Goal: Task Accomplishment & Management: Manage account settings

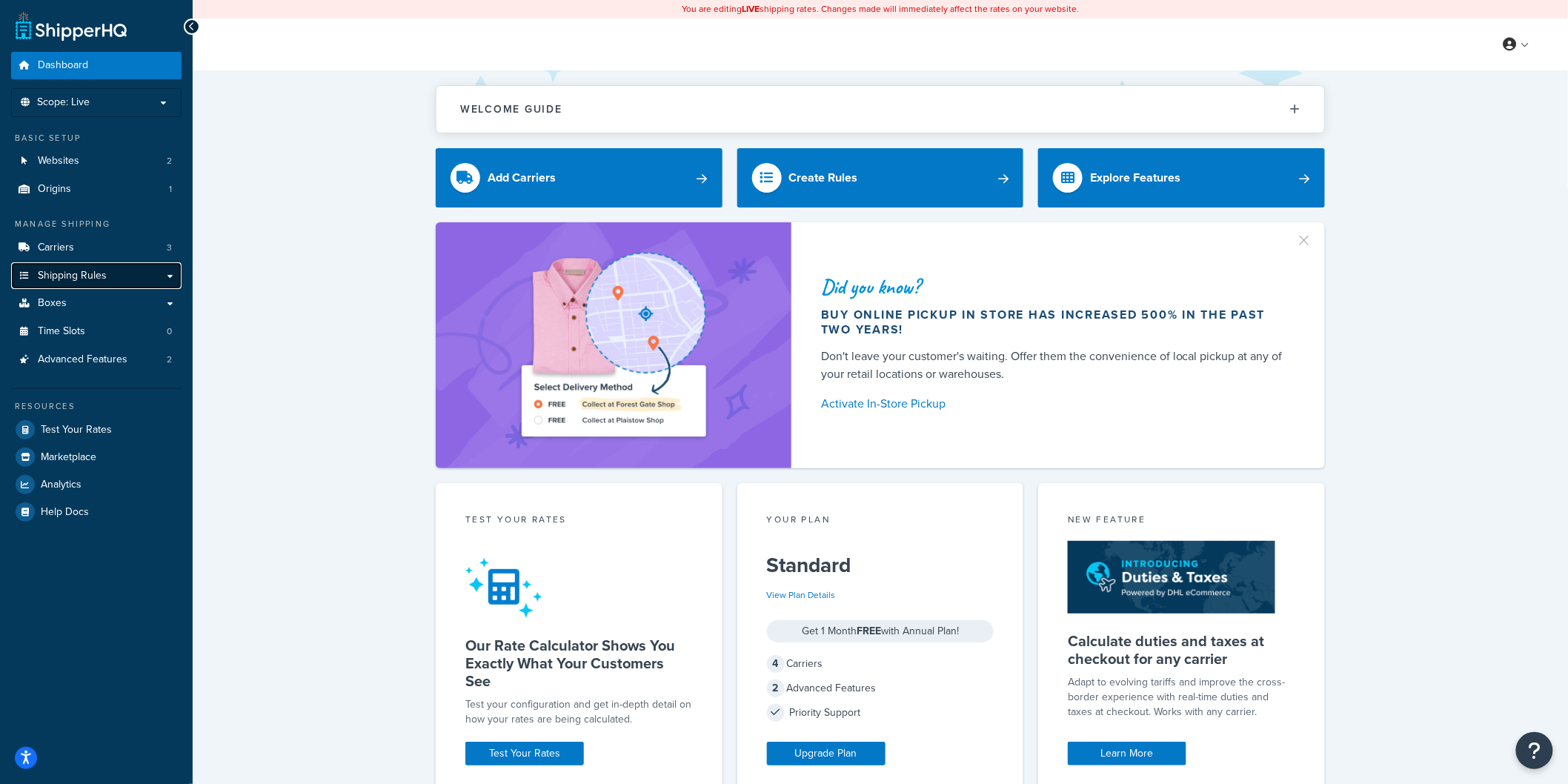
click at [106, 272] on link "Shipping Rules" at bounding box center [95, 276] width 170 height 28
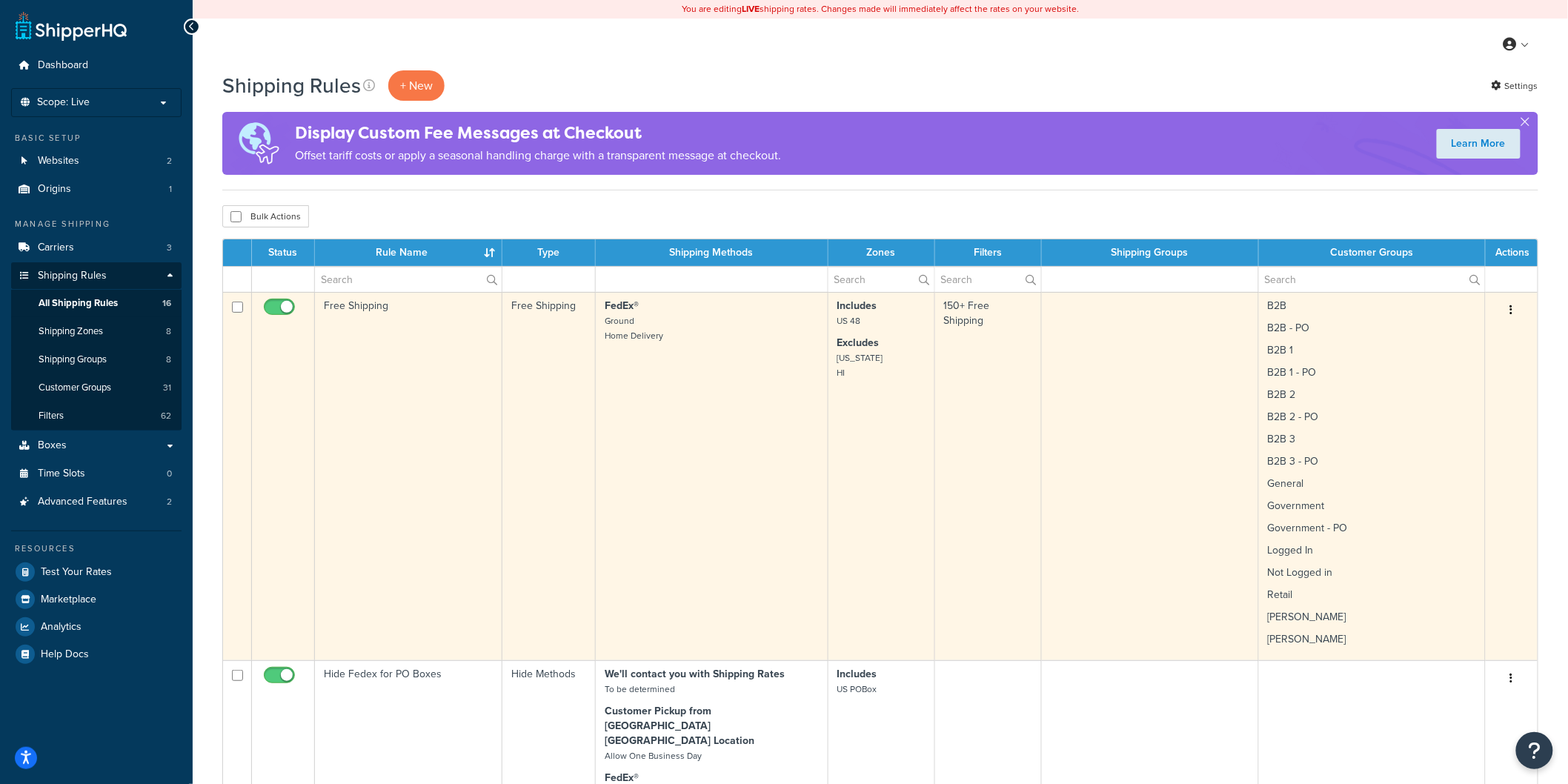
click at [1516, 311] on button "button" at bounding box center [1511, 310] width 21 height 24
click at [1455, 334] on link "Edit" at bounding box center [1463, 338] width 117 height 31
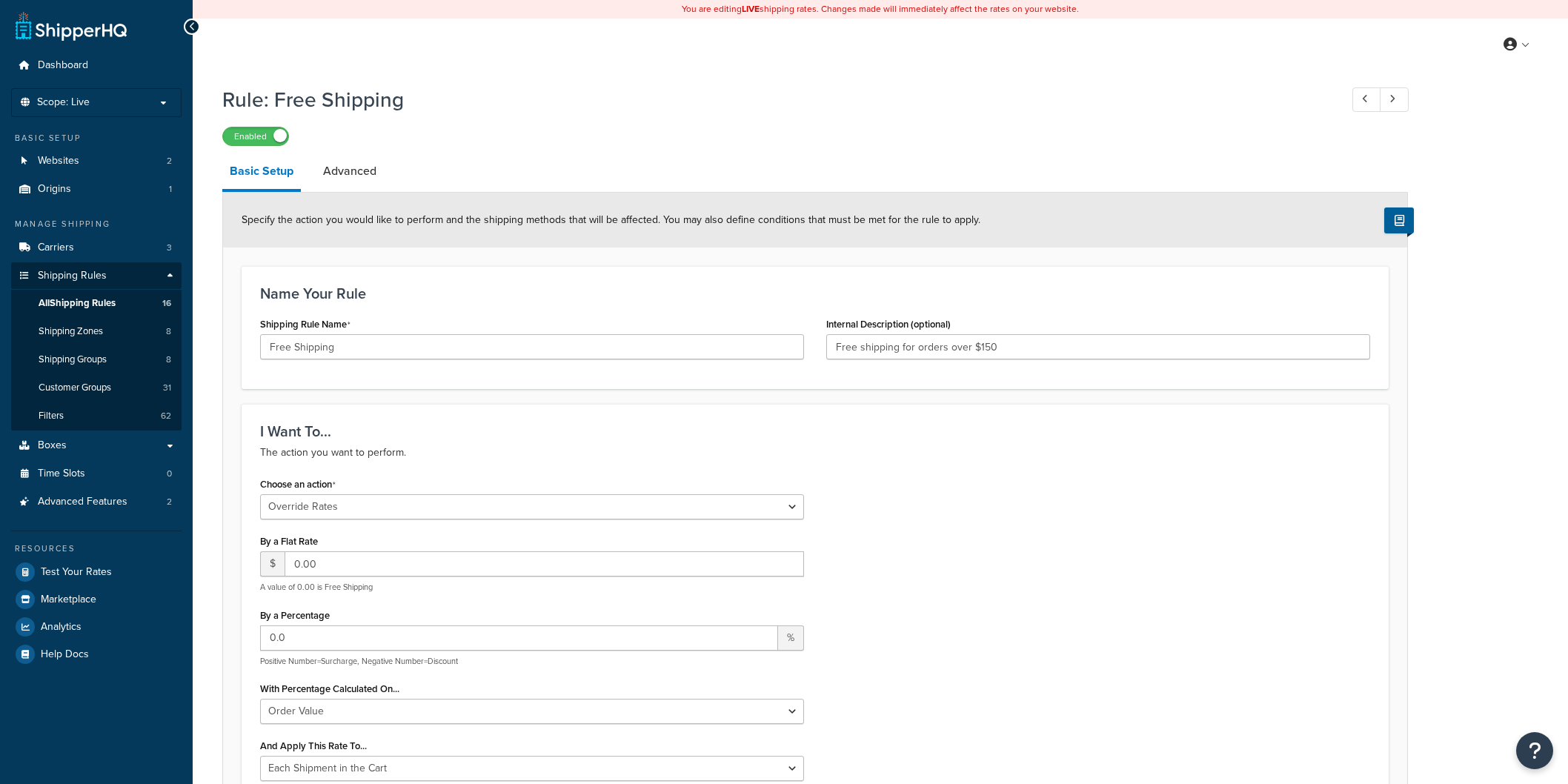
select select "OVERRIDE"
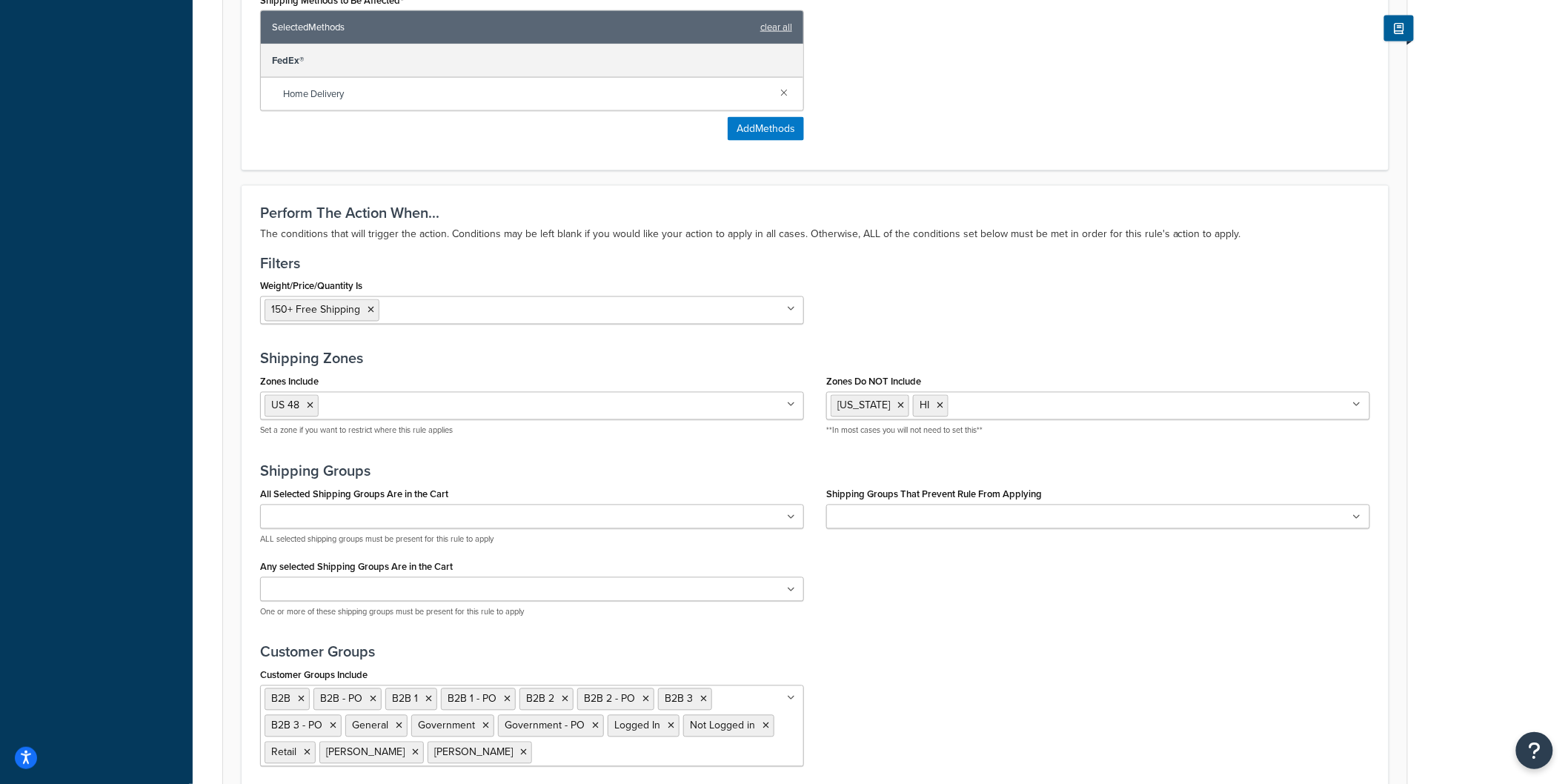
scroll to position [988, 0]
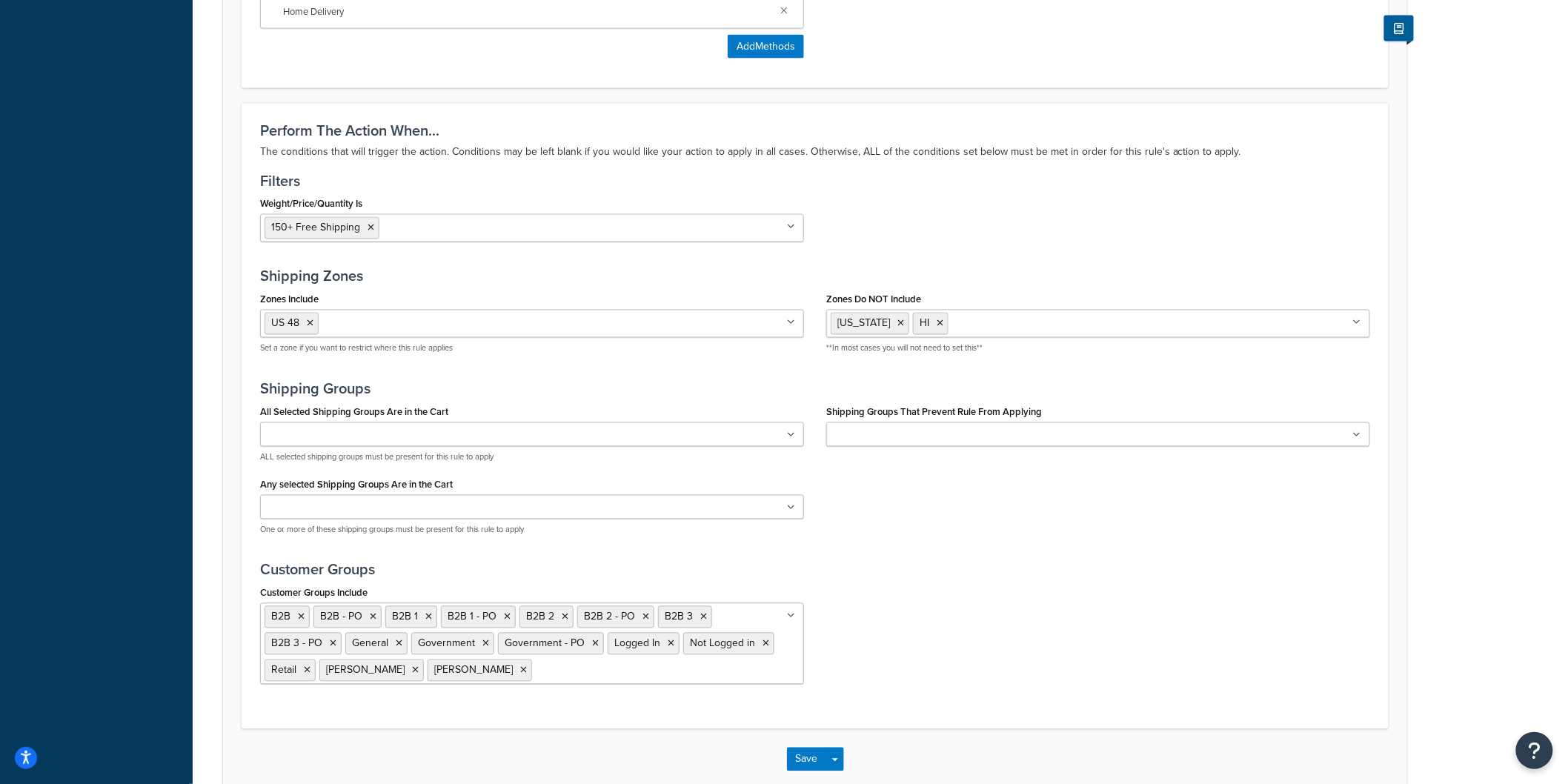
click at [781, 676] on ul "B2B B2B - PO B2B 1 B2B 1 - PO B2B 2 B2B 2 - PO B2B 3 B2B 3 - PO General Governm…" at bounding box center [532, 644] width 544 height 81
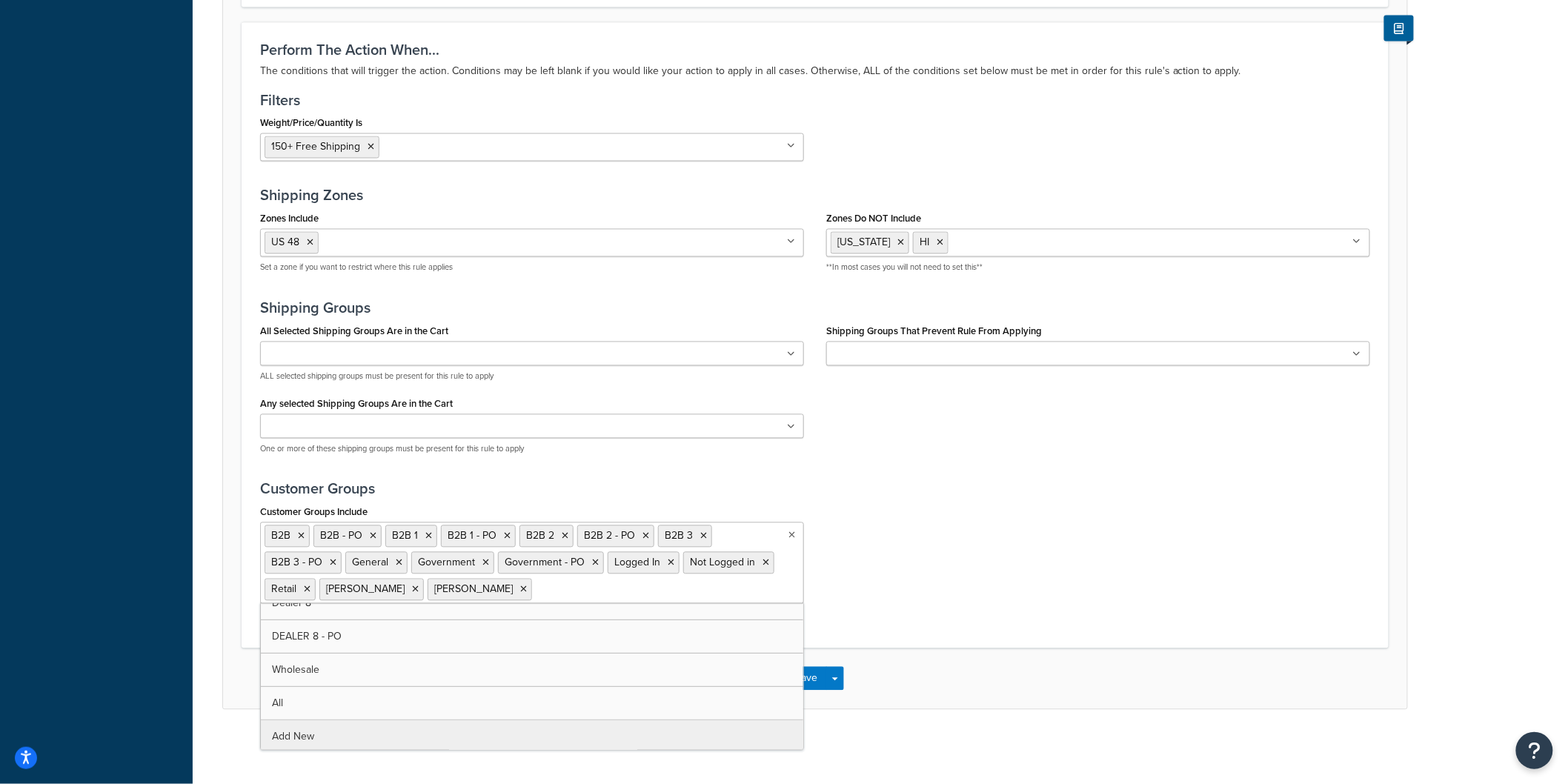
scroll to position [387, 0]
click at [906, 545] on div "Customer Groups Include B2B B2B - PO B2B 1 B2B 1 - PO B2B 2 B2B 2 - PO B2B 3 B2…" at bounding box center [814, 558] width 1132 height 113
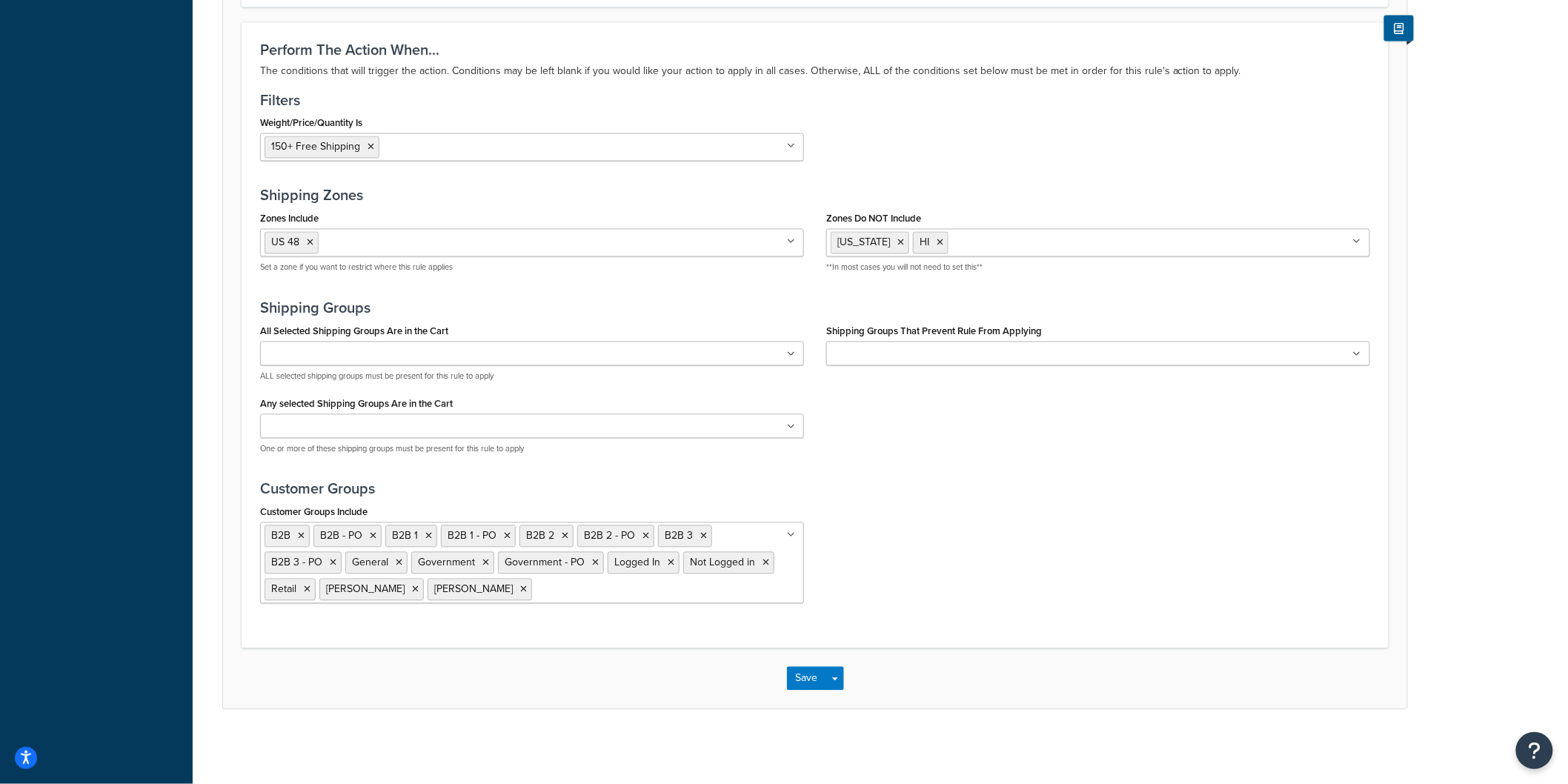
click at [942, 349] on input "Shipping Groups That Prevent Rule From Applying" at bounding box center [897, 355] width 131 height 16
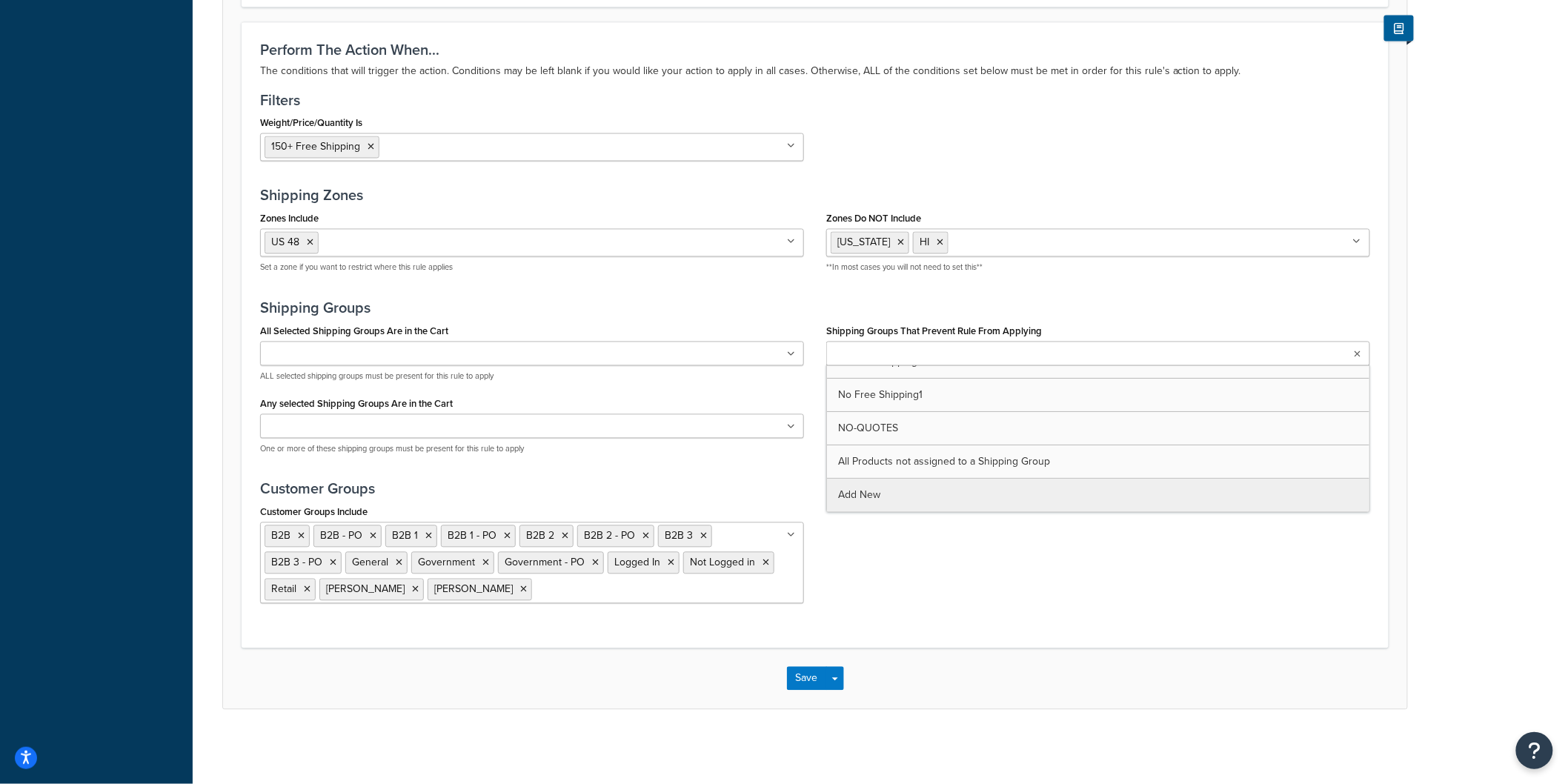
click at [949, 558] on div "Customer Groups Include B2B B2B - PO B2B 1 B2B 1 - PO B2B 2 B2B 2 - PO B2B 3 B2…" at bounding box center [814, 558] width 1132 height 113
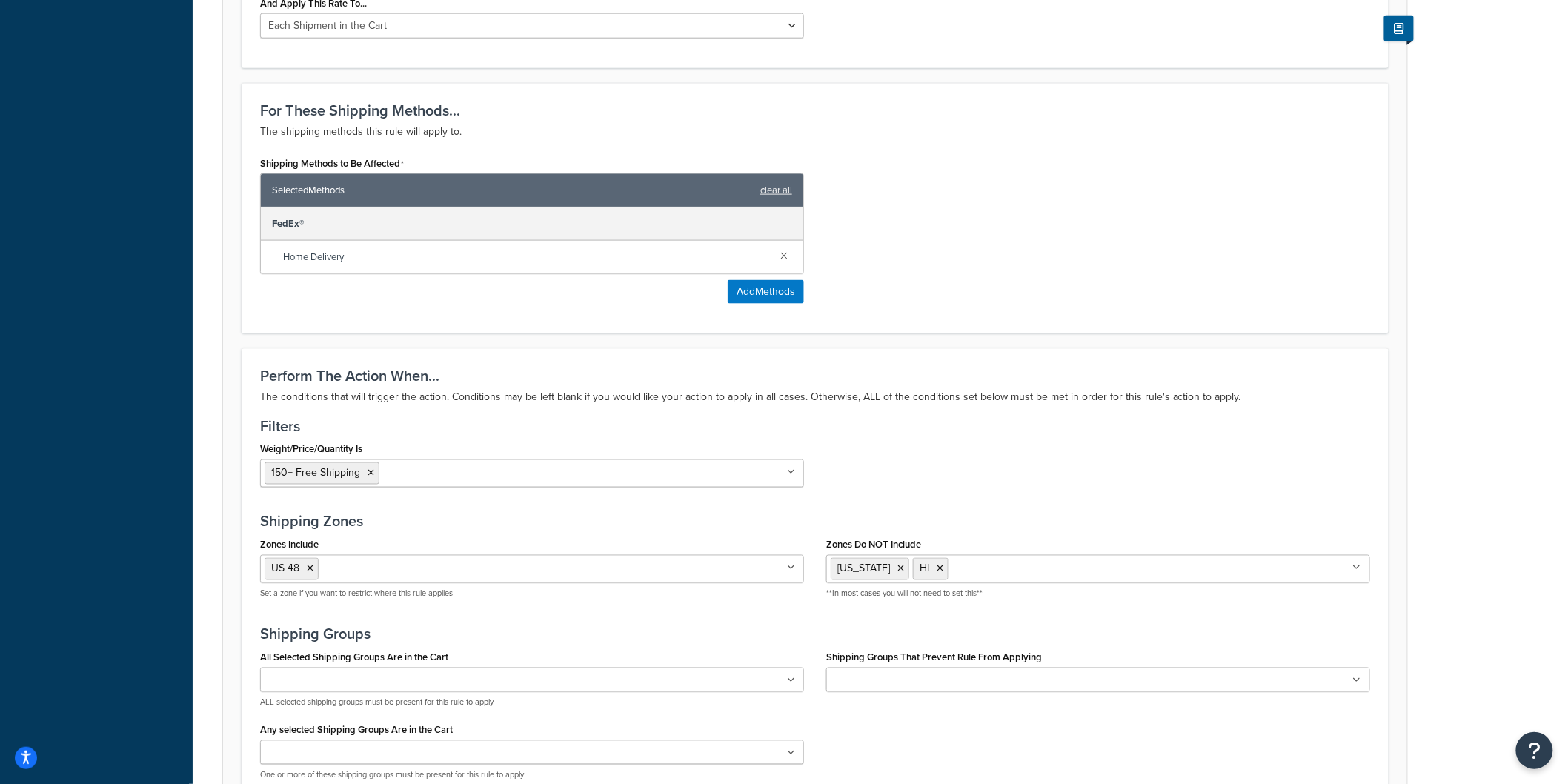
scroll to position [740, 0]
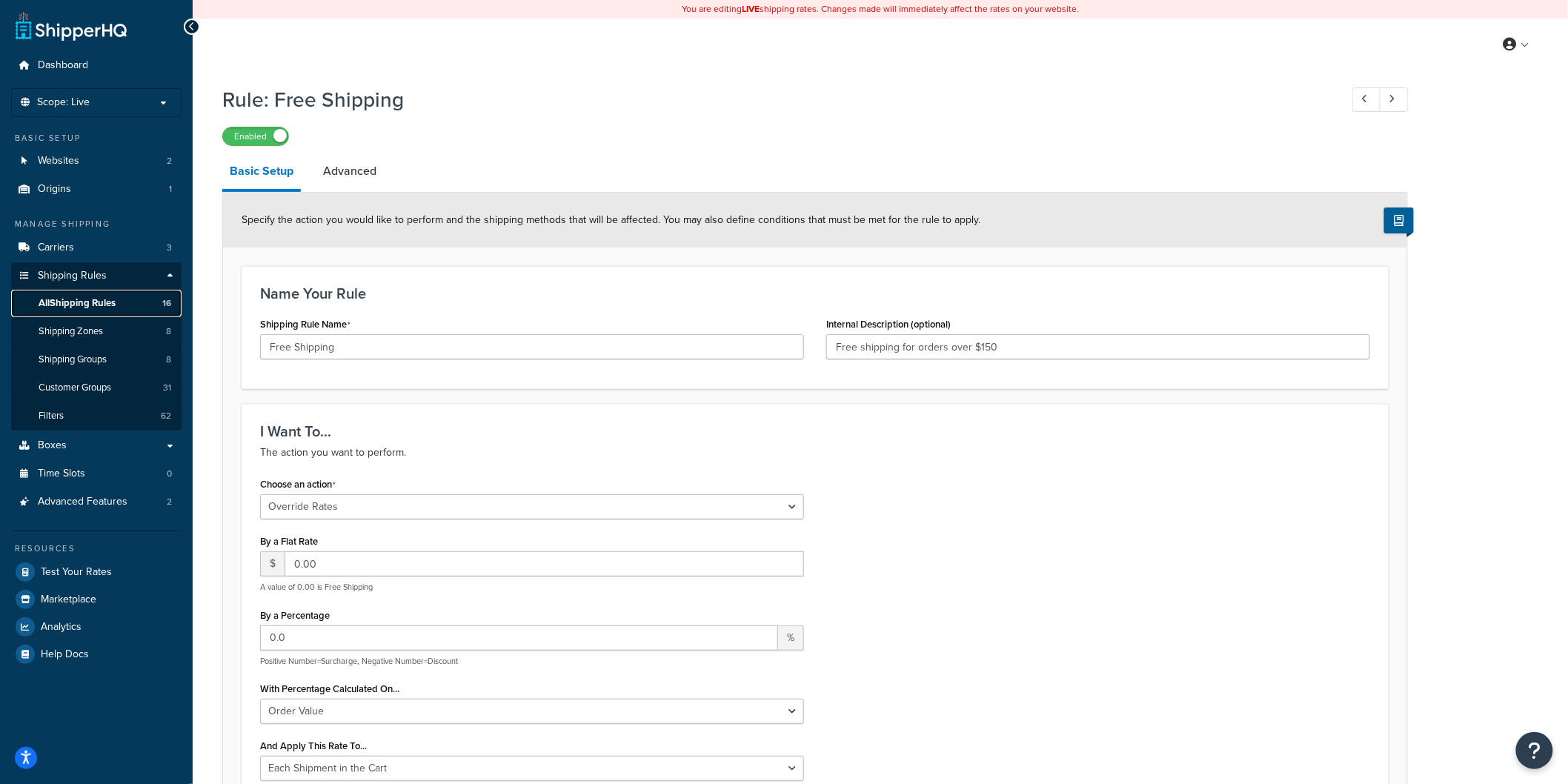
click at [51, 300] on span "All Shipping Rules" at bounding box center [78, 303] width 78 height 13
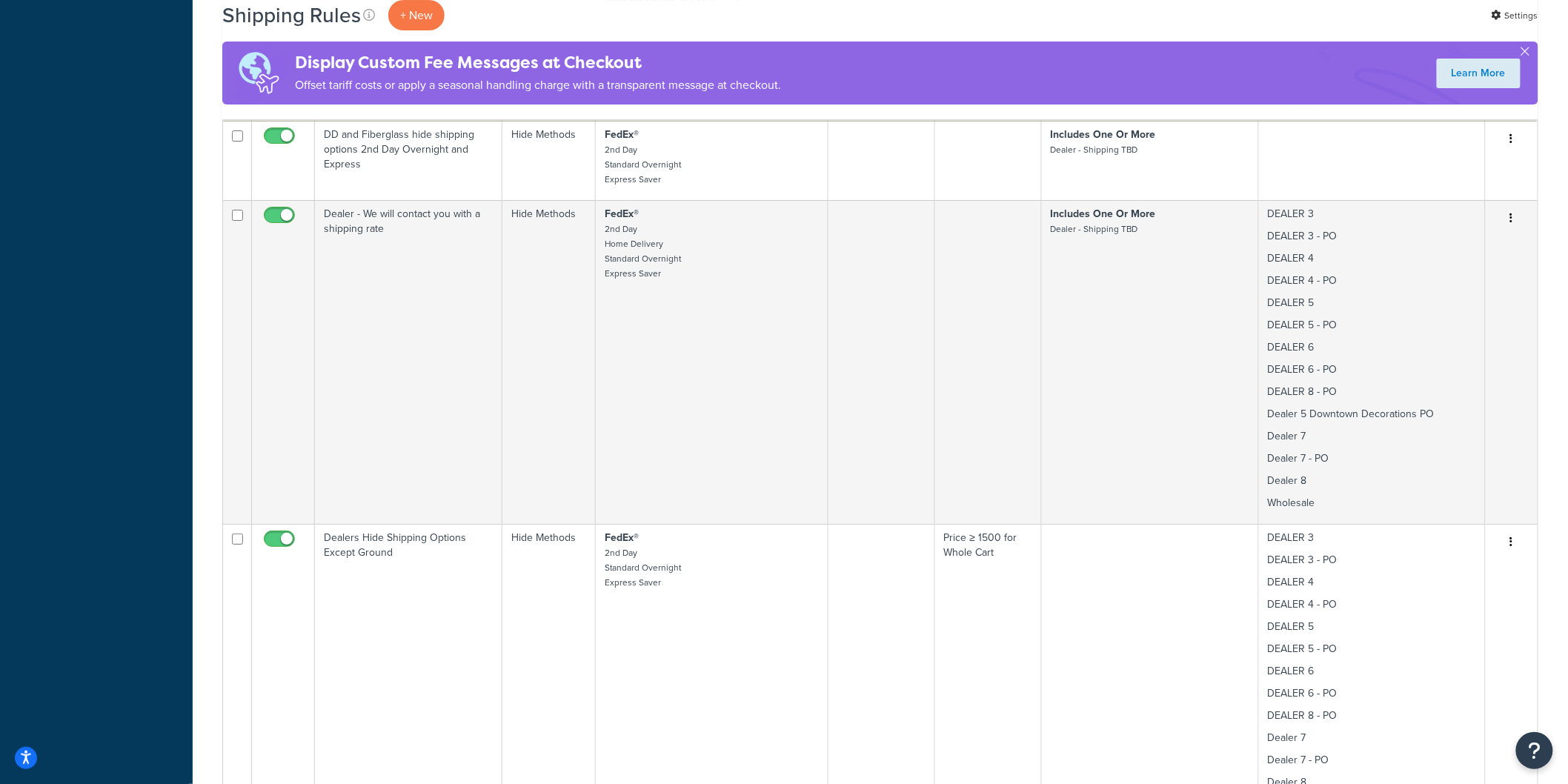
scroll to position [2304, 0]
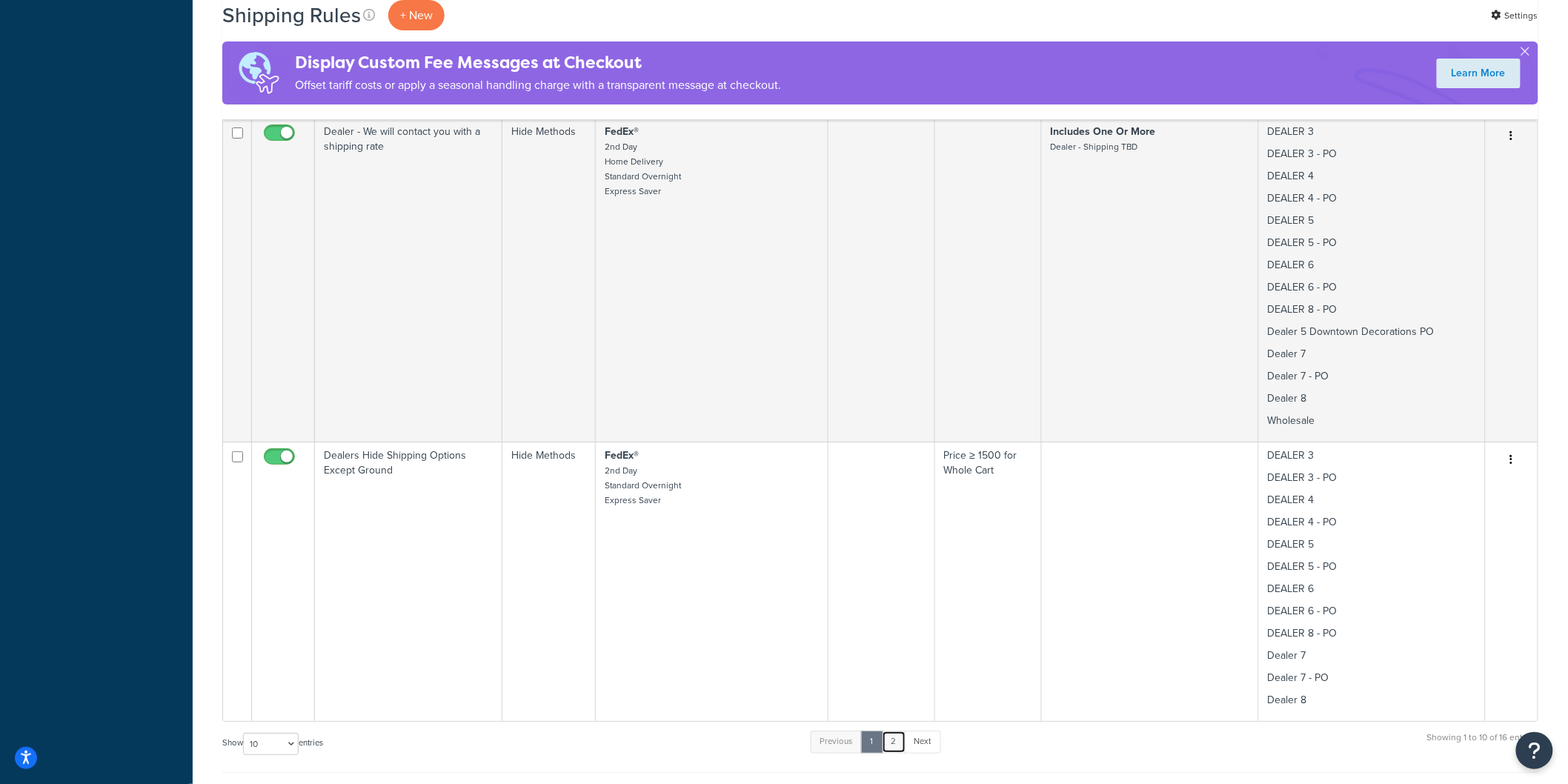
click at [895, 730] on link "2" at bounding box center [894, 741] width 25 height 22
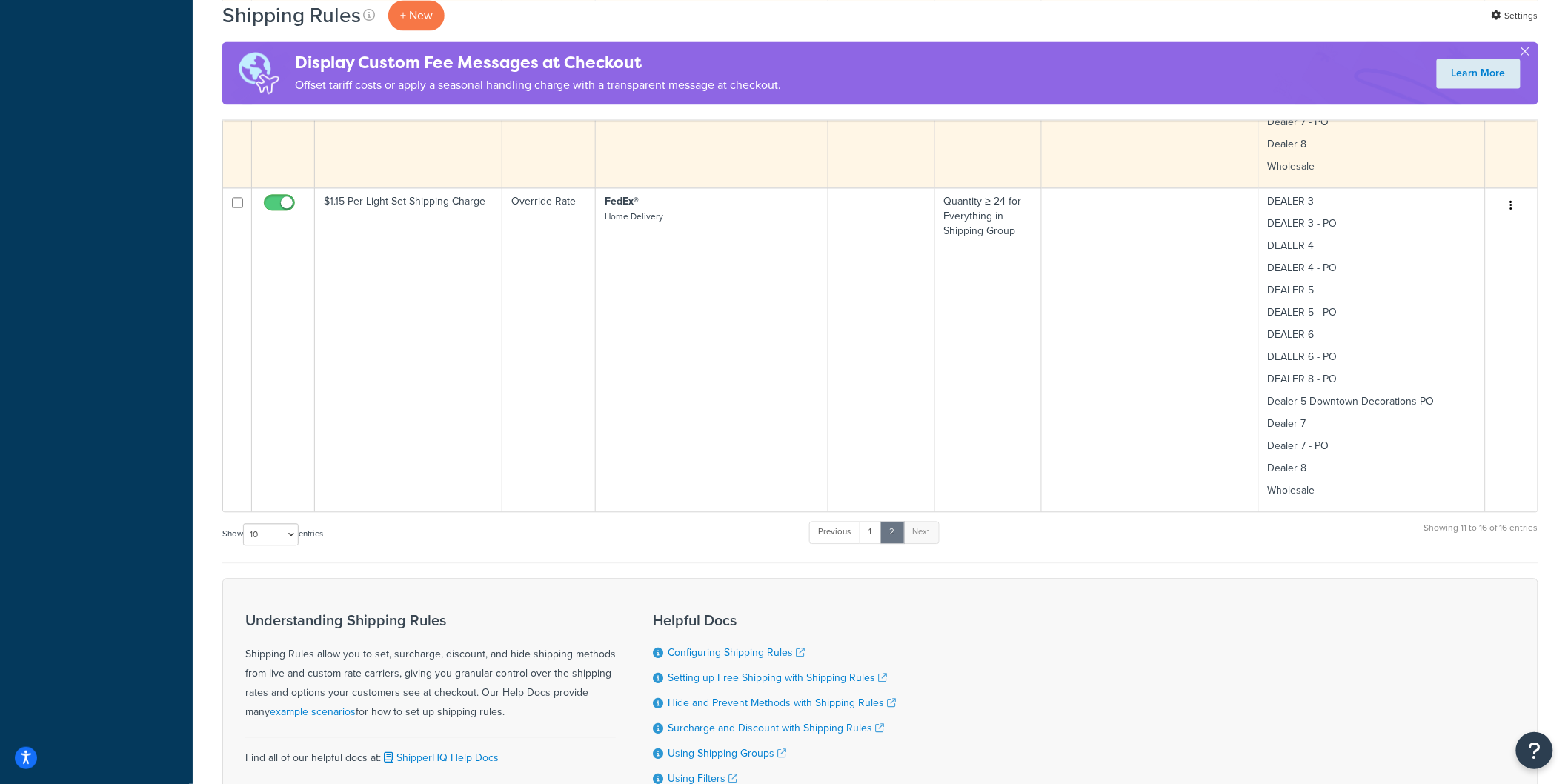
scroll to position [1317, 0]
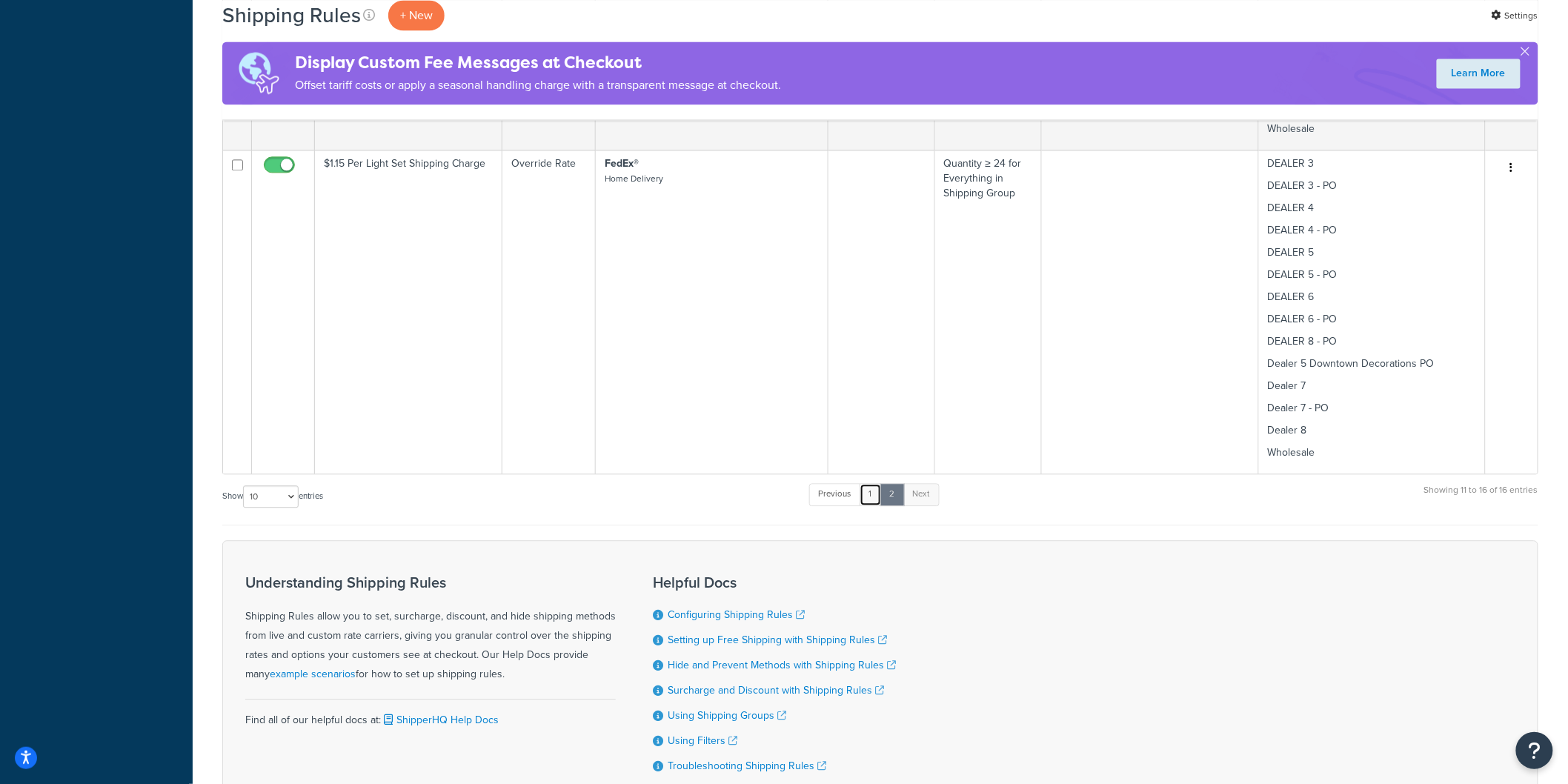
click at [871, 483] on link "1" at bounding box center [871, 494] width 22 height 22
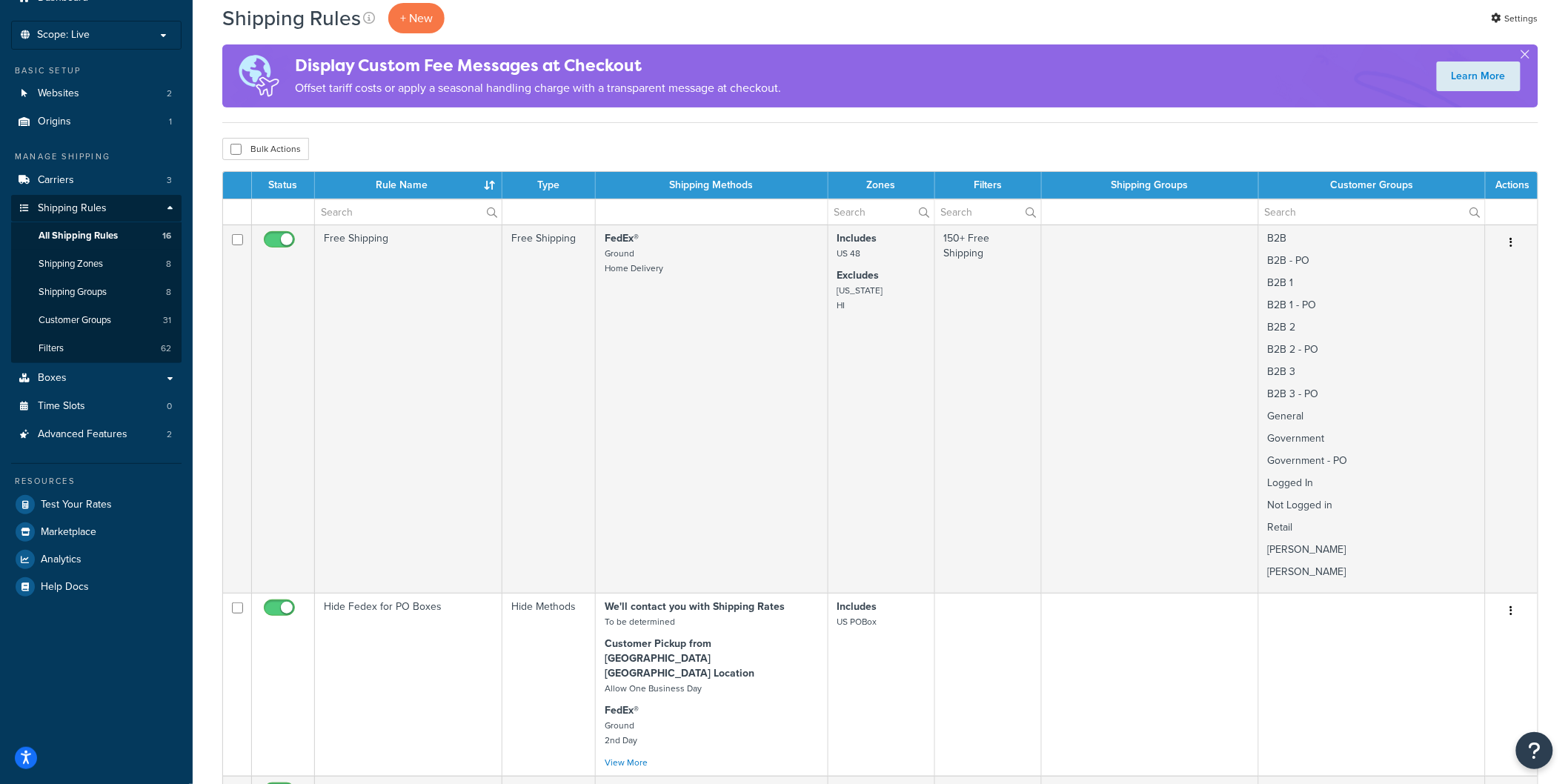
scroll to position [0, 0]
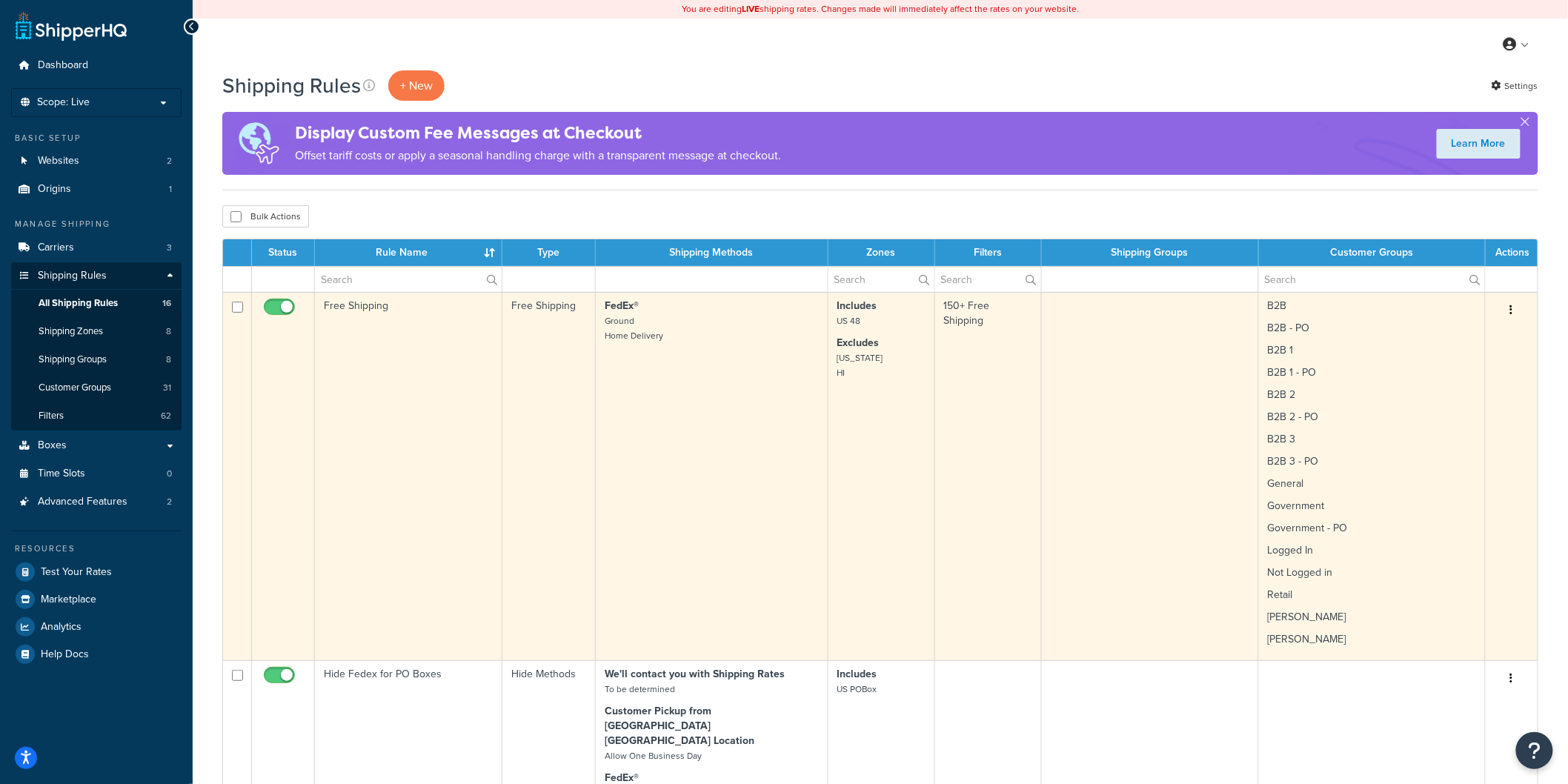
click at [1510, 313] on icon "button" at bounding box center [1511, 309] width 3 height 10
click at [1485, 331] on link "Edit" at bounding box center [1463, 338] width 117 height 31
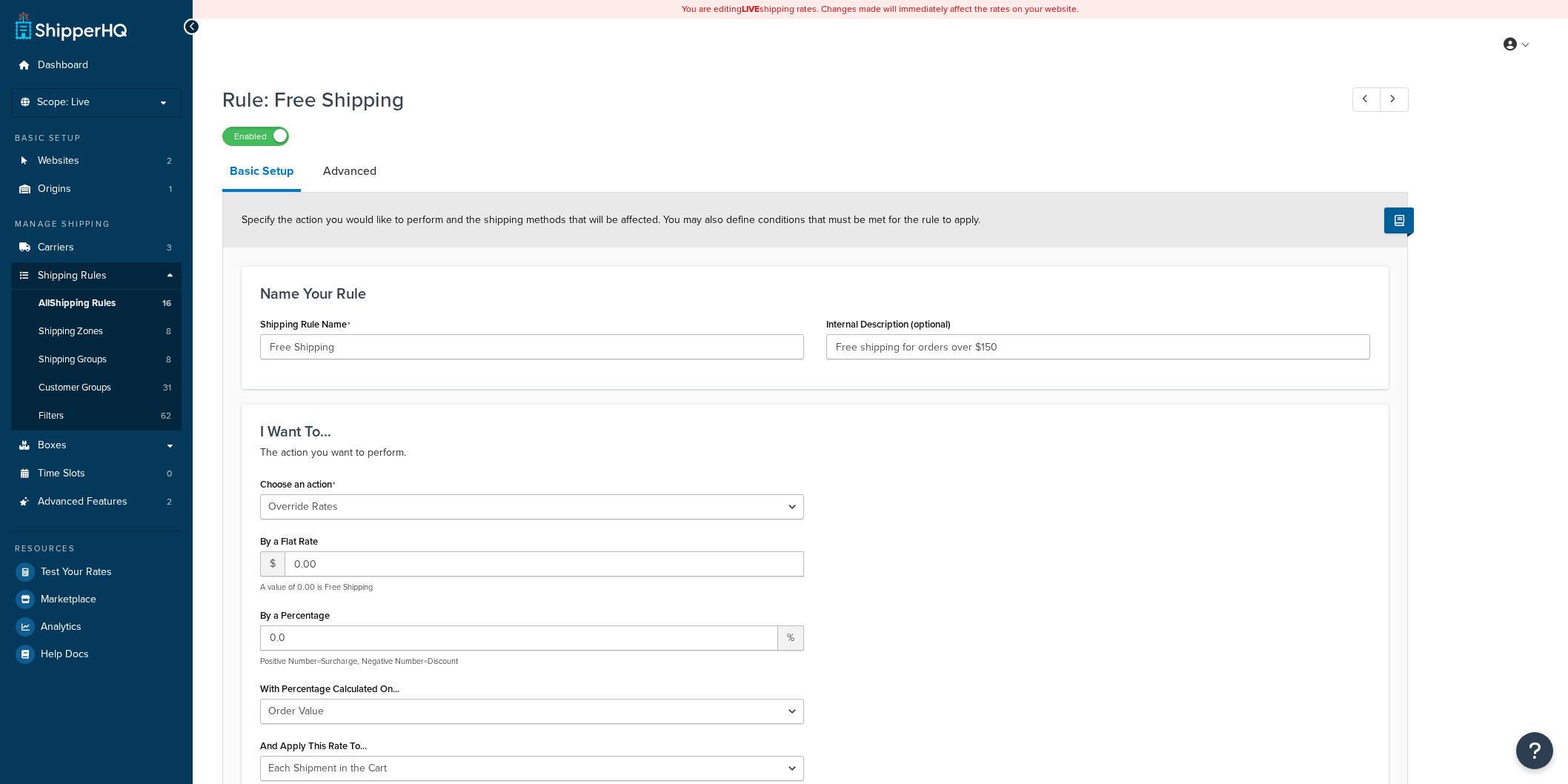
select select "OVERRIDE"
click at [93, 300] on span "All Shipping Rules" at bounding box center [78, 303] width 78 height 13
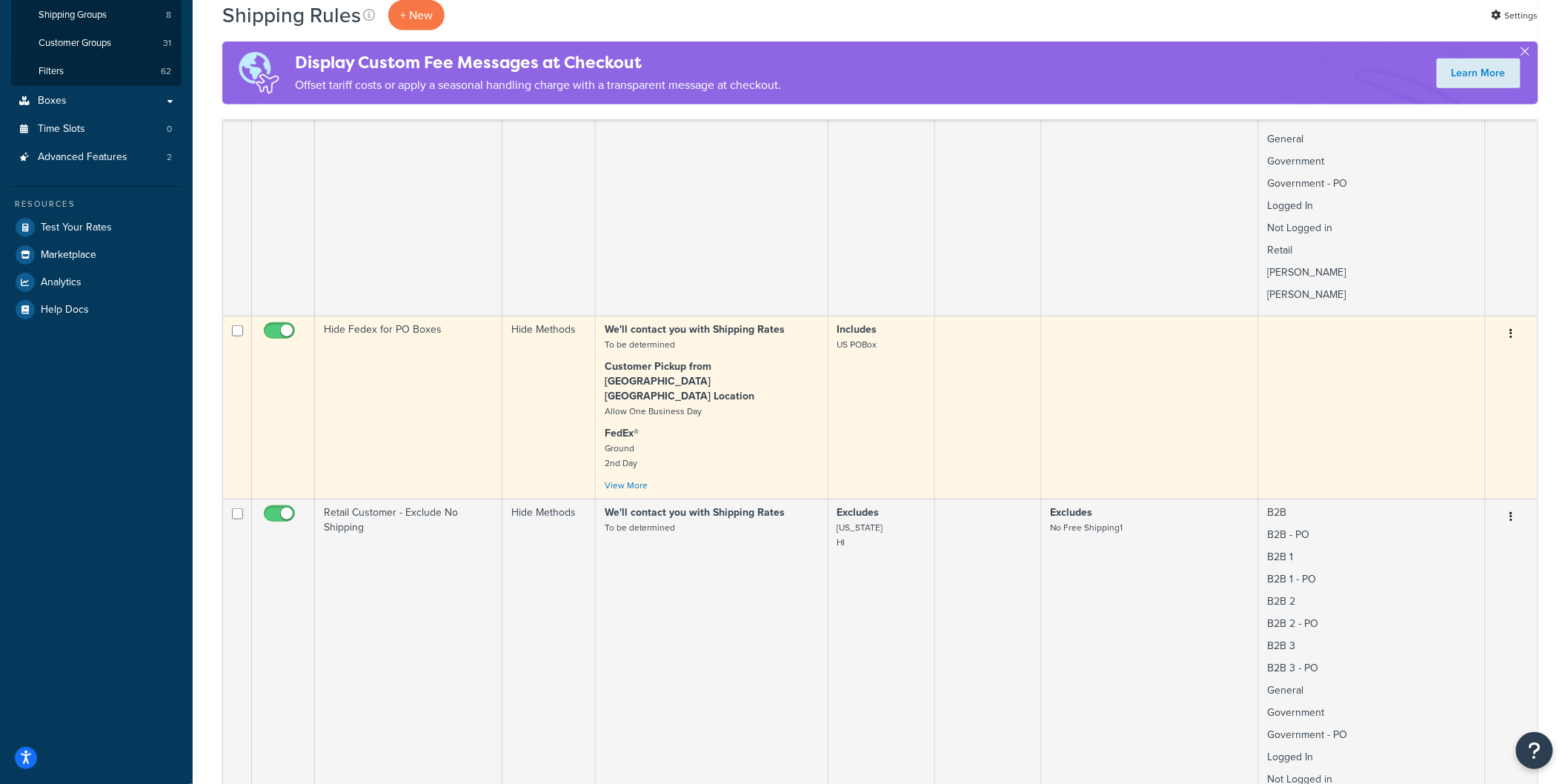
scroll to position [246, 0]
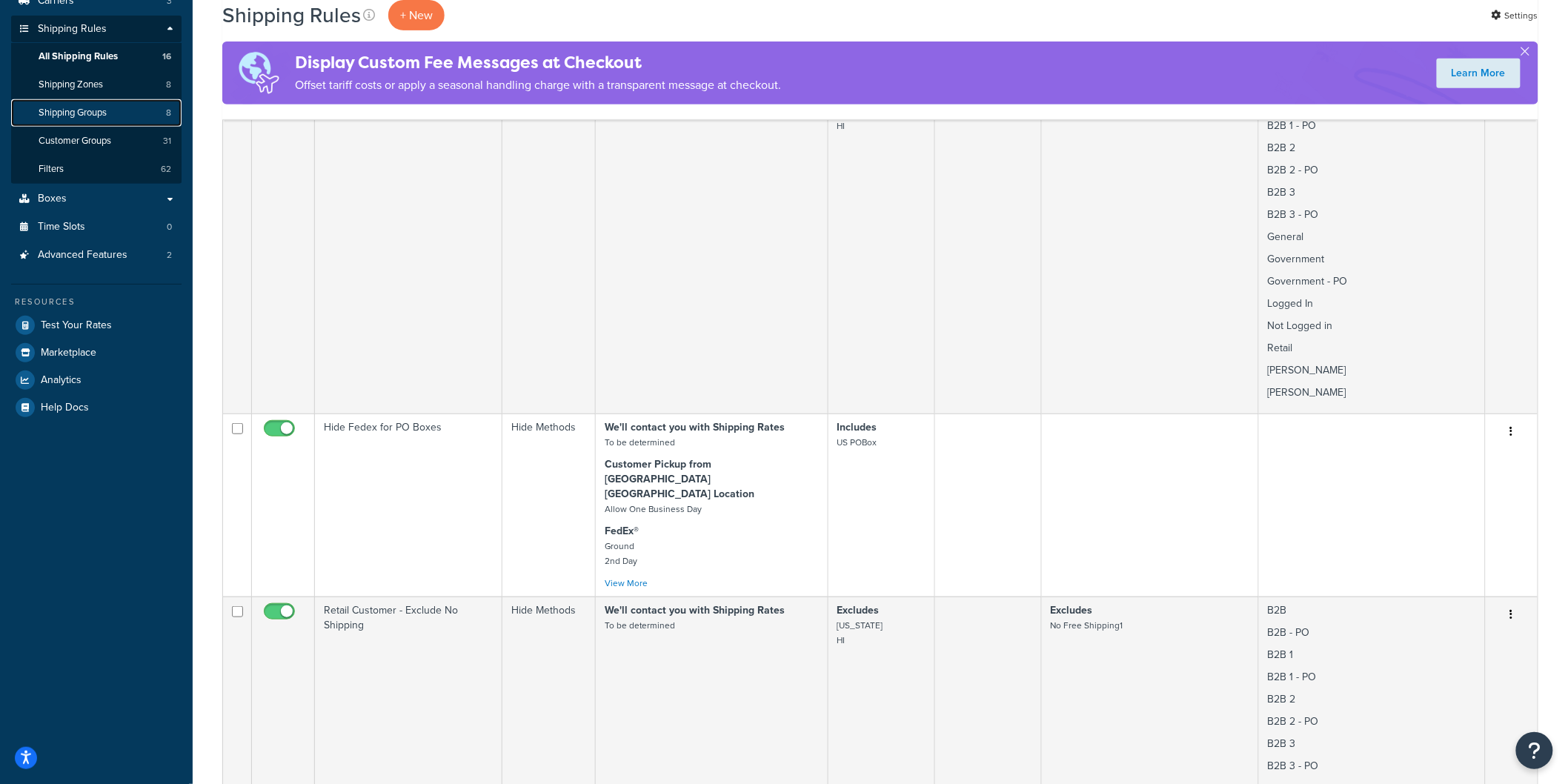
click at [67, 112] on span "Shipping Groups" at bounding box center [73, 112] width 69 height 13
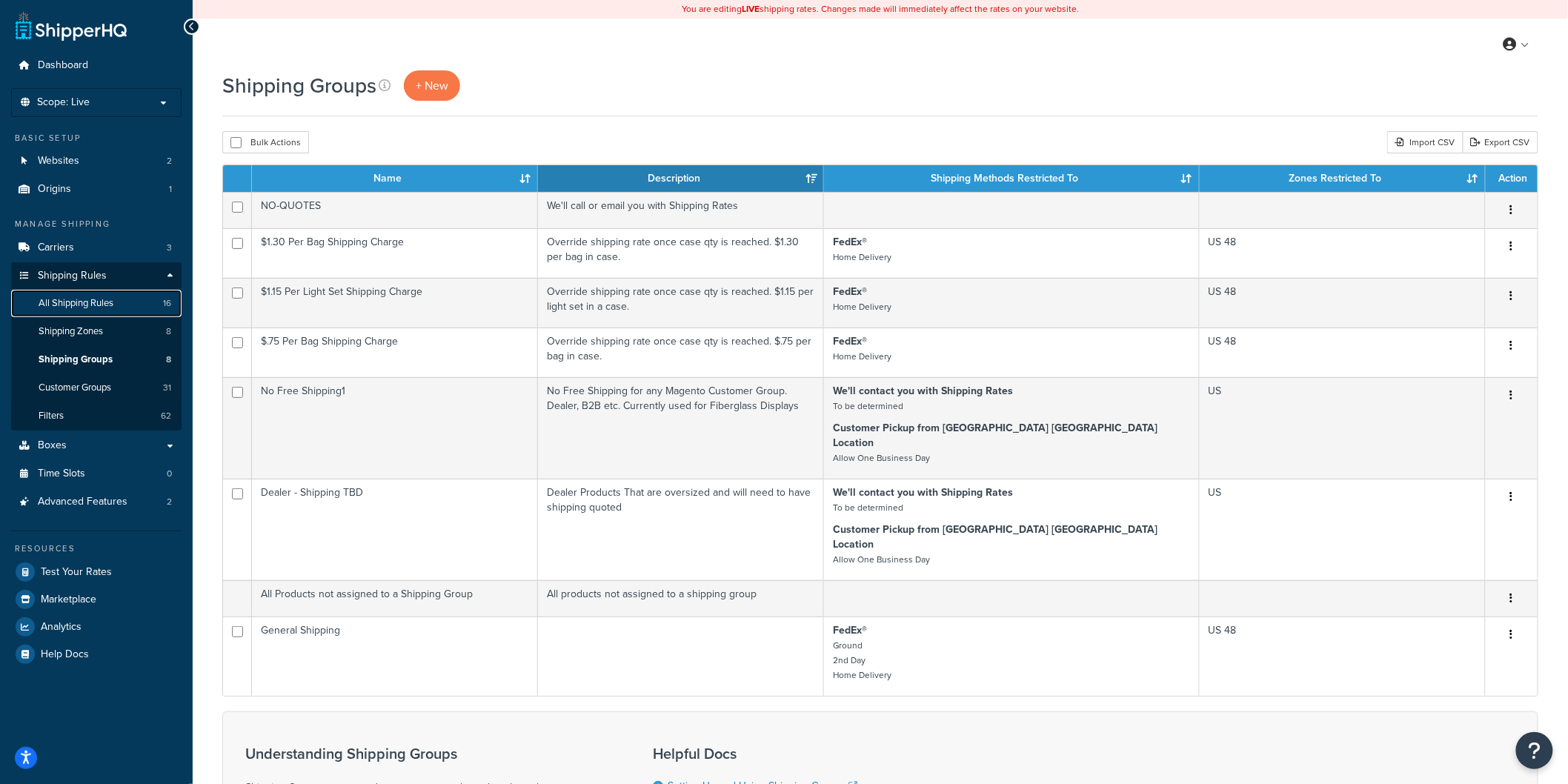
click at [62, 305] on span "All Shipping Rules" at bounding box center [76, 303] width 75 height 13
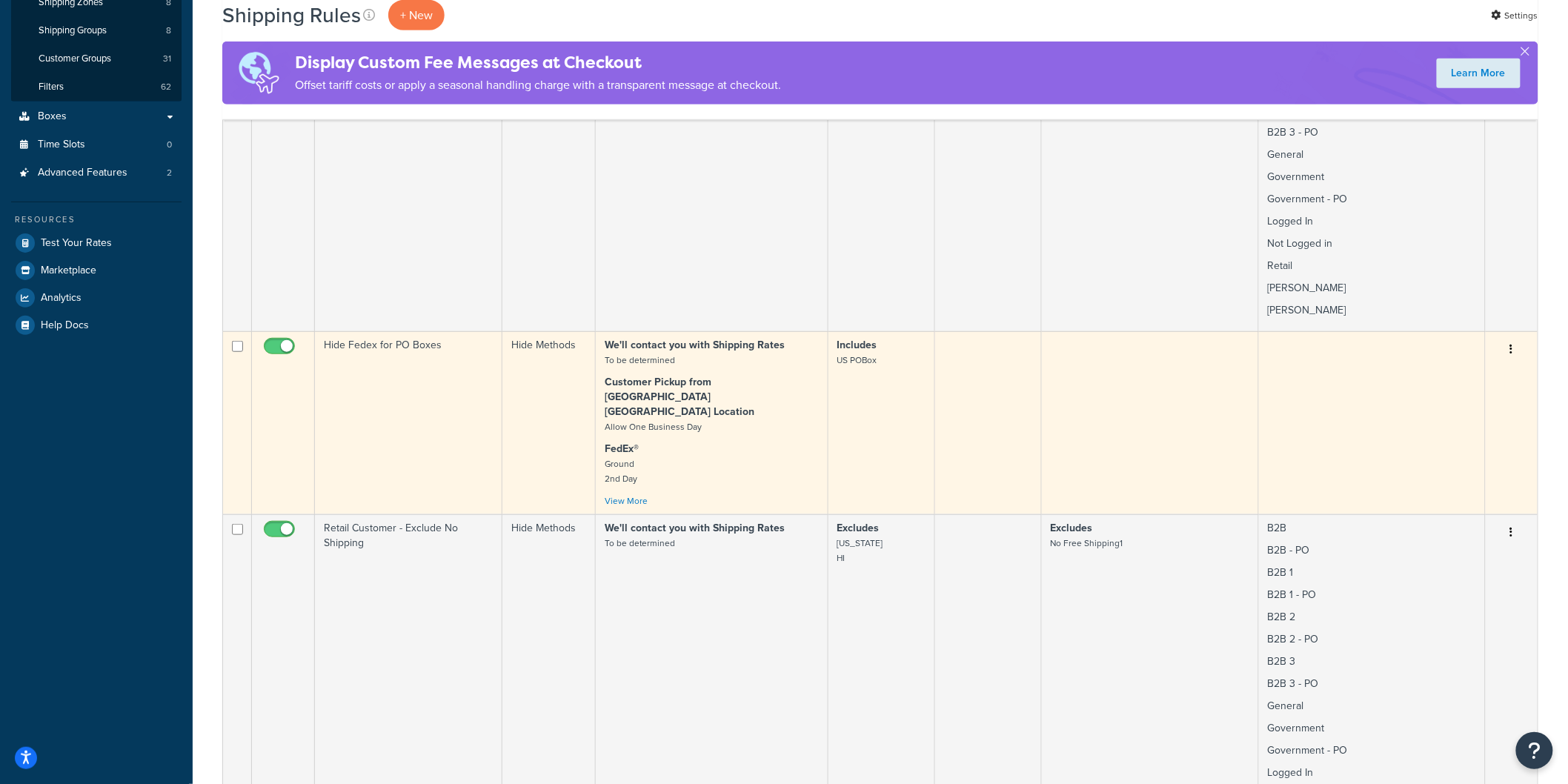
scroll to position [411, 0]
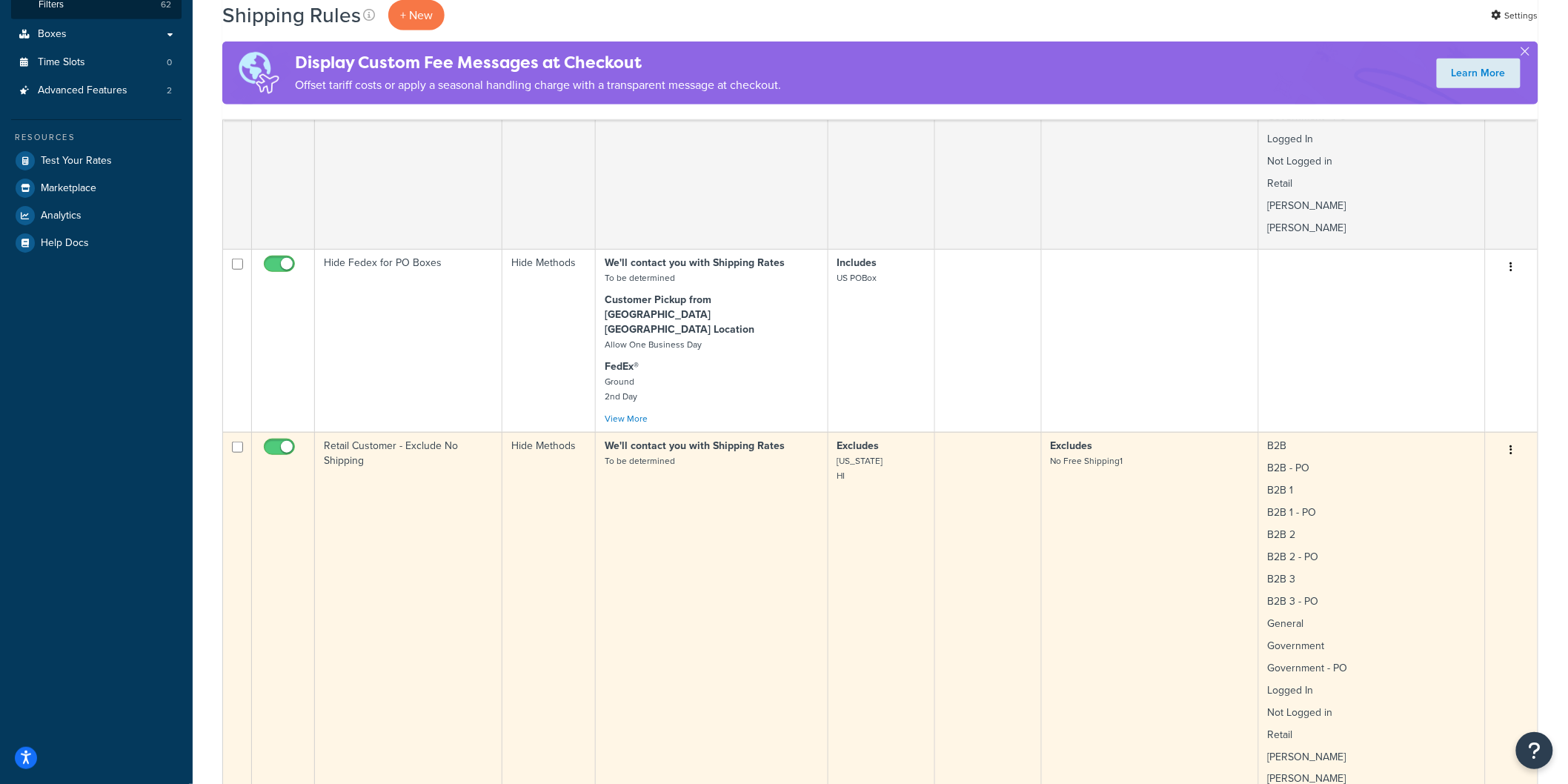
click at [266, 441] on input "checkbox" at bounding box center [280, 450] width 41 height 19
checkbox input "false"
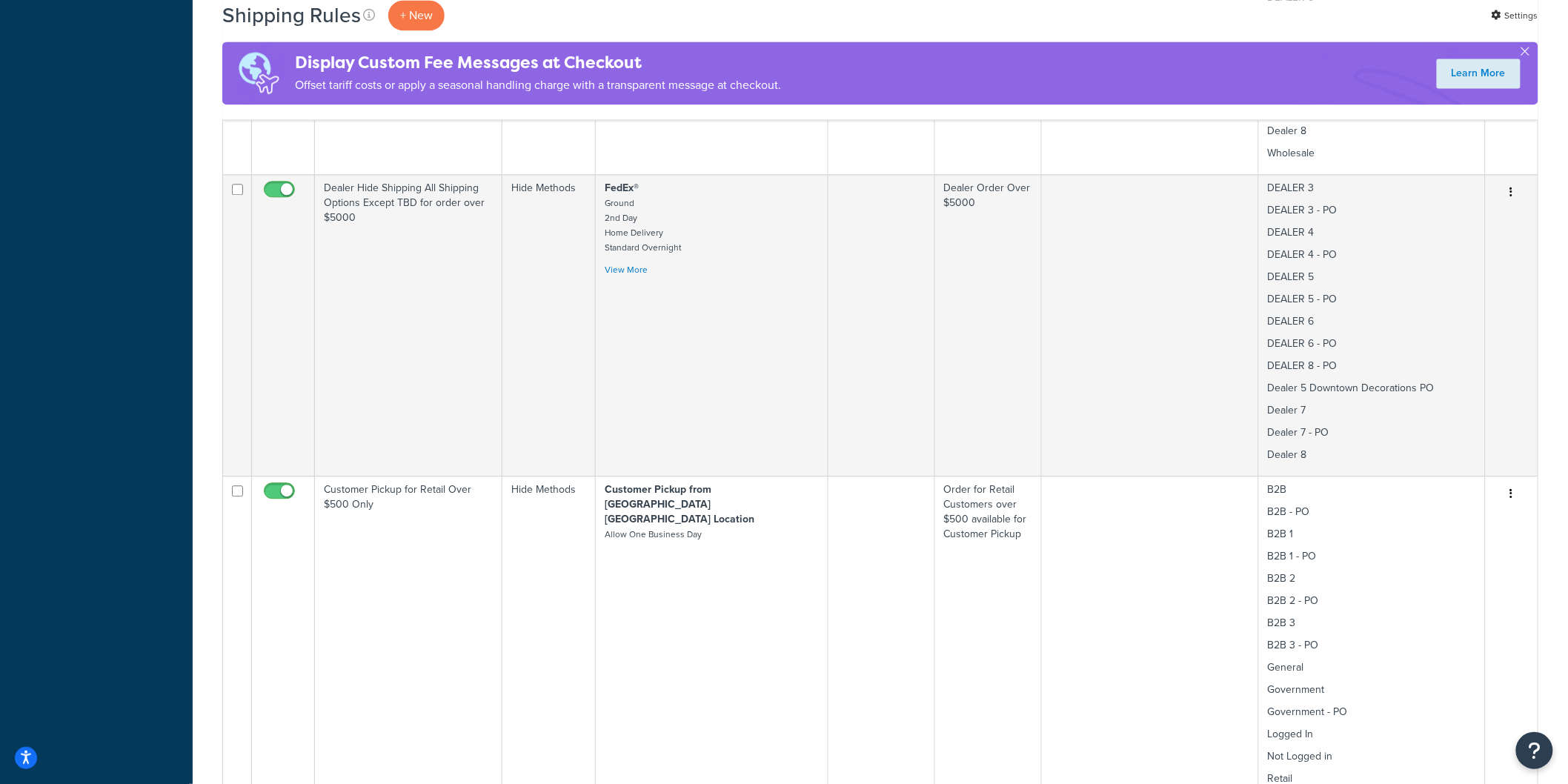
scroll to position [1398, 0]
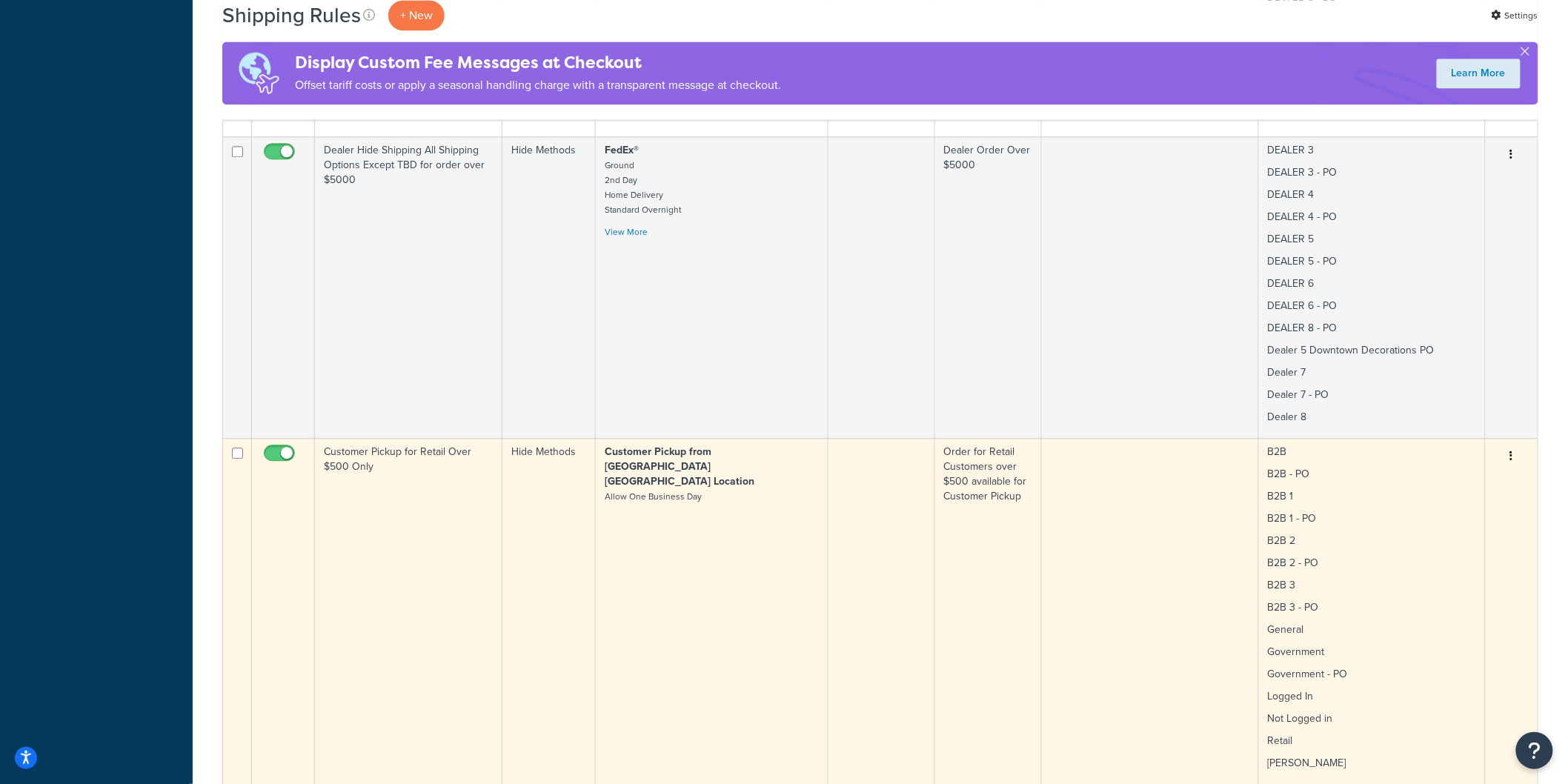
click at [1513, 450] on icon "button" at bounding box center [1511, 455] width 3 height 10
click at [1440, 469] on link "Edit" at bounding box center [1463, 484] width 117 height 31
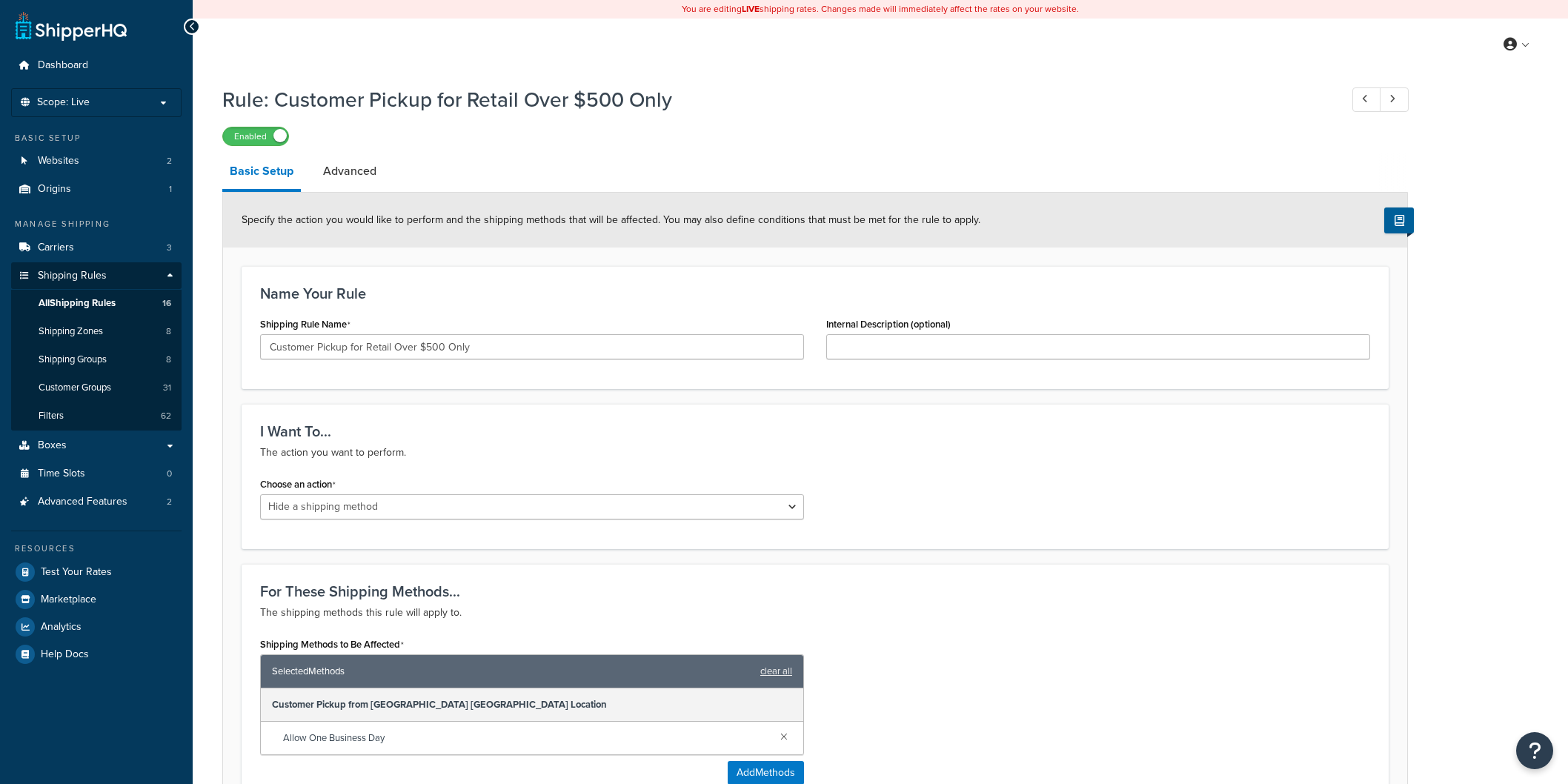
select select "HIDE"
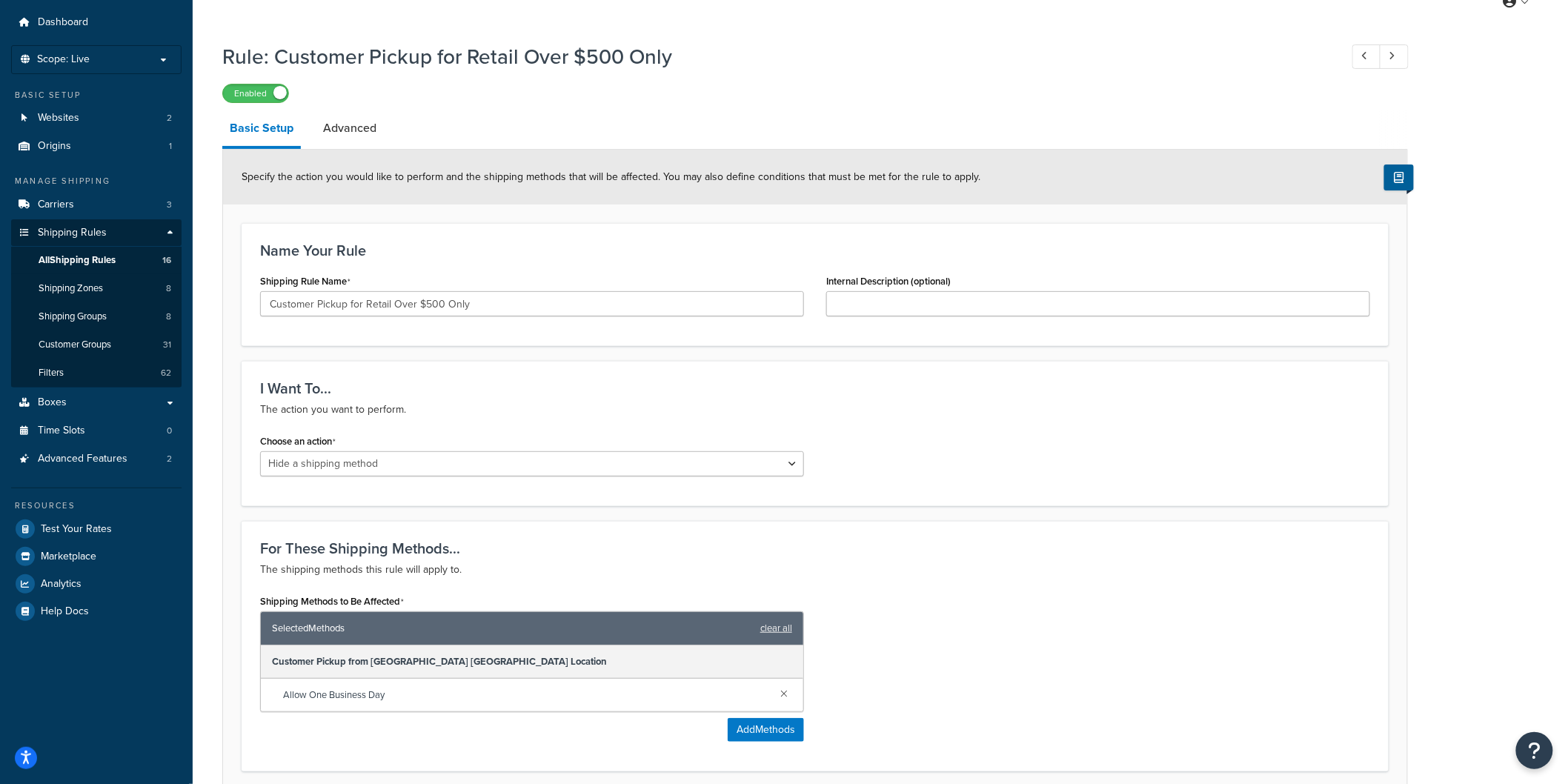
scroll to position [82, 0]
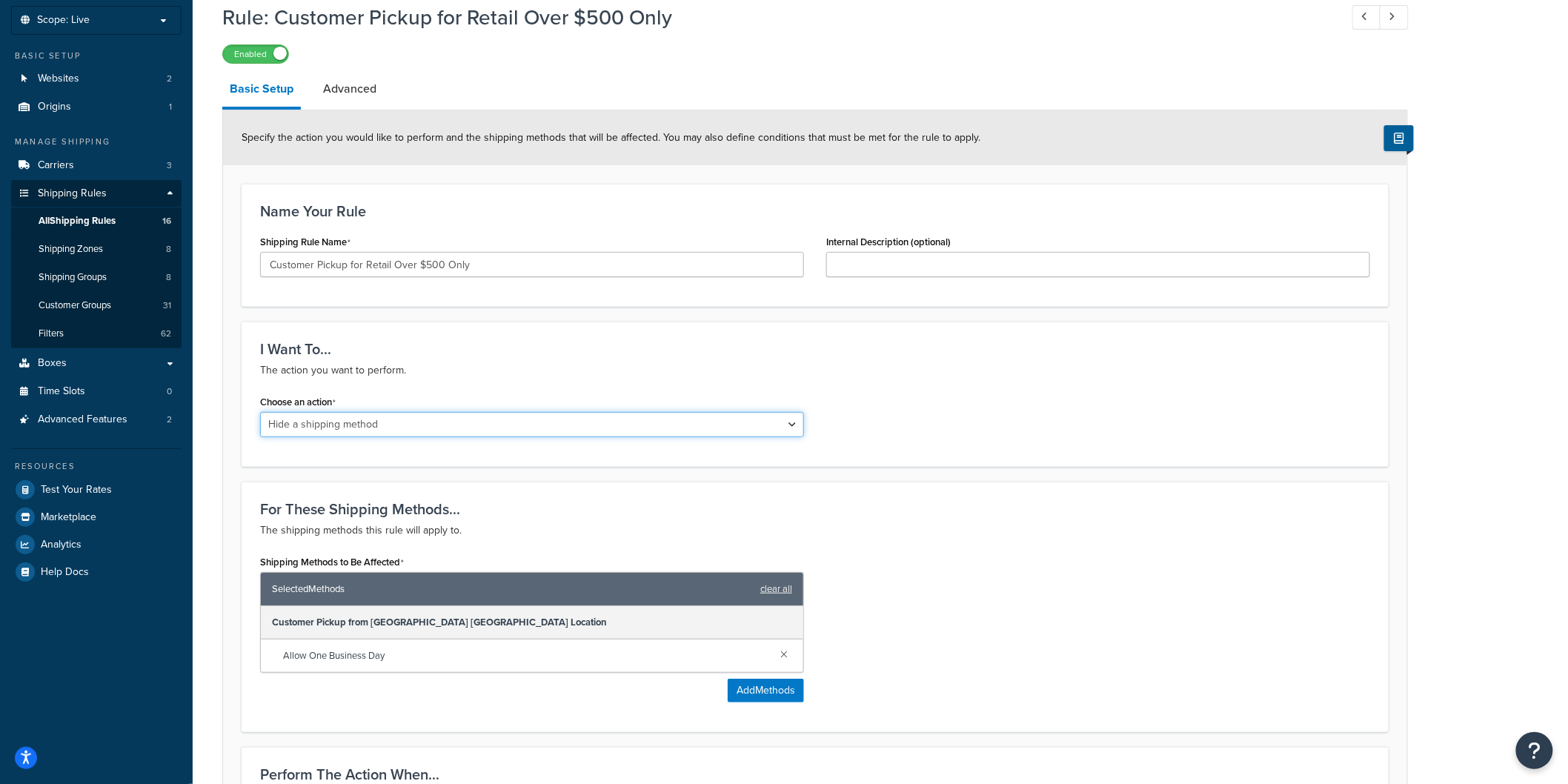
click at [506, 420] on select "Choose an action Override Rates Surcharge or discount rates Hide a shipping met…" at bounding box center [532, 423] width 544 height 25
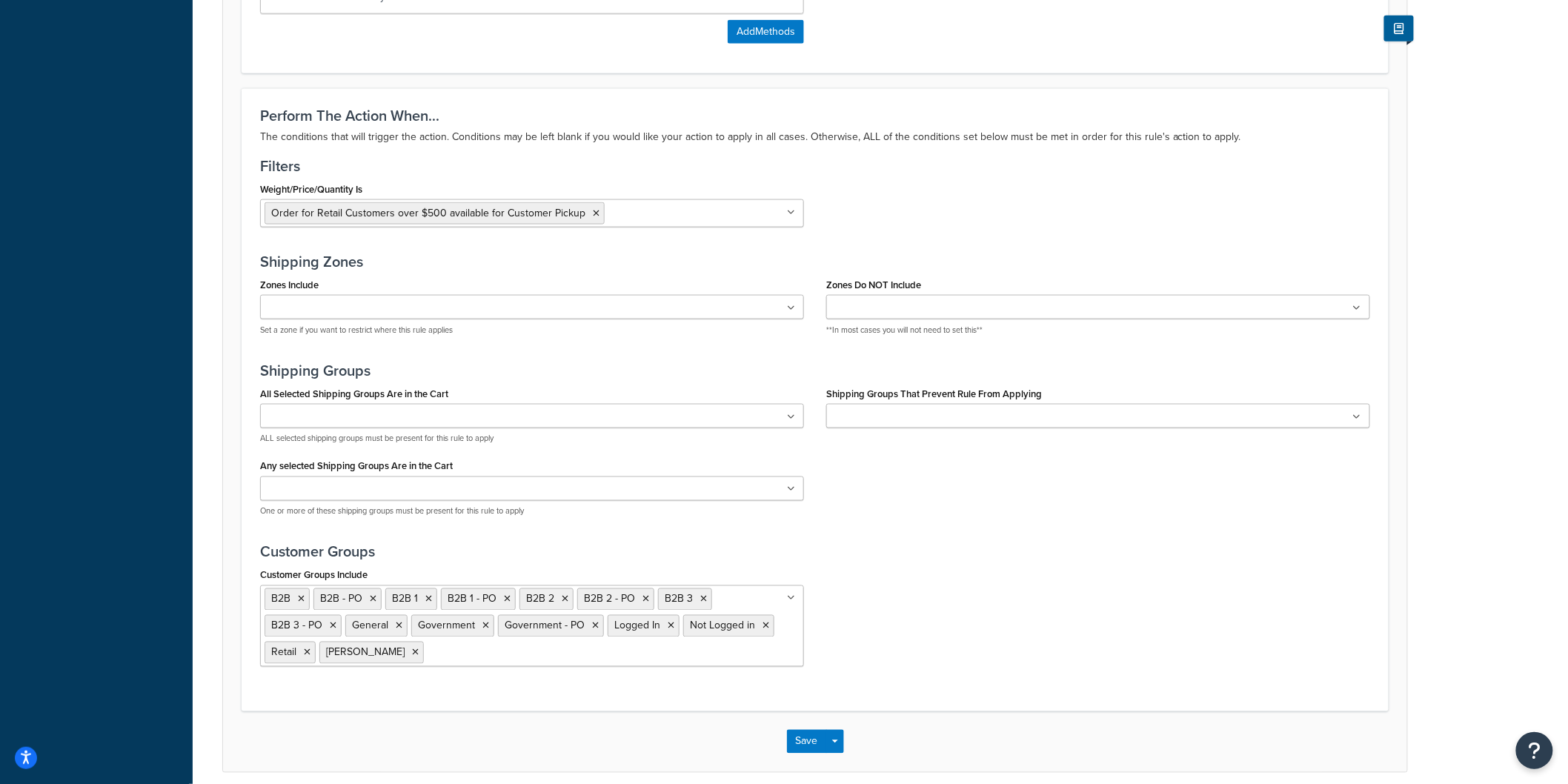
scroll to position [804, 0]
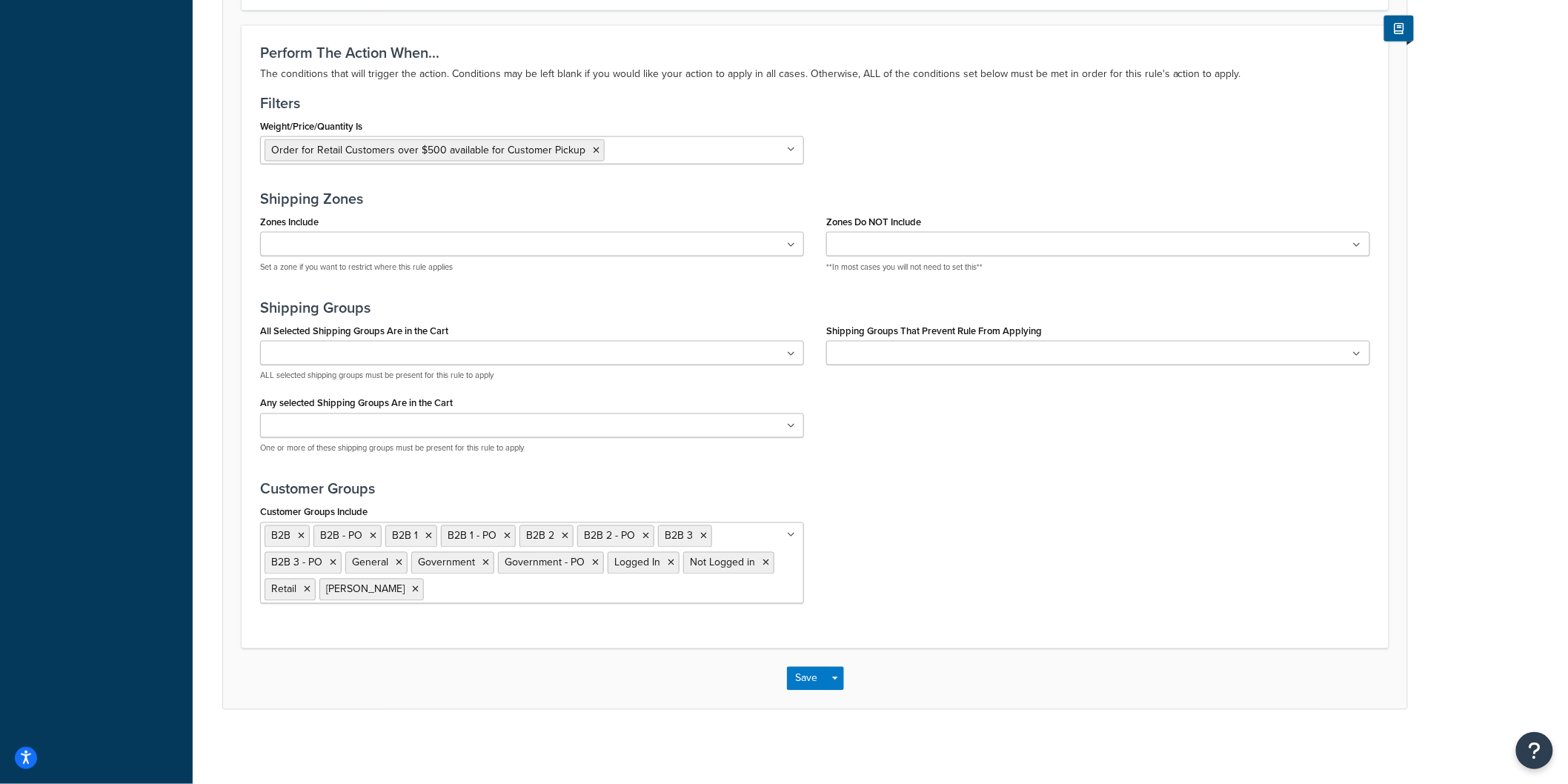
click at [790, 534] on icon at bounding box center [791, 535] width 8 height 9
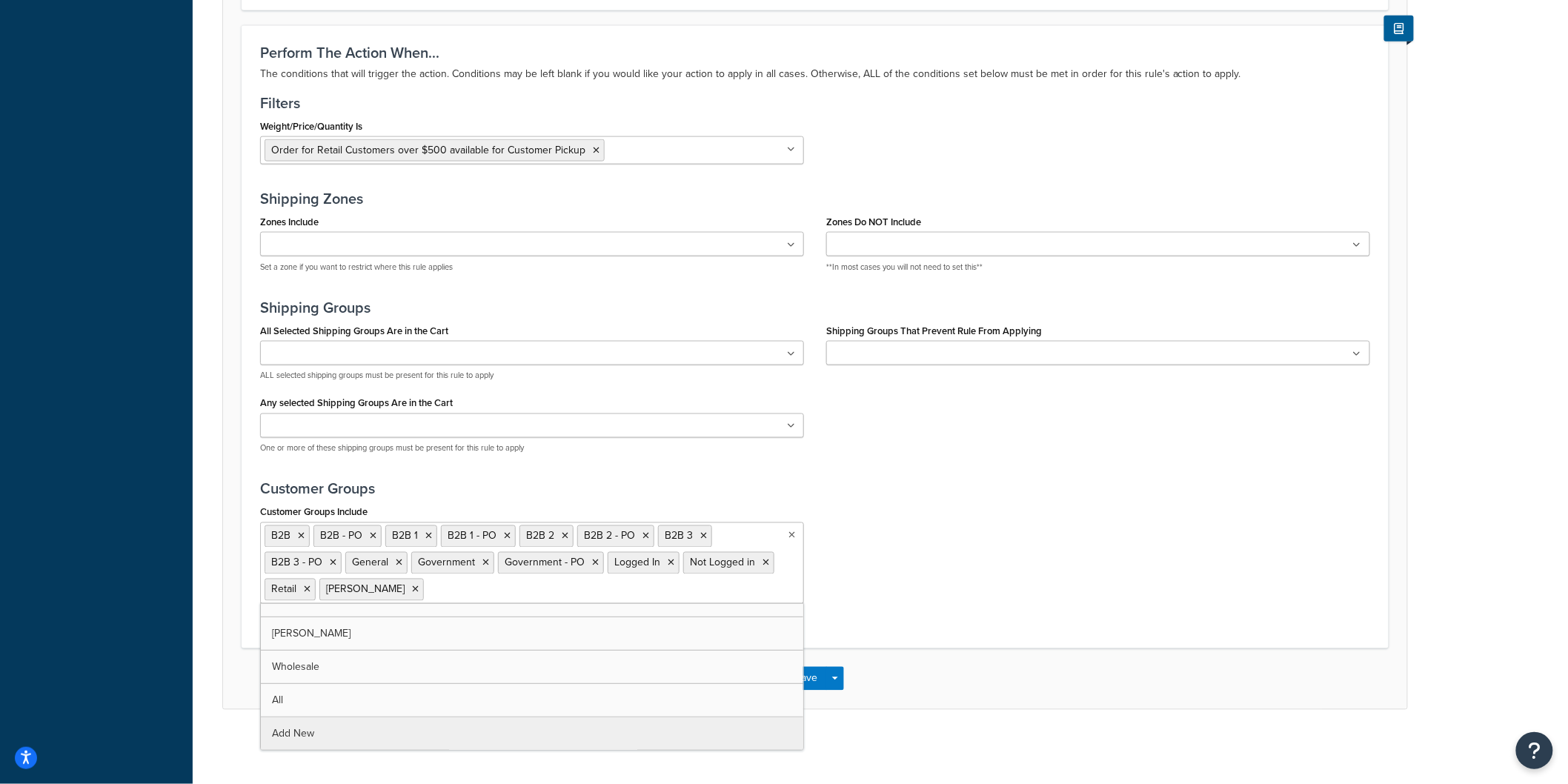
click at [913, 526] on div "Customer Groups Include B2B B2B - PO B2B 1 B2B 1 - PO B2B 2 B2B 2 - PO B2B 3 B2…" at bounding box center [814, 558] width 1132 height 113
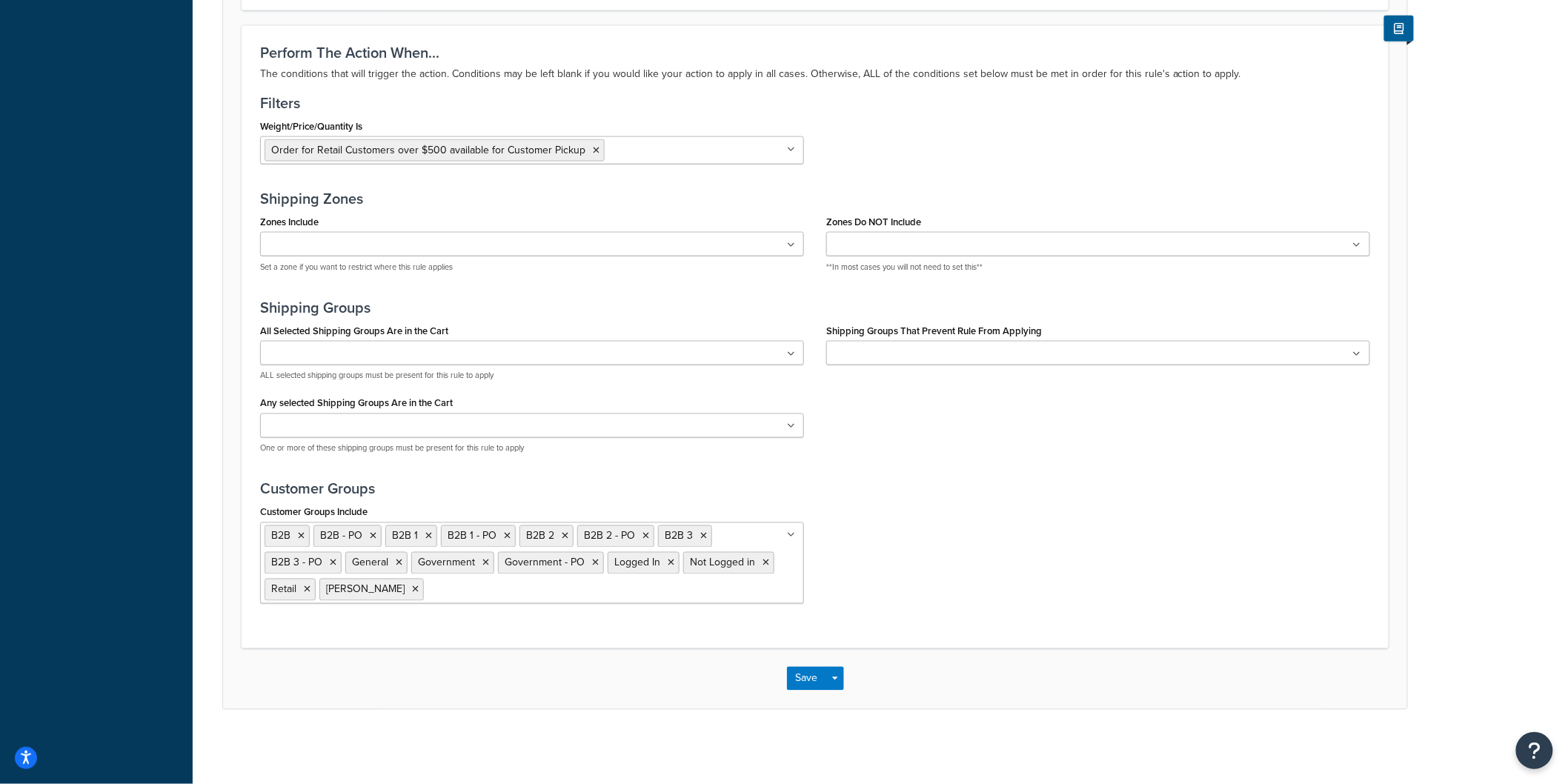
click at [461, 242] on ul at bounding box center [532, 243] width 544 height 25
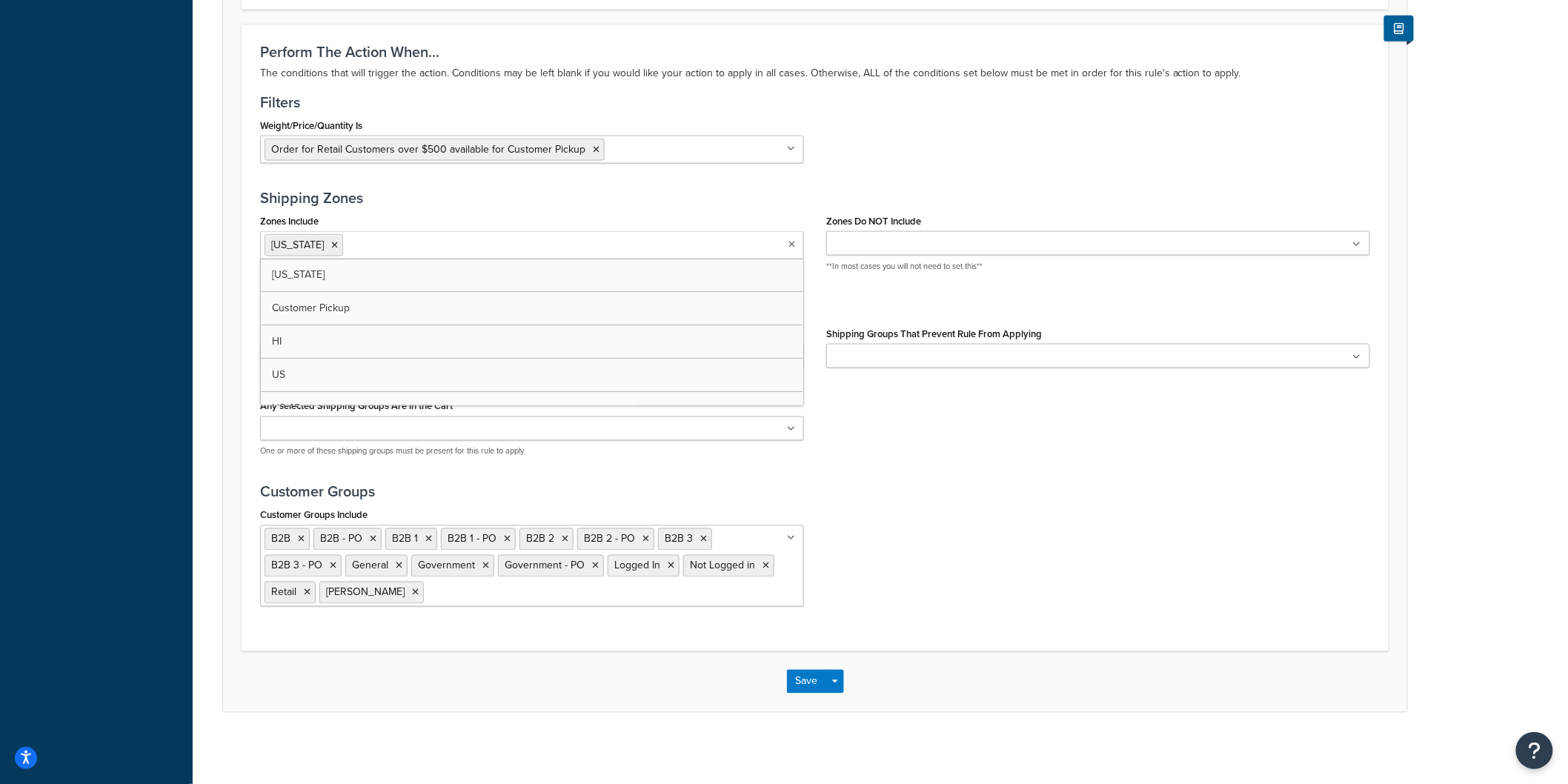
click at [937, 506] on div "Customer Groups Include B2B B2B - PO B2B 1 B2B 1 - PO B2B 2 B2B 2 - PO B2B 3 B2…" at bounding box center [814, 561] width 1132 height 113
click at [795, 683] on button "Save" at bounding box center [807, 682] width 40 height 24
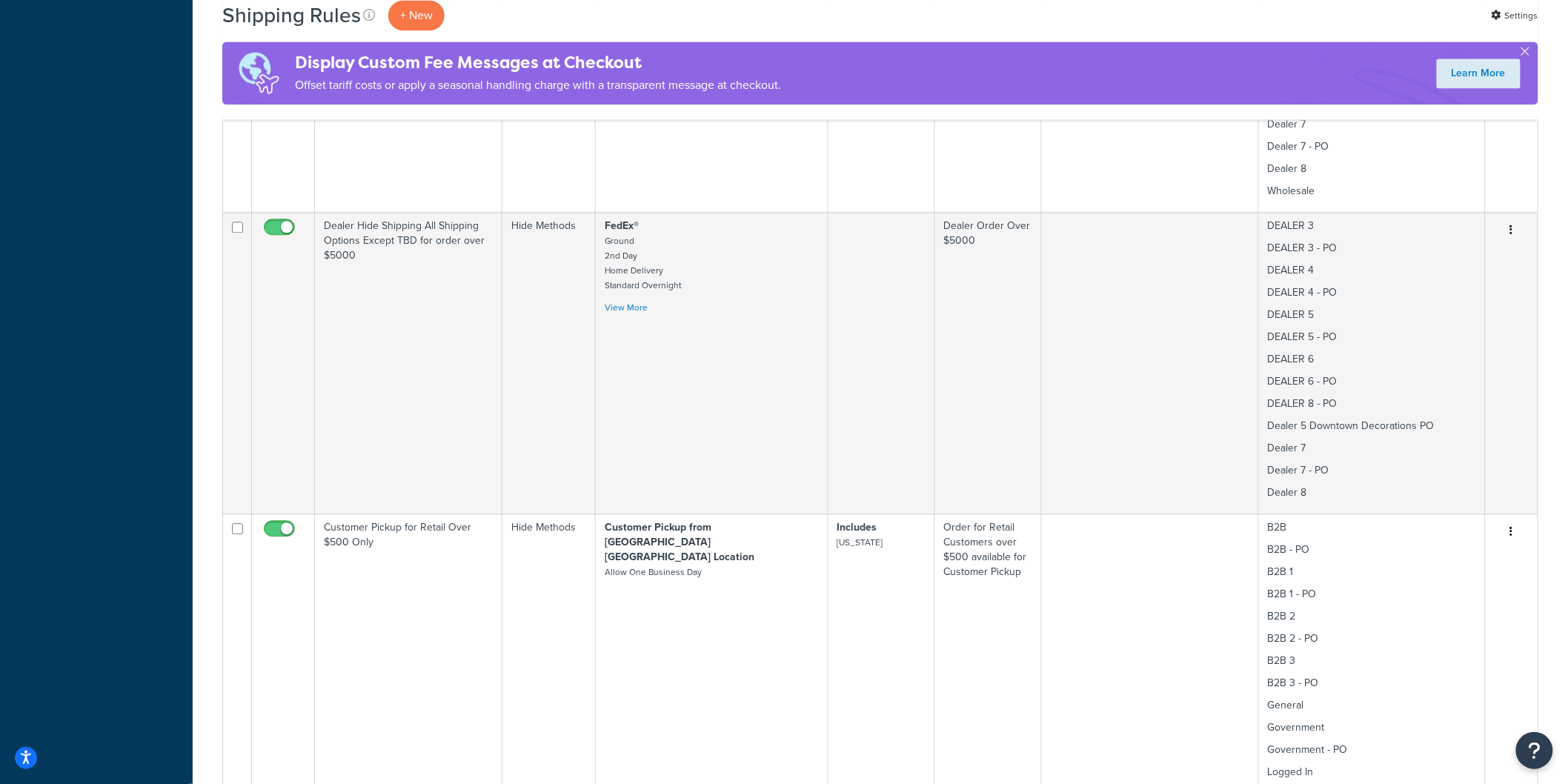
scroll to position [1482, 0]
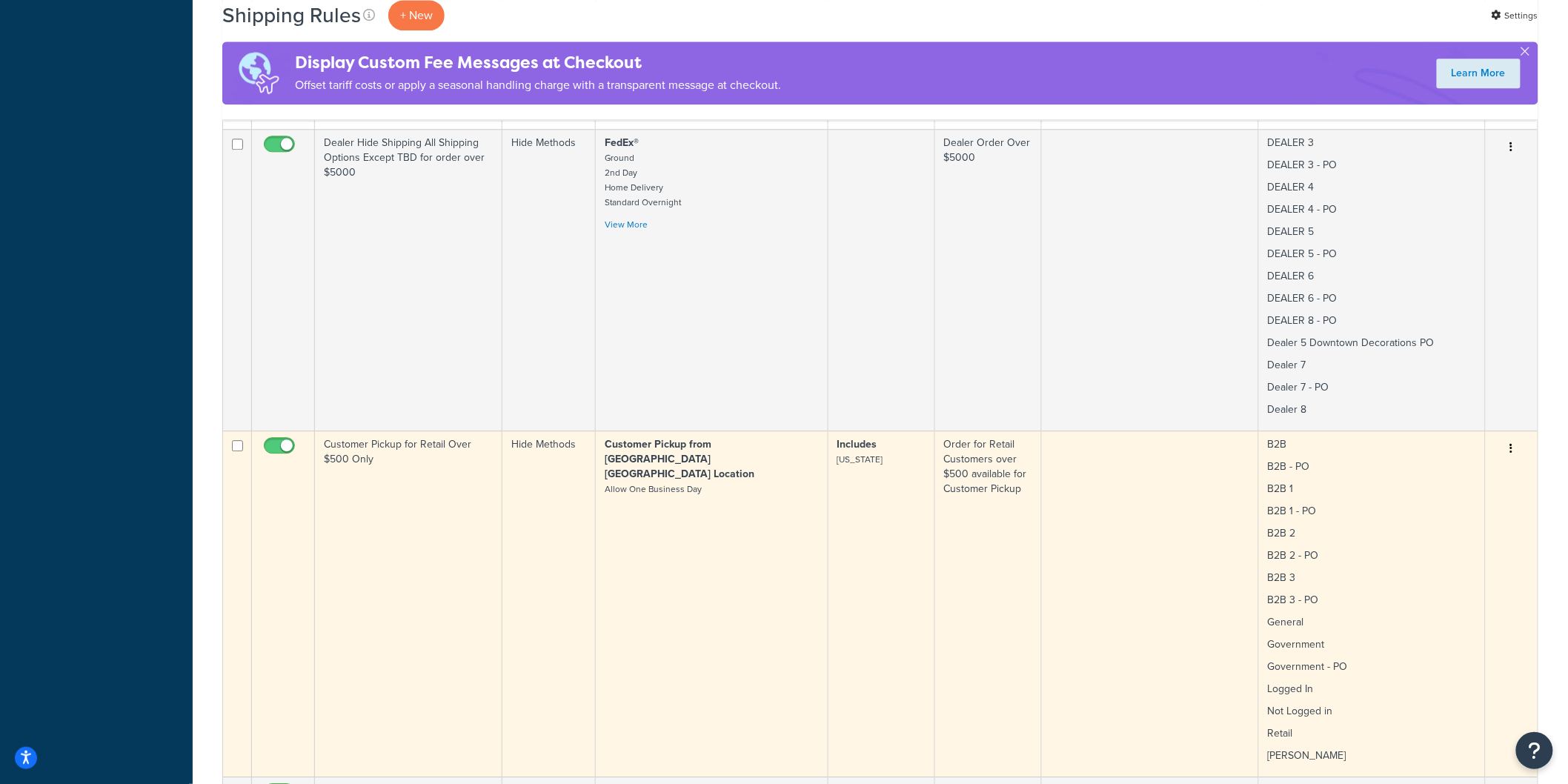
click at [890, 602] on td "Includes TEXAS" at bounding box center [881, 603] width 106 height 346
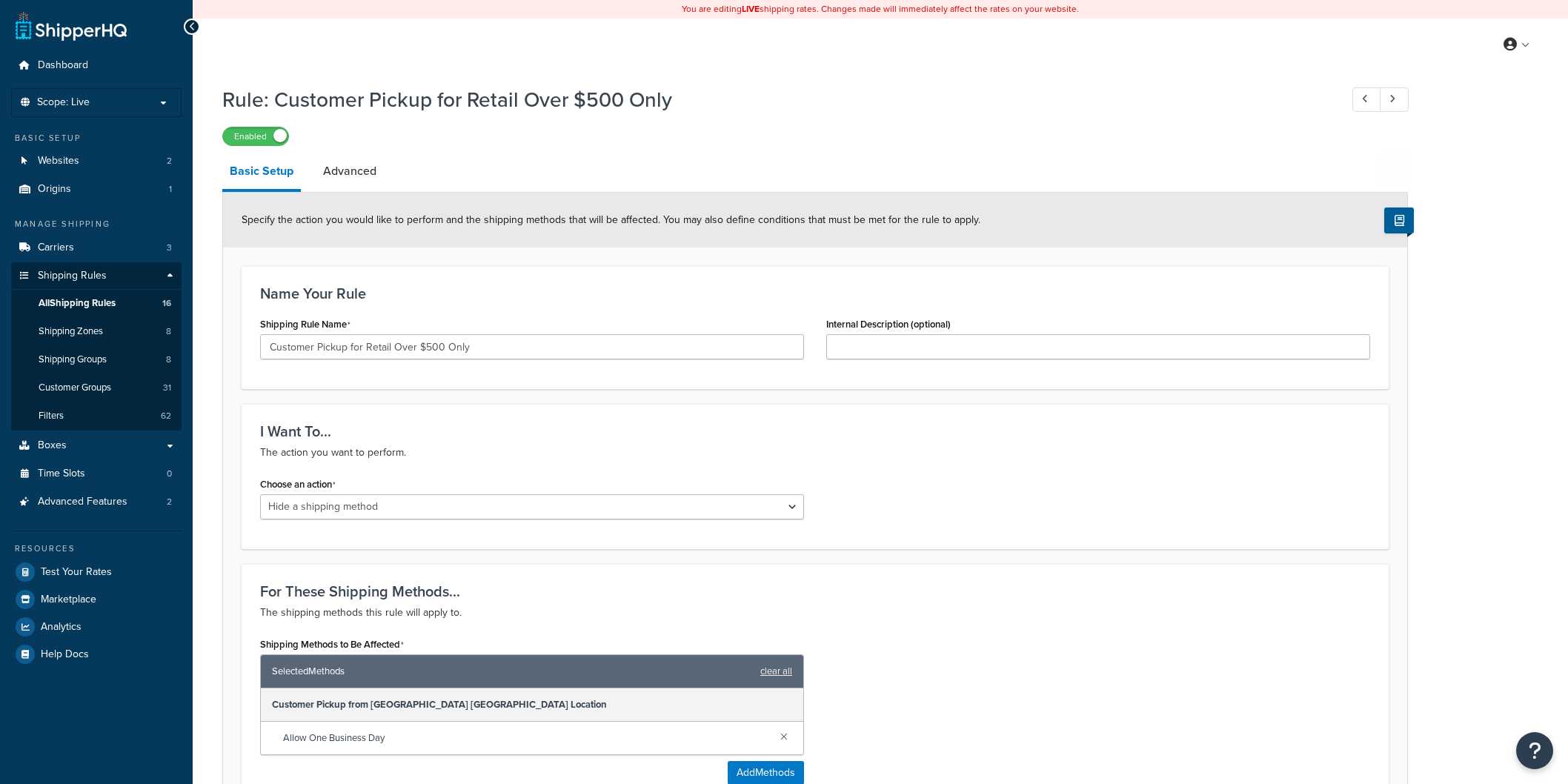
select select "HIDE"
click at [788, 506] on select "Choose an action Override Rates Surcharge or discount rates Hide a shipping met…" at bounding box center [532, 506] width 544 height 25
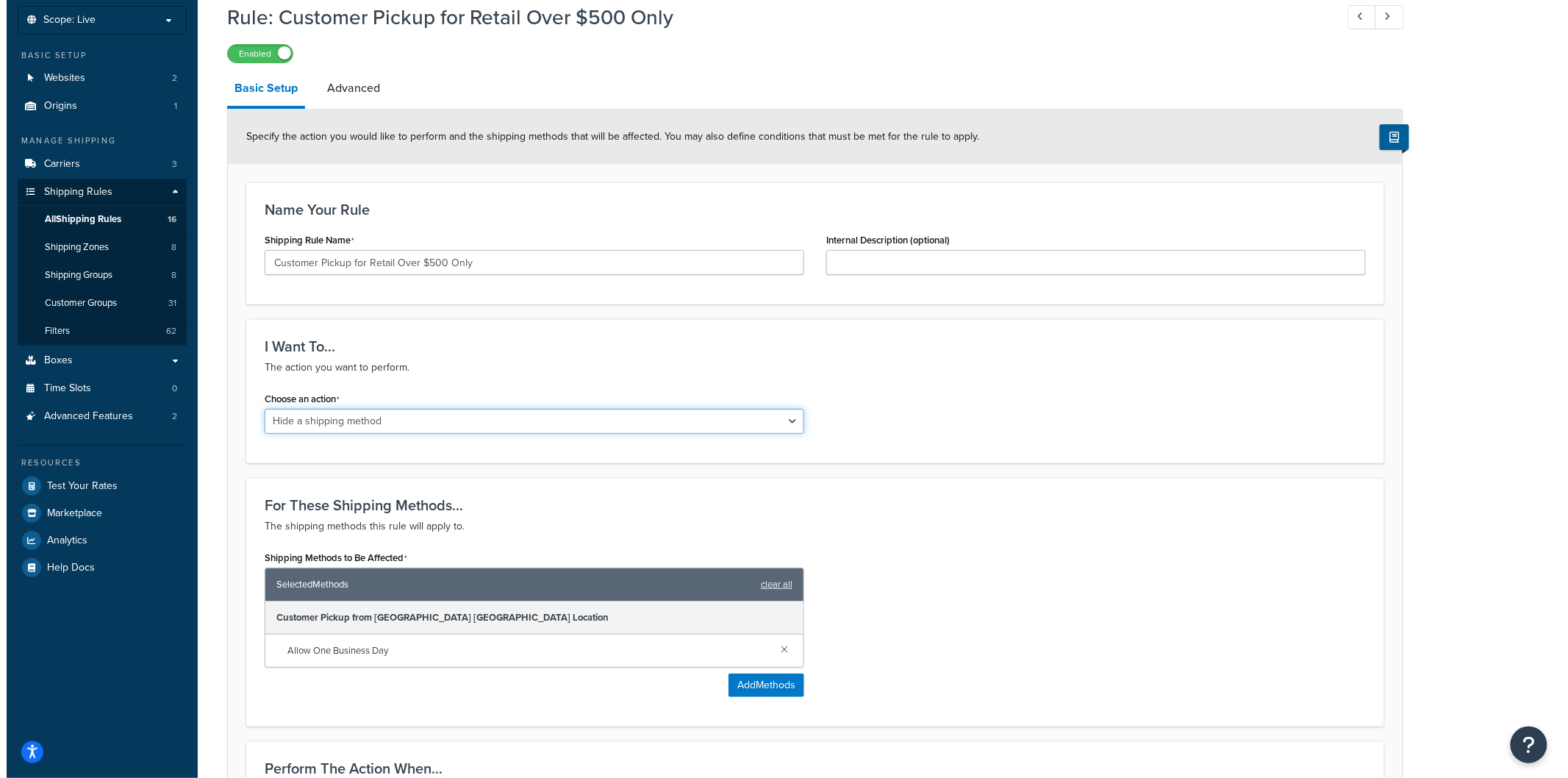
scroll to position [163, 0]
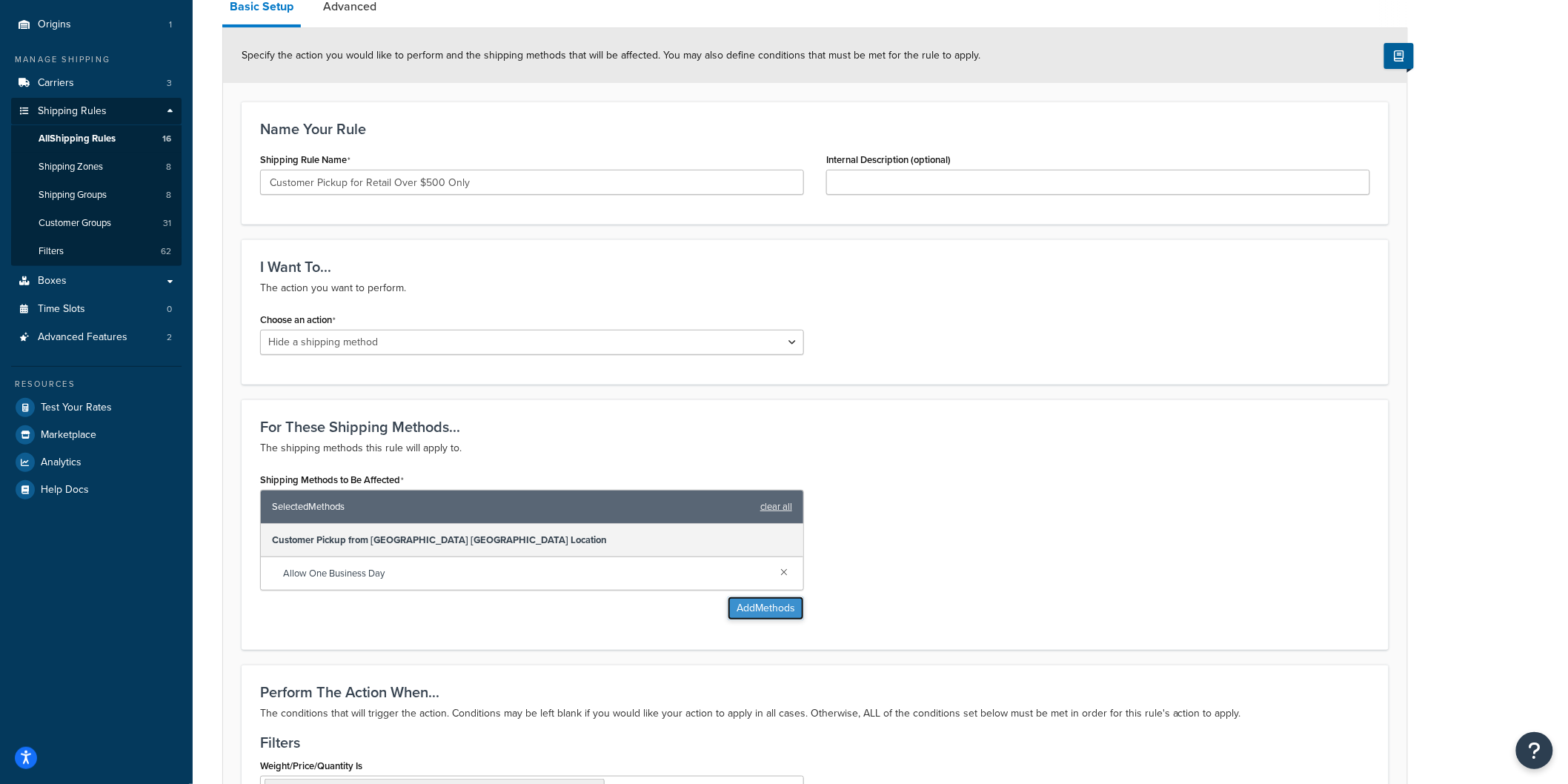
click at [779, 605] on button "Add Methods" at bounding box center [766, 608] width 77 height 24
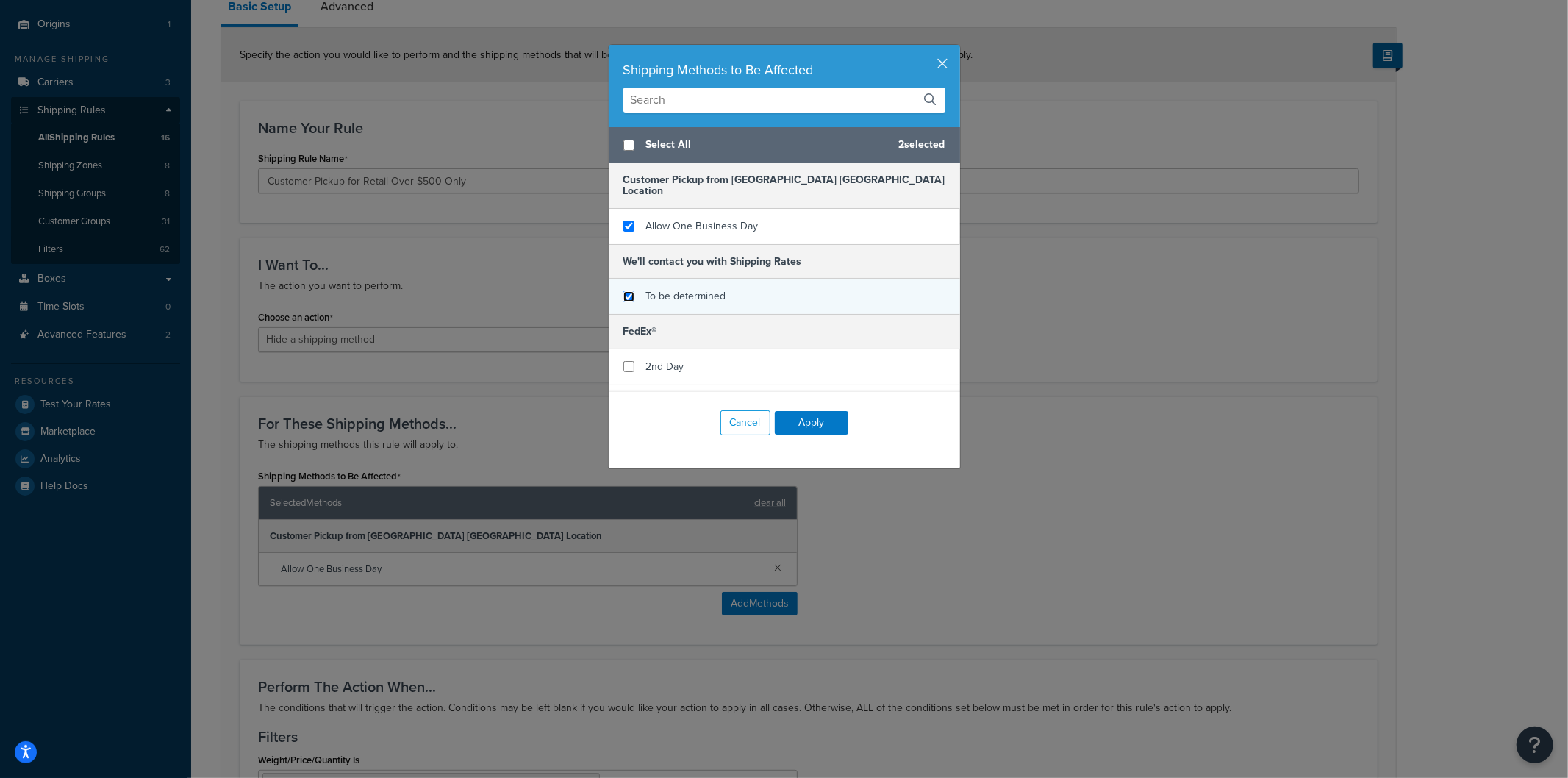
click at [623, 291] on input "checkbox" at bounding box center [628, 296] width 11 height 11
checkbox input "true"
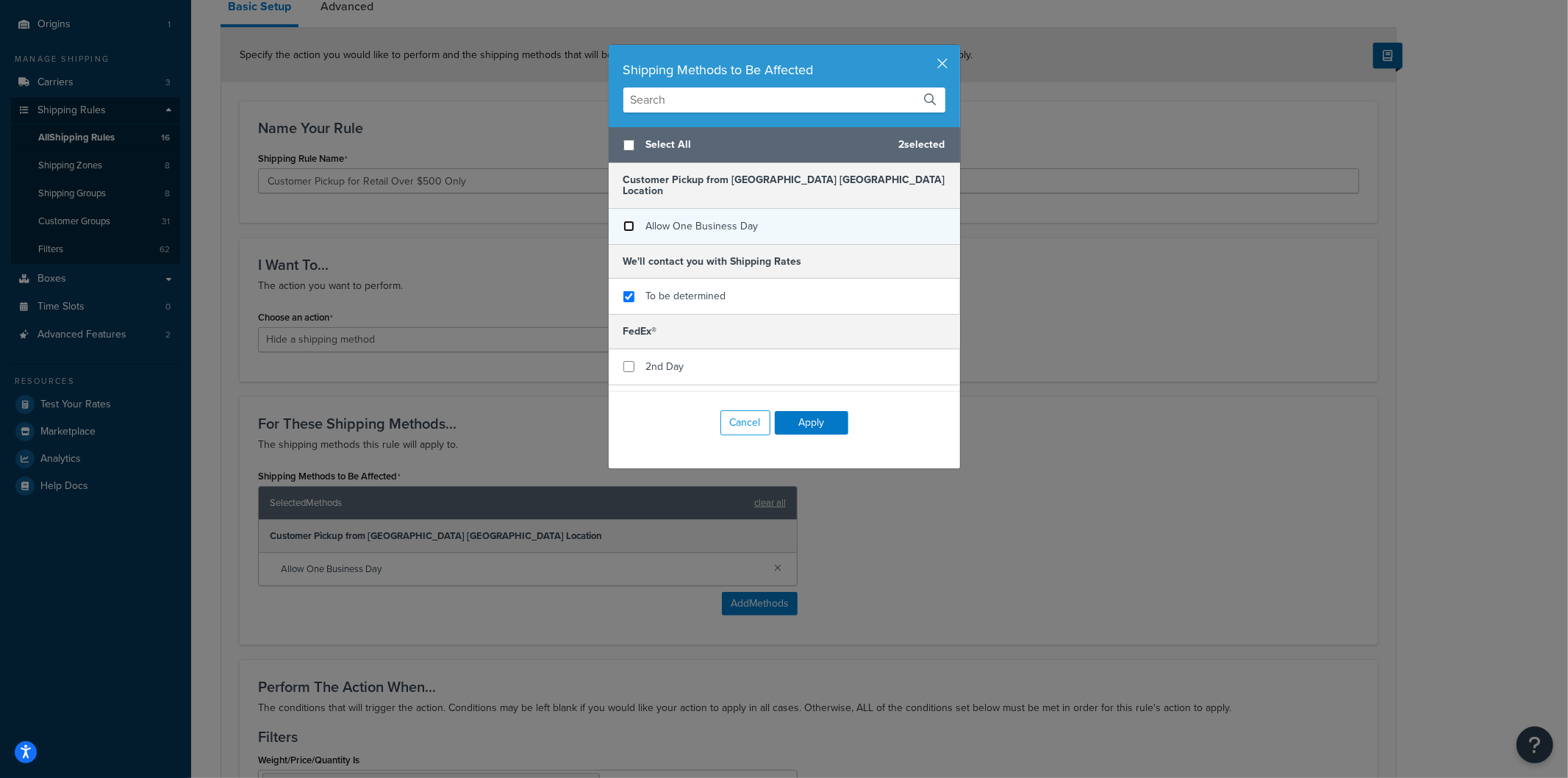
click at [623, 221] on input "checkbox" at bounding box center [628, 226] width 11 height 11
checkbox input "false"
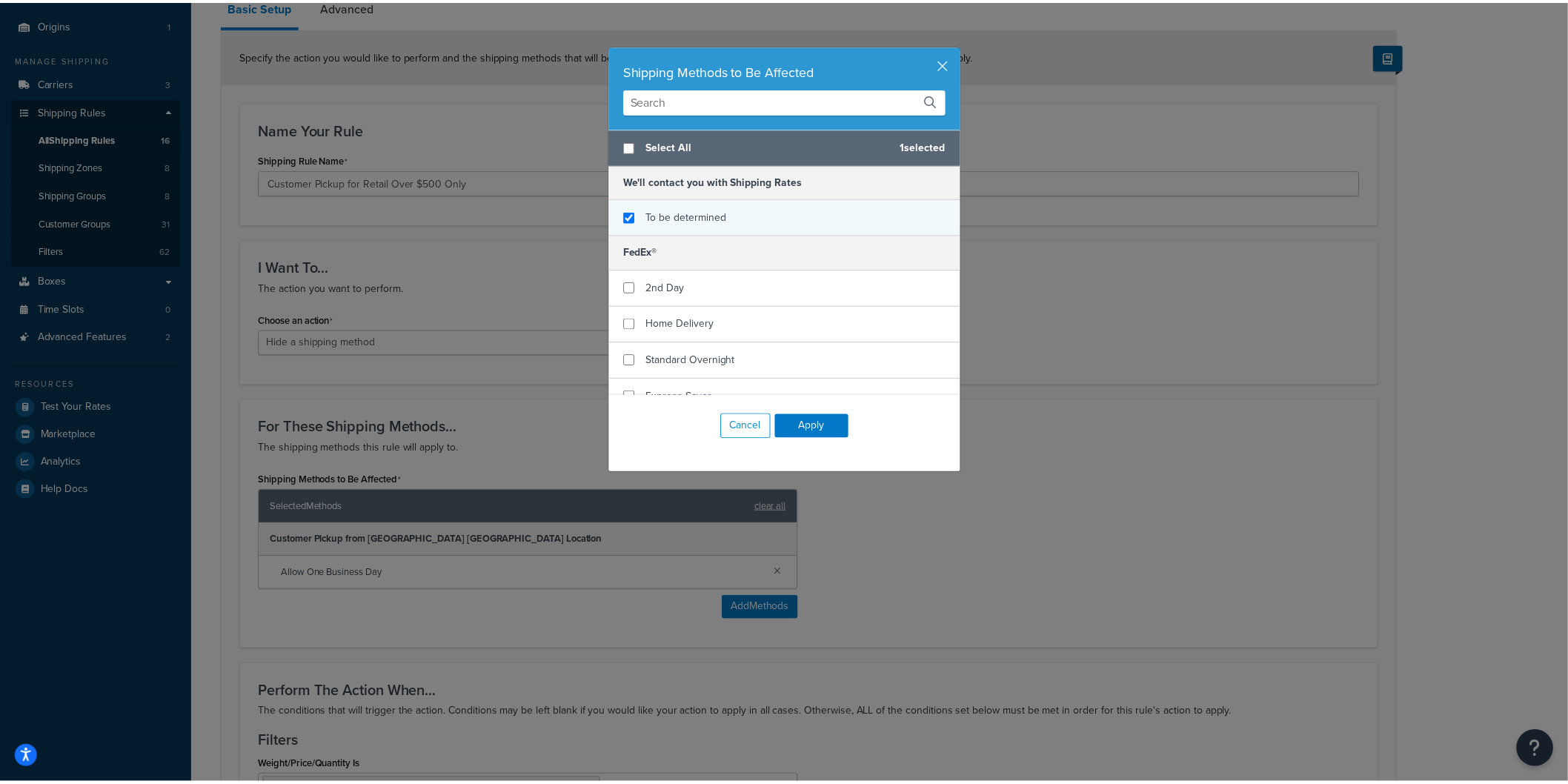
scroll to position [90, 0]
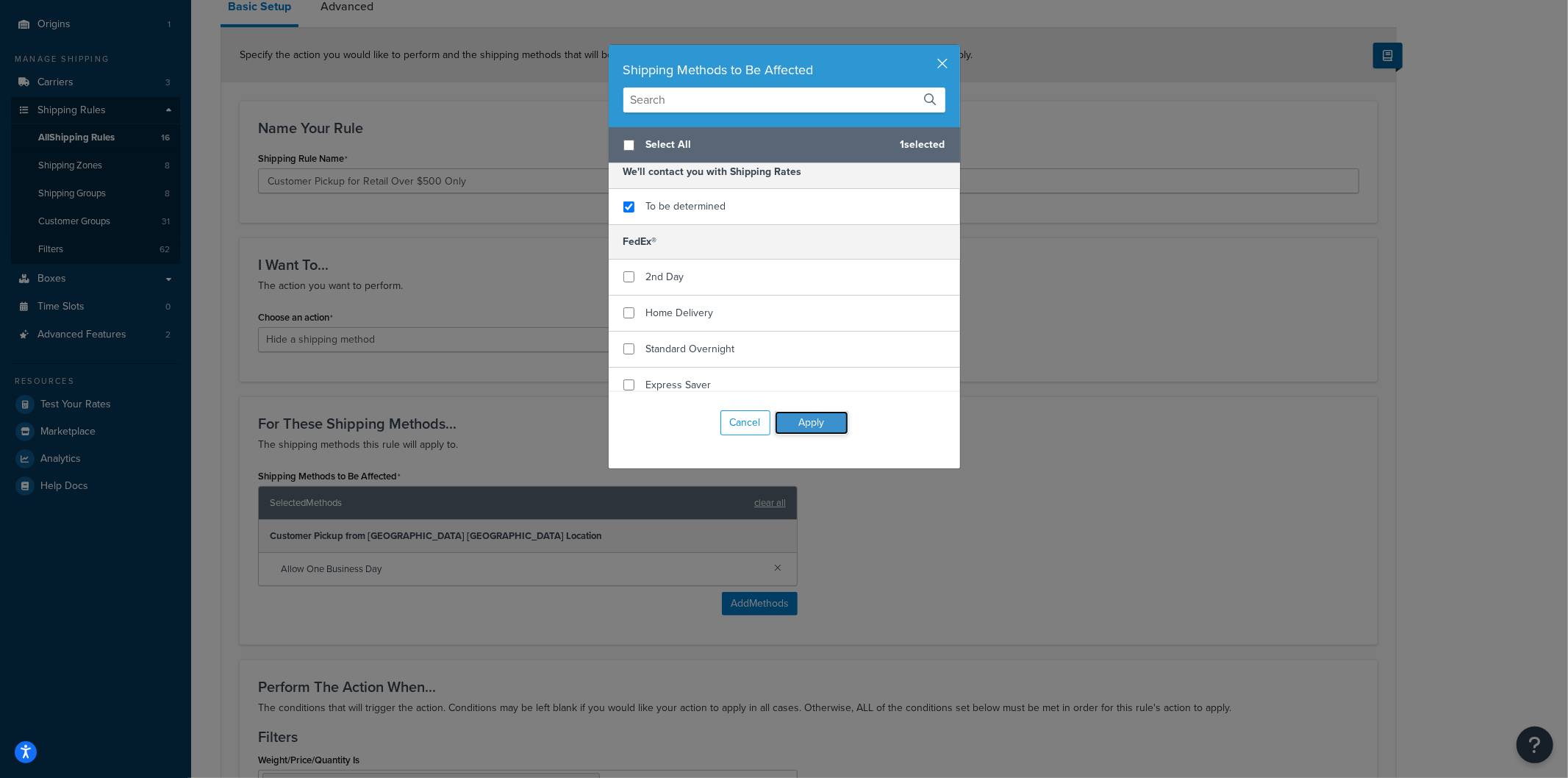
click at [819, 420] on button "Apply" at bounding box center [812, 423] width 74 height 24
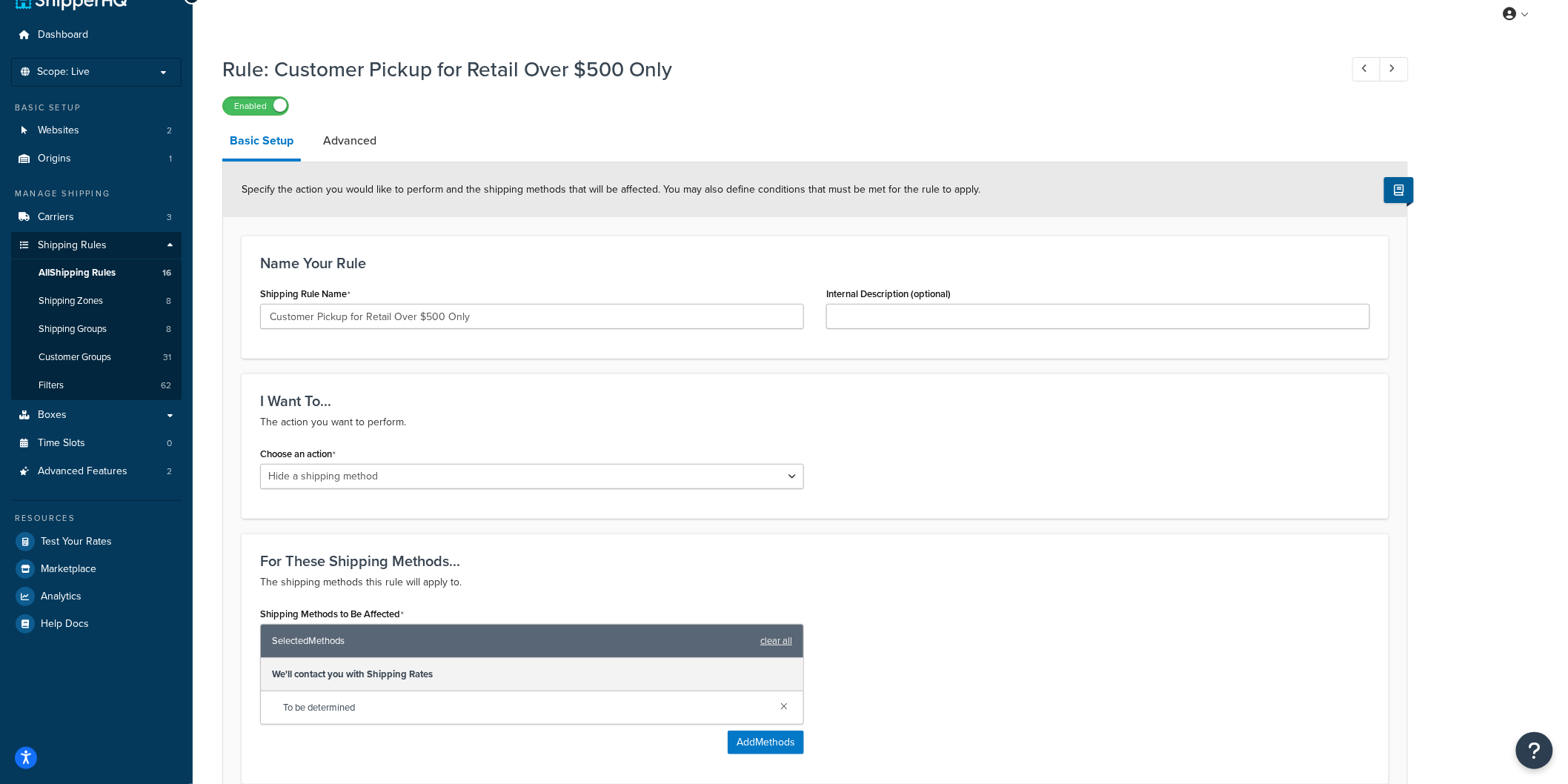
scroll to position [0, 0]
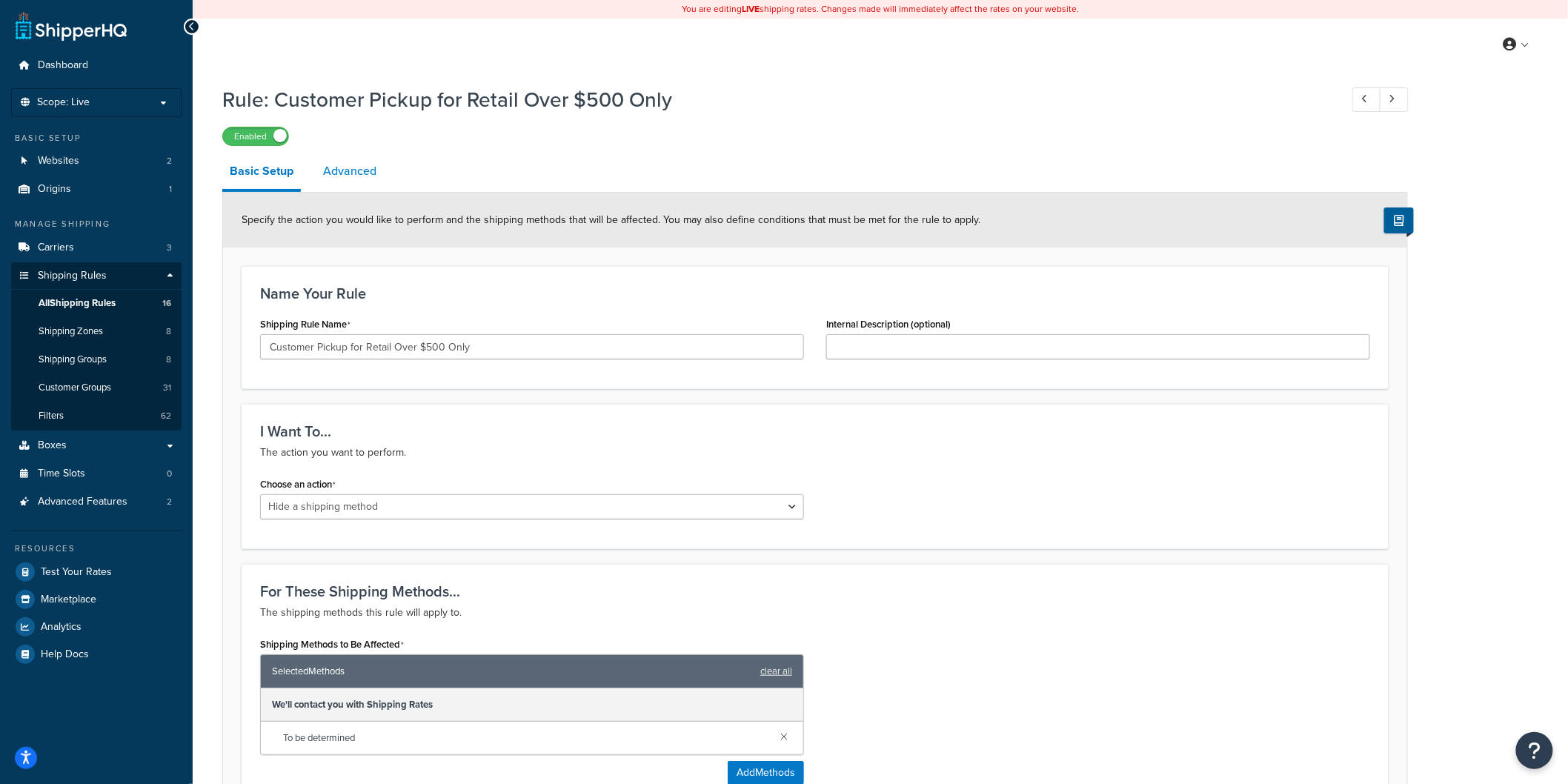
click at [368, 171] on link "Advanced" at bounding box center [350, 171] width 69 height 36
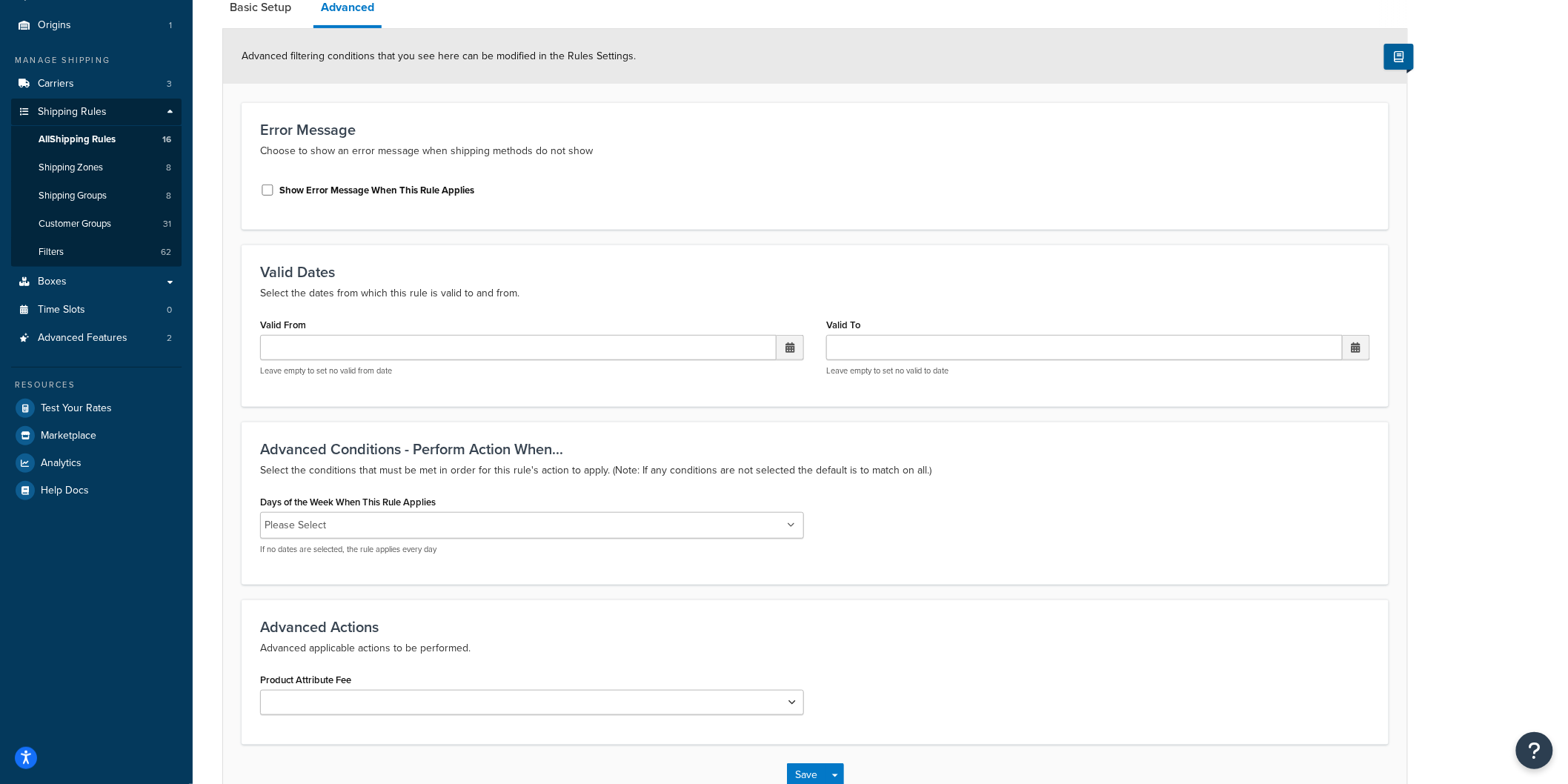
scroll to position [164, 0]
click at [795, 522] on ul "Please Select" at bounding box center [532, 524] width 544 height 27
click at [883, 529] on div "Days of the Week When This Rule Applies Please Select Monday Tuesday Wednesday …" at bounding box center [814, 527] width 1132 height 75
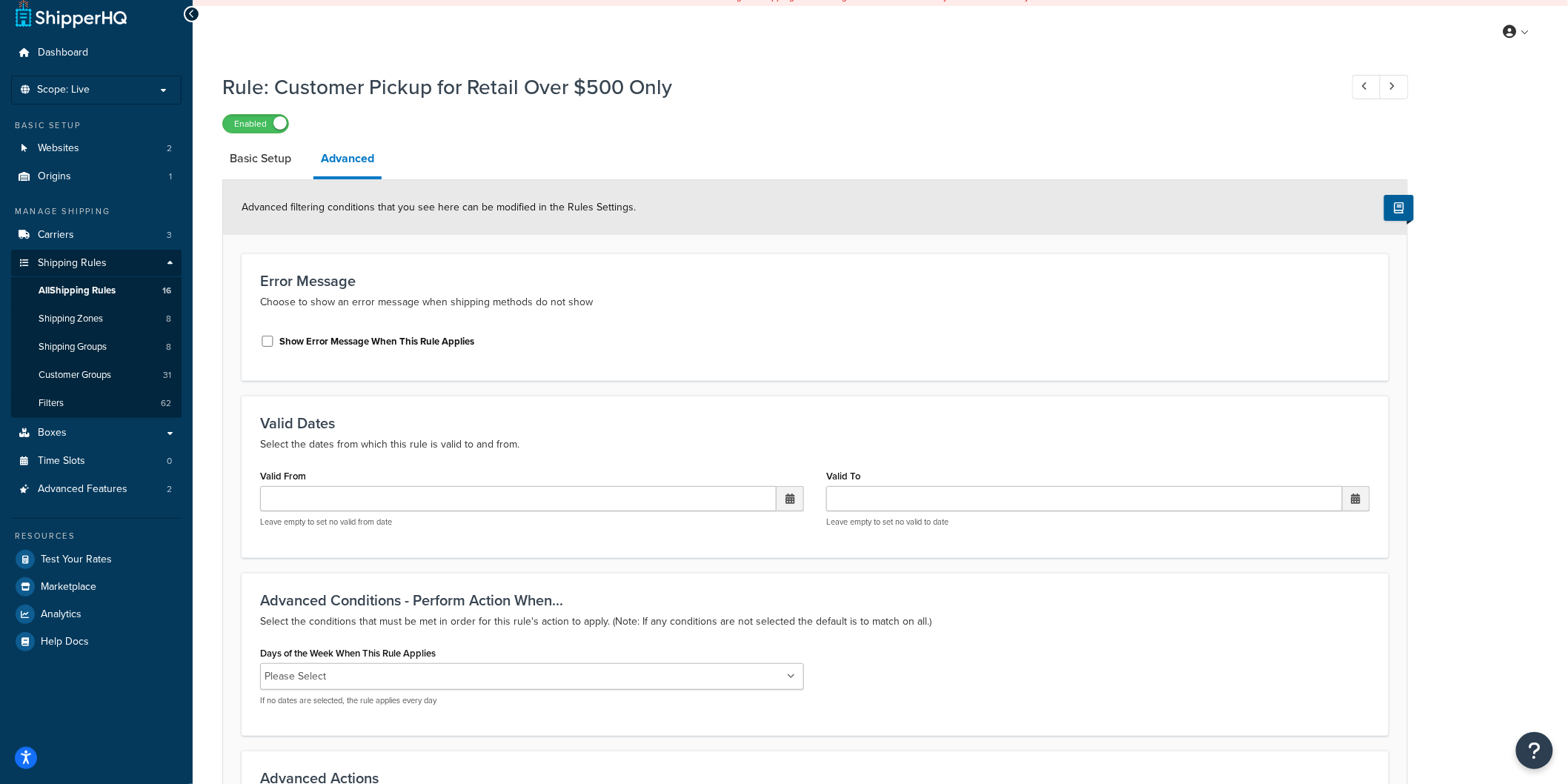
scroll to position [0, 0]
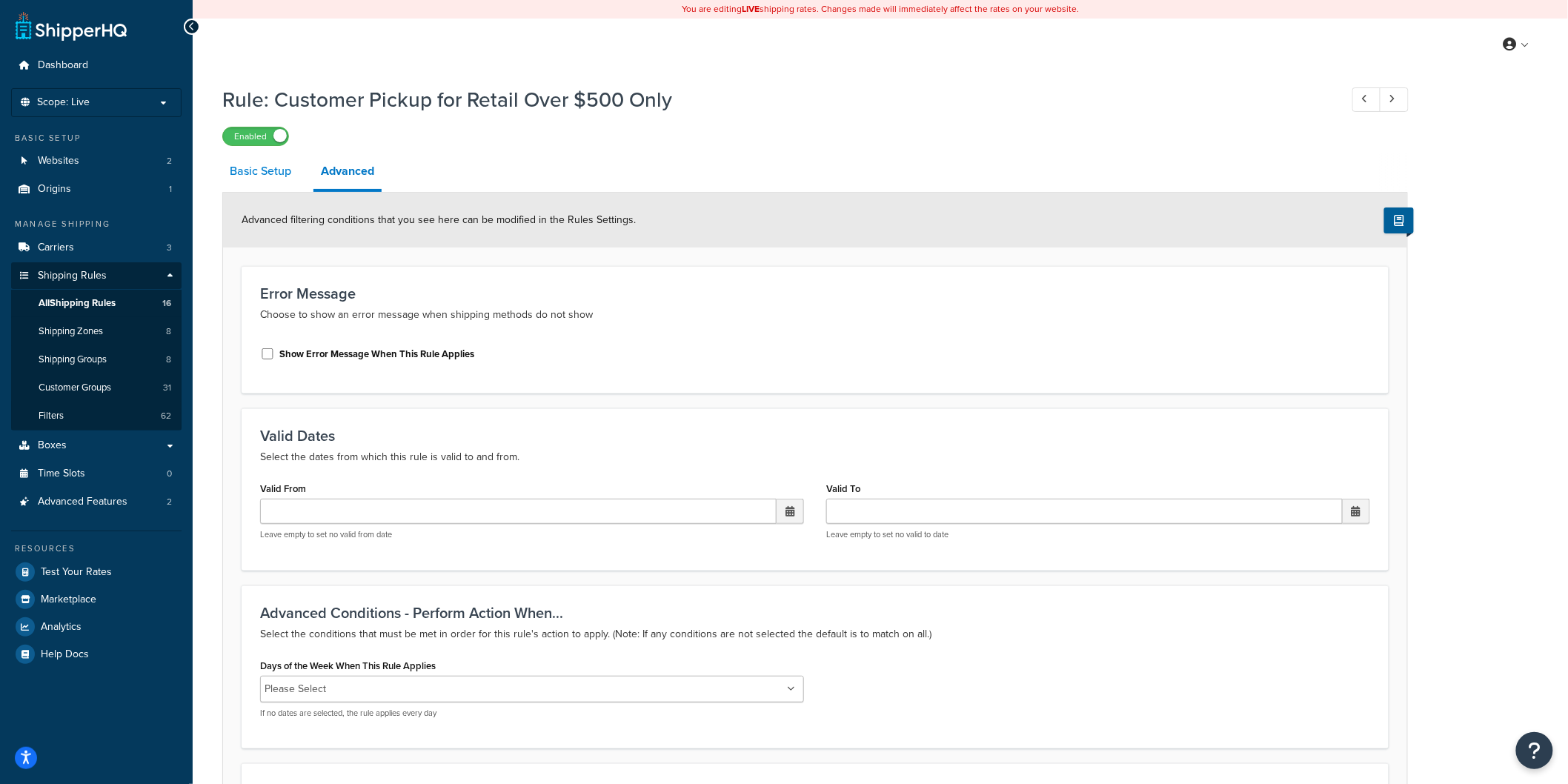
click at [272, 169] on link "Basic Setup" at bounding box center [261, 171] width 77 height 36
select select "HIDE"
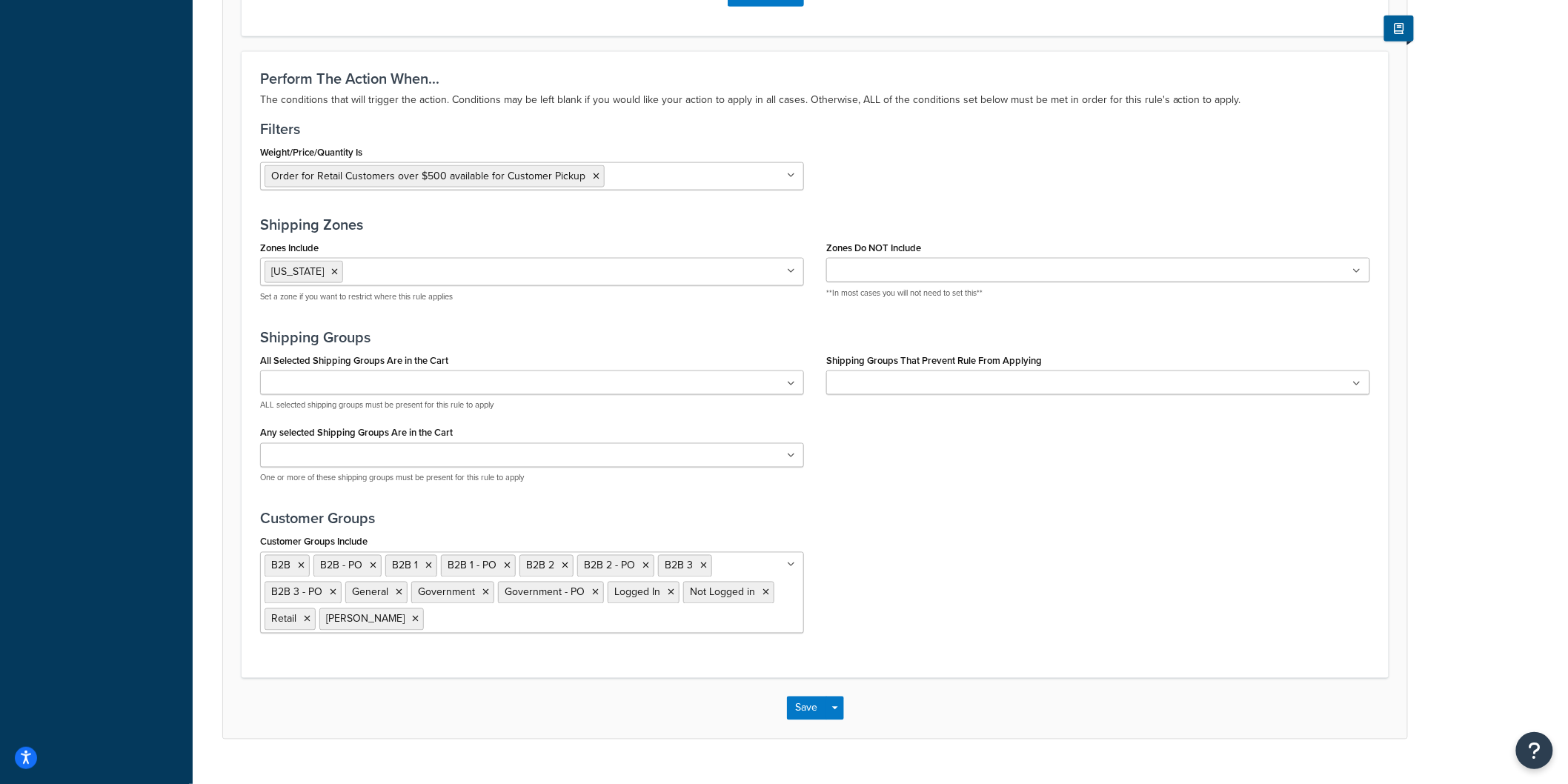
scroll to position [808, 0]
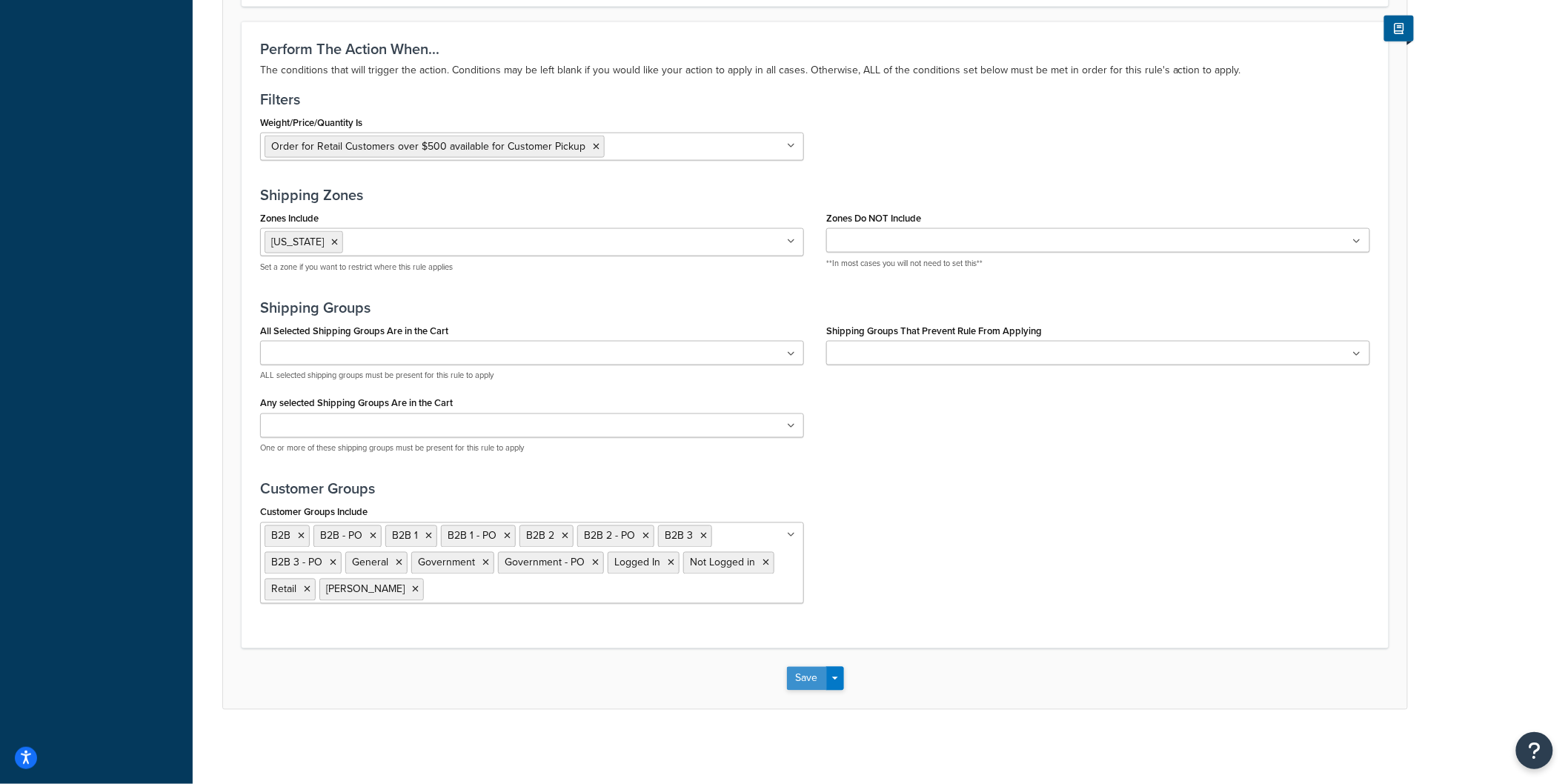
click at [793, 679] on button "Save" at bounding box center [807, 679] width 40 height 24
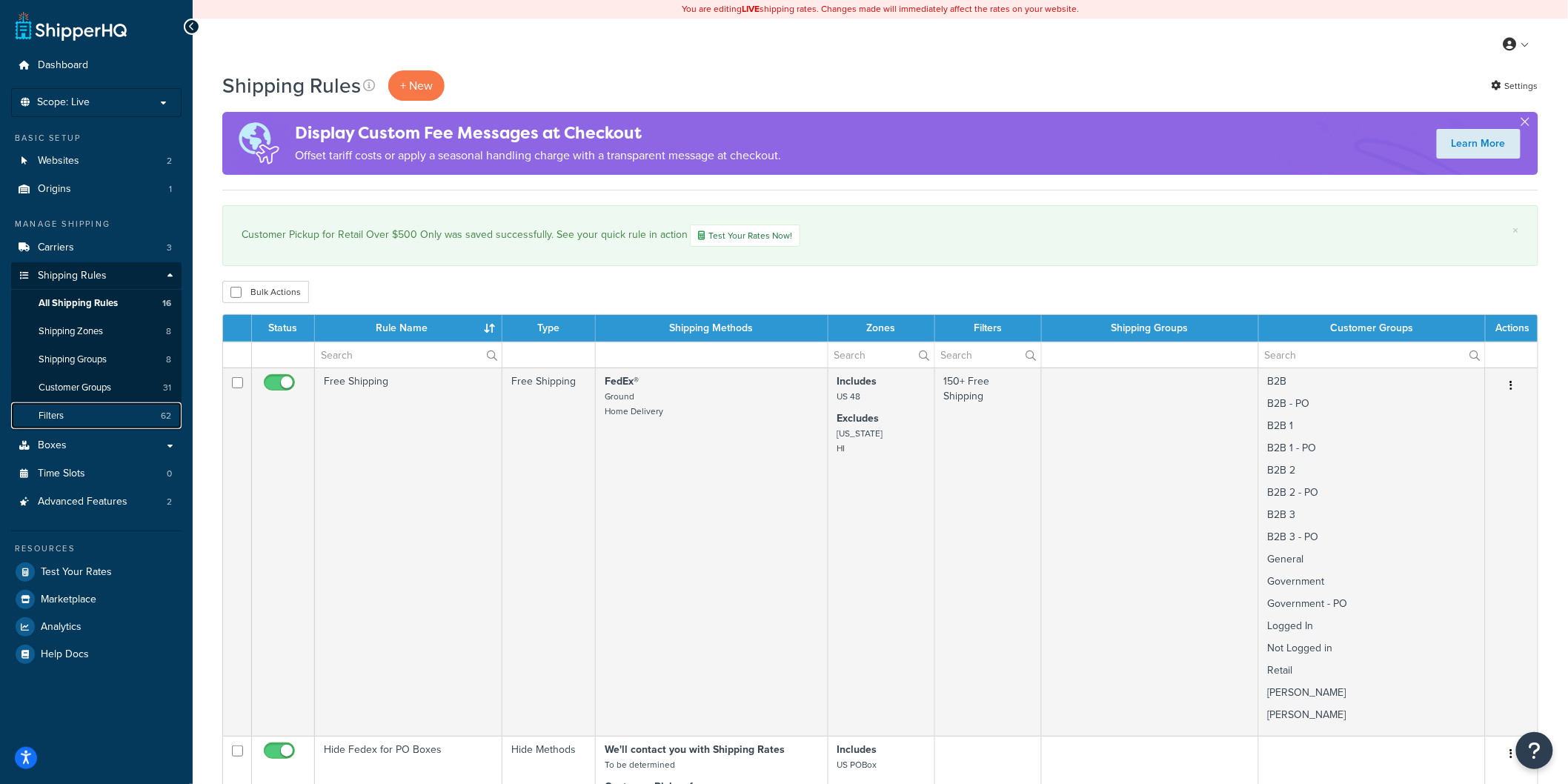
click at [112, 413] on link "Filters 62" at bounding box center [95, 416] width 170 height 28
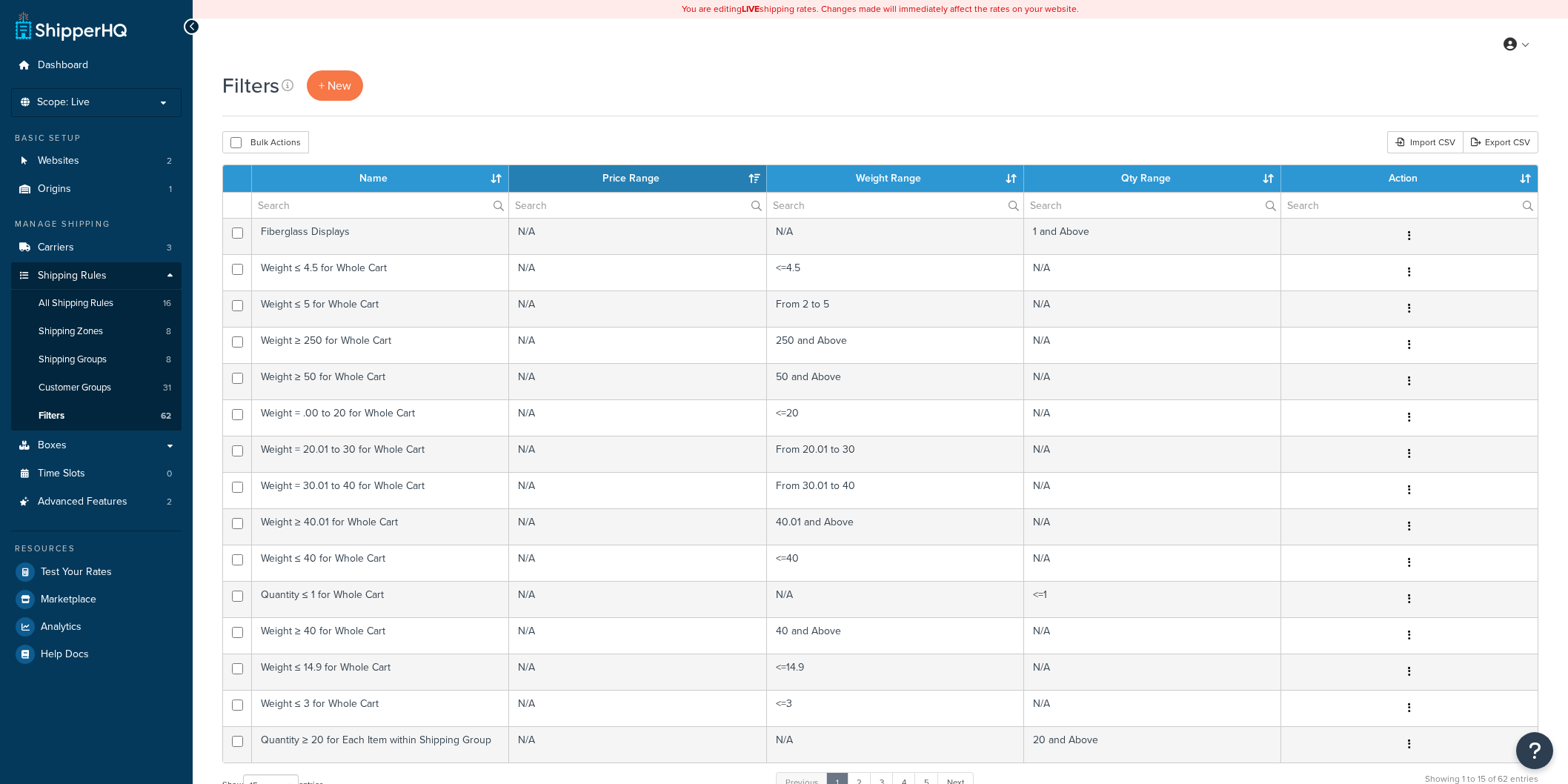
select select "15"
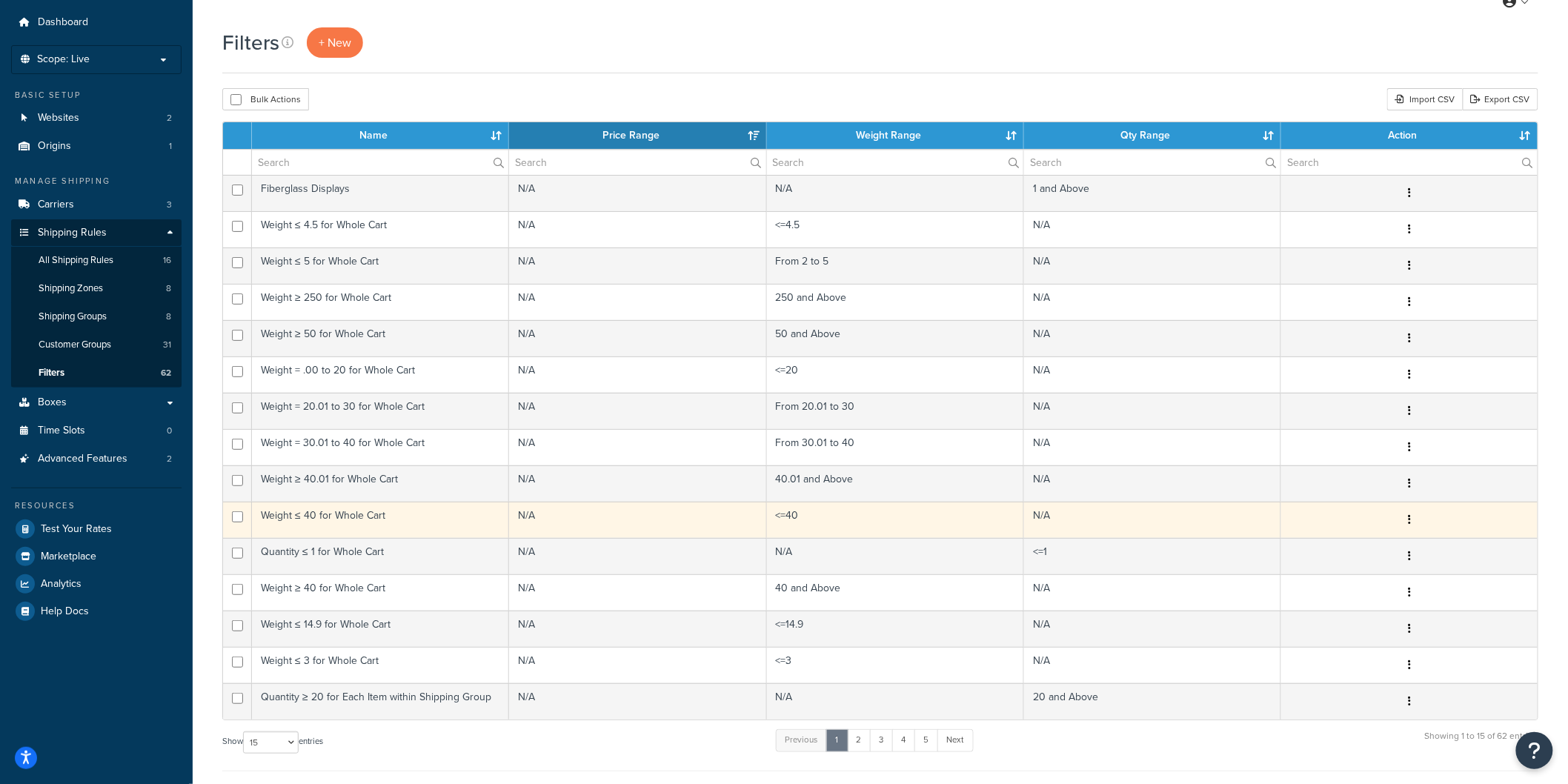
scroll to position [82, 0]
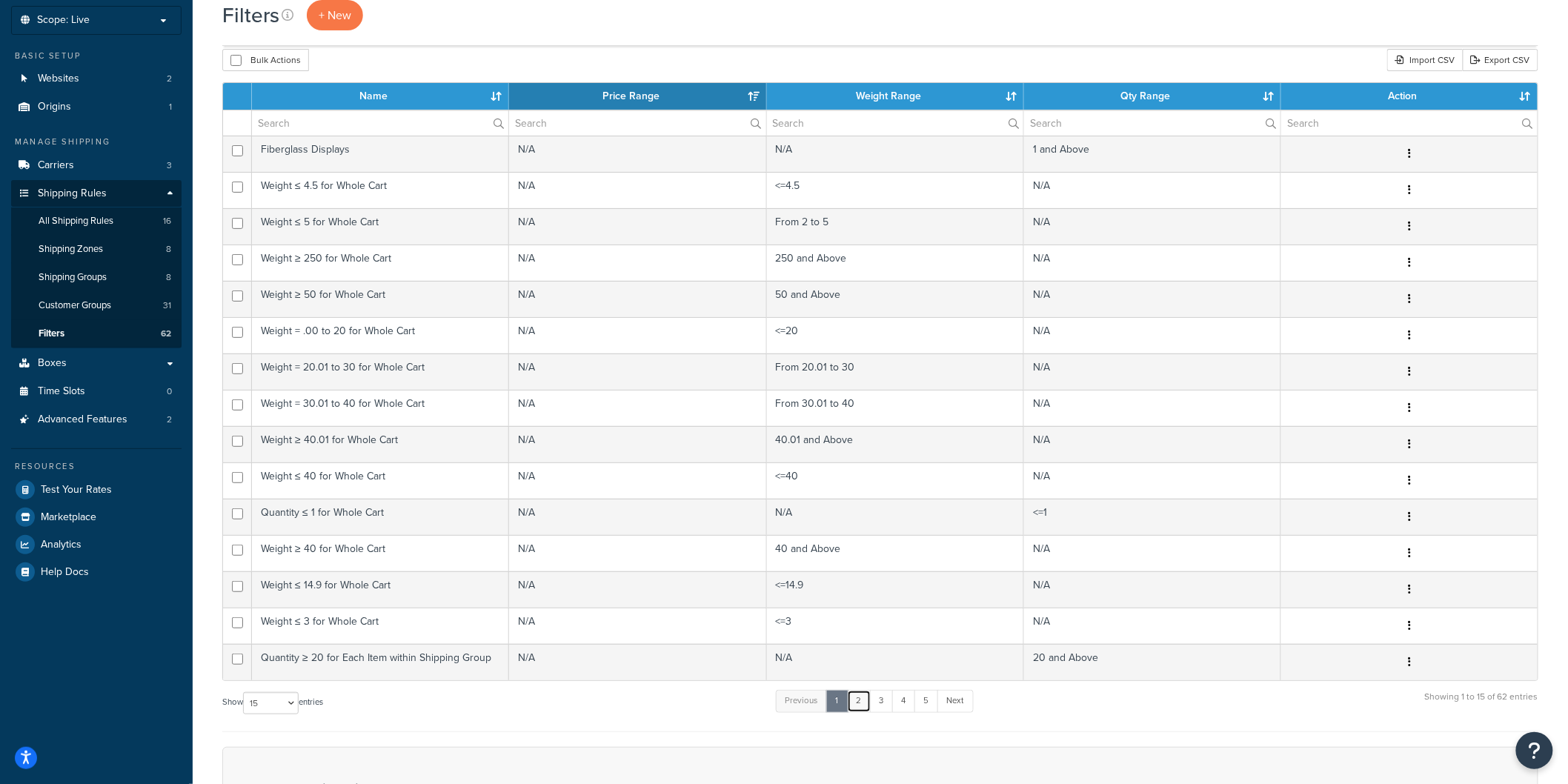
click at [858, 703] on link "2" at bounding box center [859, 701] width 25 height 22
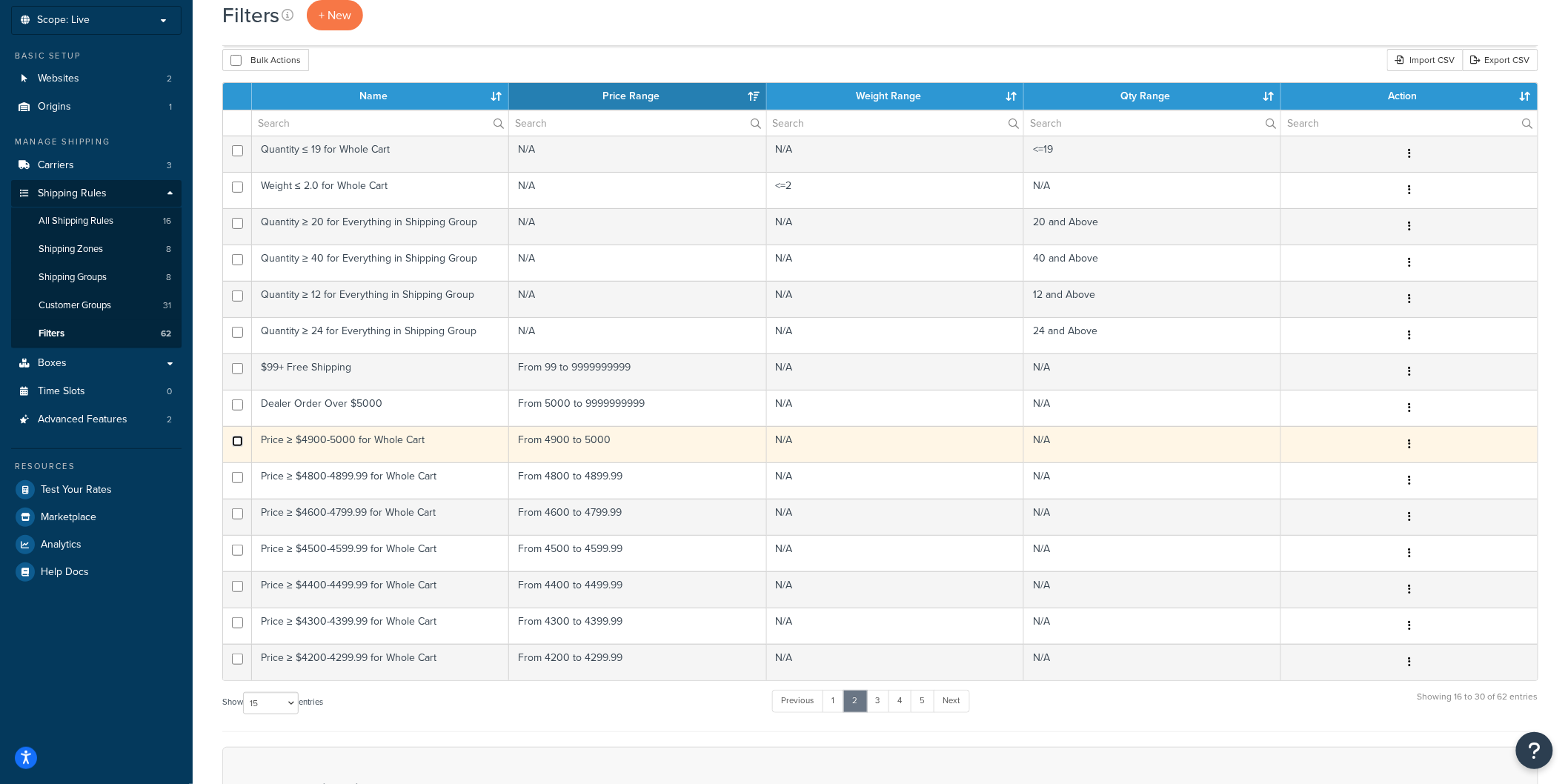
click at [239, 440] on input "checkbox" at bounding box center [237, 440] width 11 height 11
checkbox input "true"
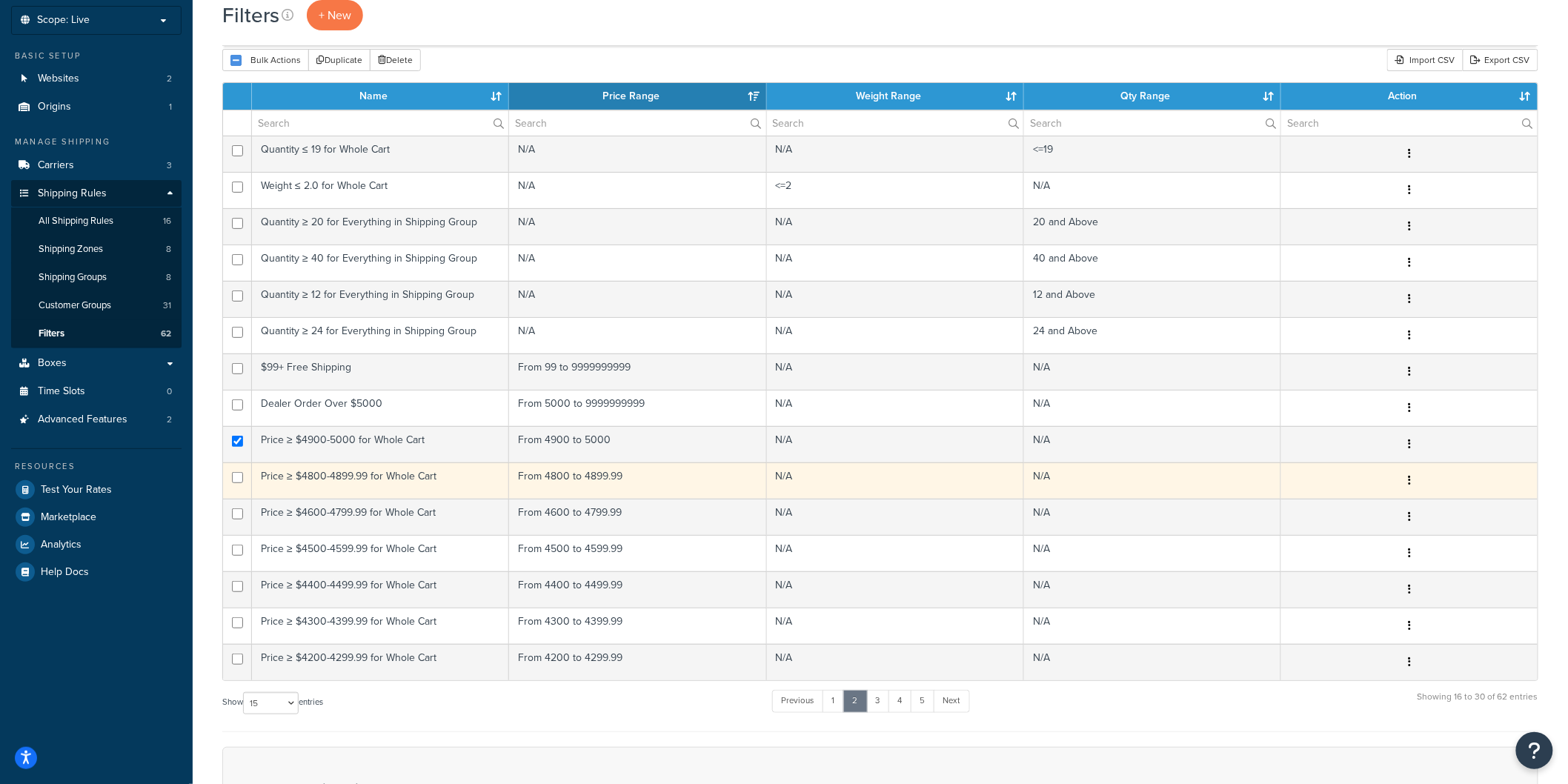
click at [241, 470] on td at bounding box center [237, 480] width 29 height 37
checkbox input "true"
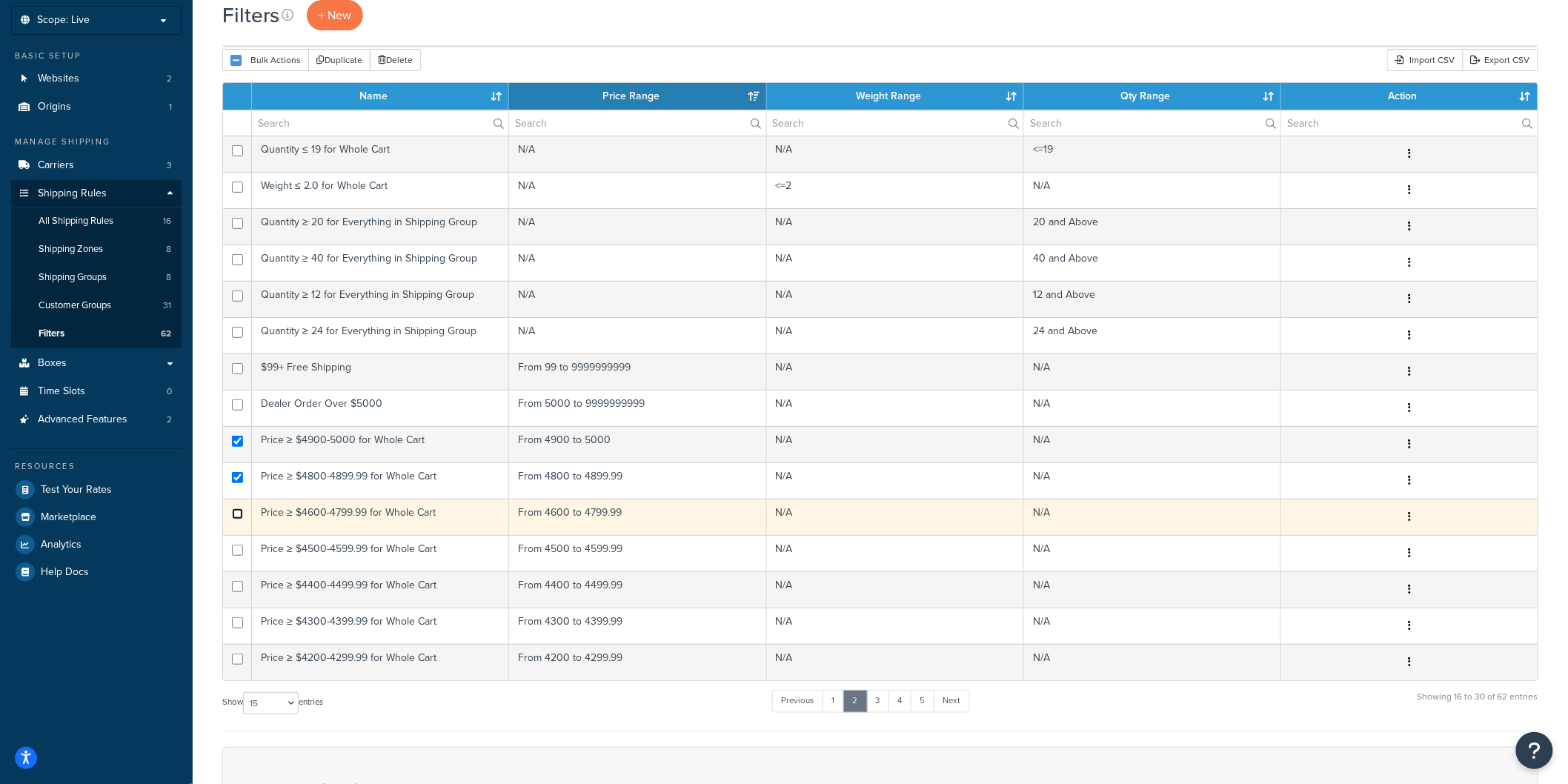
click at [240, 515] on input "checkbox" at bounding box center [237, 513] width 11 height 11
checkbox input "true"
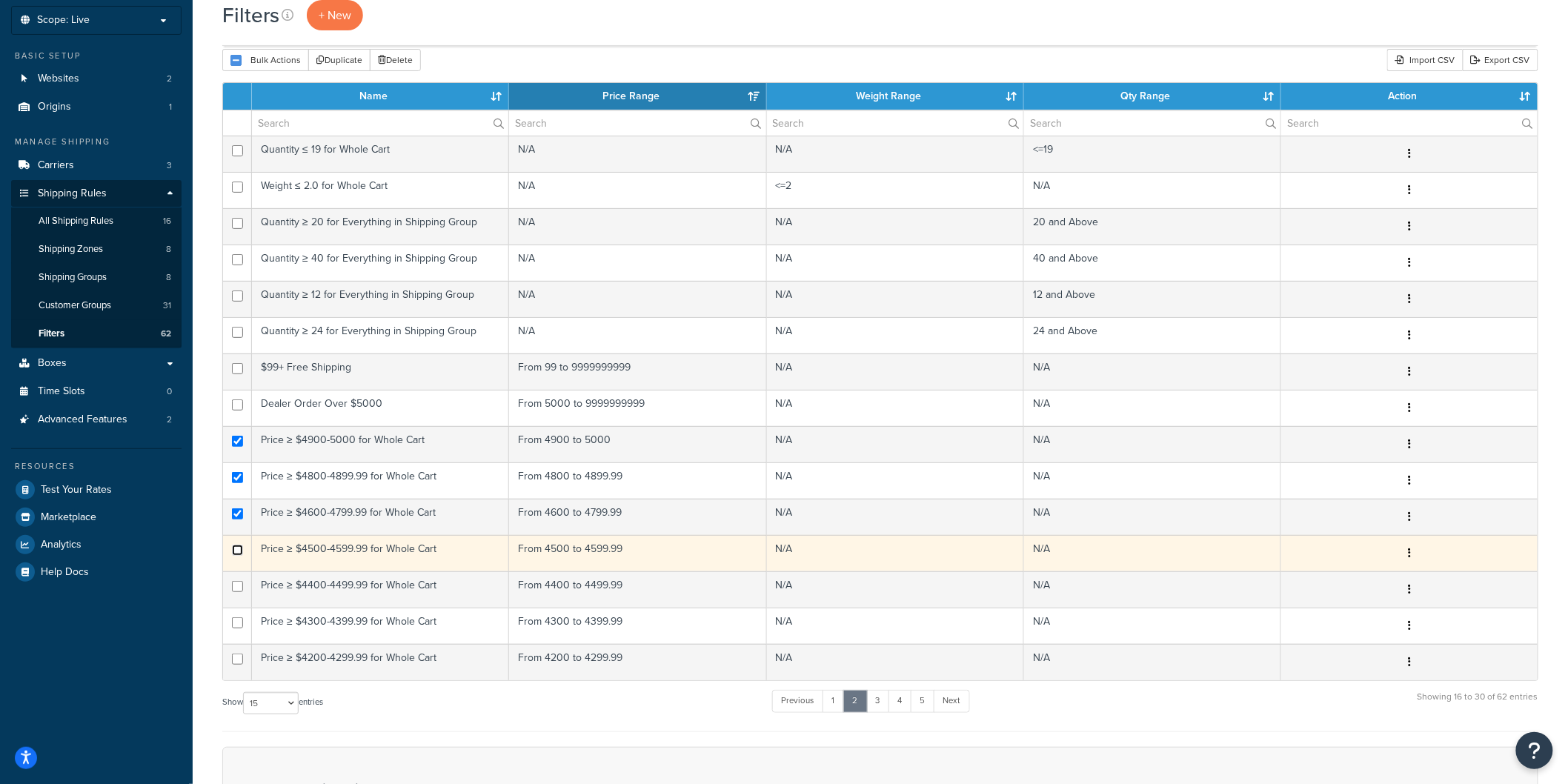
click at [235, 557] on td at bounding box center [237, 552] width 29 height 37
checkbox input "true"
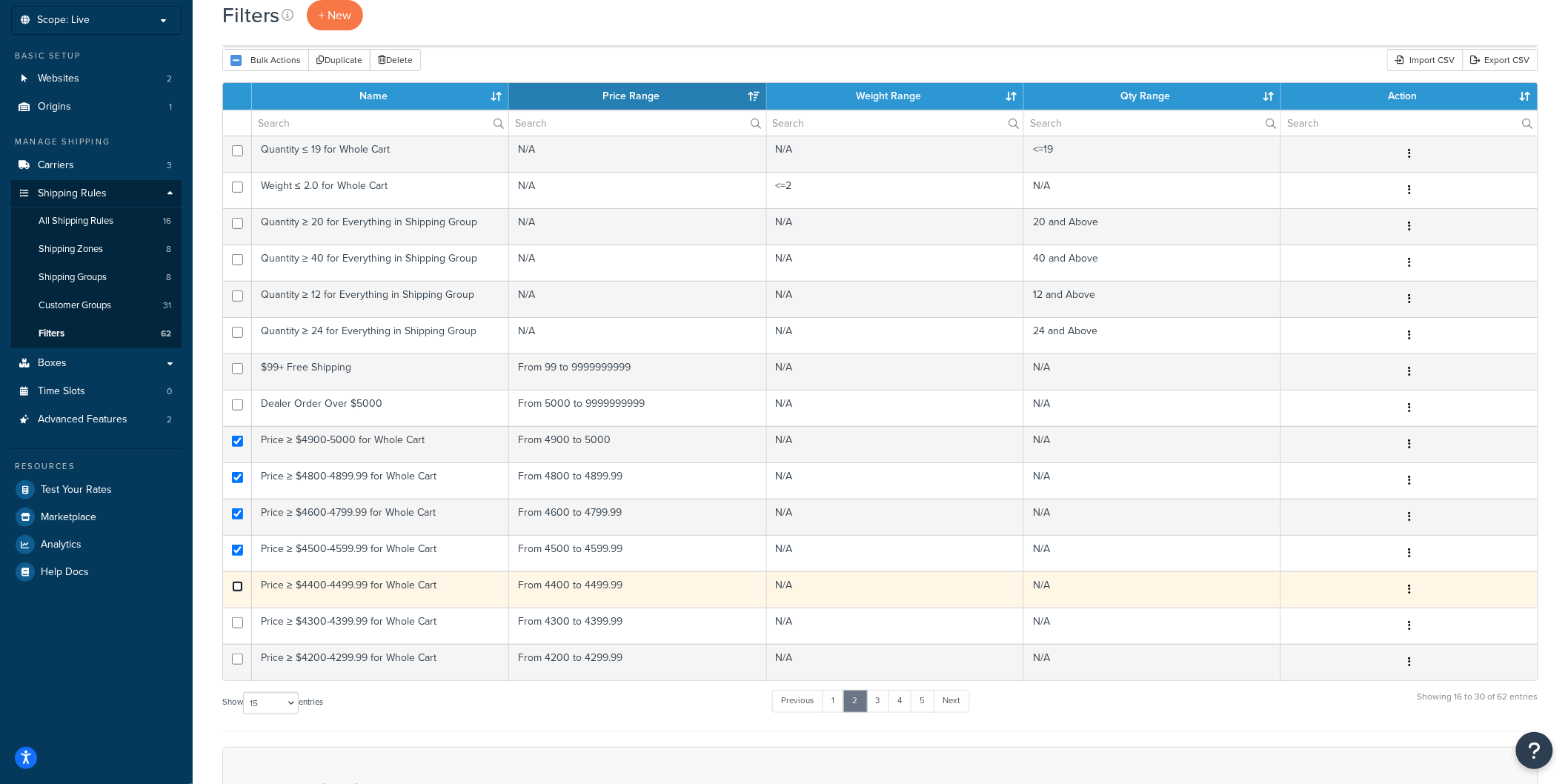
click at [234, 587] on input "checkbox" at bounding box center [237, 585] width 11 height 11
checkbox input "true"
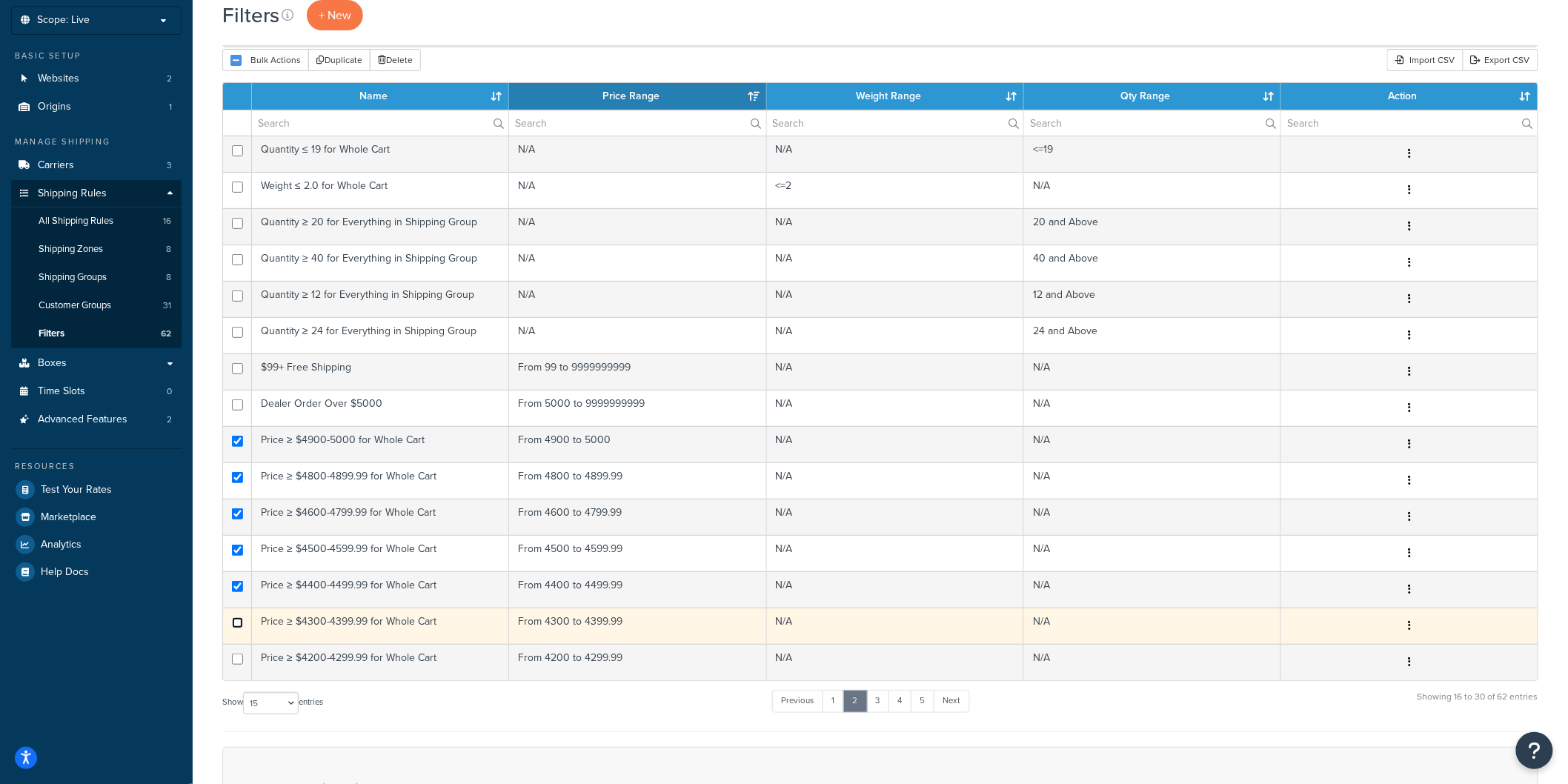
click at [235, 624] on input "checkbox" at bounding box center [237, 622] width 11 height 11
checkbox input "true"
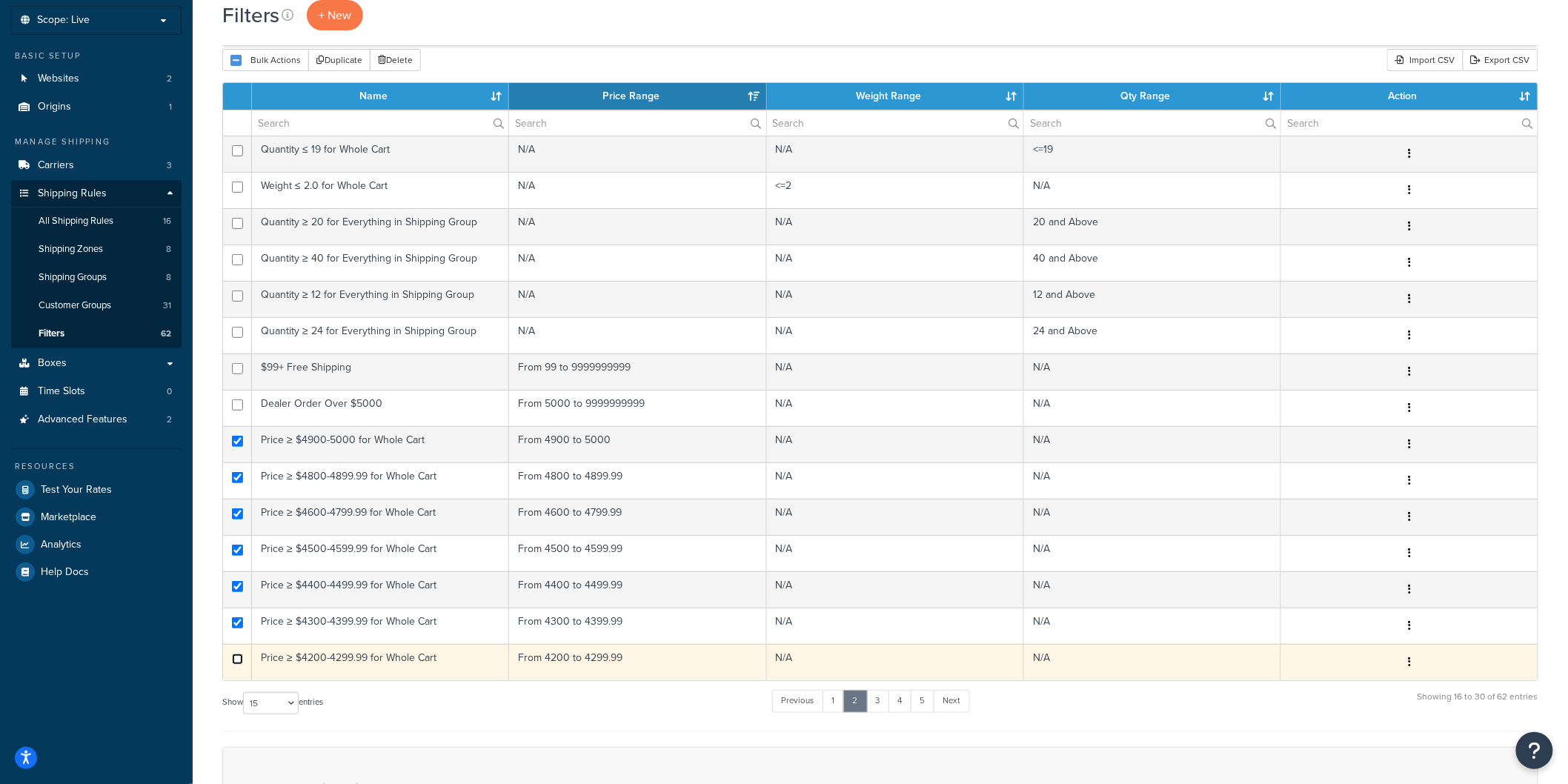
click at [236, 659] on input "checkbox" at bounding box center [237, 658] width 11 height 11
checkbox input "true"
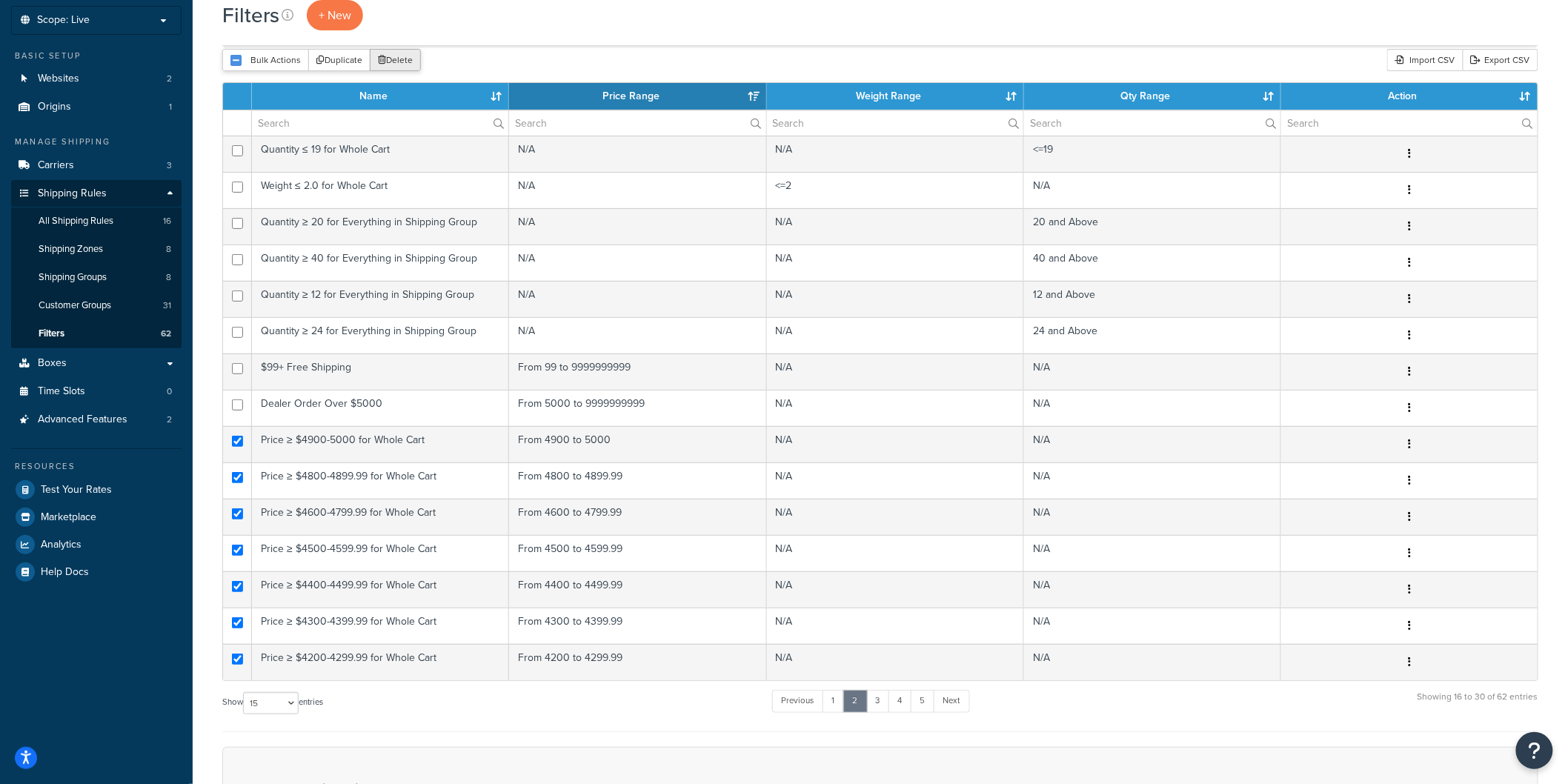
click at [389, 64] on button "Delete" at bounding box center [395, 60] width 51 height 22
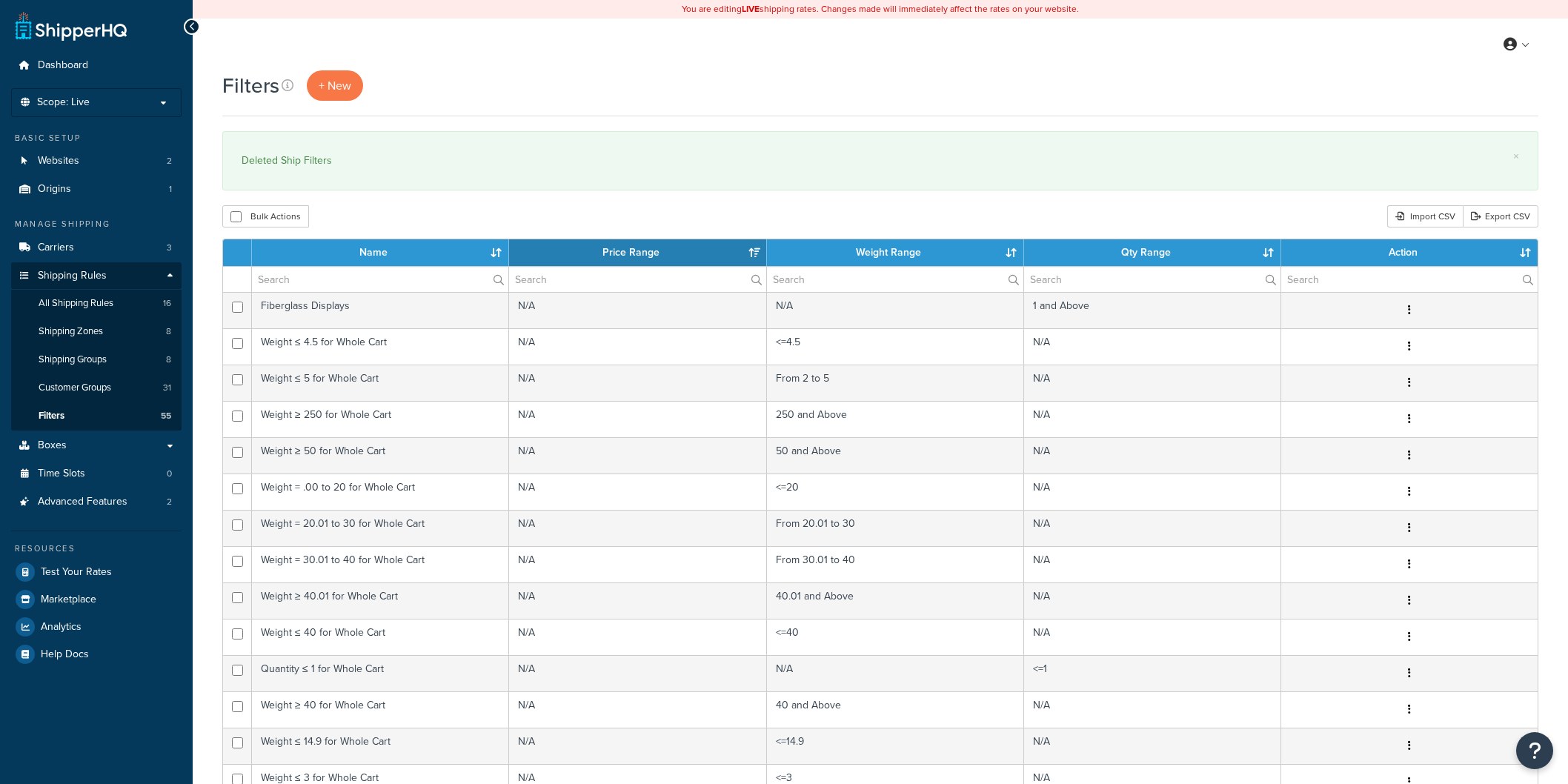
select select "15"
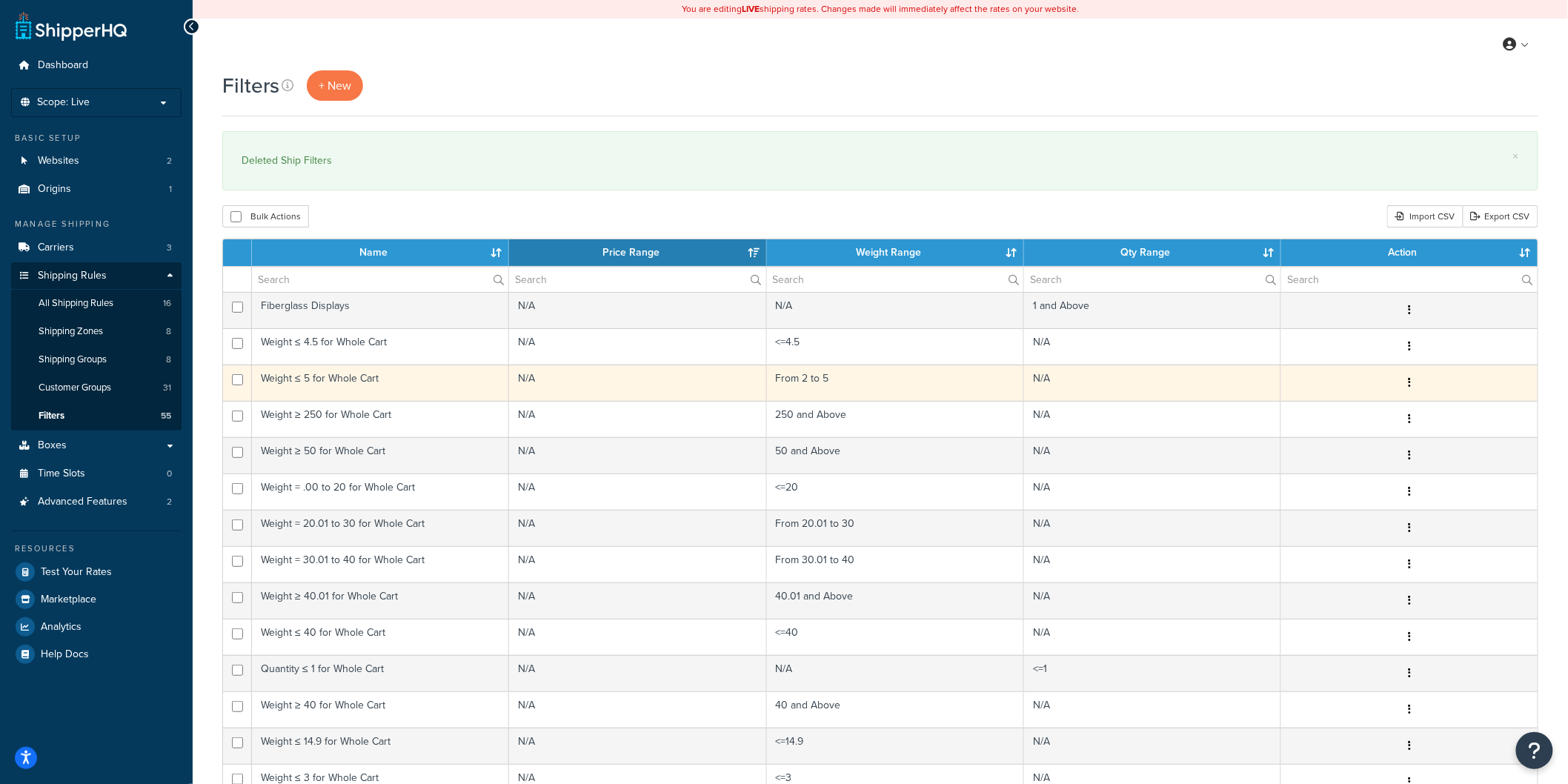
scroll to position [82, 0]
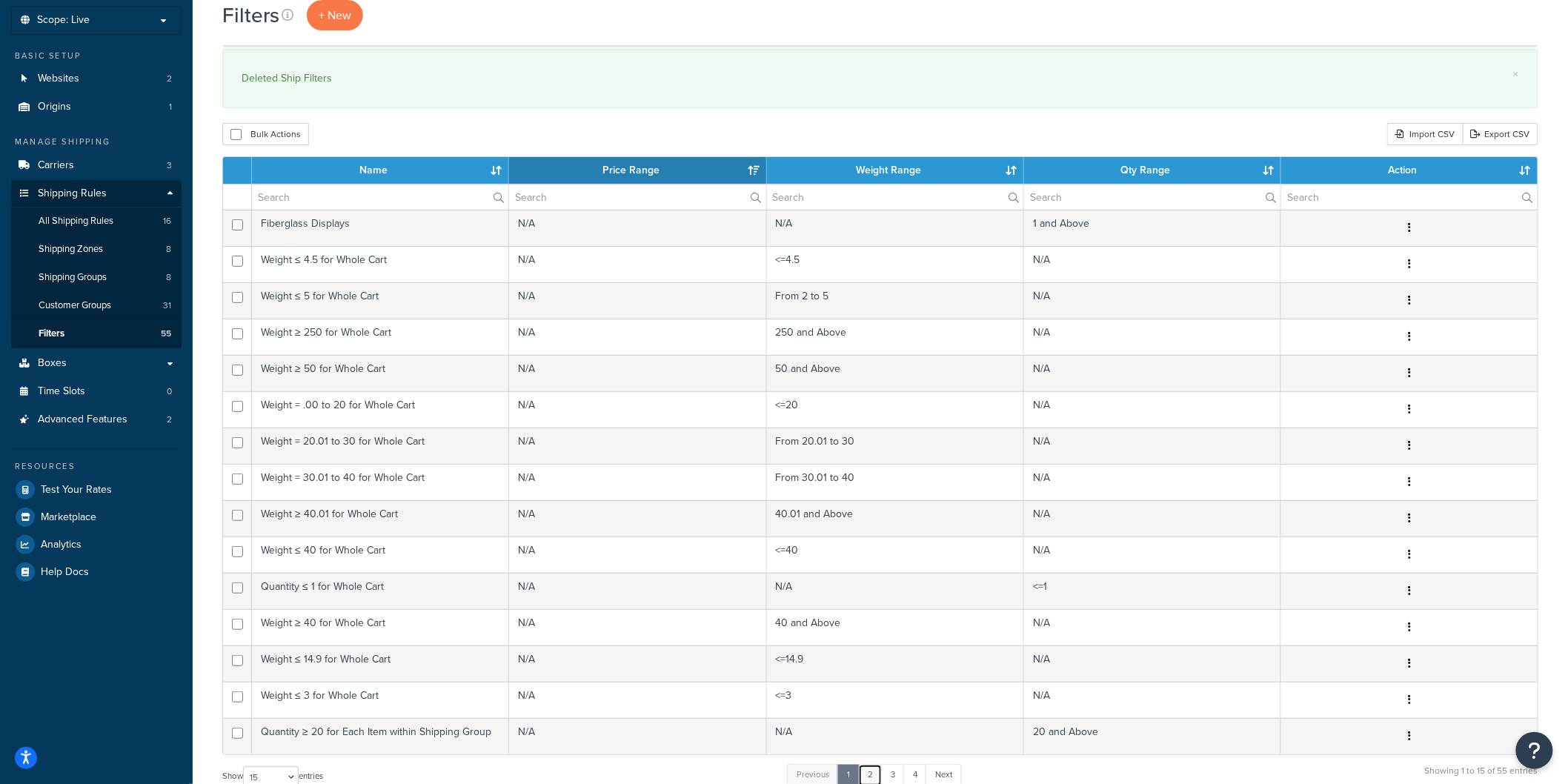
click at [873, 773] on link "2" at bounding box center [870, 774] width 25 height 22
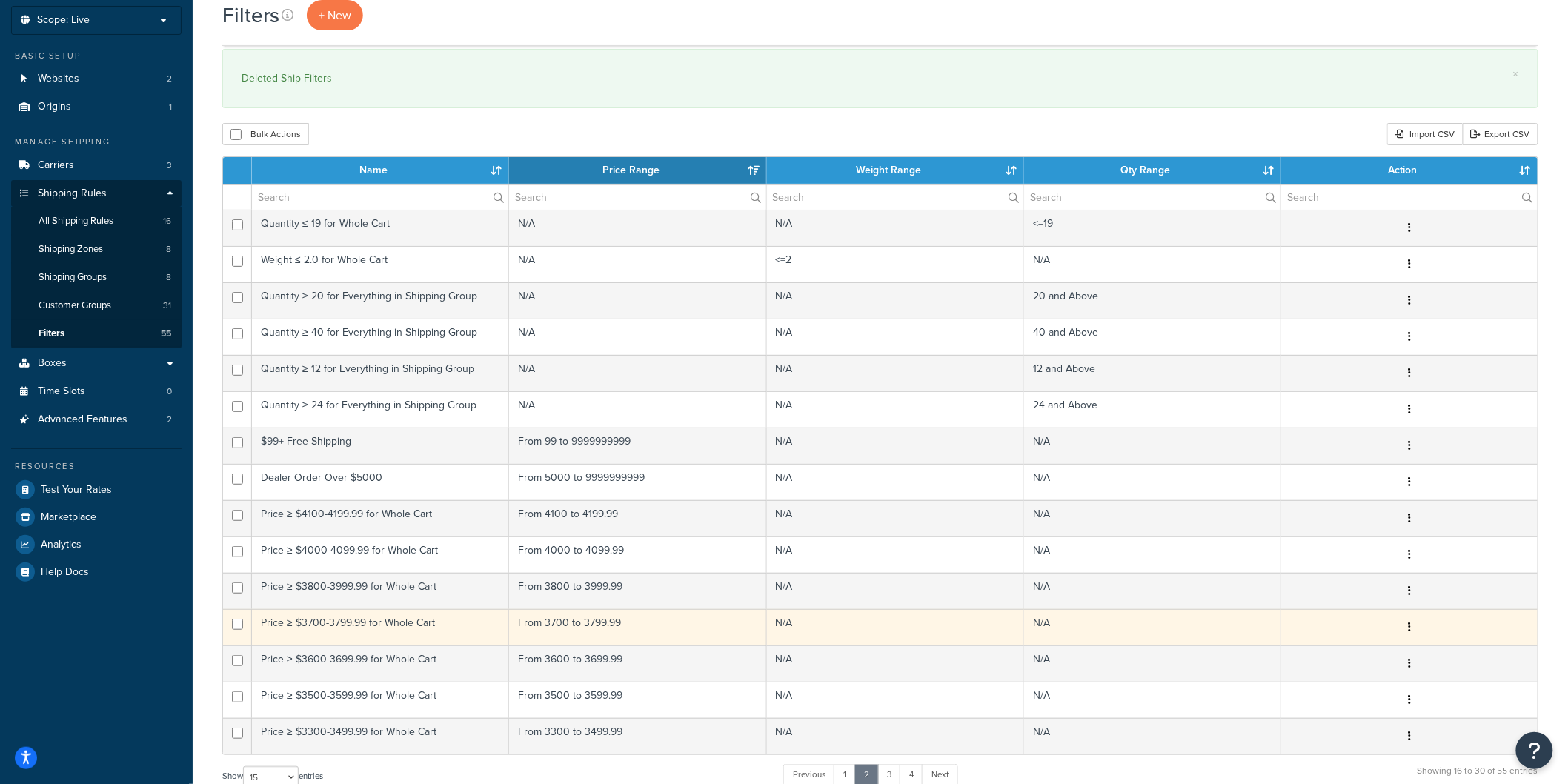
scroll to position [85, 0]
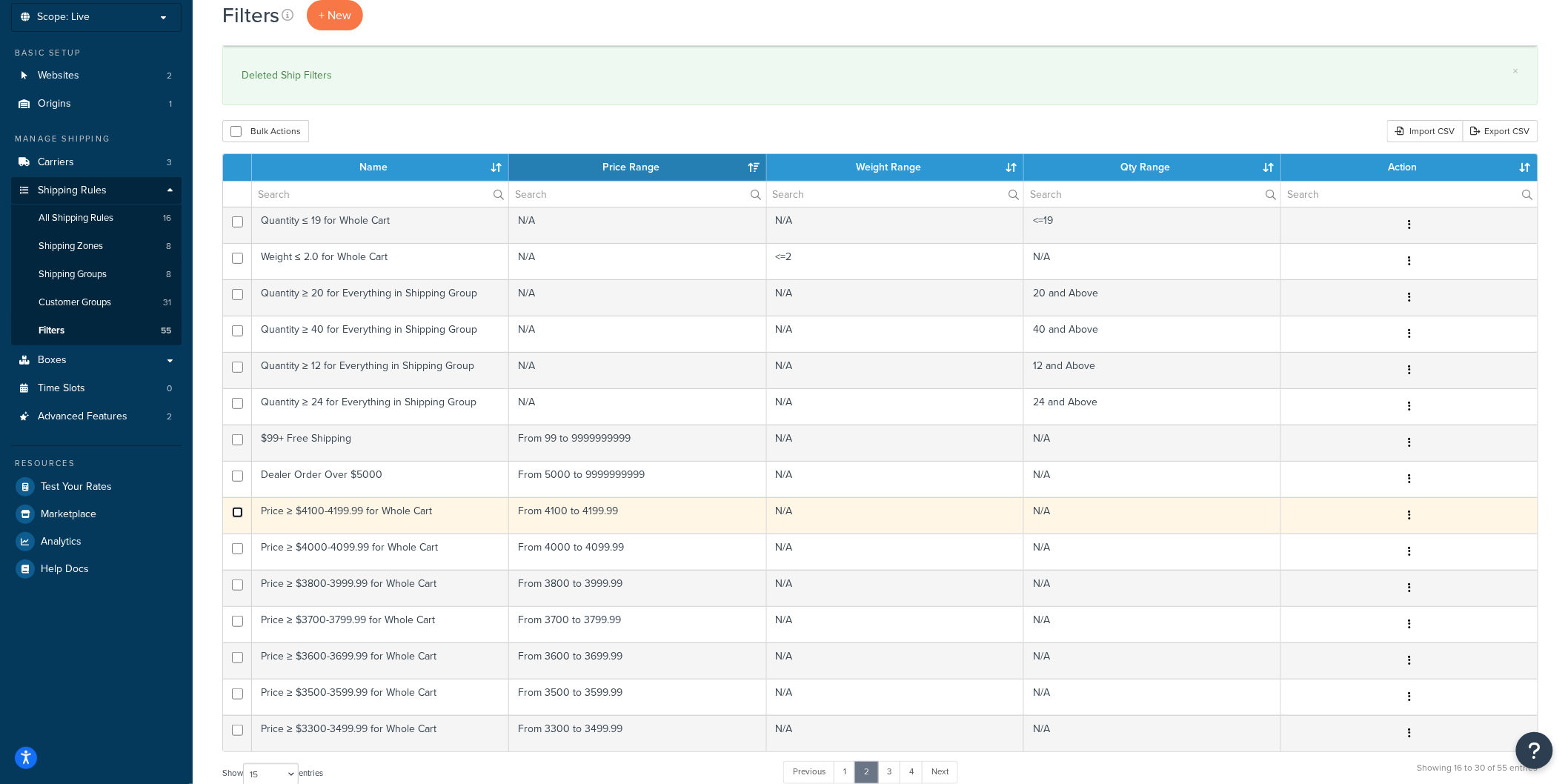
click at [236, 511] on input "checkbox" at bounding box center [237, 512] width 11 height 11
checkbox input "true"
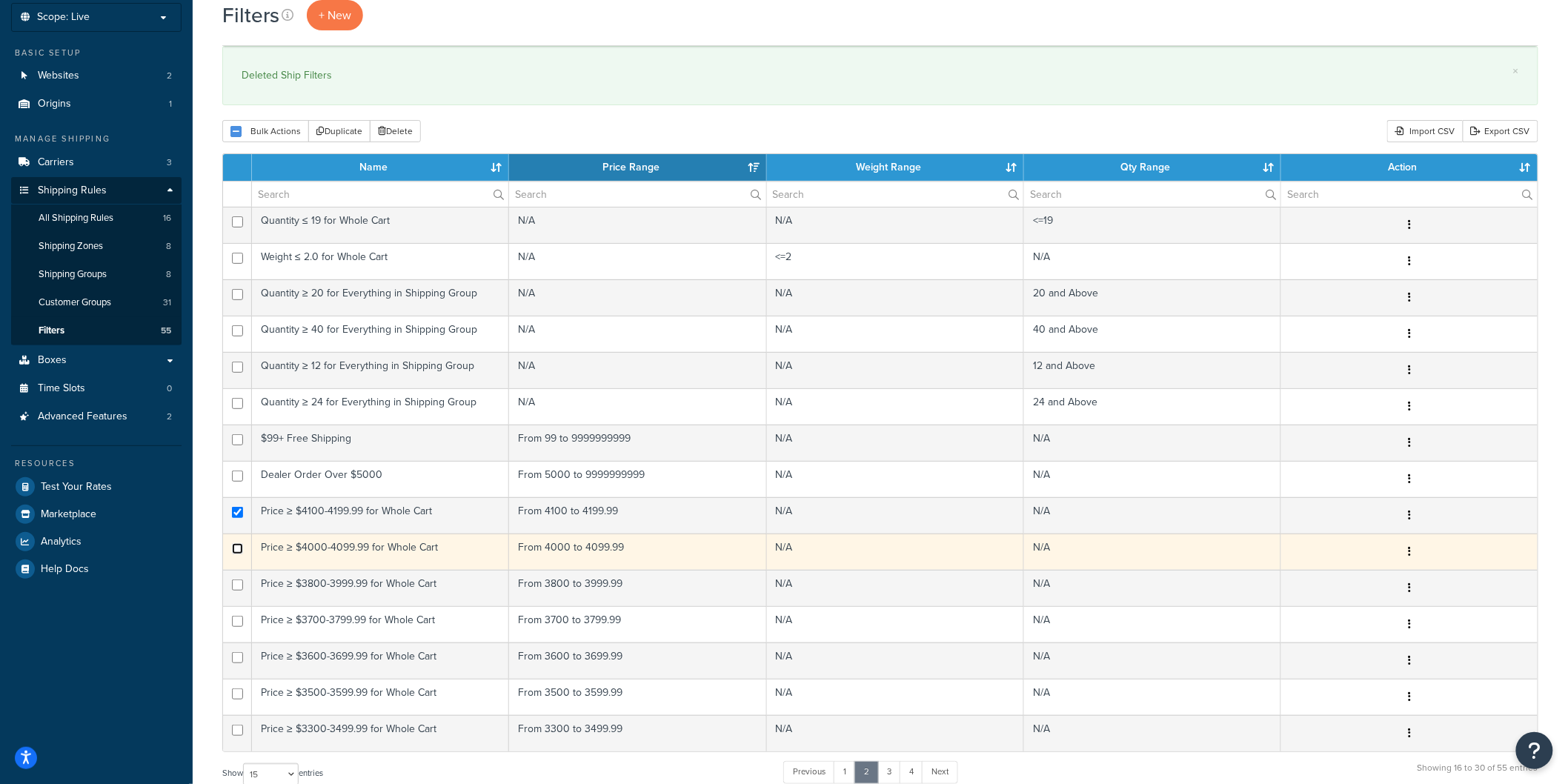
click at [235, 546] on input "checkbox" at bounding box center [237, 548] width 11 height 11
checkbox input "true"
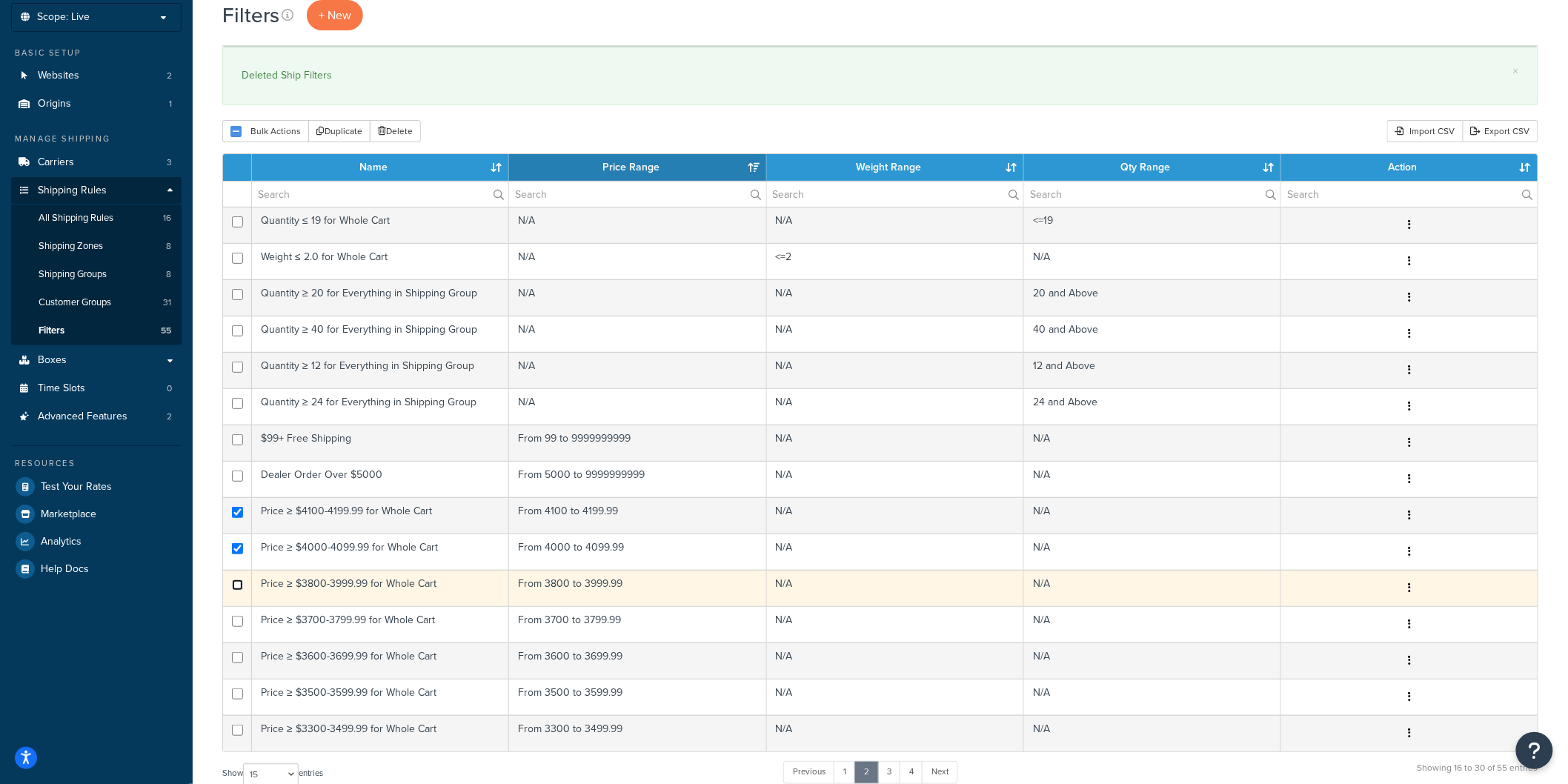
click at [235, 582] on input "checkbox" at bounding box center [237, 584] width 11 height 11
checkbox input "true"
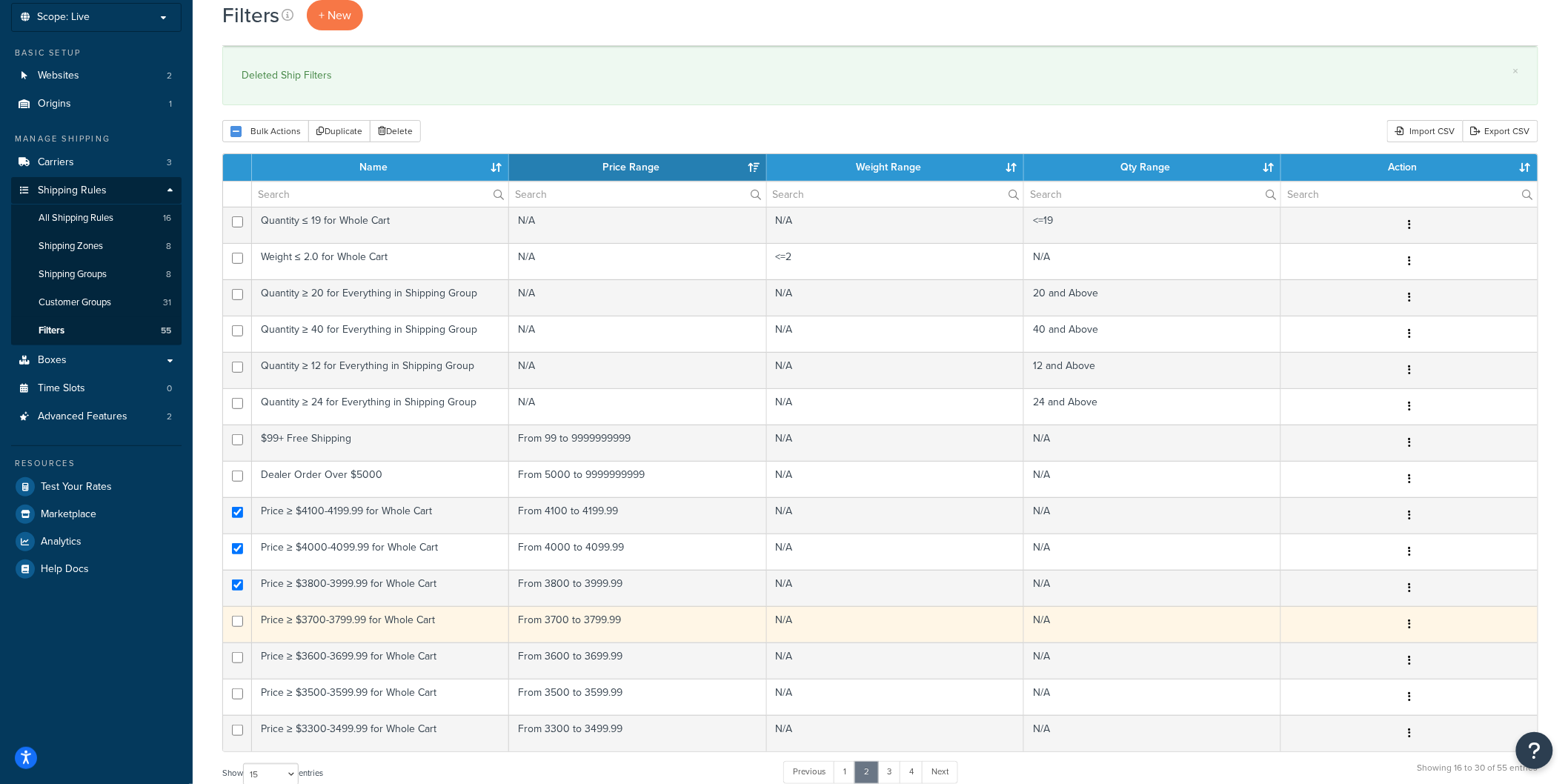
drag, startPoint x: 228, startPoint y: 616, endPoint x: 232, endPoint y: 624, distance: 8.9
click at [228, 620] on td at bounding box center [237, 624] width 29 height 37
checkbox input "true"
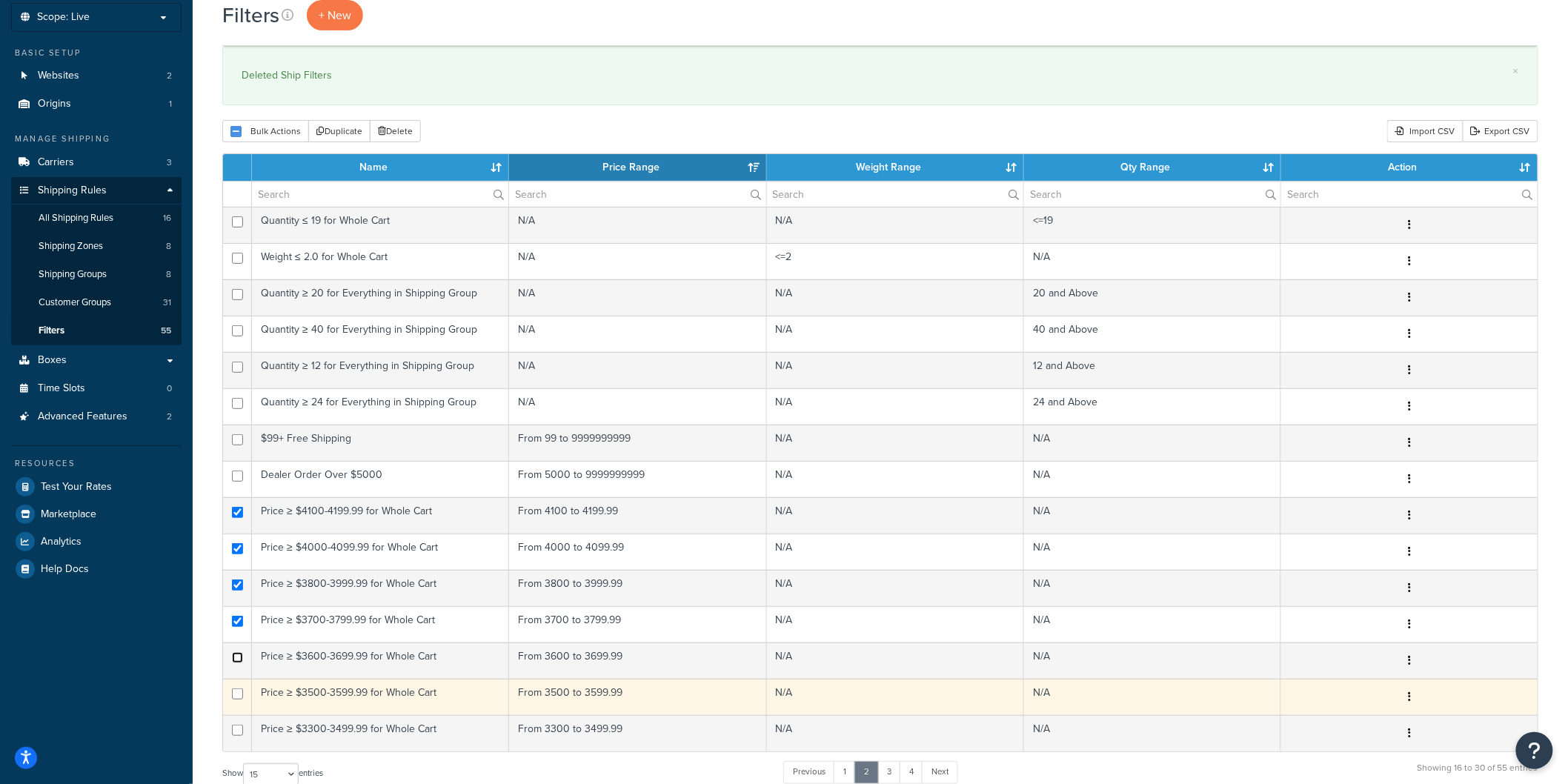
drag, startPoint x: 240, startPoint y: 656, endPoint x: 235, endPoint y: 679, distance: 23.5
click at [240, 657] on input "checkbox" at bounding box center [237, 657] width 11 height 11
checkbox input "true"
drag, startPoint x: 236, startPoint y: 693, endPoint x: 235, endPoint y: 708, distance: 15.0
click at [236, 695] on input "checkbox" at bounding box center [237, 693] width 11 height 11
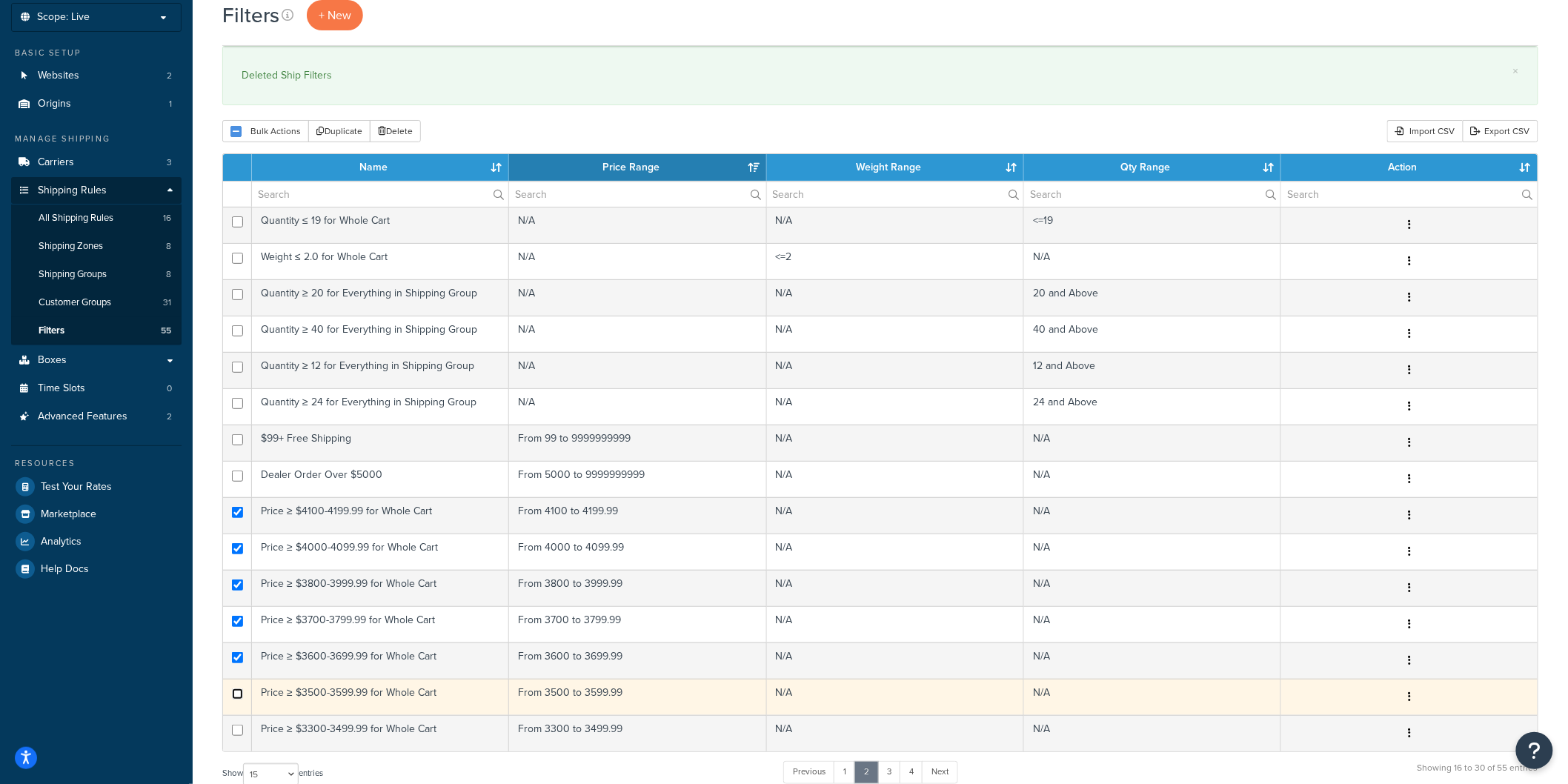
checkbox input "true"
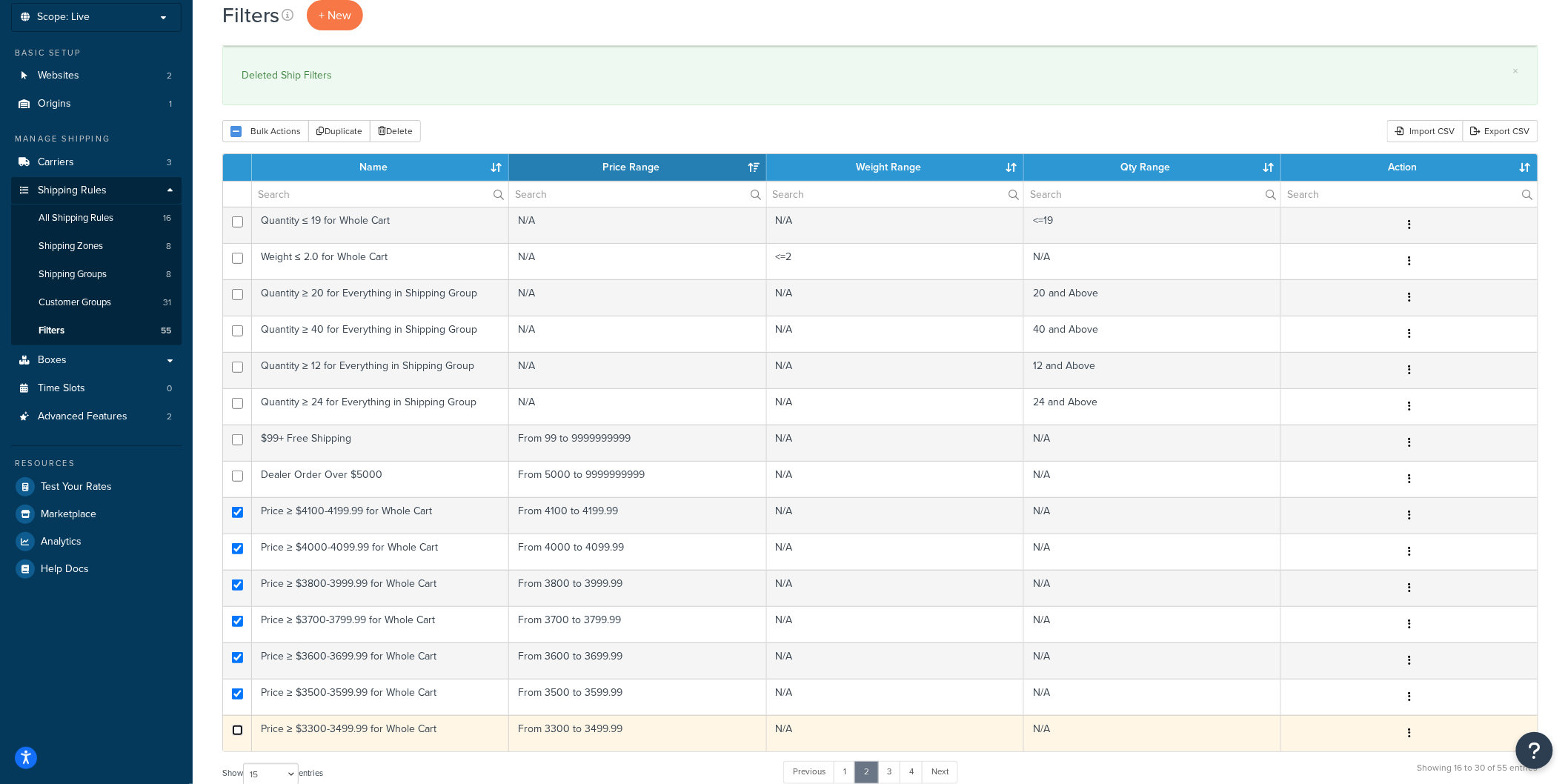
click at [234, 733] on input "checkbox" at bounding box center [237, 729] width 11 height 11
checkbox input "true"
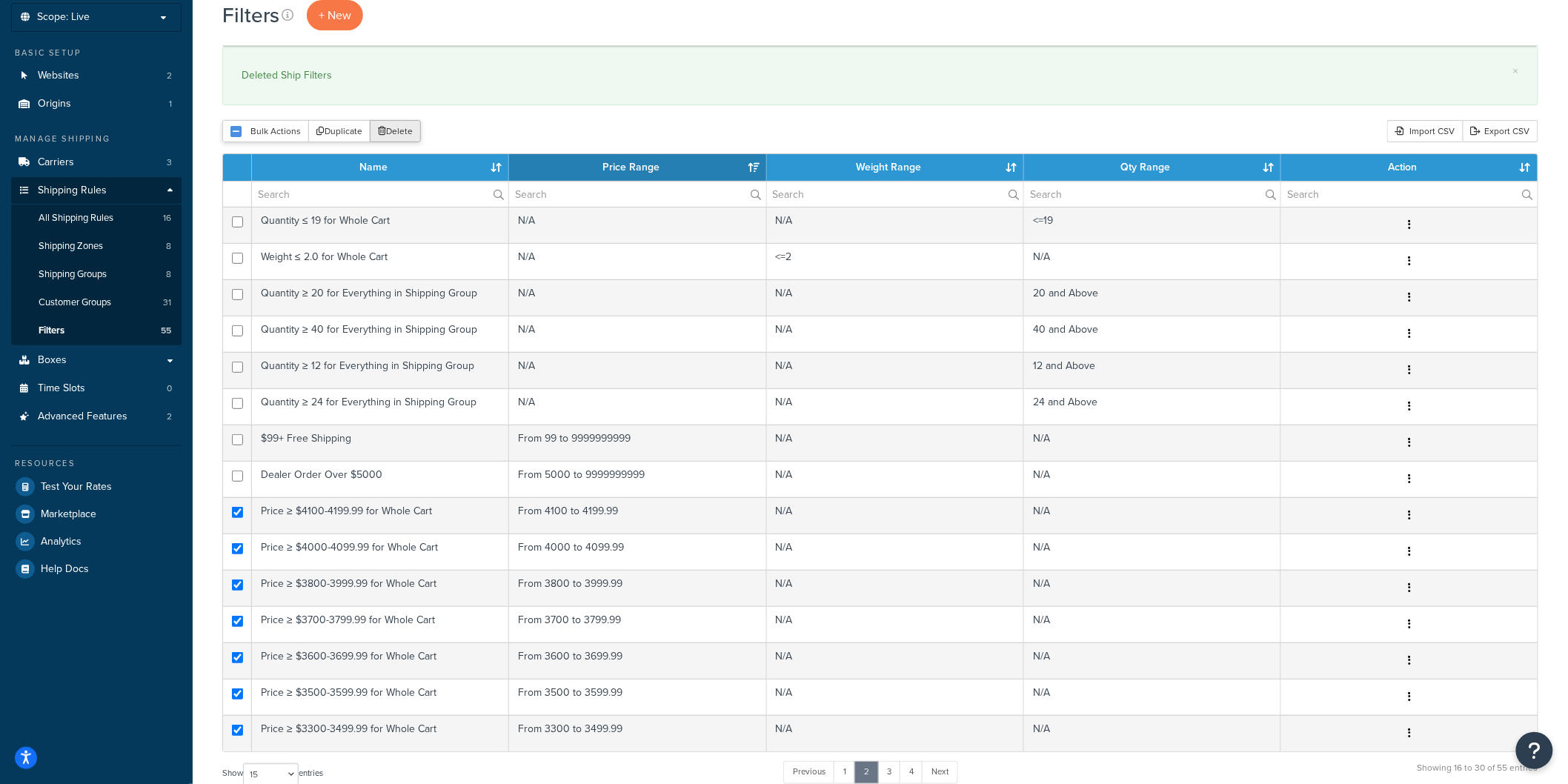
click at [389, 123] on button "Delete" at bounding box center [395, 131] width 51 height 22
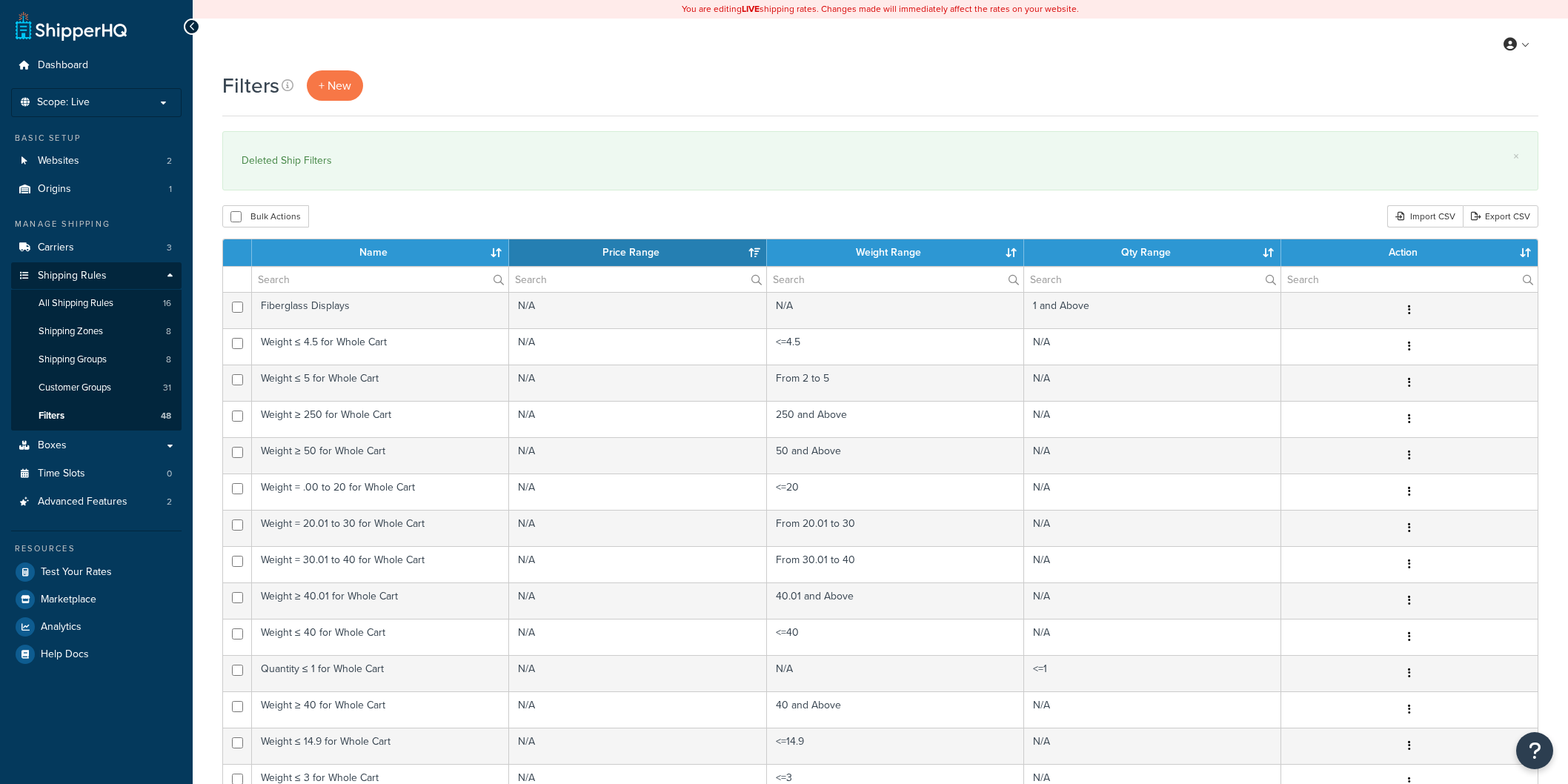
select select "15"
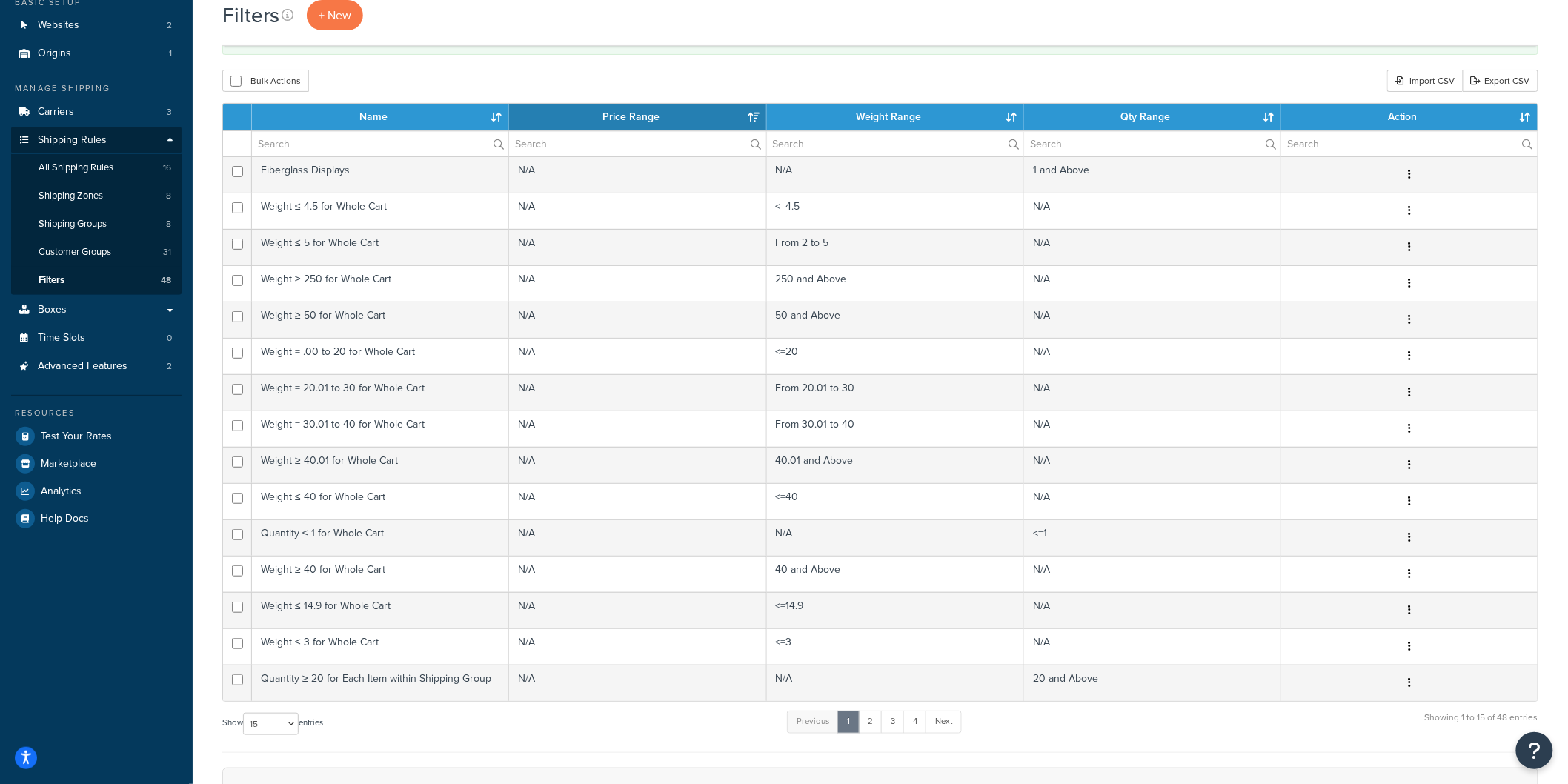
scroll to position [164, 0]
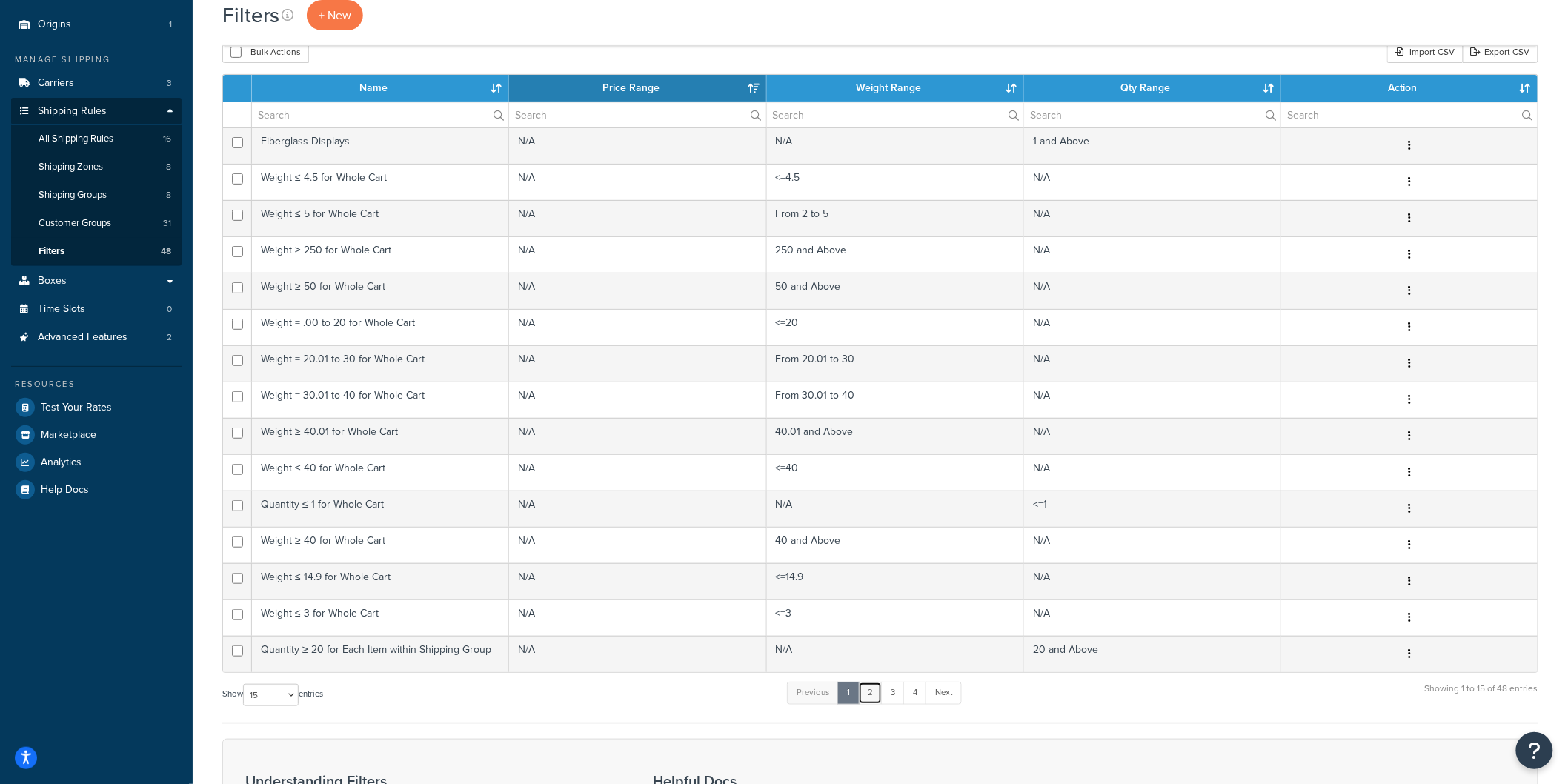
click at [872, 700] on link "2" at bounding box center [870, 693] width 25 height 22
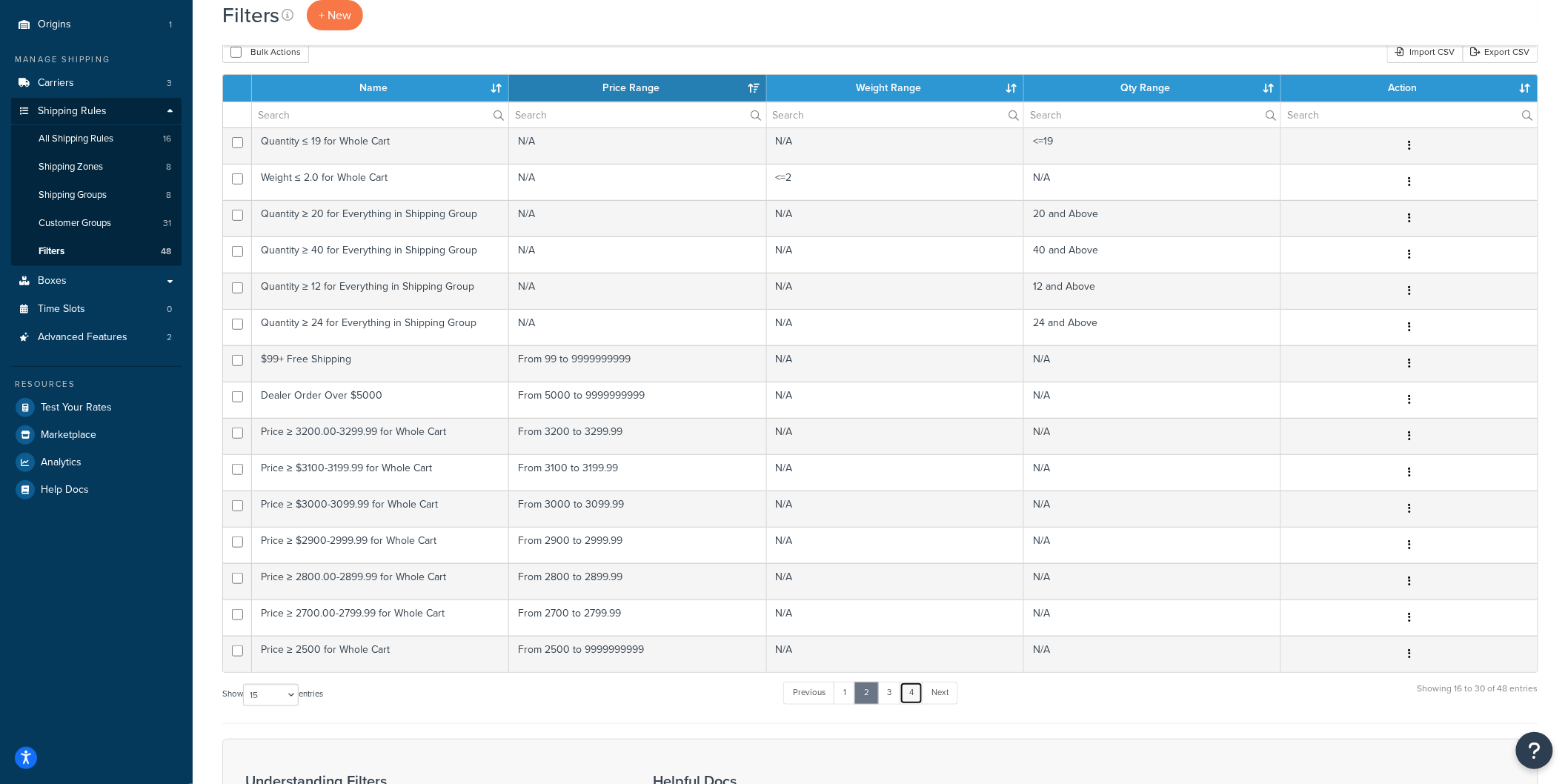
click at [917, 694] on link "4" at bounding box center [912, 693] width 24 height 22
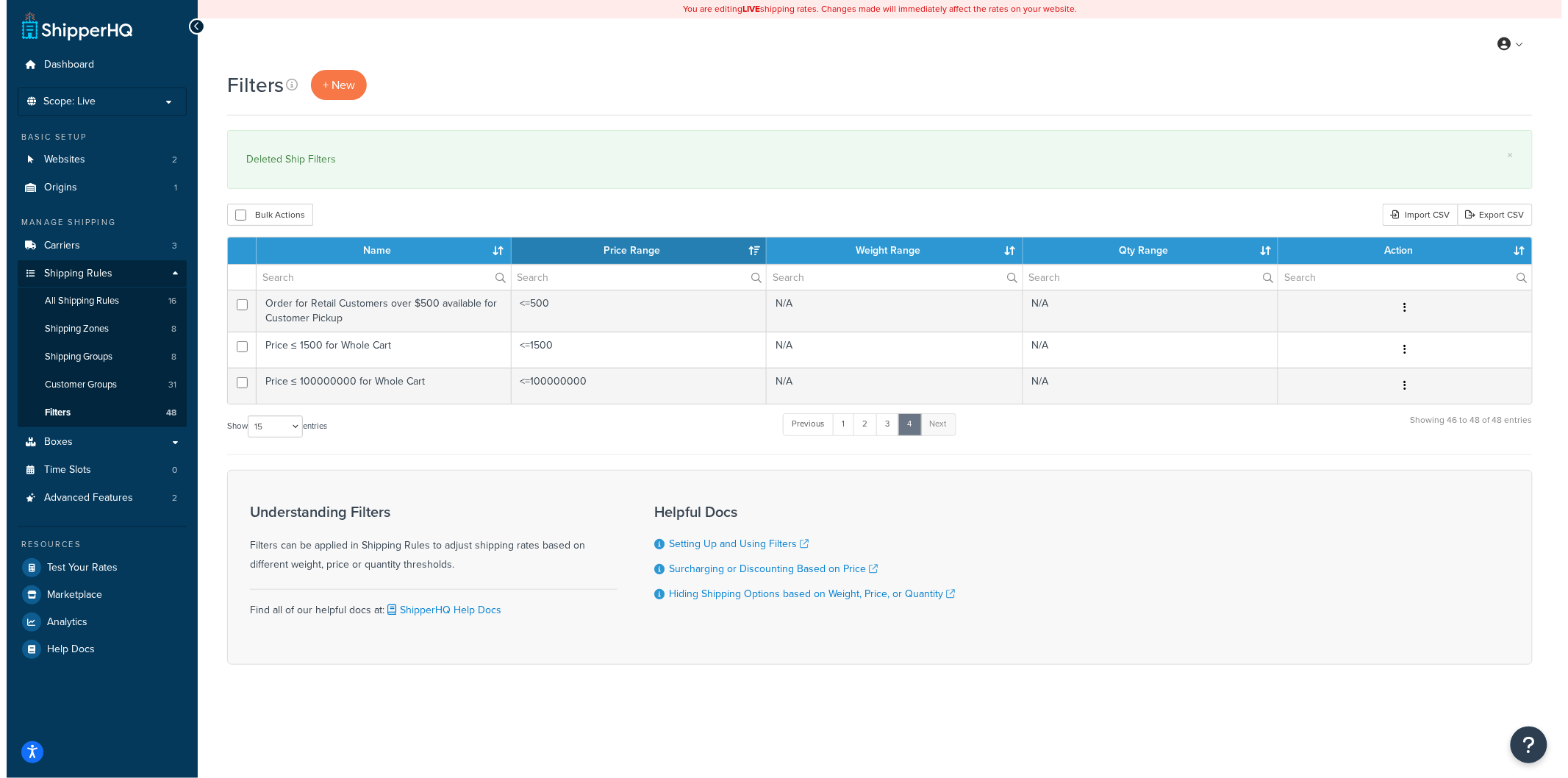
scroll to position [0, 0]
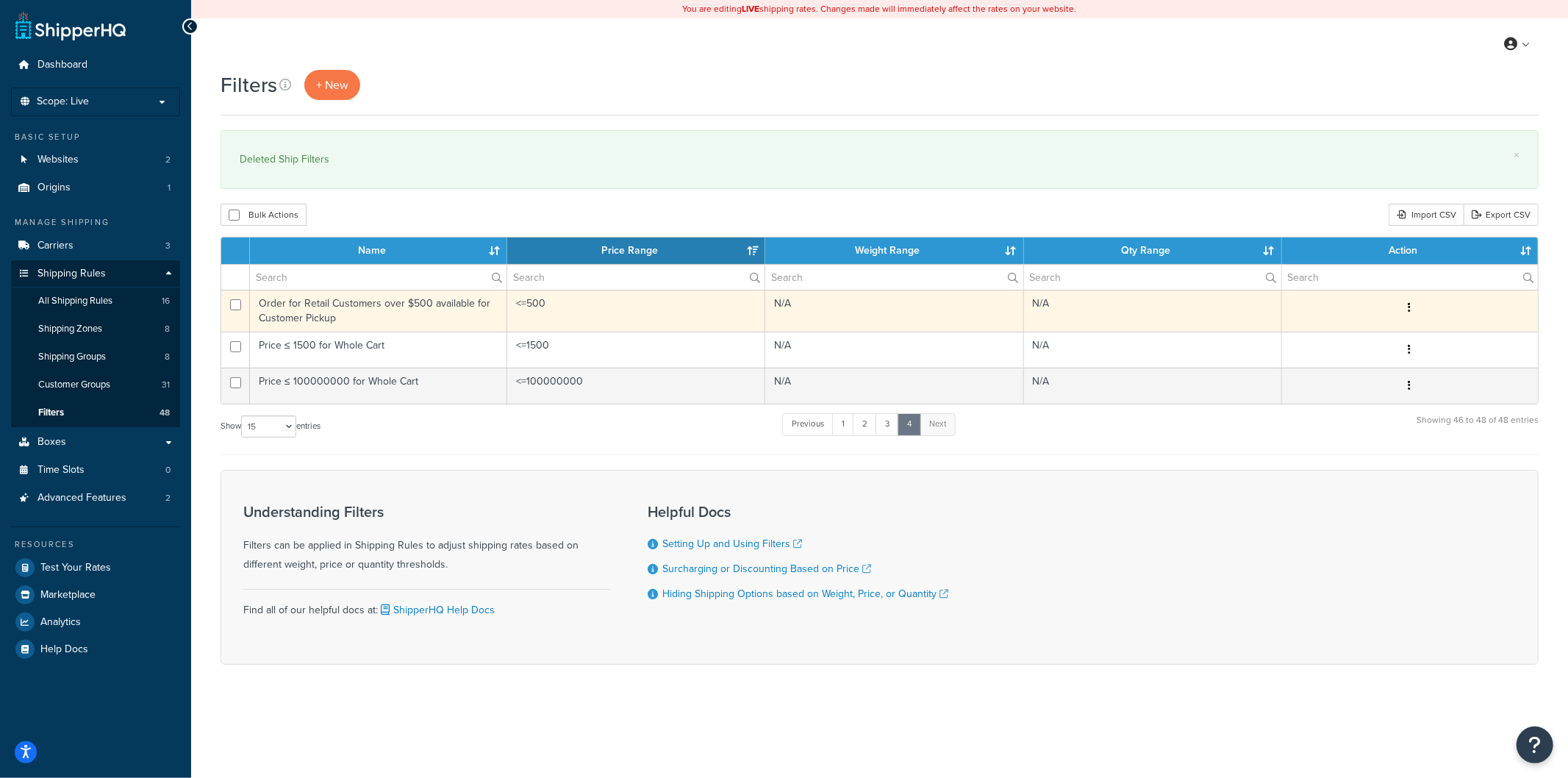
click at [391, 315] on td "Order for Retail Customers over $500 available for Customer Pickup" at bounding box center [378, 311] width 257 height 41
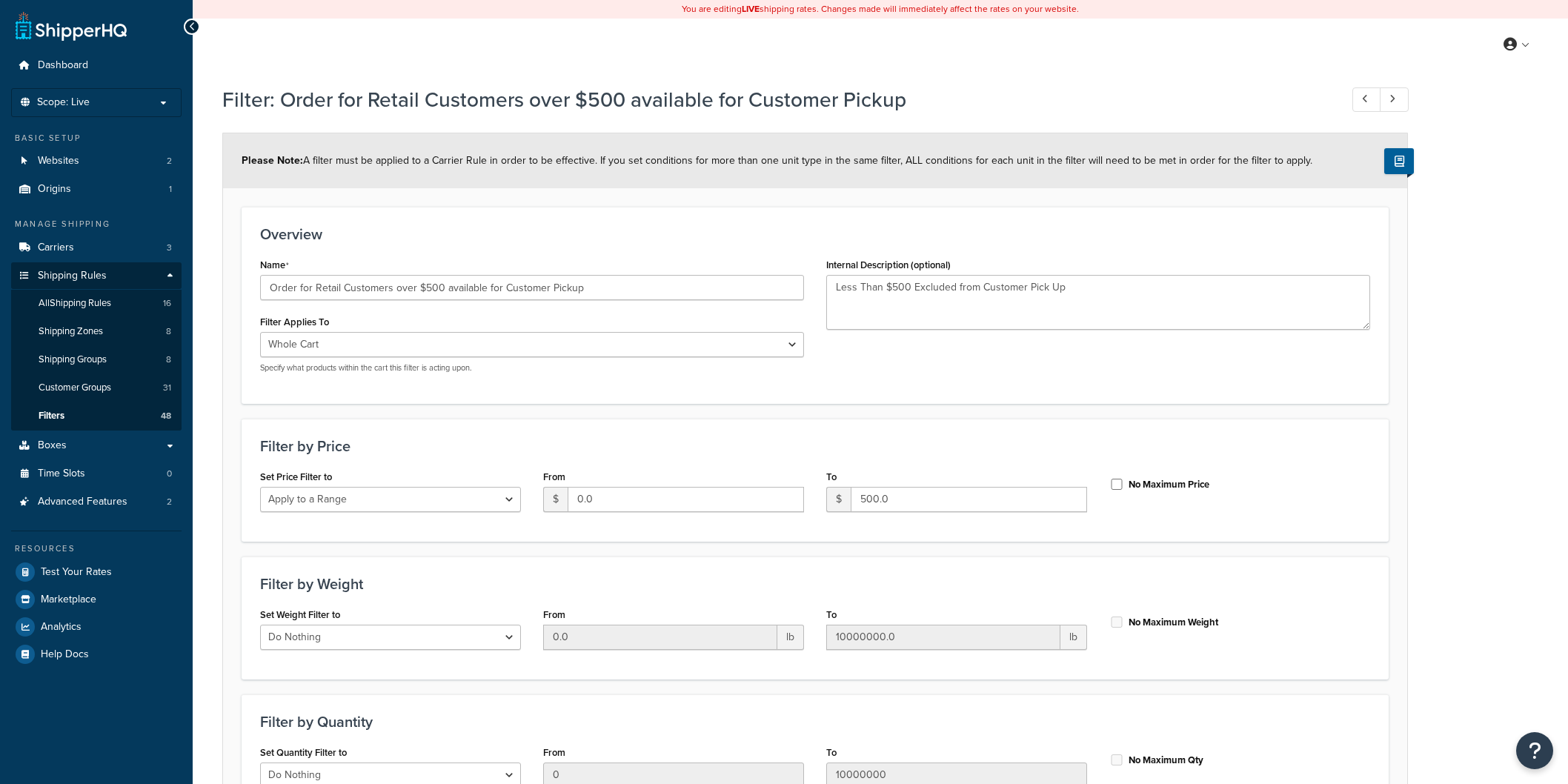
select select "range"
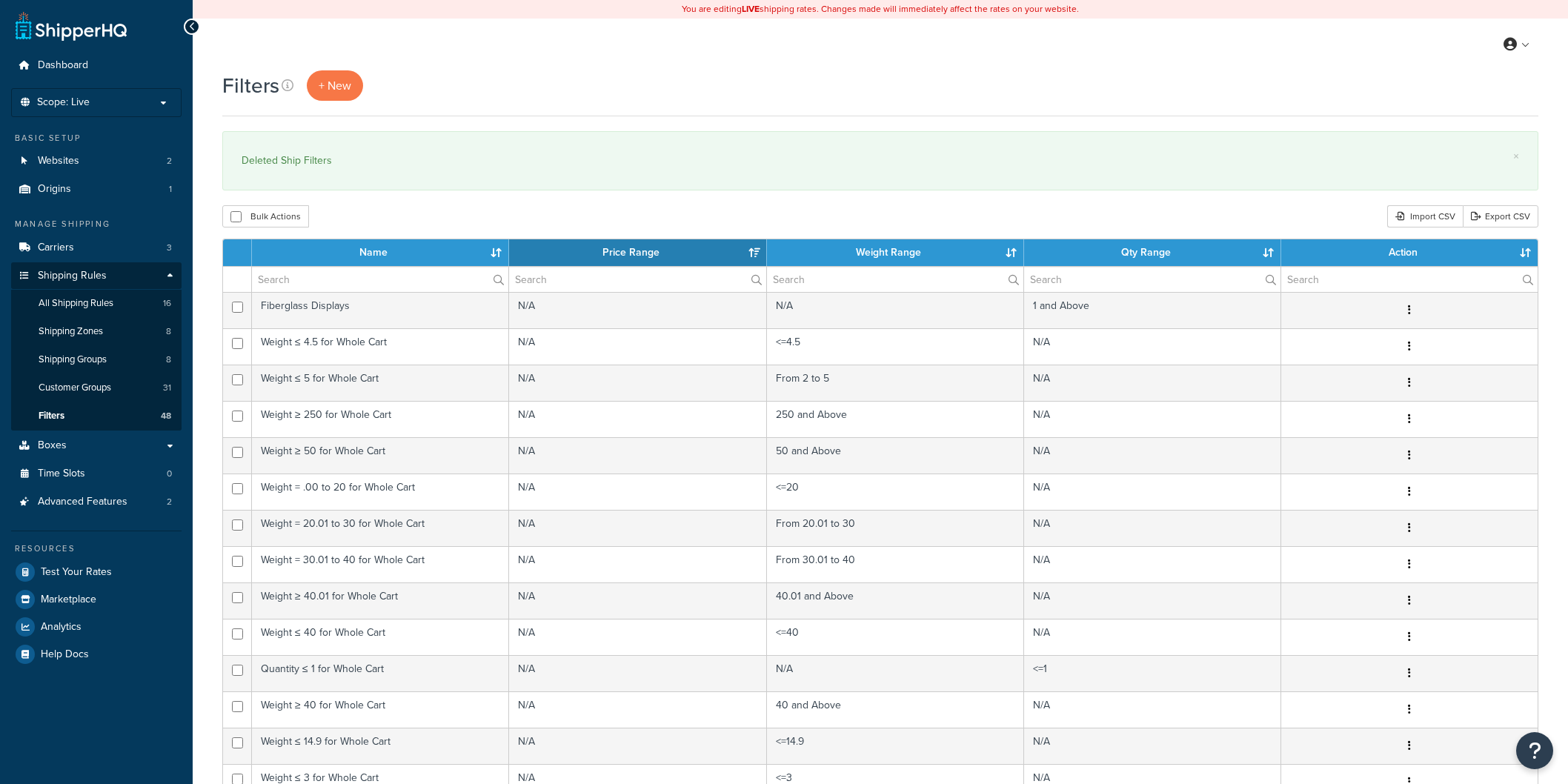
select select "15"
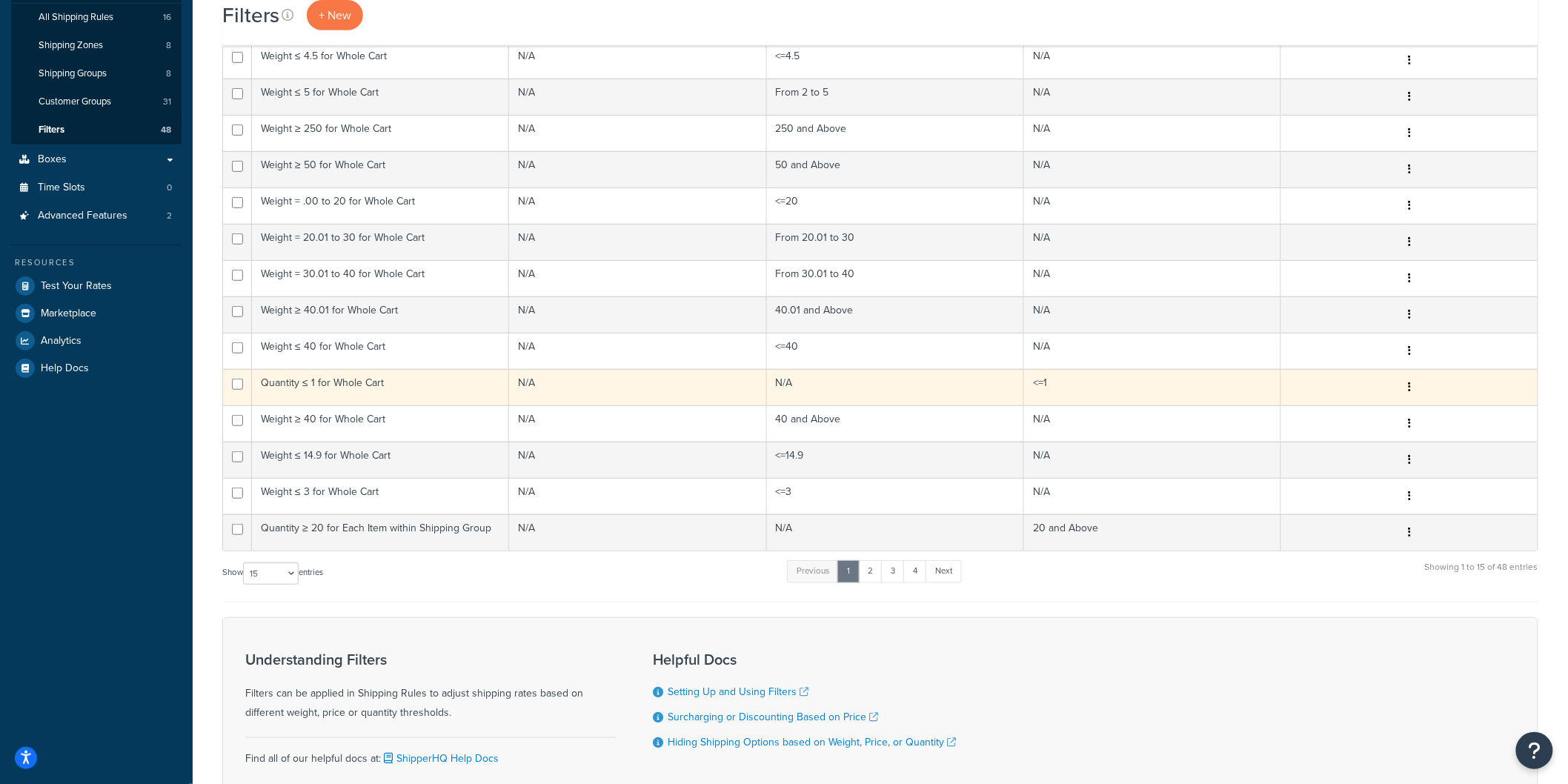
scroll to position [246, 0]
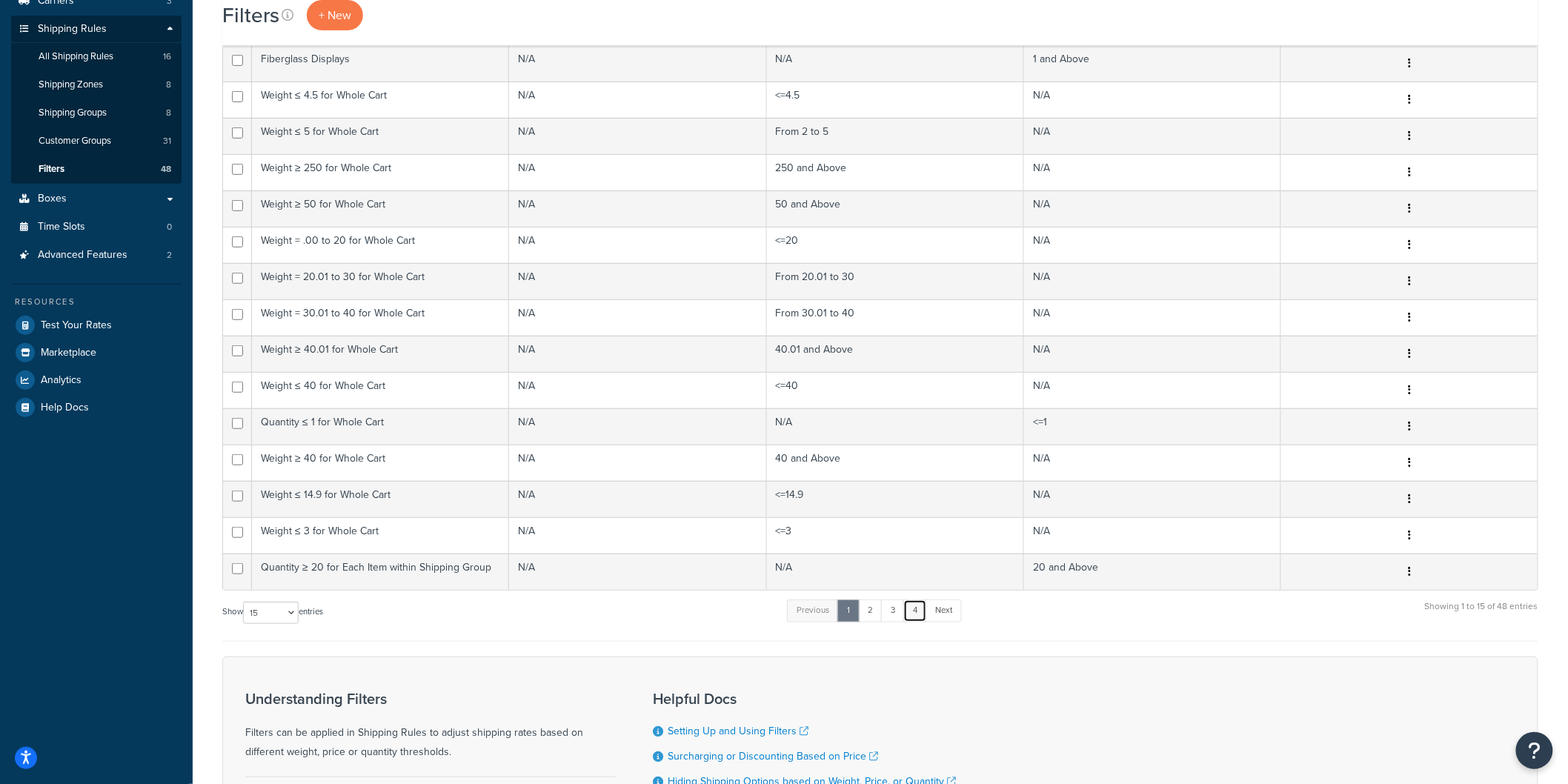
click at [916, 615] on link "4" at bounding box center [916, 610] width 24 height 22
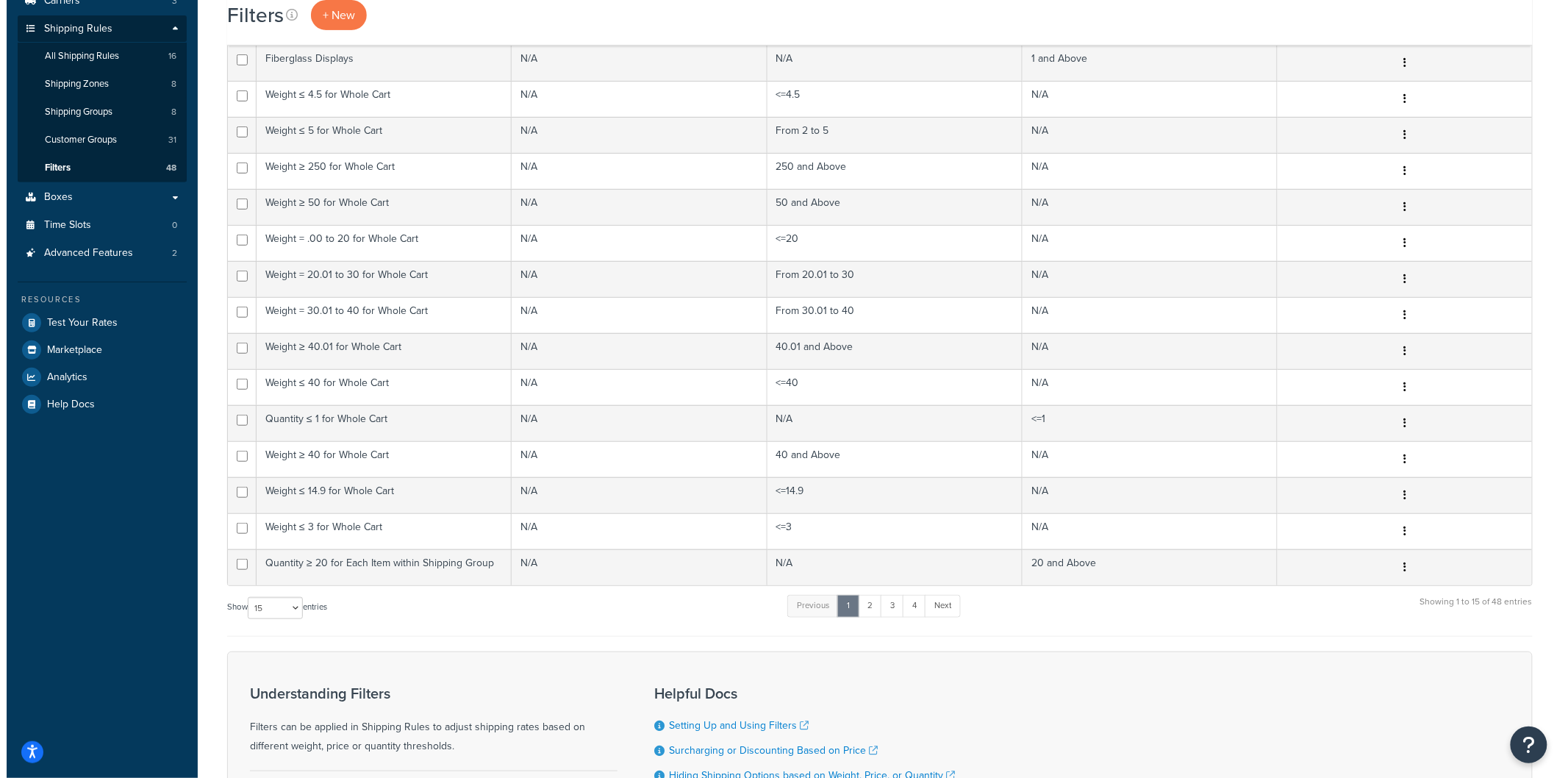
scroll to position [0, 0]
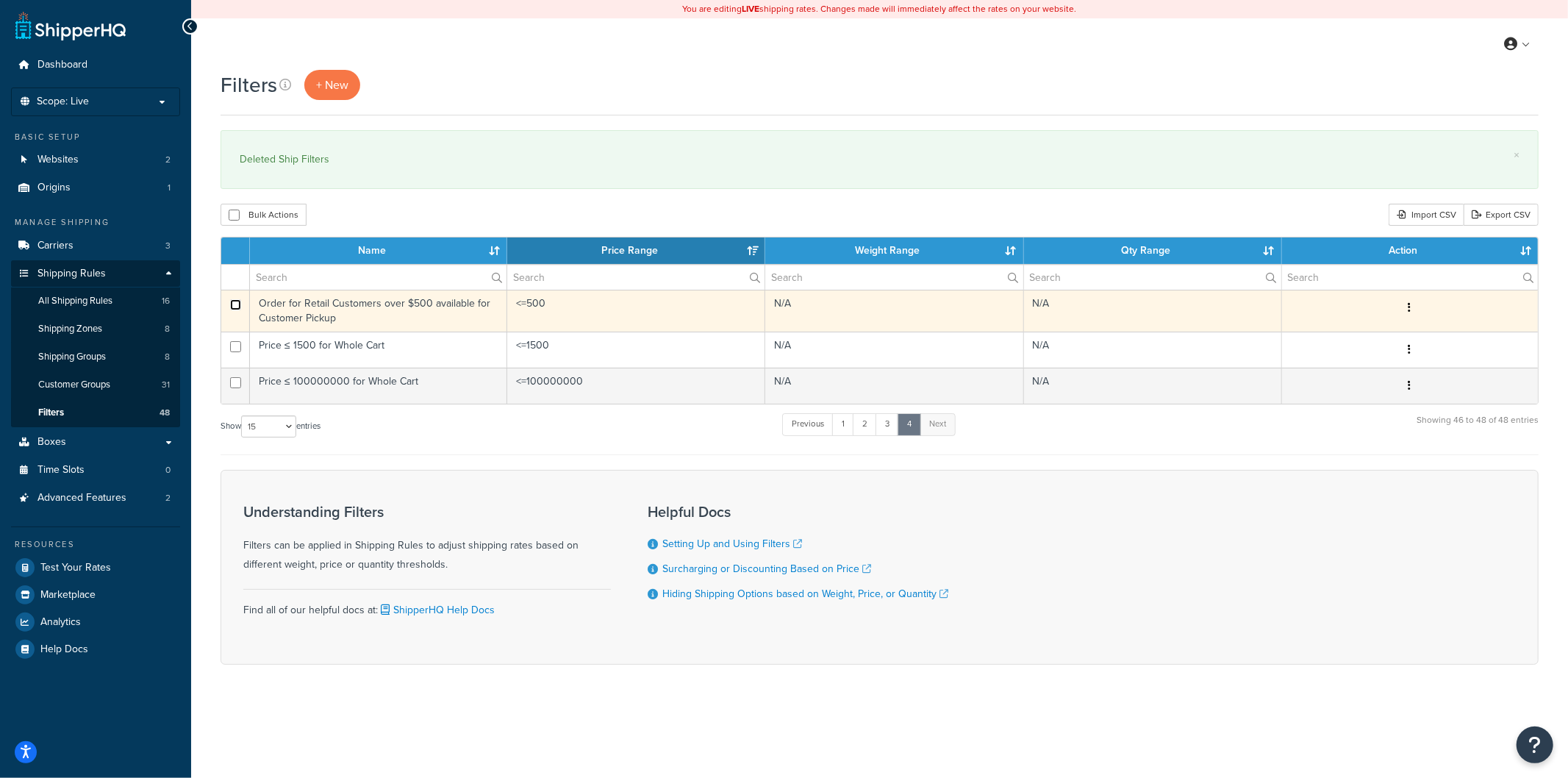
click at [234, 305] on input "checkbox" at bounding box center [235, 304] width 11 height 11
checkbox input "true"
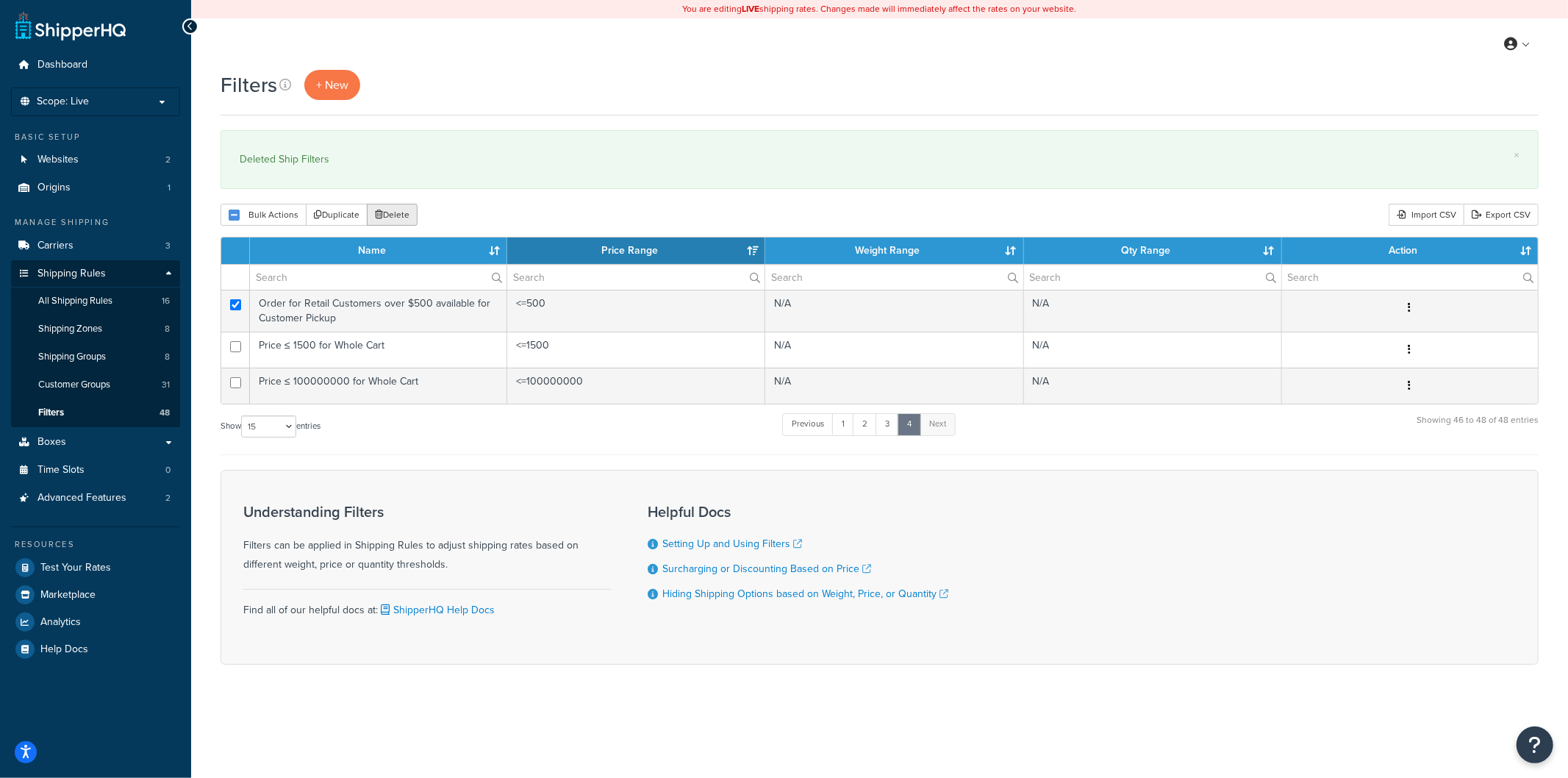
click at [390, 213] on button "Delete" at bounding box center [392, 214] width 50 height 22
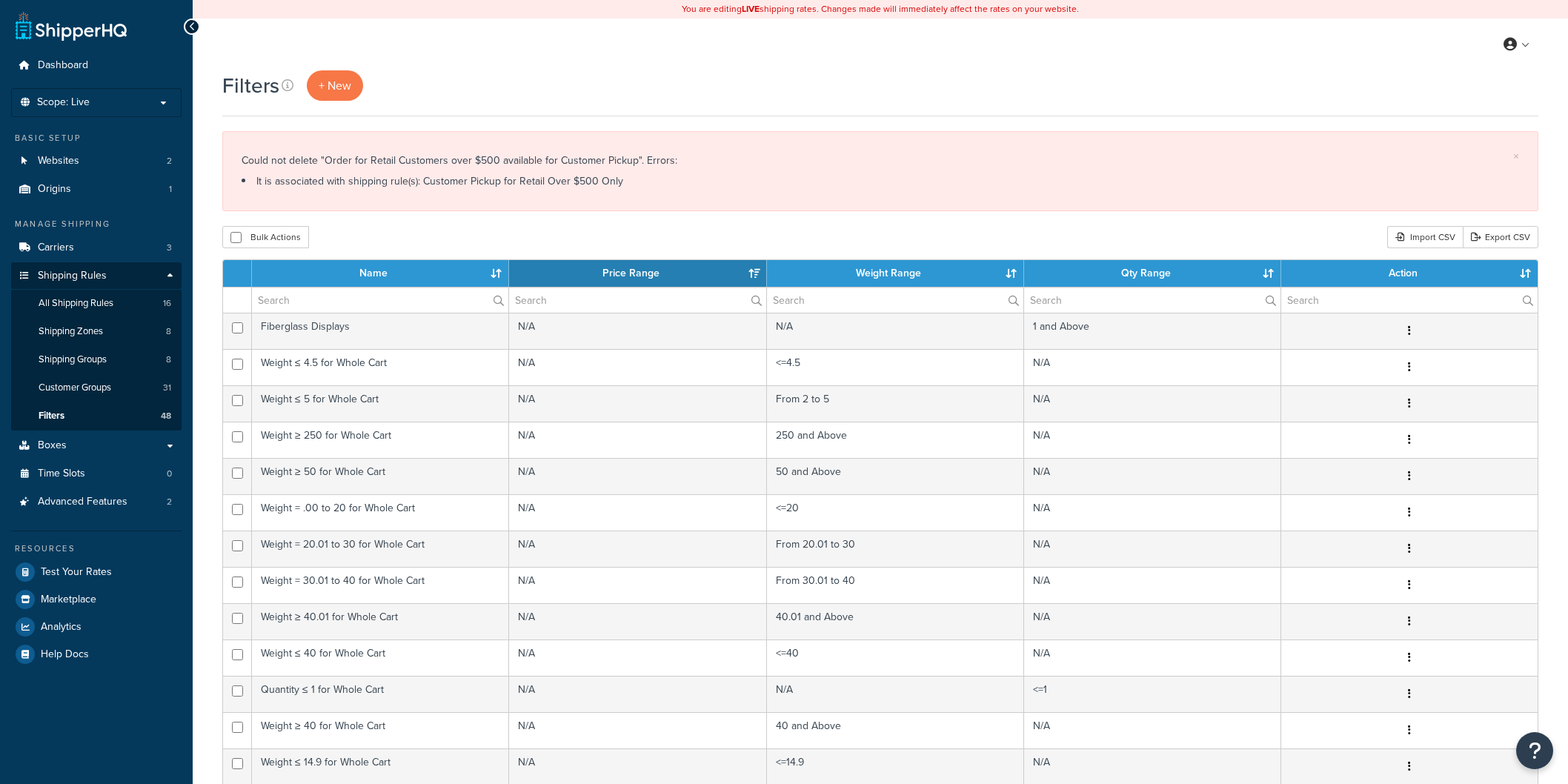
select select "15"
click at [65, 278] on span "Shipping Rules" at bounding box center [72, 275] width 69 height 13
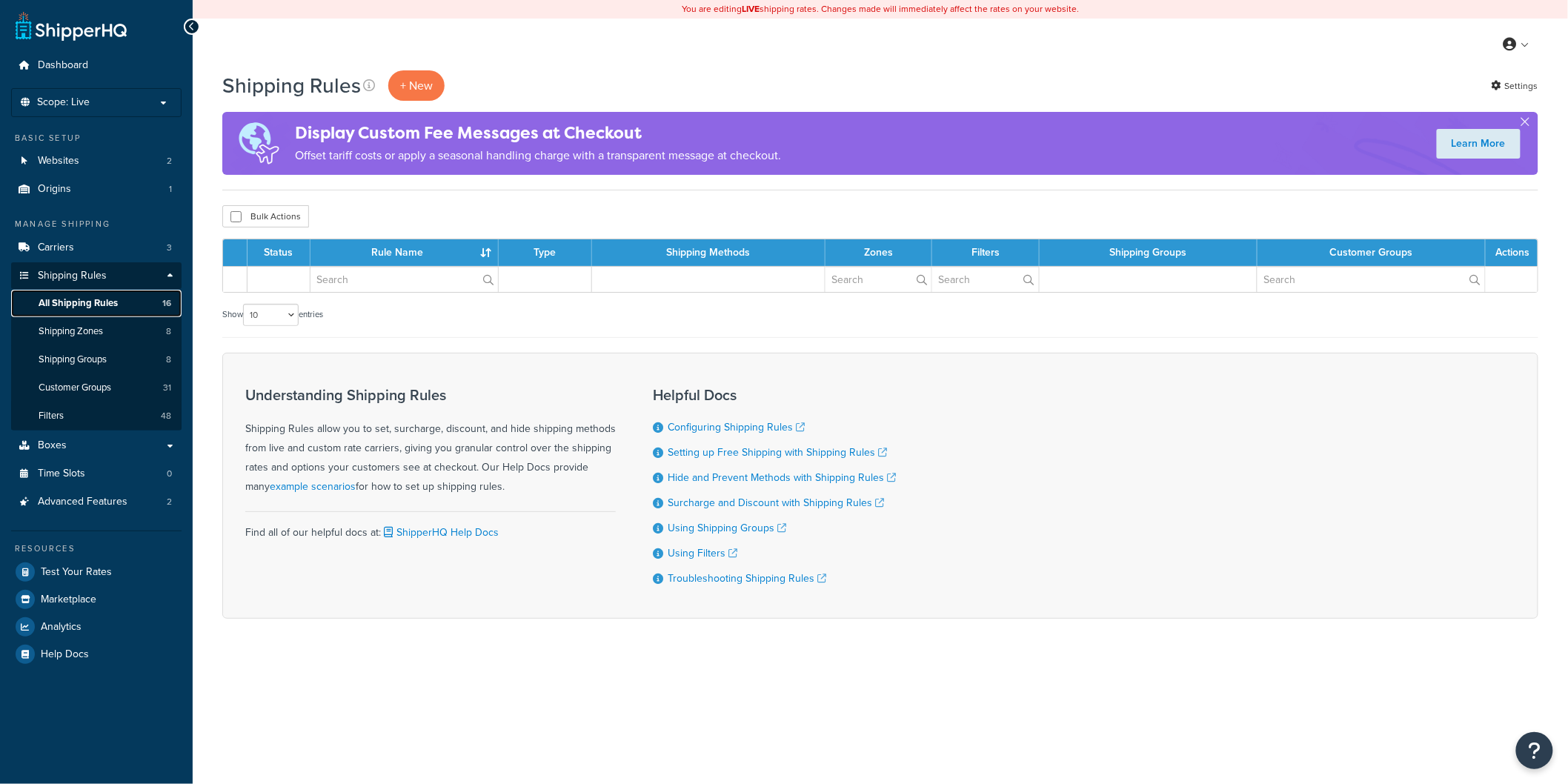
drag, startPoint x: 0, startPoint y: 0, endPoint x: 85, endPoint y: 304, distance: 315.7
click at [85, 305] on span "All Shipping Rules" at bounding box center [79, 303] width 80 height 13
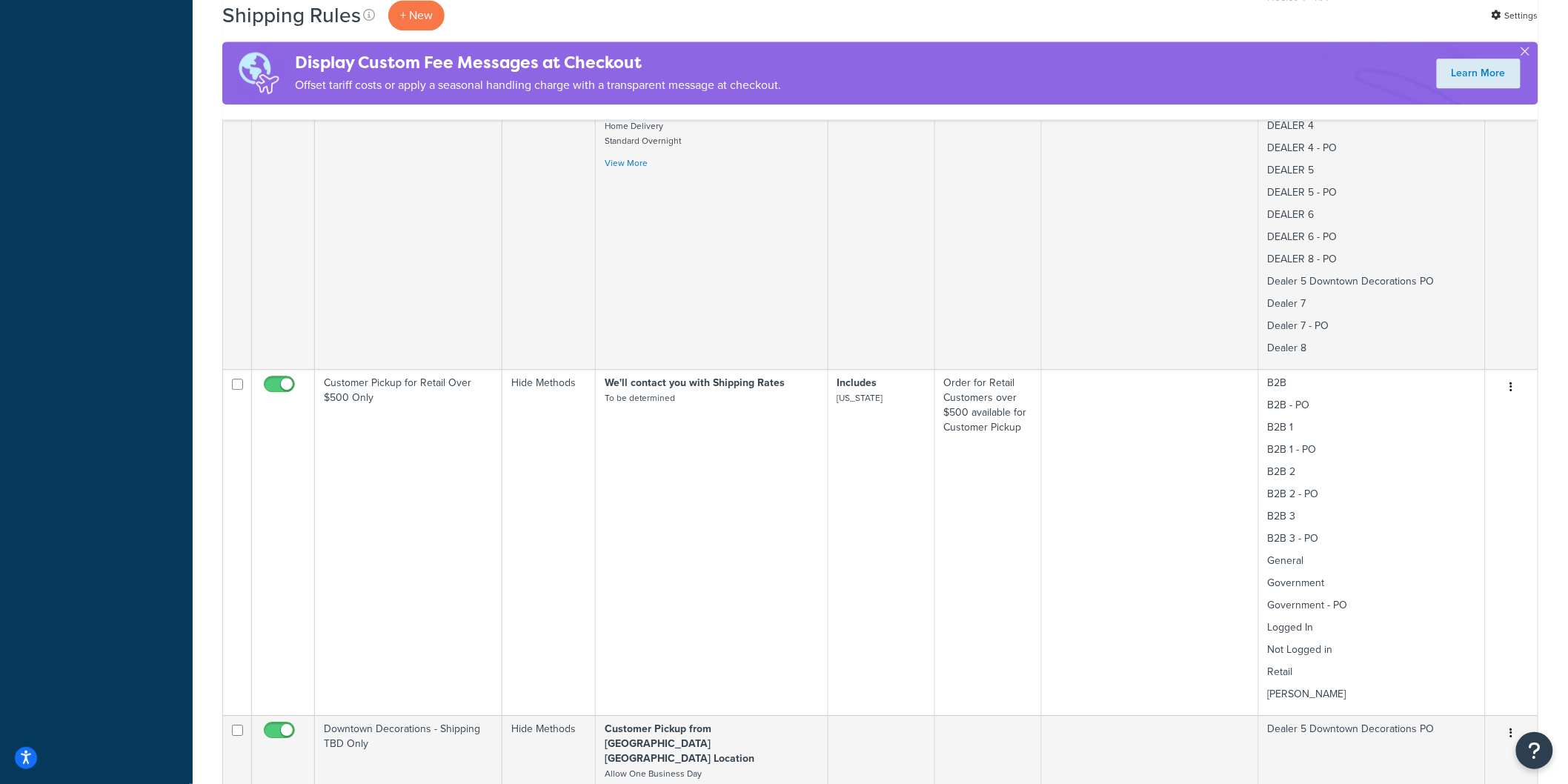
scroll to position [1482, 0]
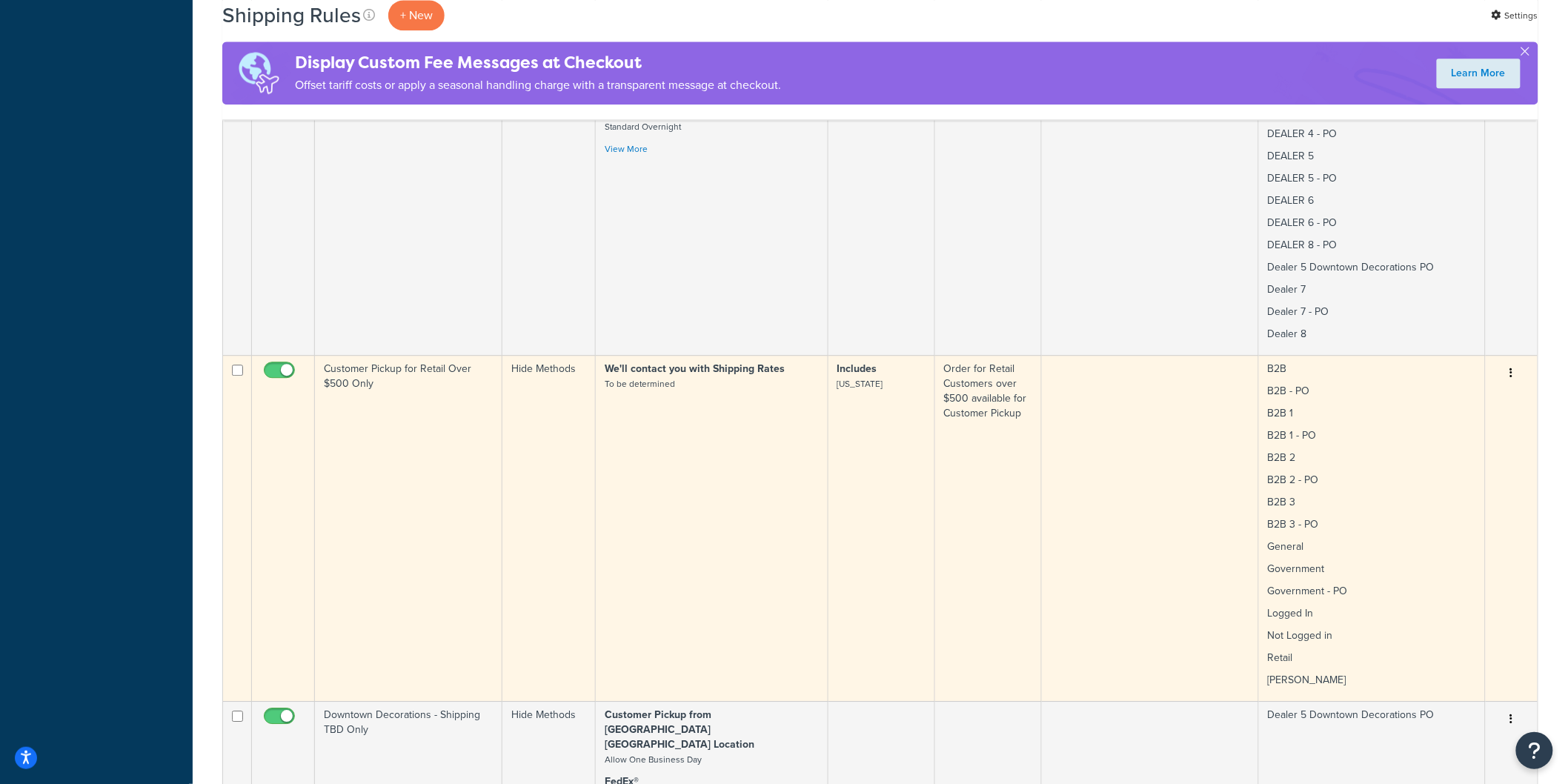
click at [707, 413] on td "We'll contact you with Shipping Rates To be determined" at bounding box center [712, 528] width 233 height 346
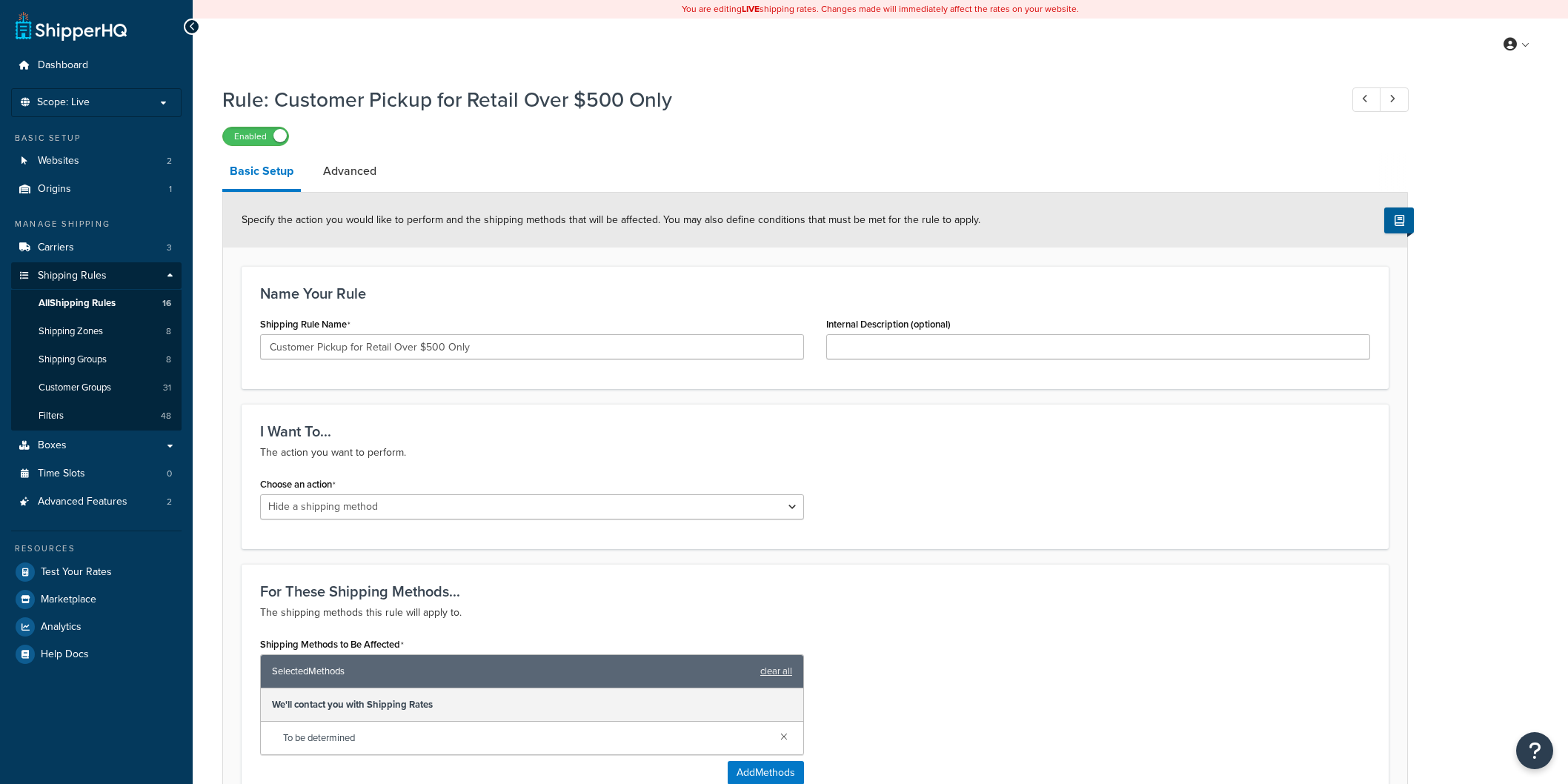
select select "HIDE"
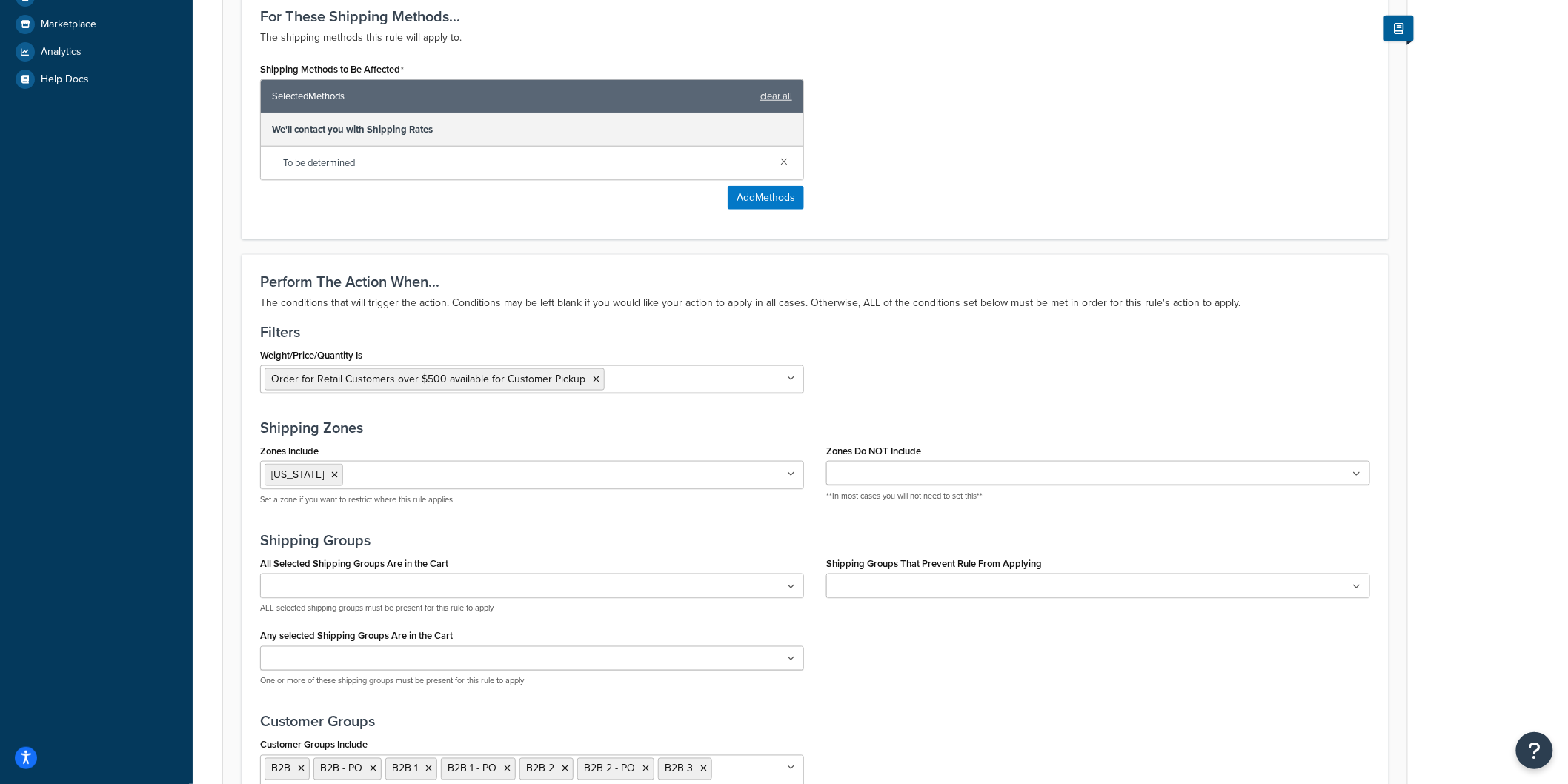
scroll to position [575, 0]
click at [593, 383] on icon at bounding box center [596, 378] width 7 height 9
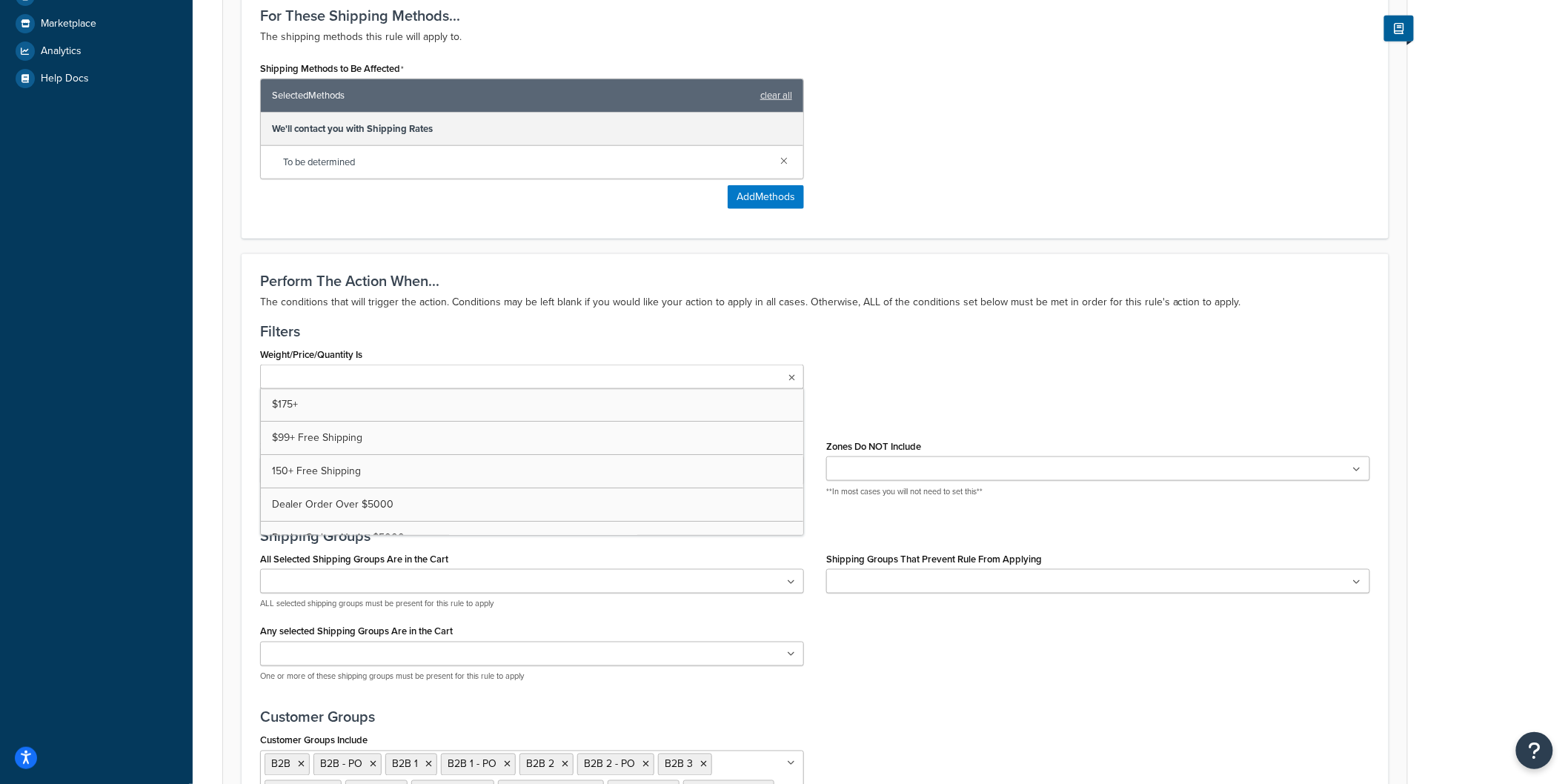
click at [922, 357] on div "Weight/Price/Quantity Is $175+ $99+ Free Shipping 150+ Free Shipping Dealer Ord…" at bounding box center [814, 372] width 1132 height 57
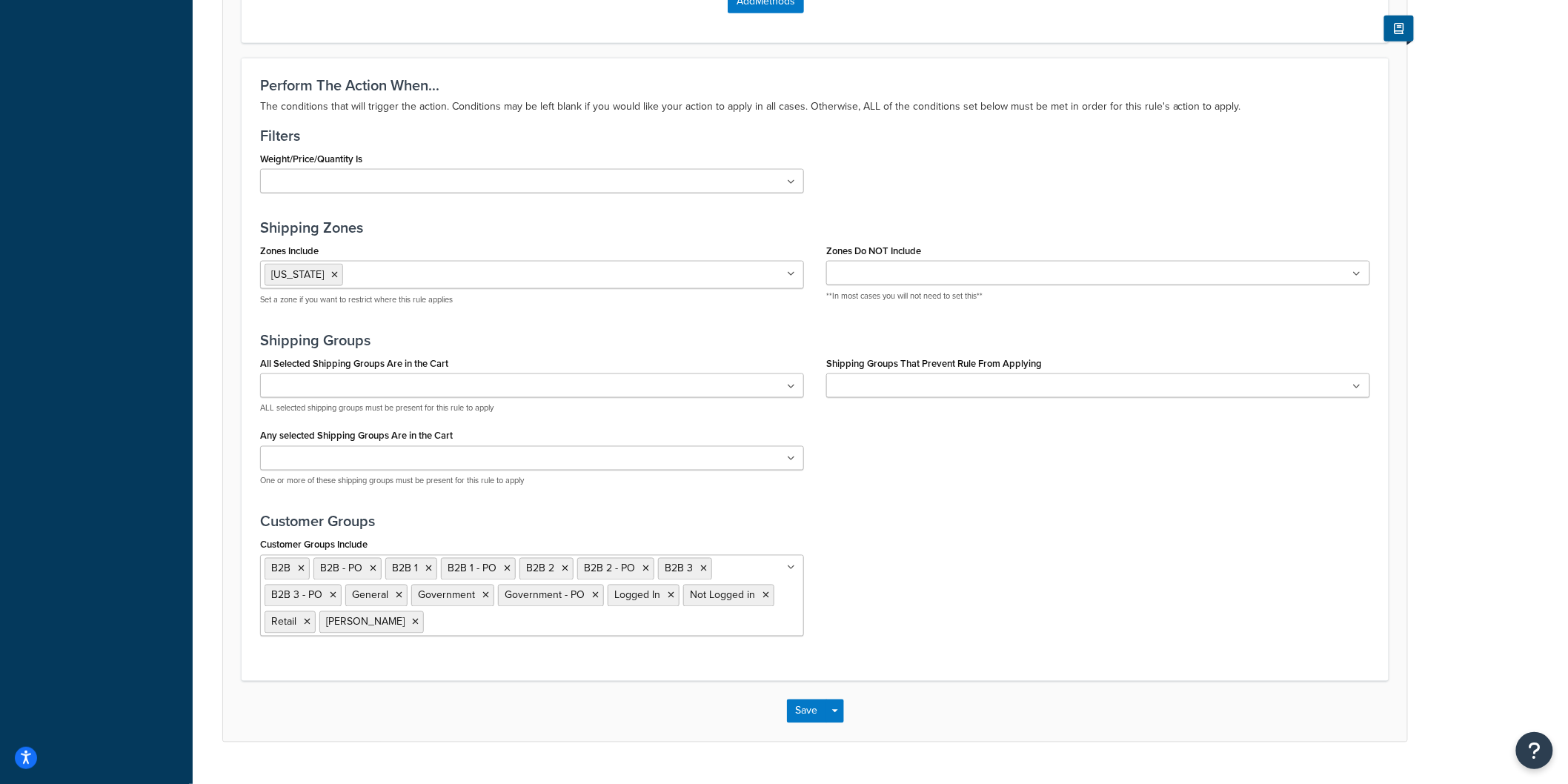
scroll to position [804, 0]
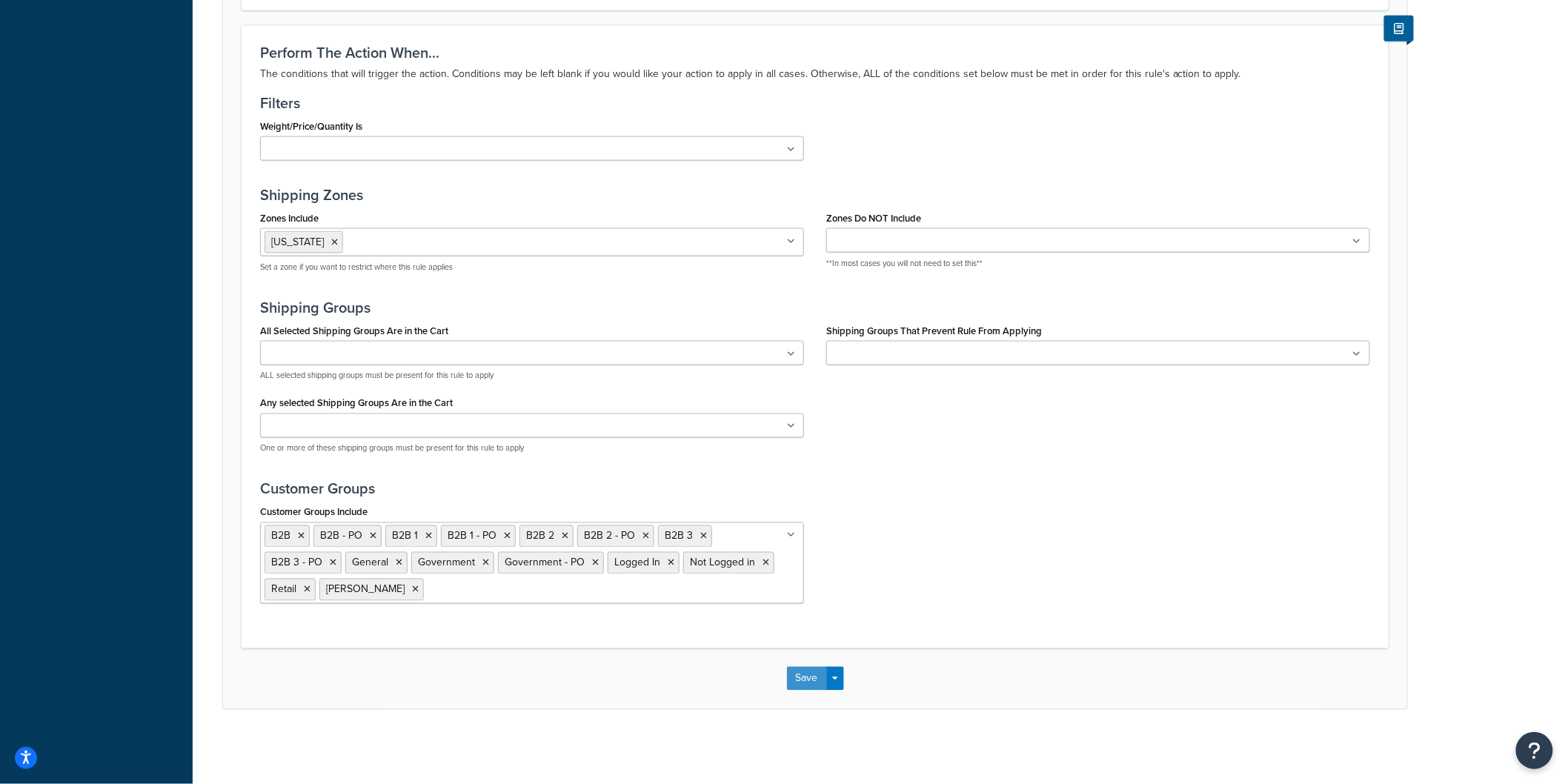
click at [790, 682] on button "Save" at bounding box center [807, 679] width 40 height 24
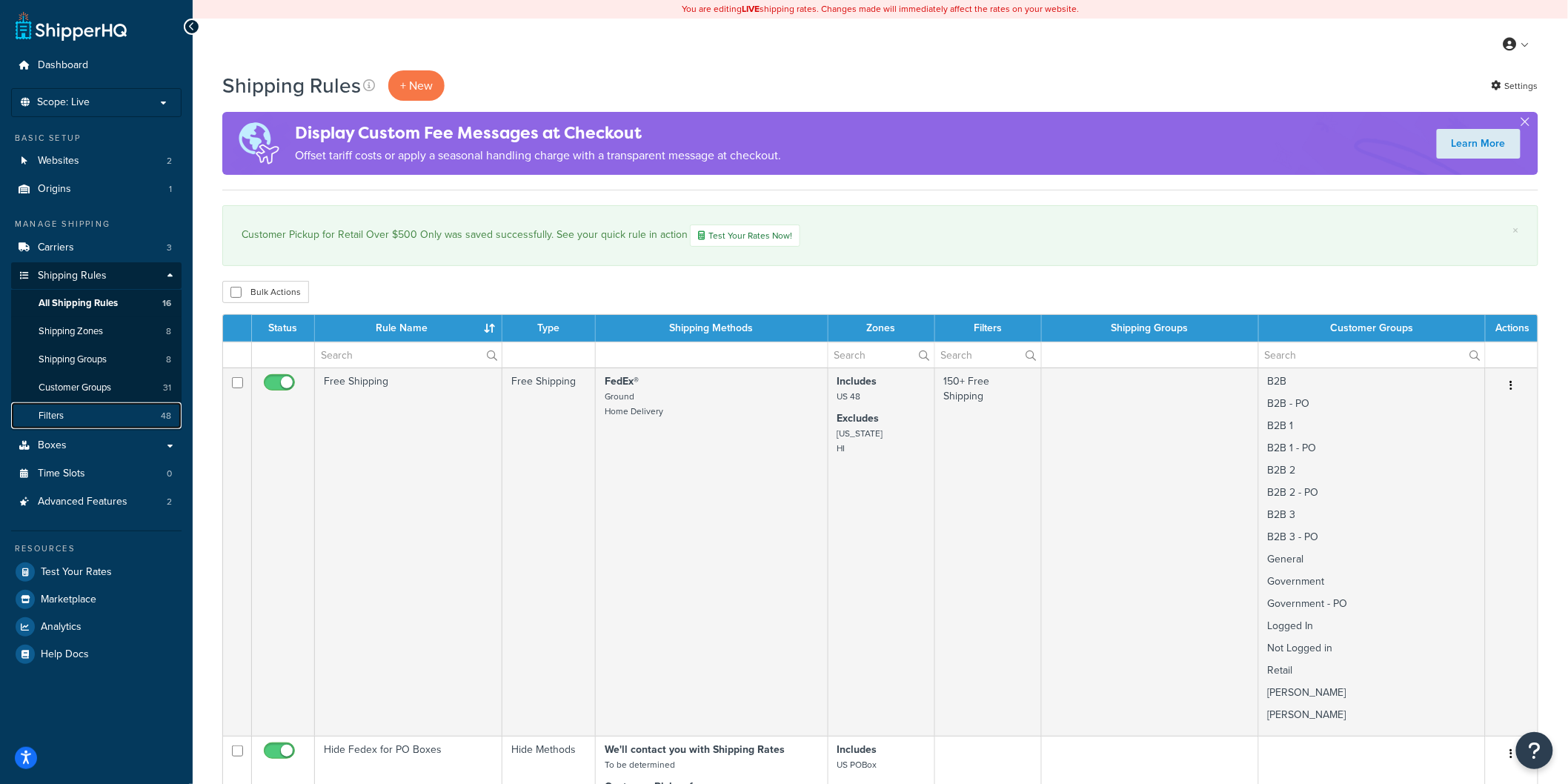
click at [69, 412] on link "Filters 48" at bounding box center [95, 416] width 170 height 28
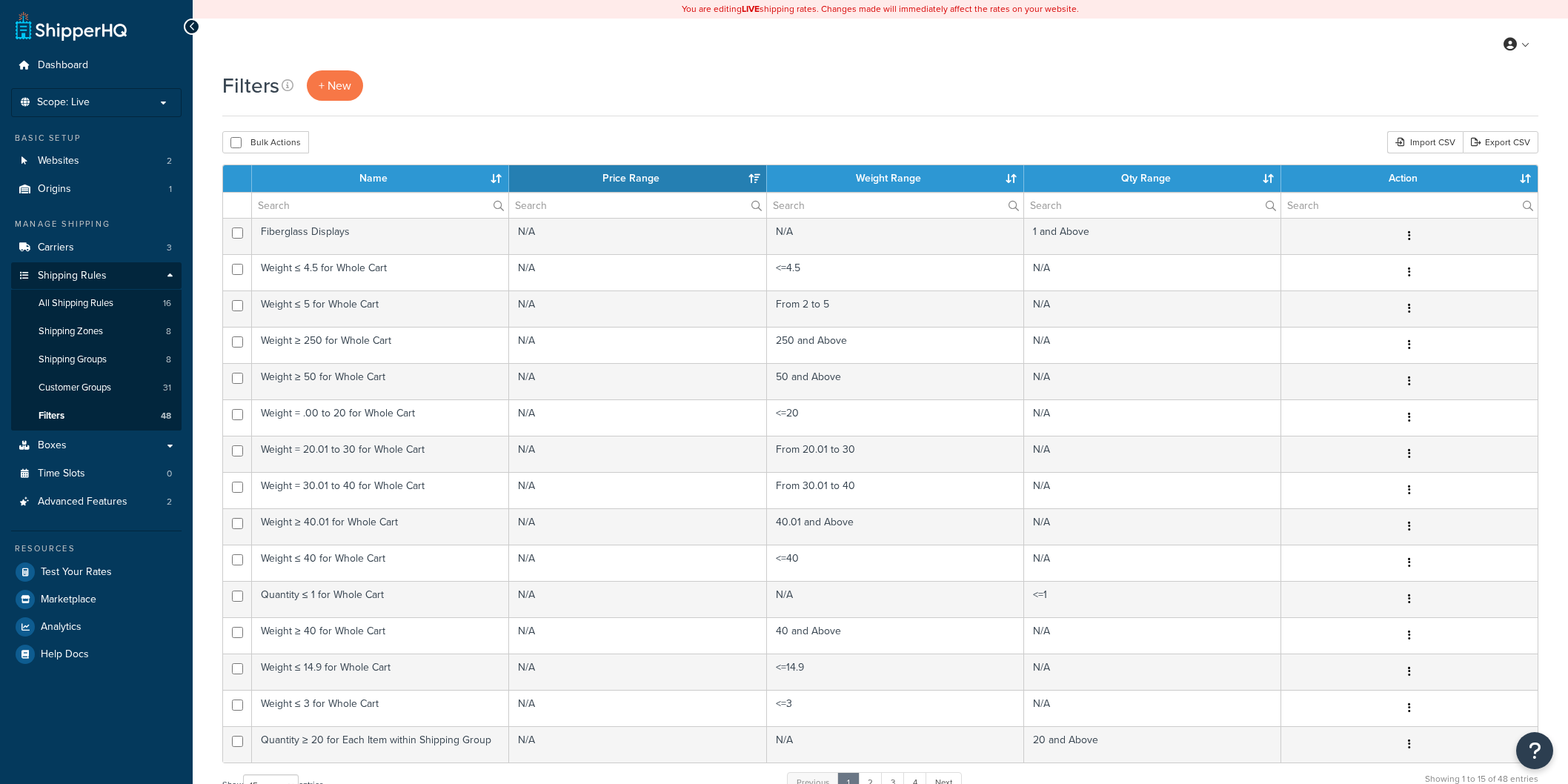
select select "15"
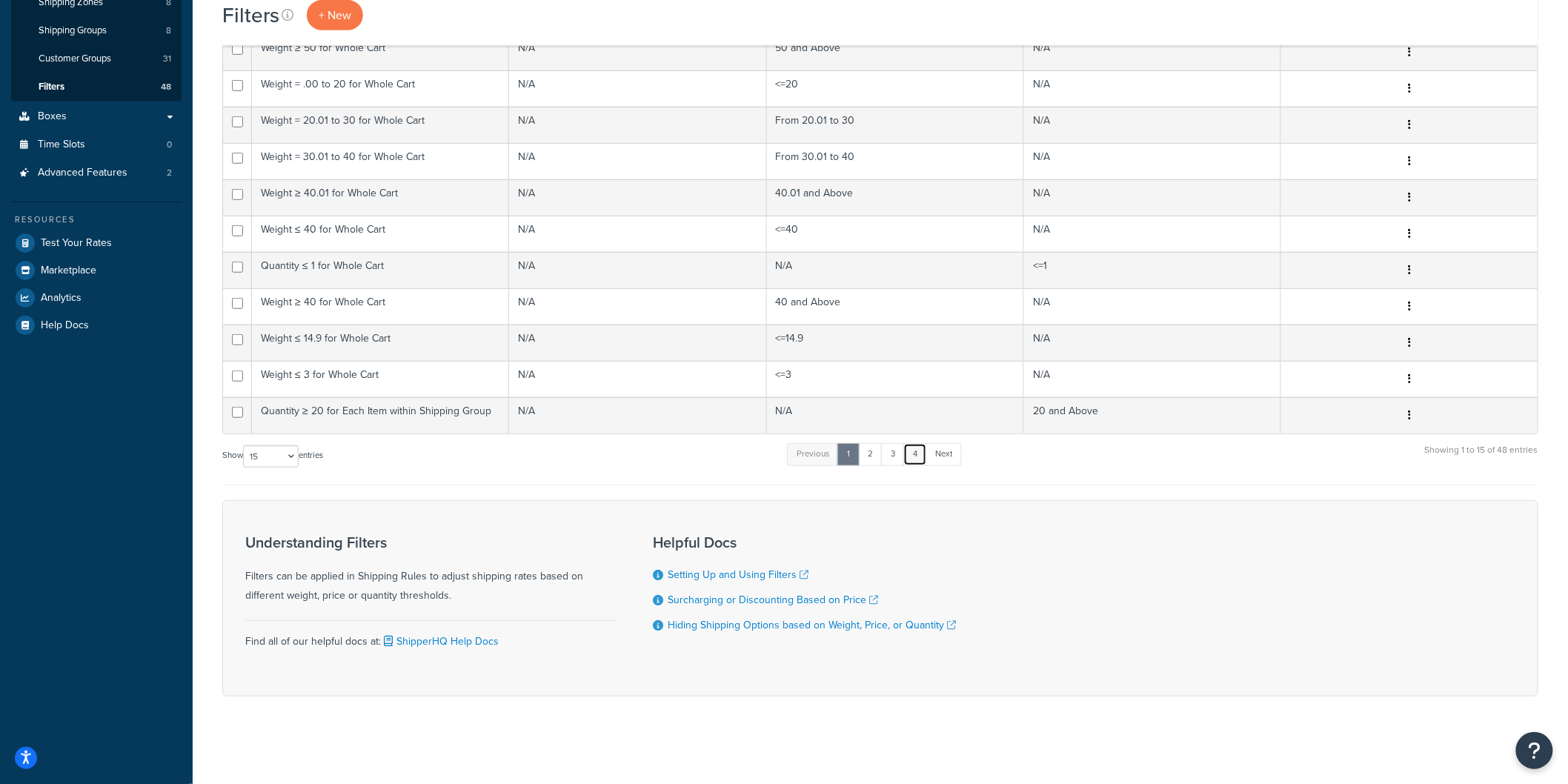
click at [920, 458] on link "4" at bounding box center [916, 454] width 24 height 22
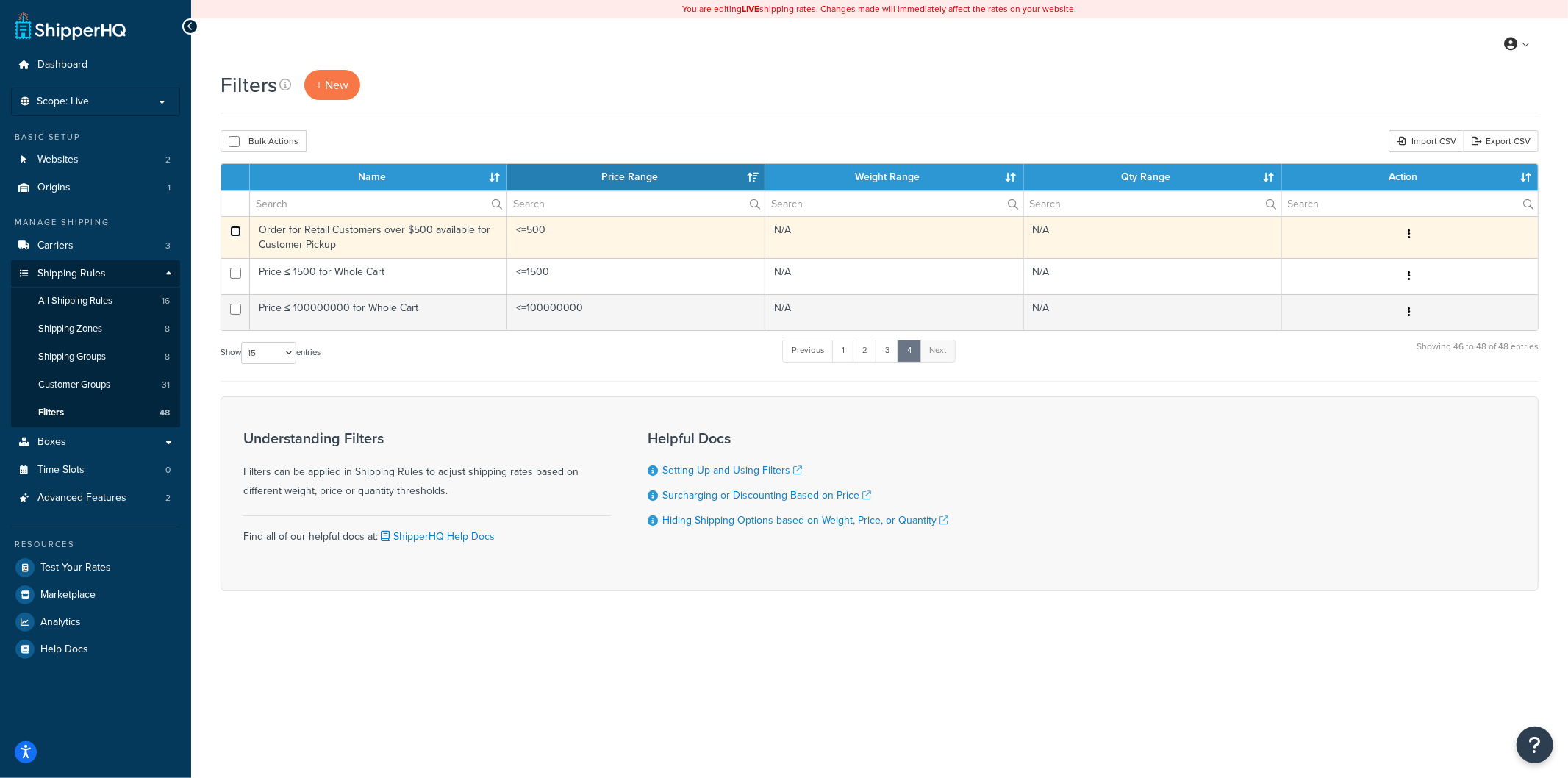
click at [233, 233] on input "checkbox" at bounding box center [235, 231] width 11 height 11
checkbox input "true"
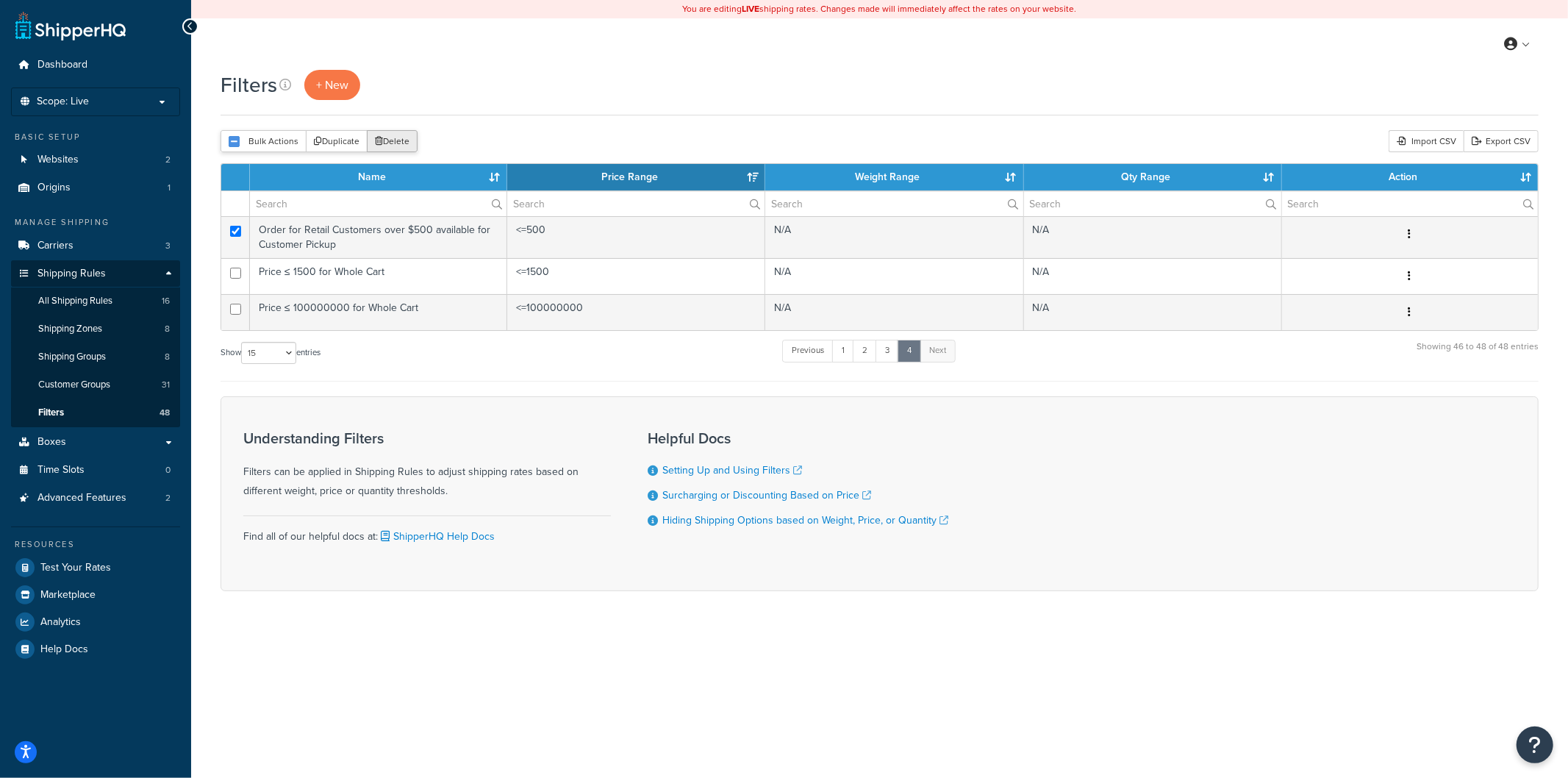
click at [385, 140] on button "Delete" at bounding box center [392, 141] width 50 height 22
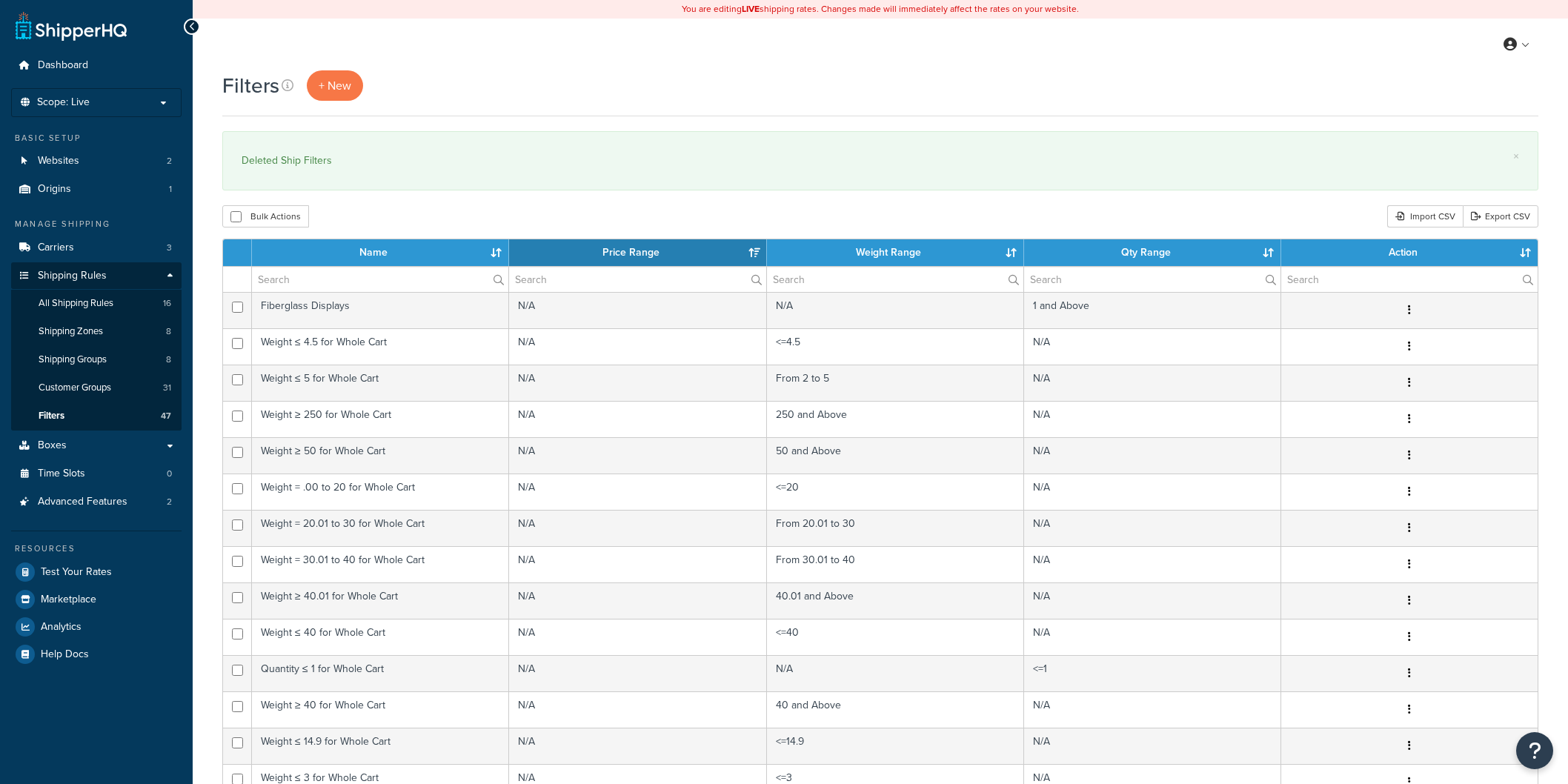
select select "15"
click at [47, 299] on span "All Shipping Rules" at bounding box center [76, 303] width 75 height 13
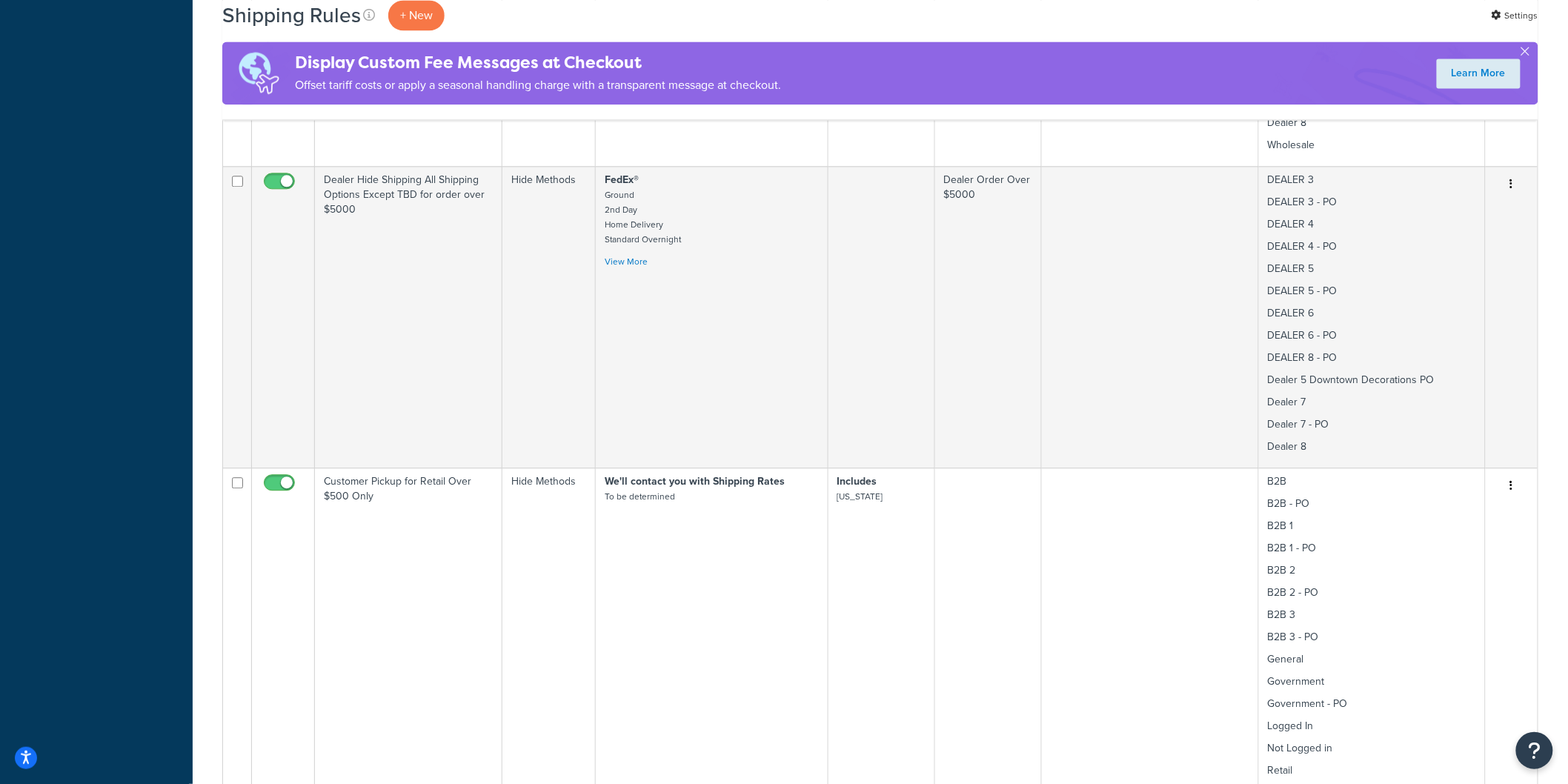
scroll to position [1398, 0]
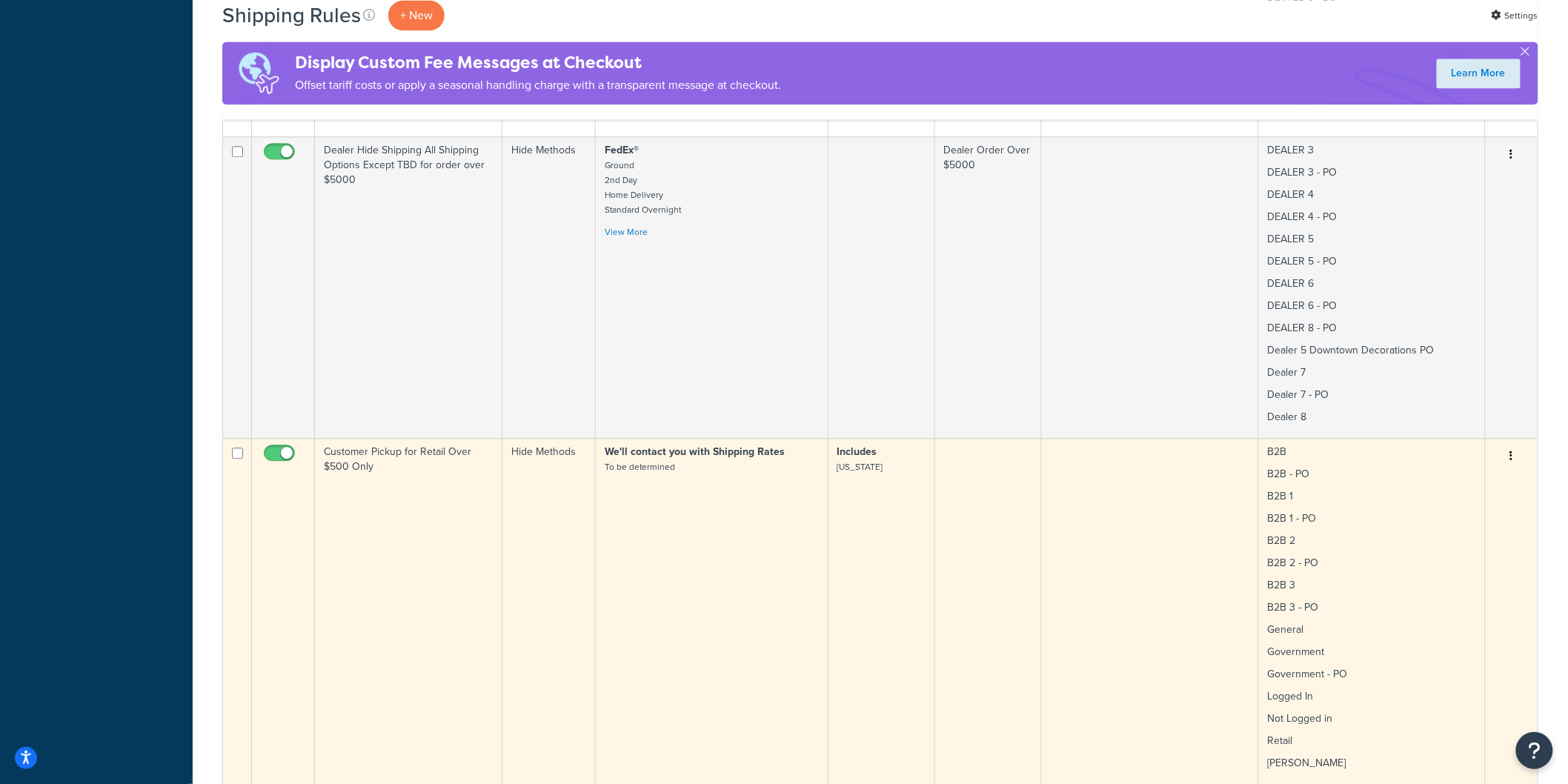
click at [729, 476] on td "We'll contact you with Shipping Rates To be determined" at bounding box center [712, 611] width 233 height 346
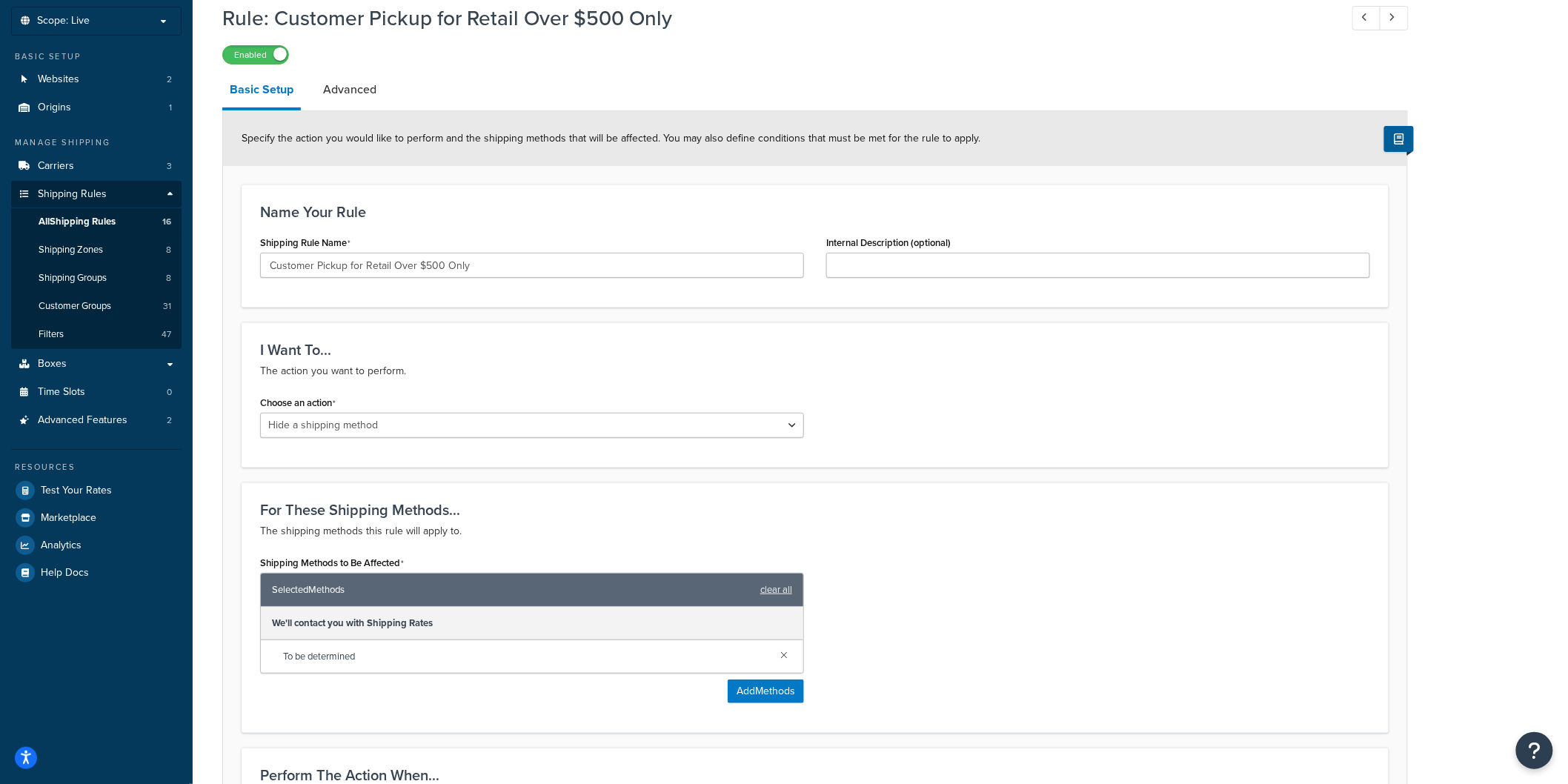
scroll to position [82, 0]
click at [564, 425] on select "Choose an action Override Rates Surcharge or discount rates Hide a shipping met…" at bounding box center [532, 423] width 544 height 25
click at [261, 411] on select "Choose an action Override Rates Surcharge or discount rates Hide a shipping met…" at bounding box center [532, 423] width 544 height 25
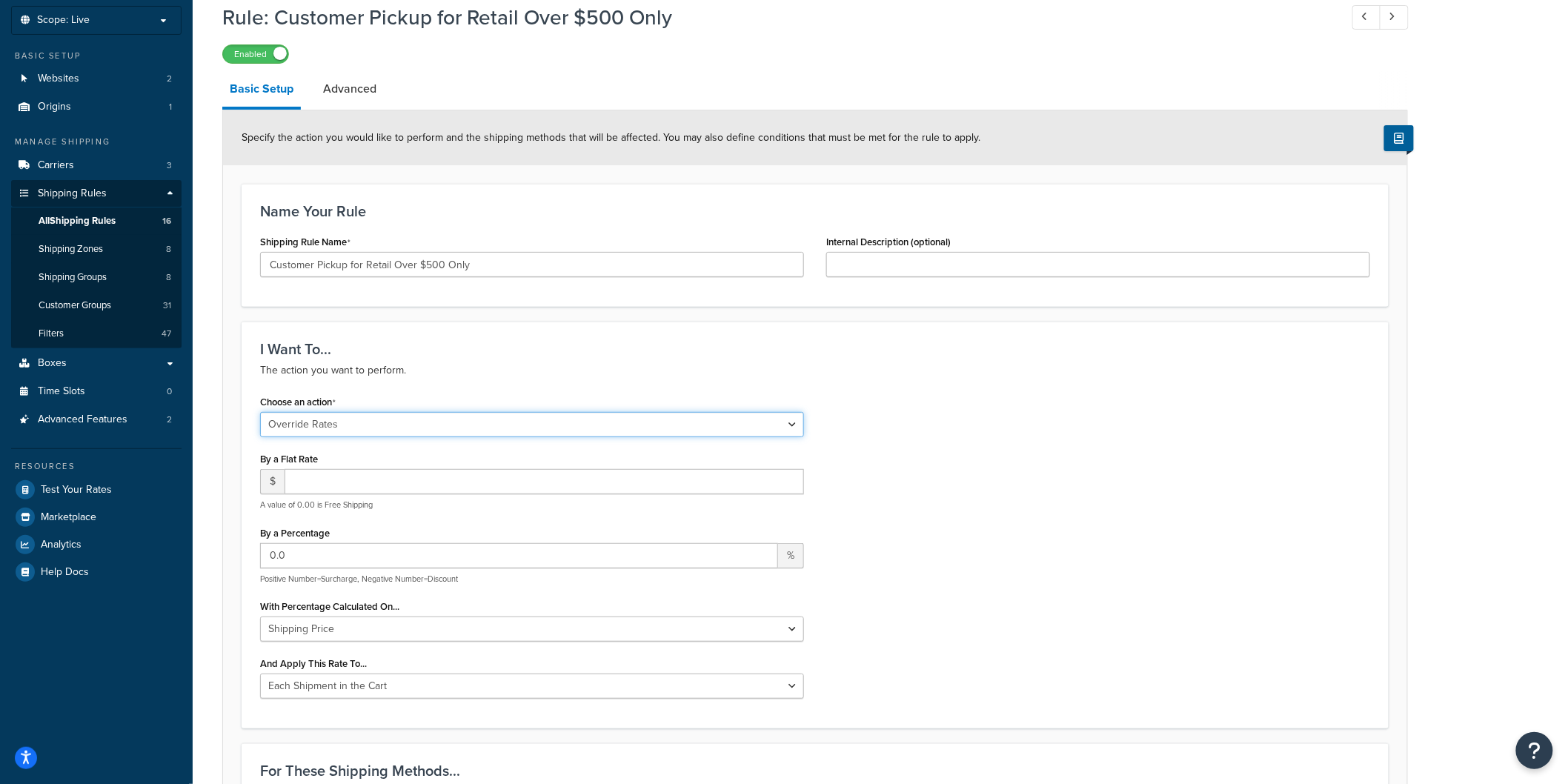
click at [416, 423] on select "Choose an action Override Rates Surcharge or discount rates Hide a shipping met…" at bounding box center [532, 423] width 544 height 25
select select "HIDE"
click at [261, 411] on select "Choose an action Override Rates Surcharge or discount rates Hide a shipping met…" at bounding box center [532, 423] width 544 height 25
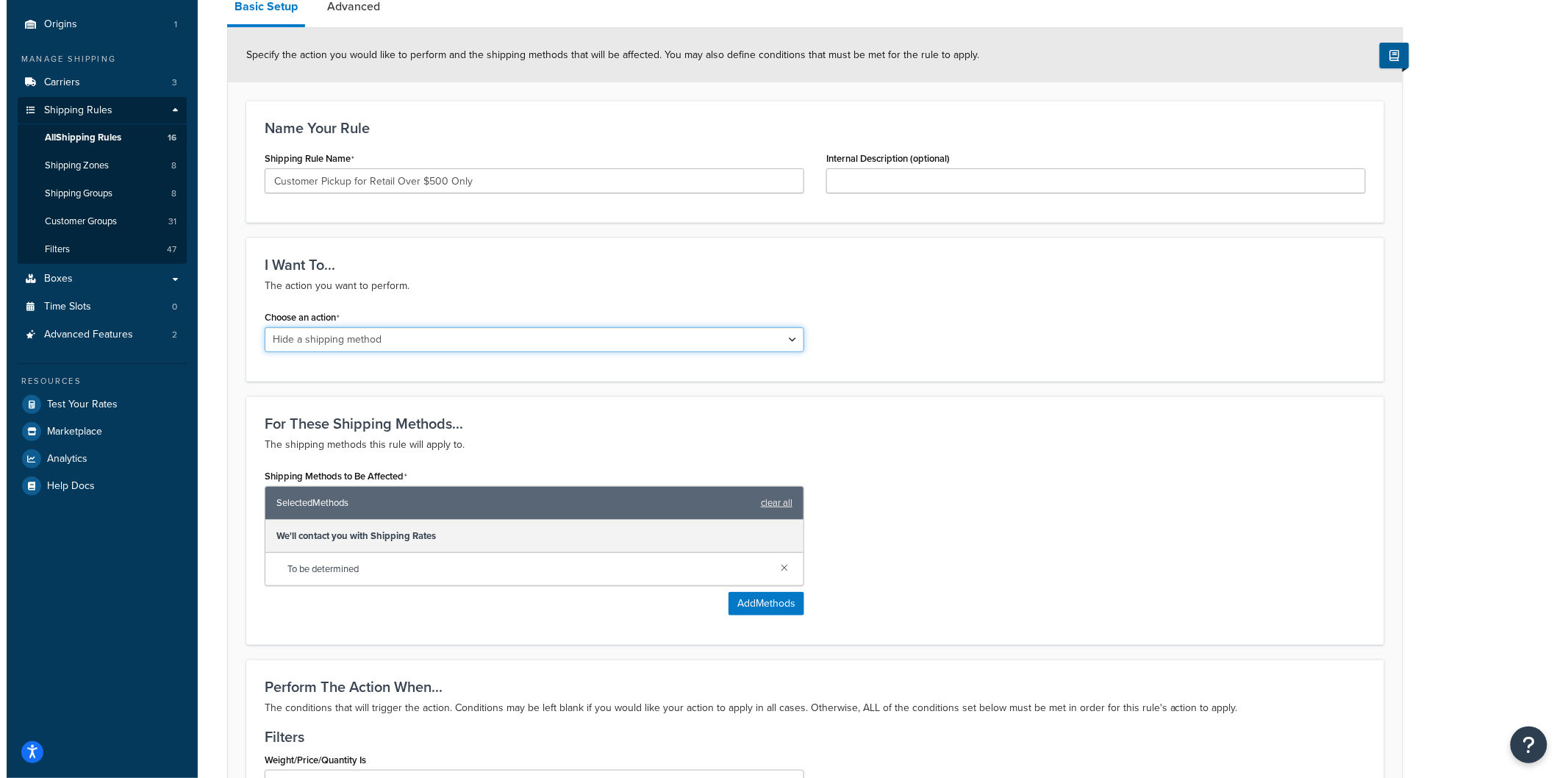
scroll to position [245, 0]
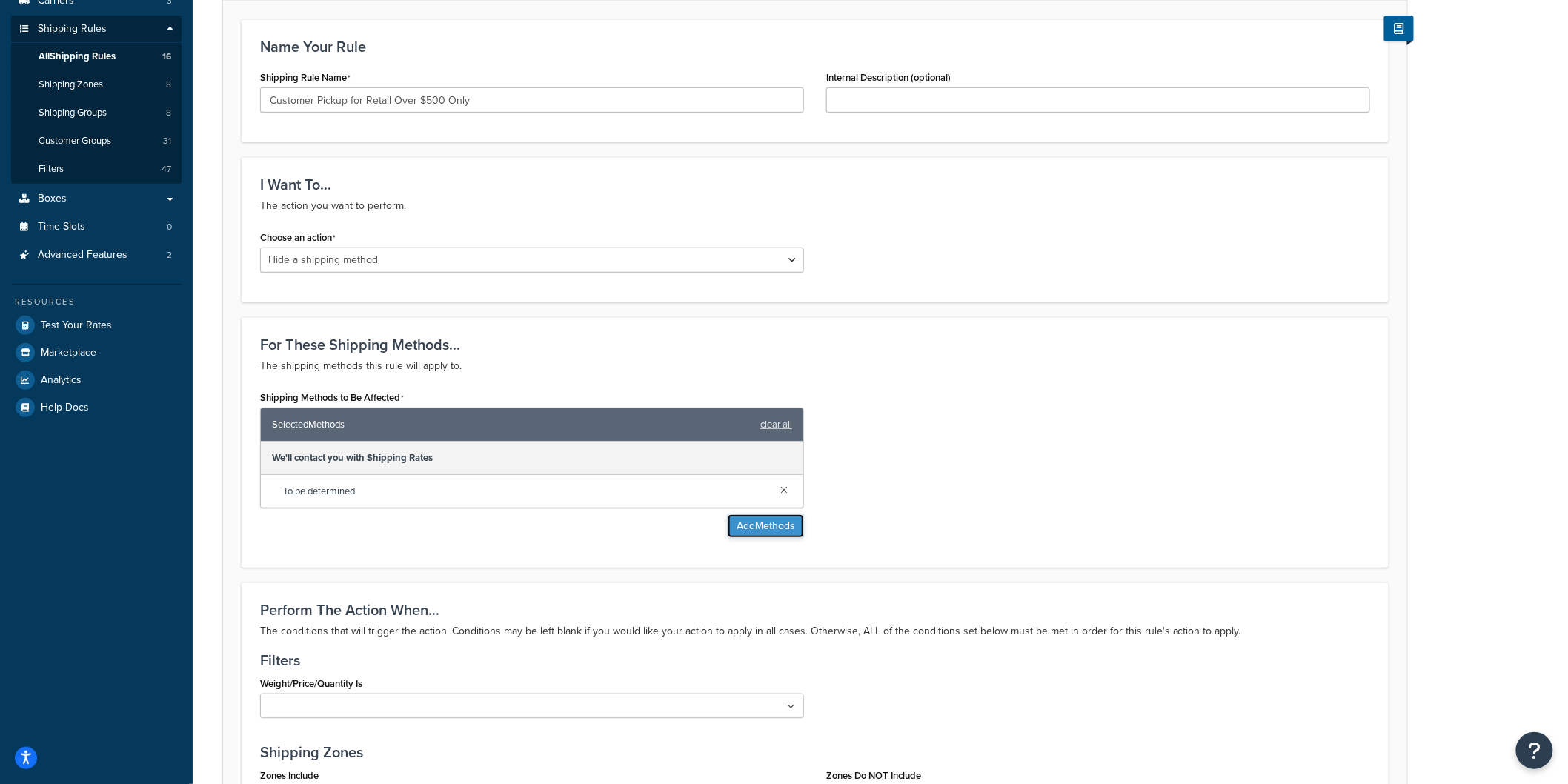
click at [738, 528] on button "Add Methods" at bounding box center [766, 526] width 77 height 24
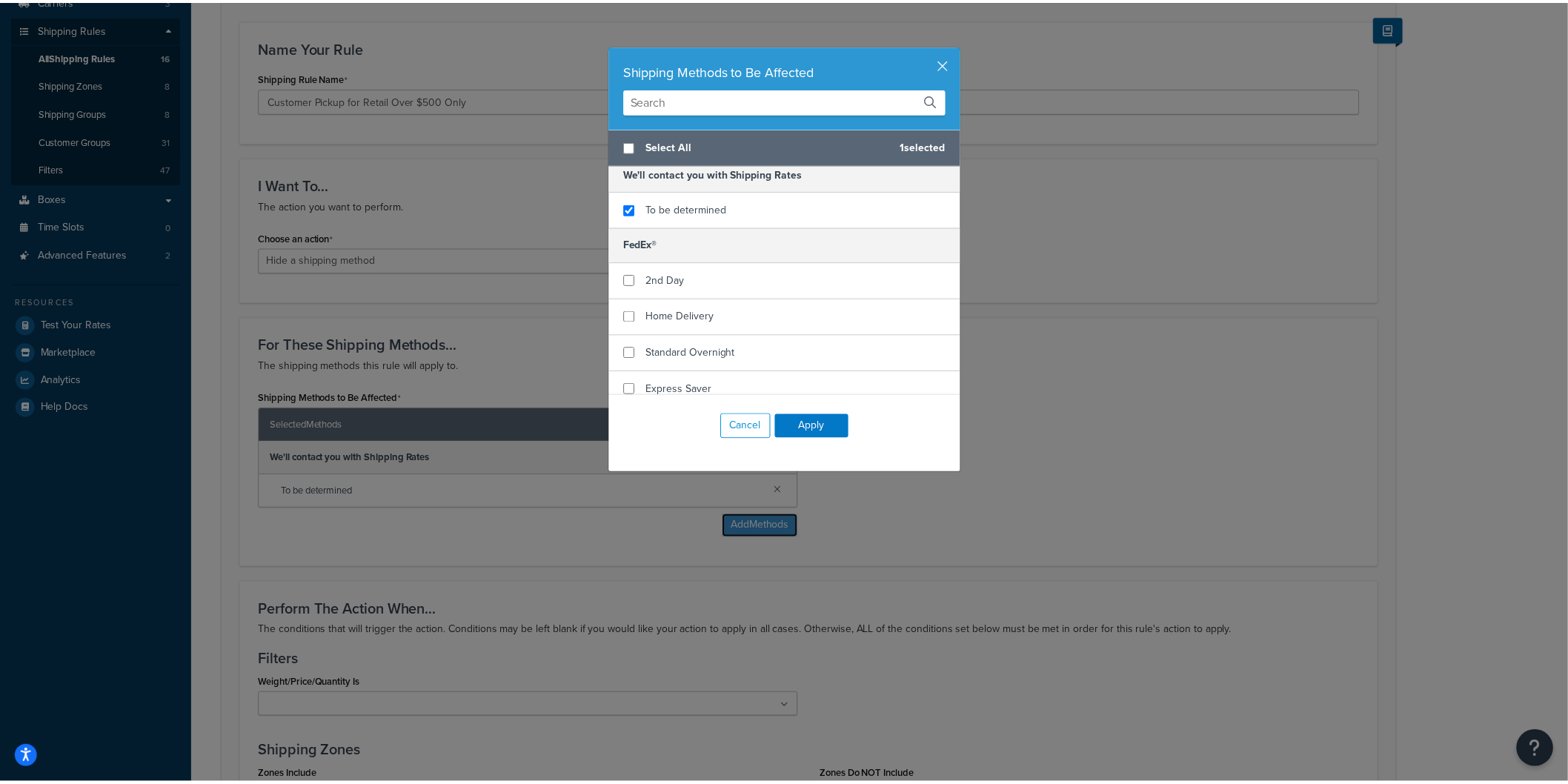
scroll to position [90, 0]
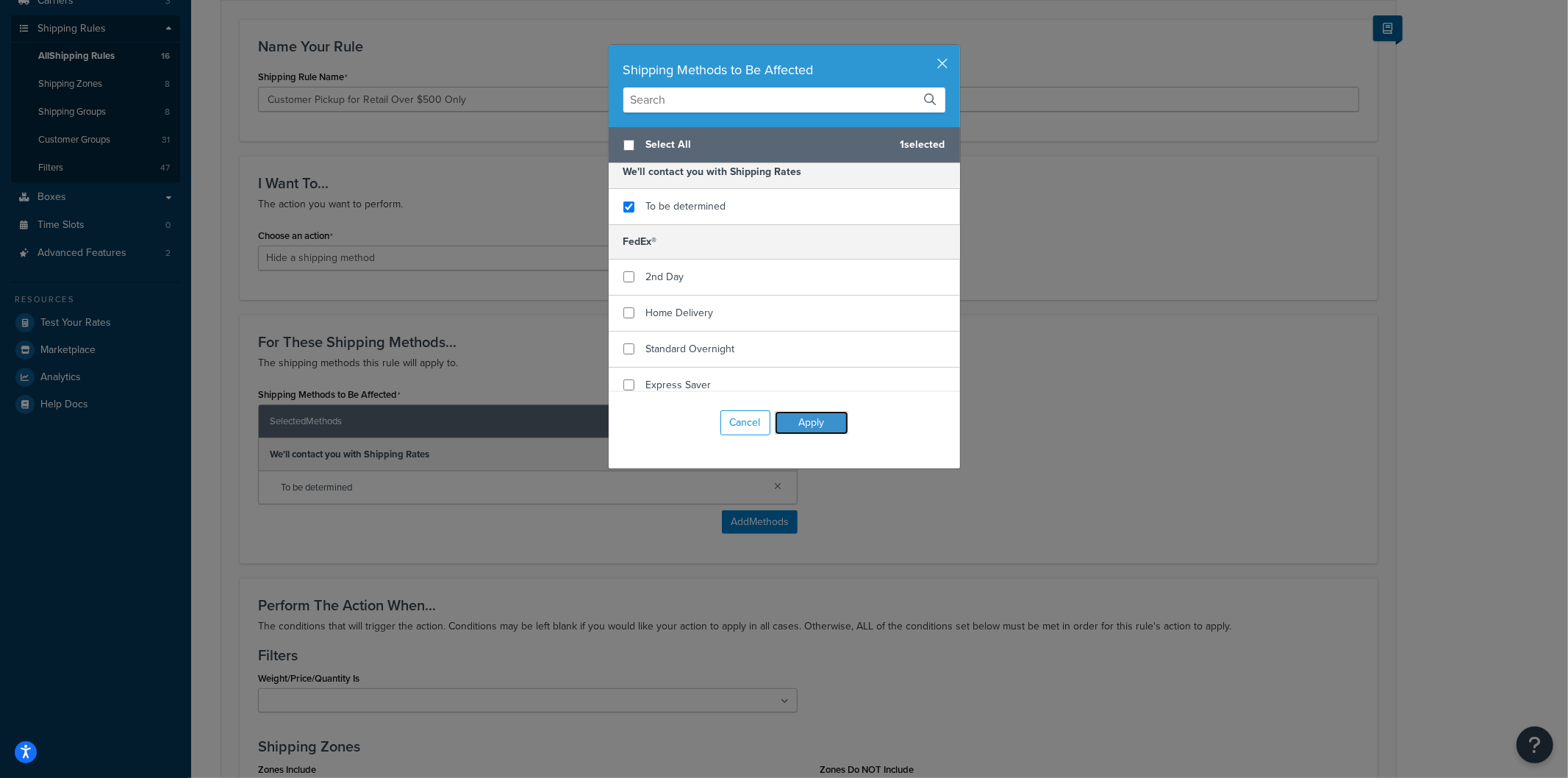
click at [821, 420] on button "Apply" at bounding box center [812, 423] width 74 height 24
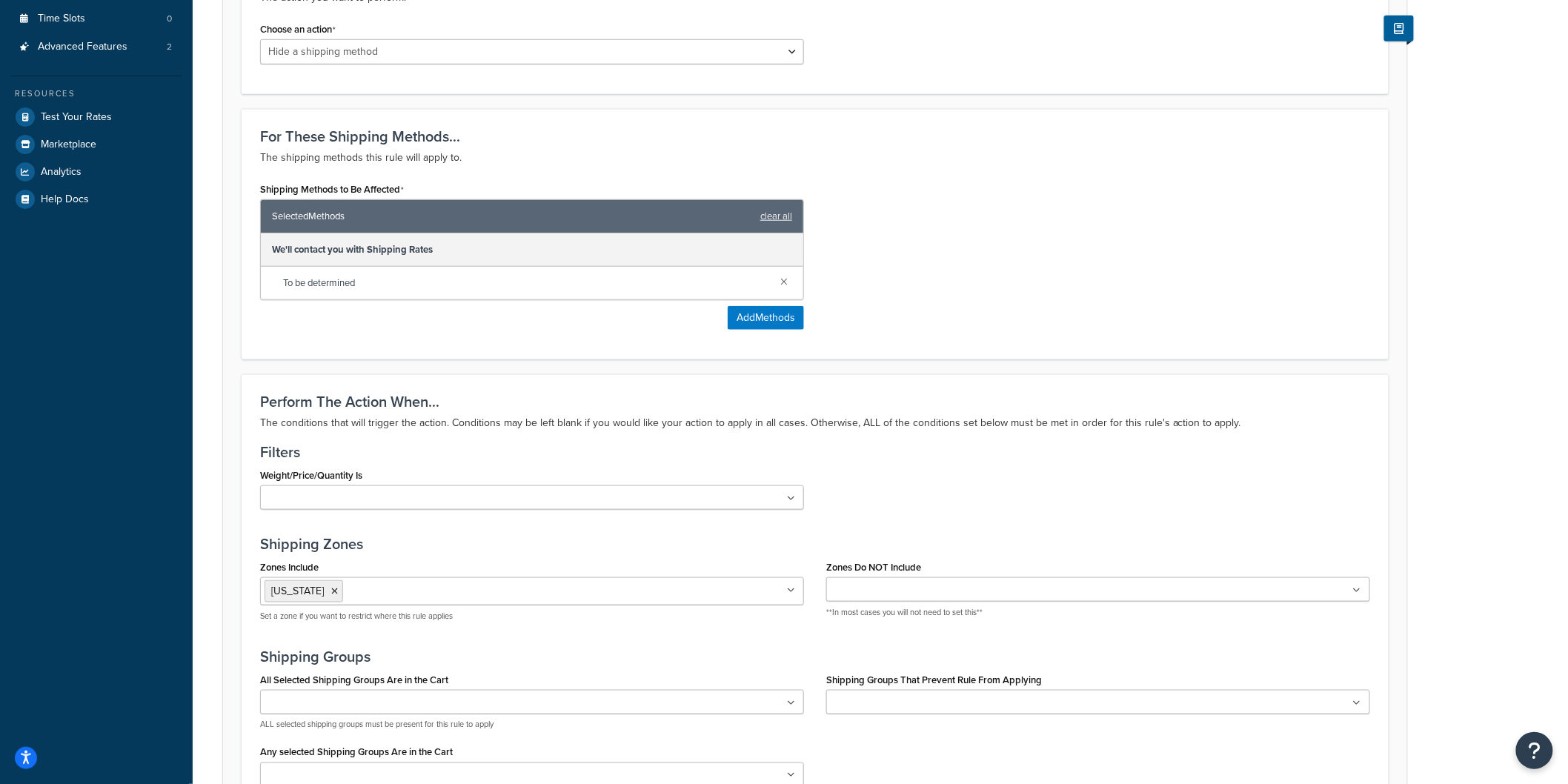
scroll to position [493, 0]
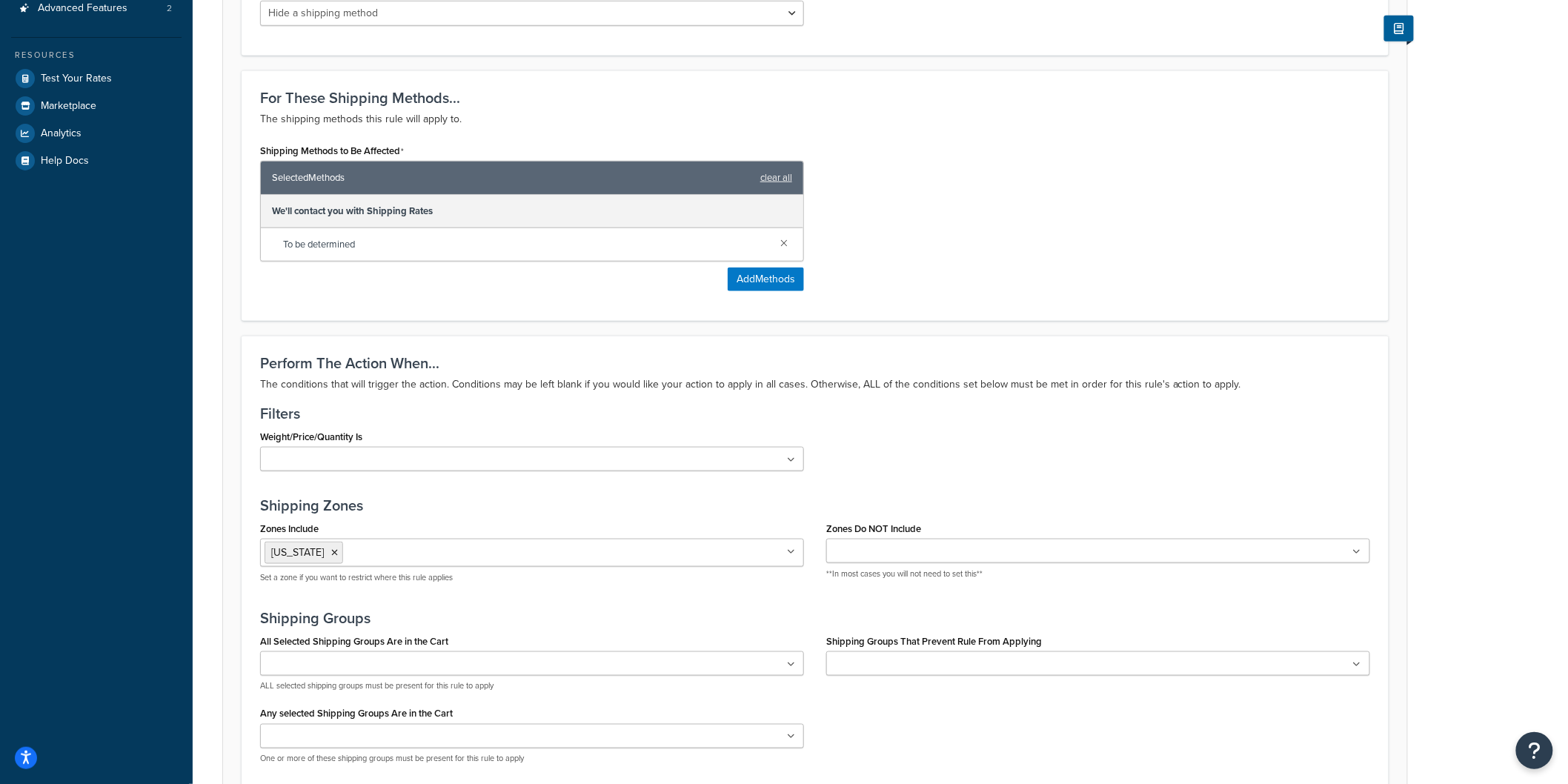
click at [789, 461] on icon at bounding box center [791, 459] width 8 height 9
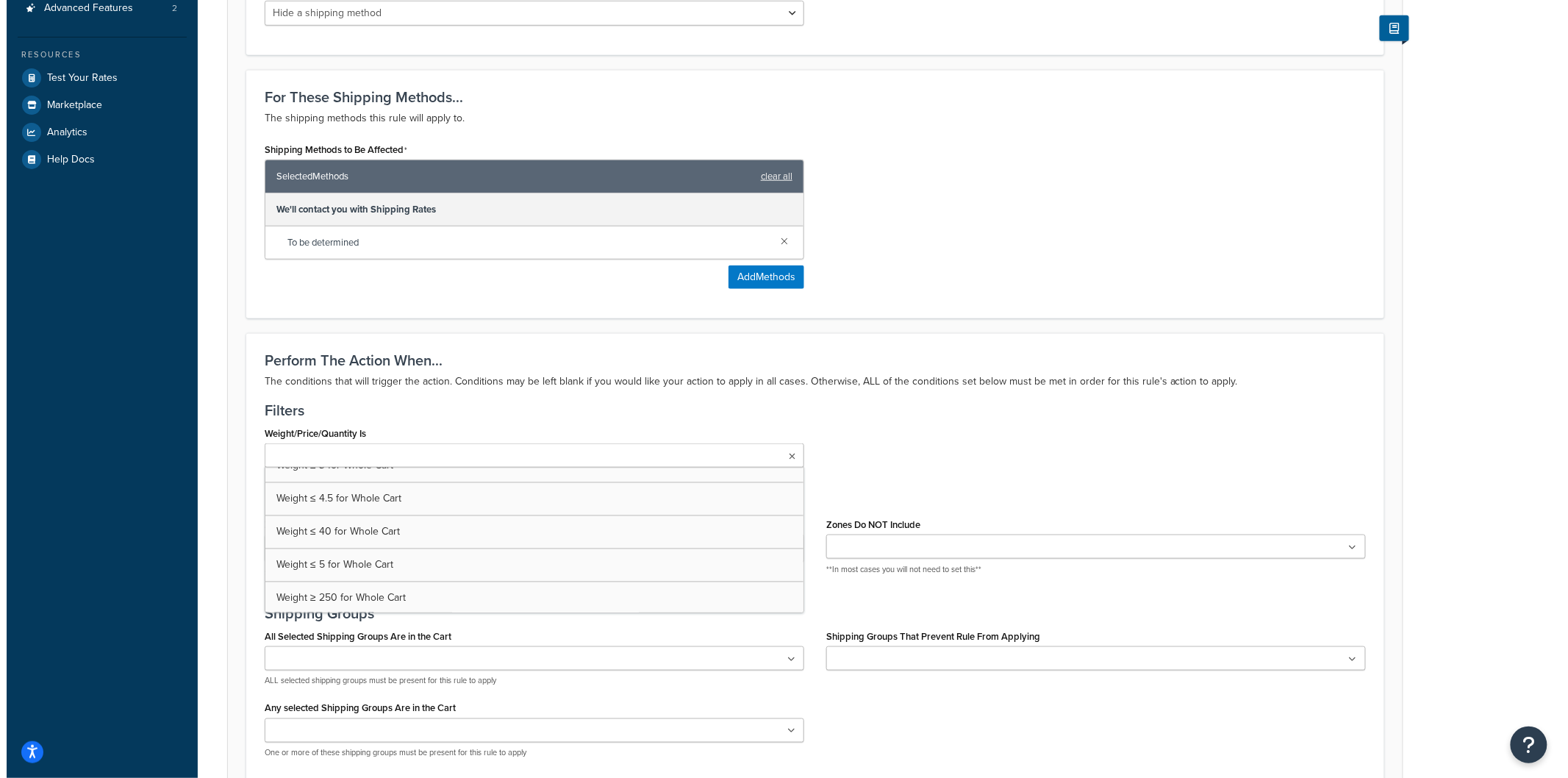
scroll to position [1445, 0]
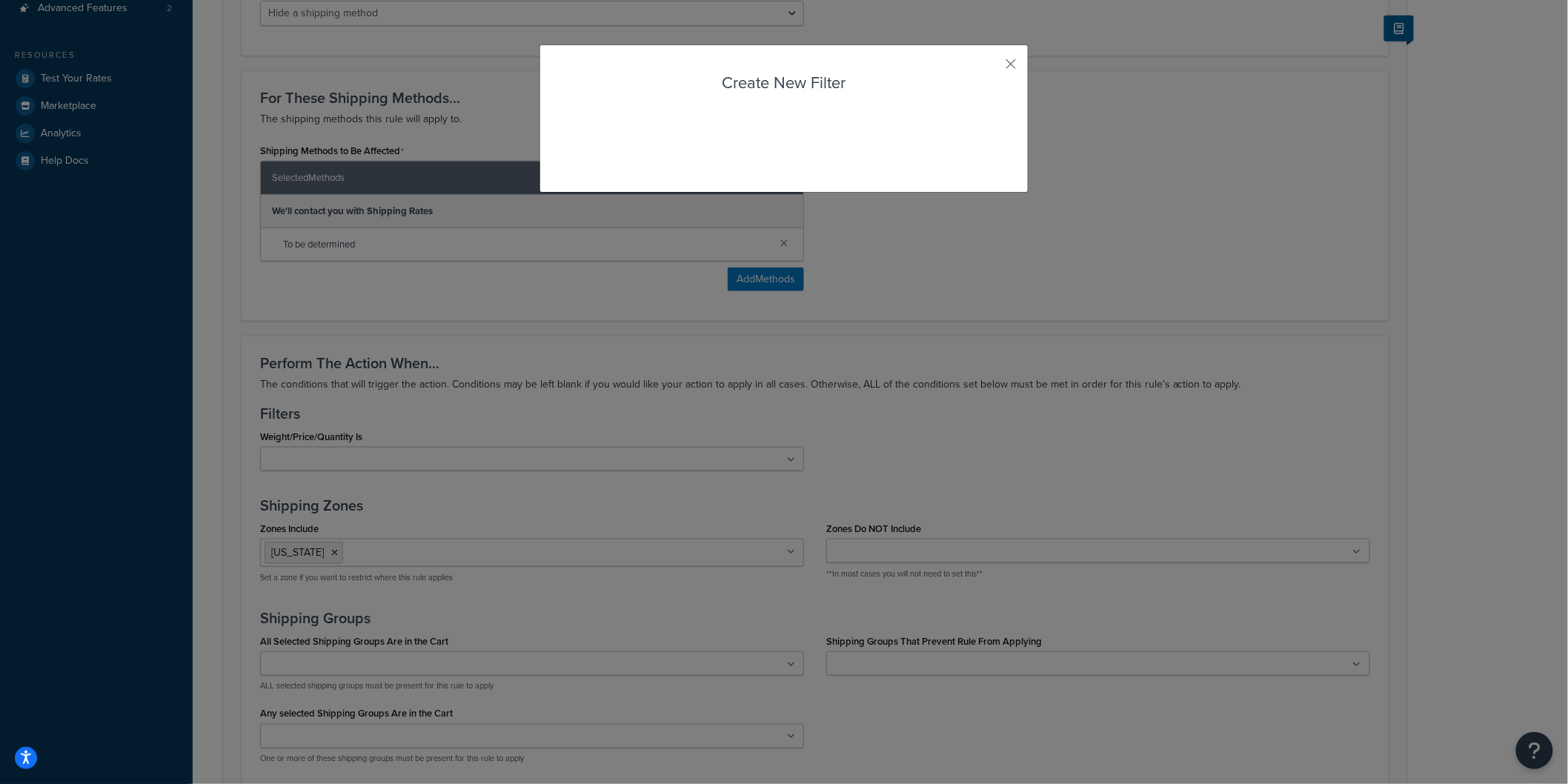
click at [393, 602] on div "Rule: Customer Pickup for Retail Over $500 Only Enabled Basic Setup Advanced Sp…" at bounding box center [880, 321] width 1375 height 1473
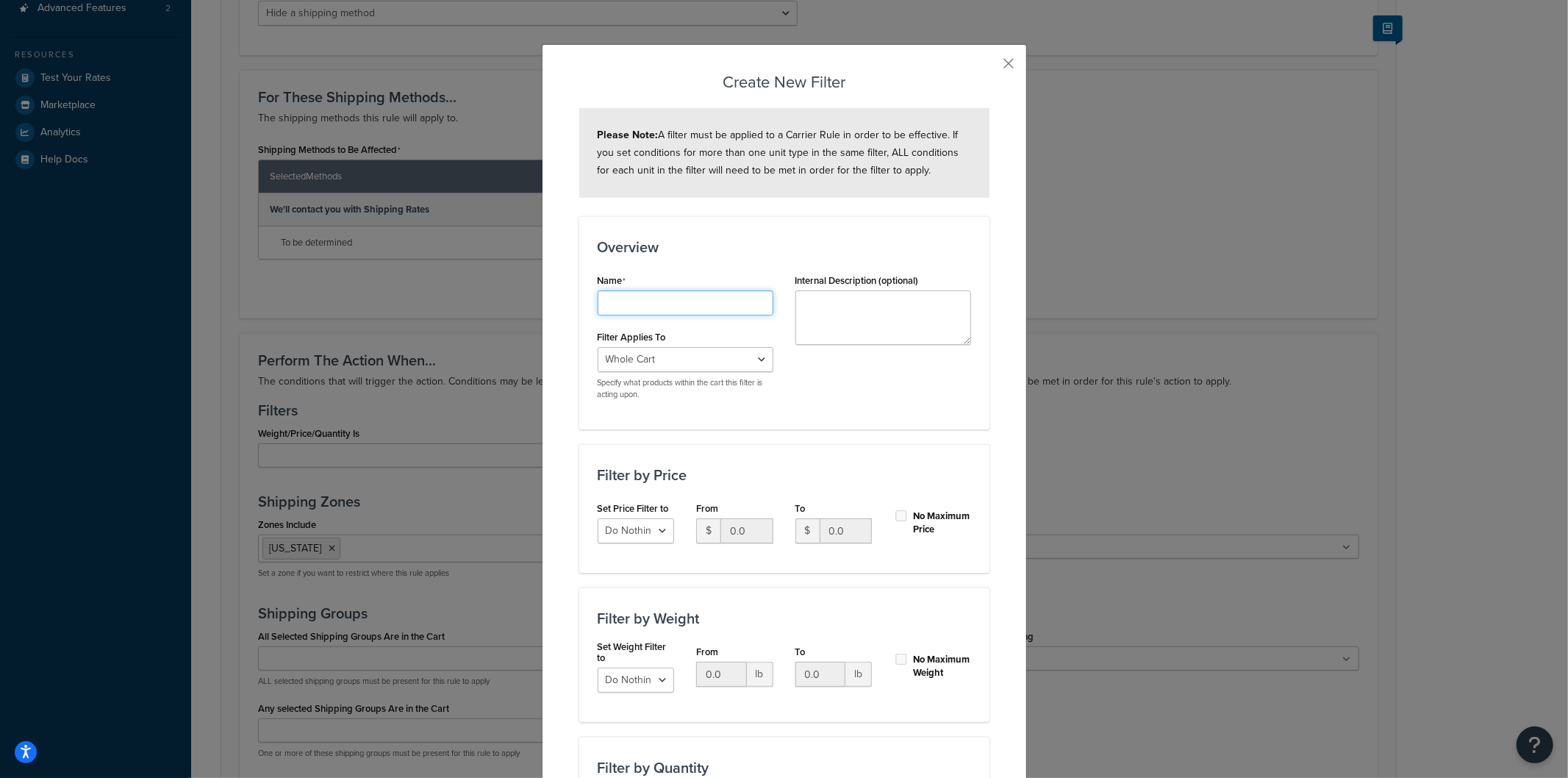
click at [619, 302] on input "Shipping Rule Name" at bounding box center [685, 302] width 176 height 25
type input "Retail Customer Pickup for Orders Over $500"
click at [657, 527] on select "Do Nothing Apply to a Range" at bounding box center [636, 530] width 77 height 25
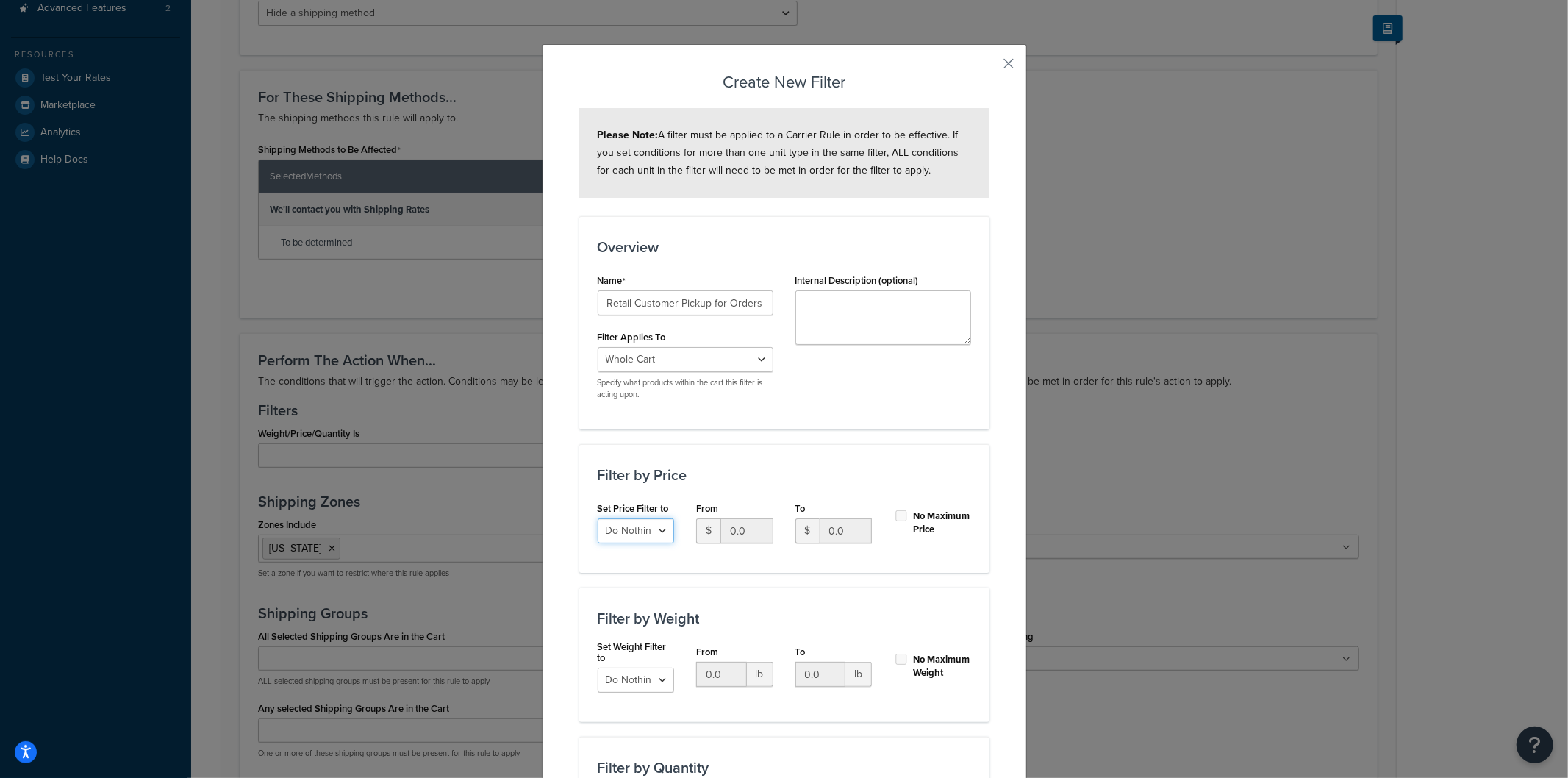
select select "range"
click at [598, 518] on select "Do Nothing Apply to a Range" at bounding box center [636, 530] width 77 height 25
drag, startPoint x: 739, startPoint y: 530, endPoint x: 717, endPoint y: 527, distance: 22.2
click at [720, 527] on input "0.0" at bounding box center [747, 530] width 53 height 25
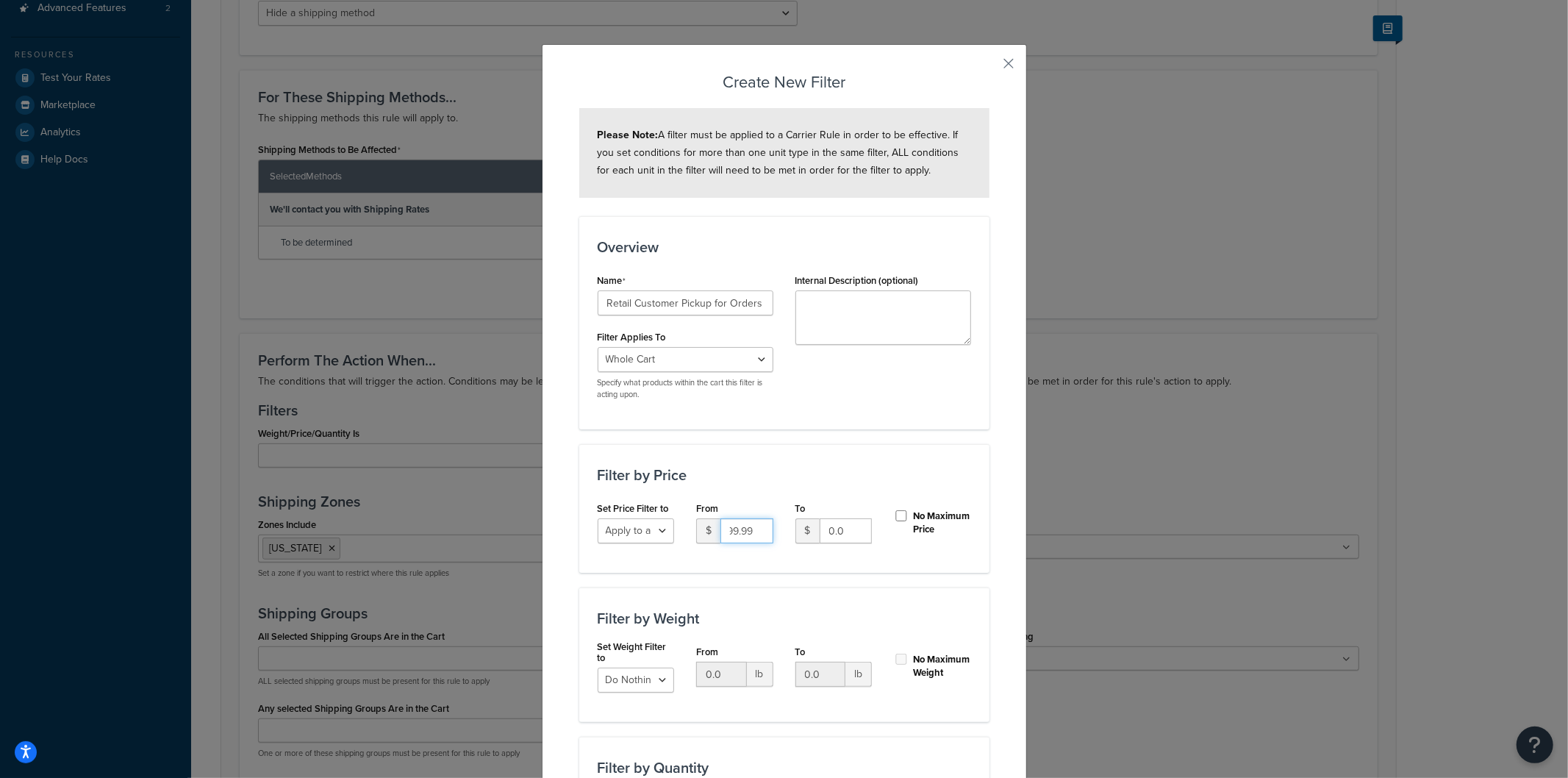
type input "499.99"
click at [893, 515] on input "No Maximum Price" at bounding box center [900, 515] width 15 height 11
checkbox input "true"
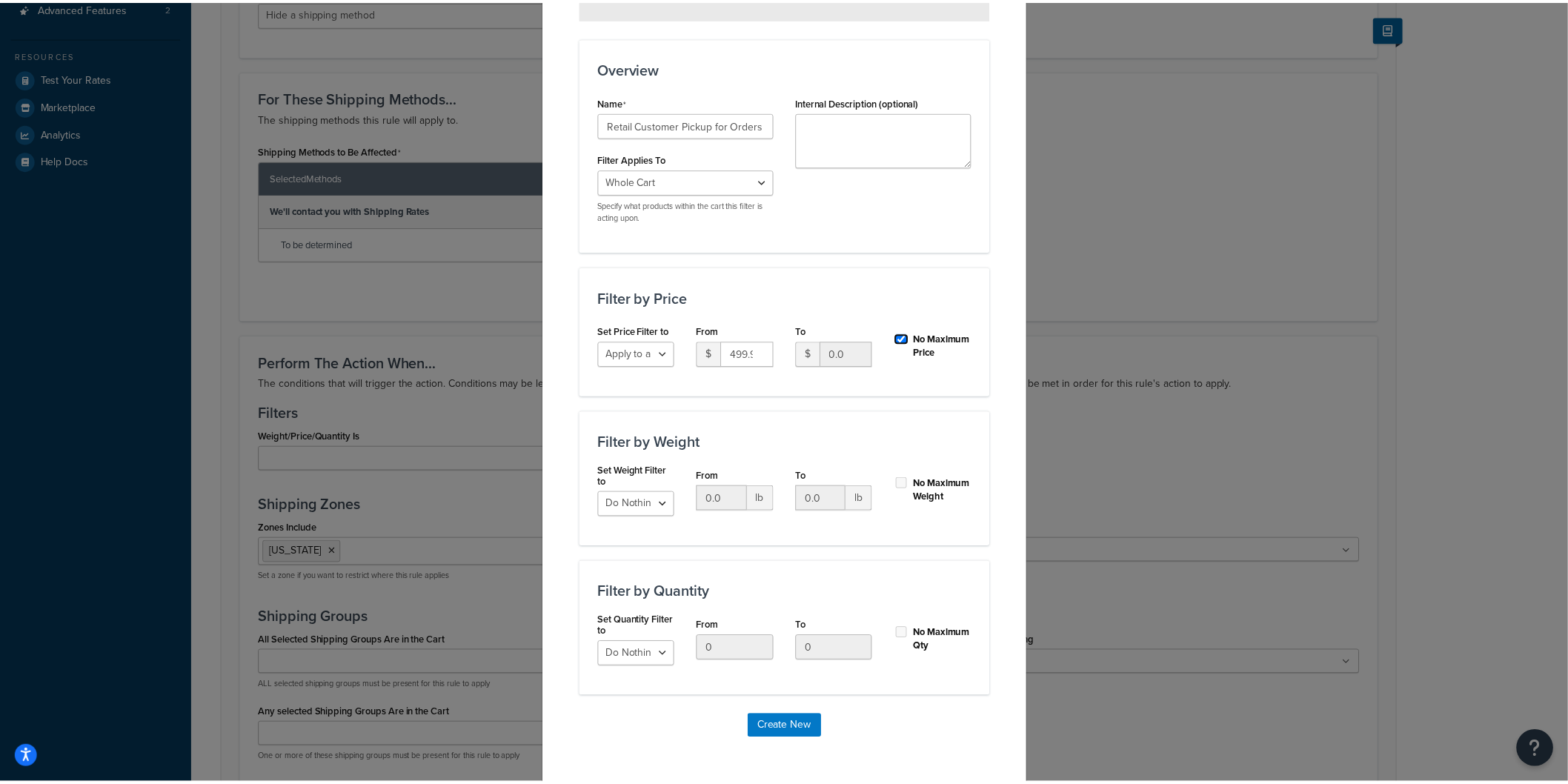
scroll to position [186, 0]
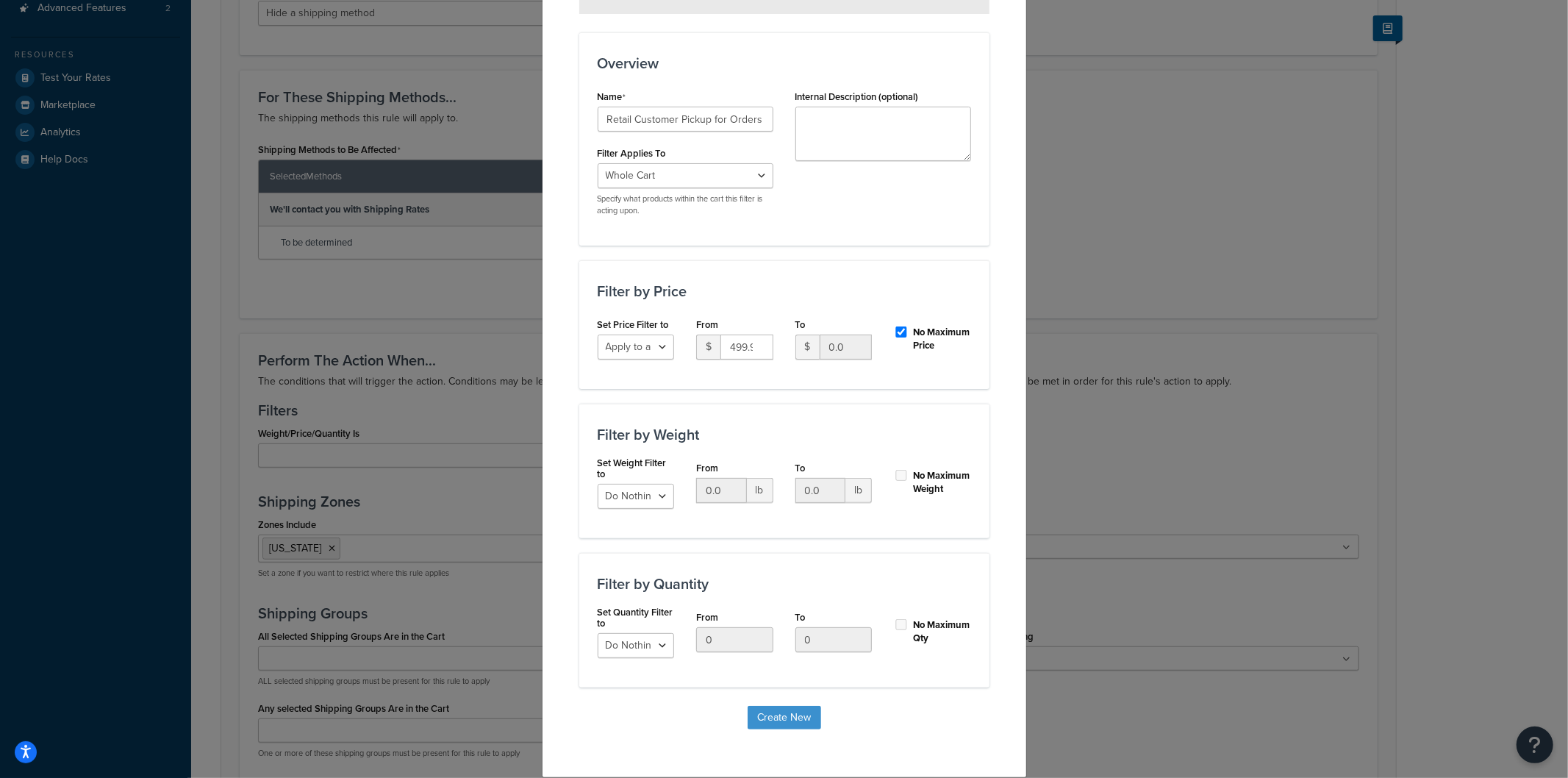
click at [760, 717] on button "Create New" at bounding box center [784, 718] width 74 height 24
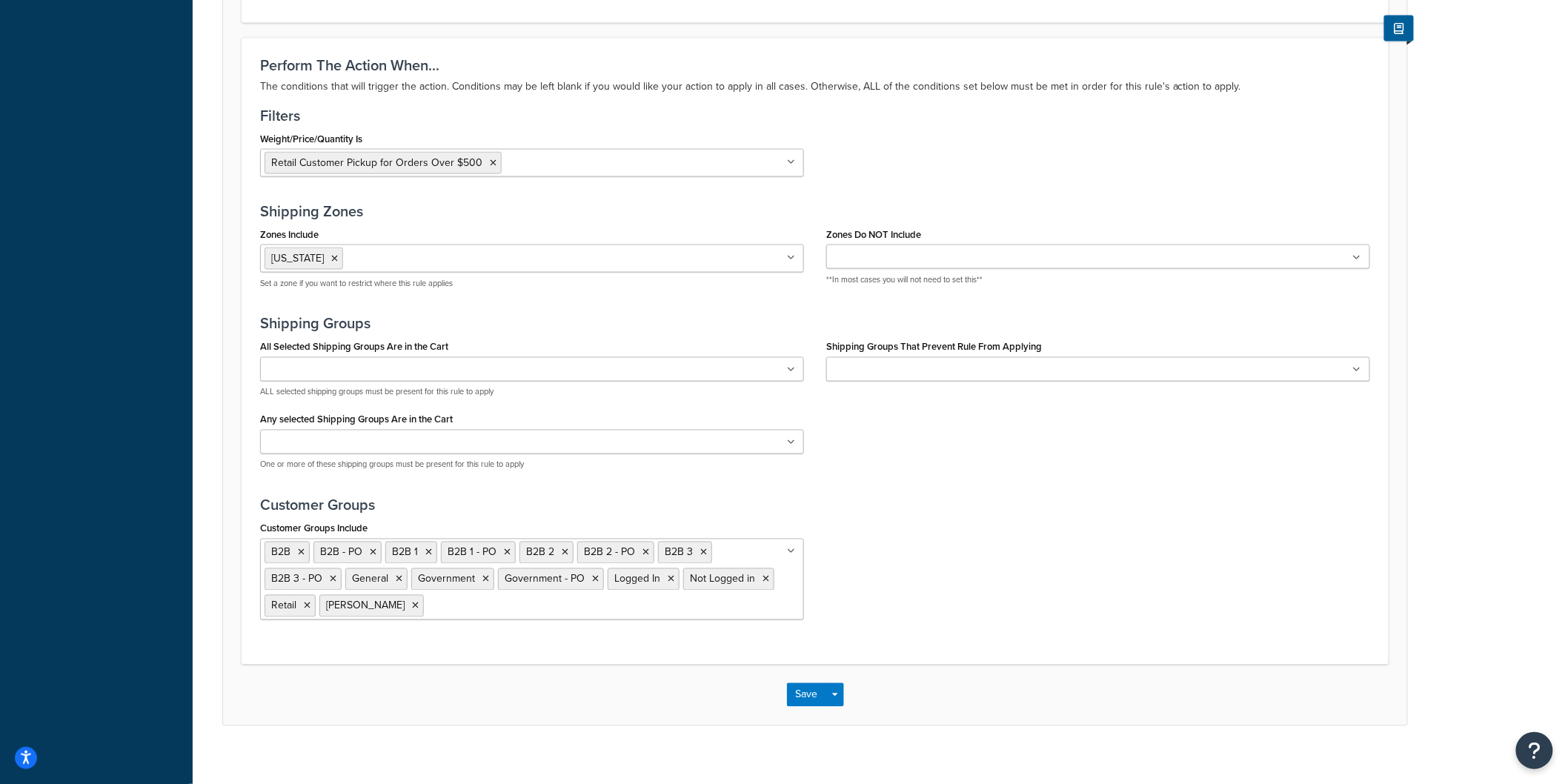
scroll to position [891, 0]
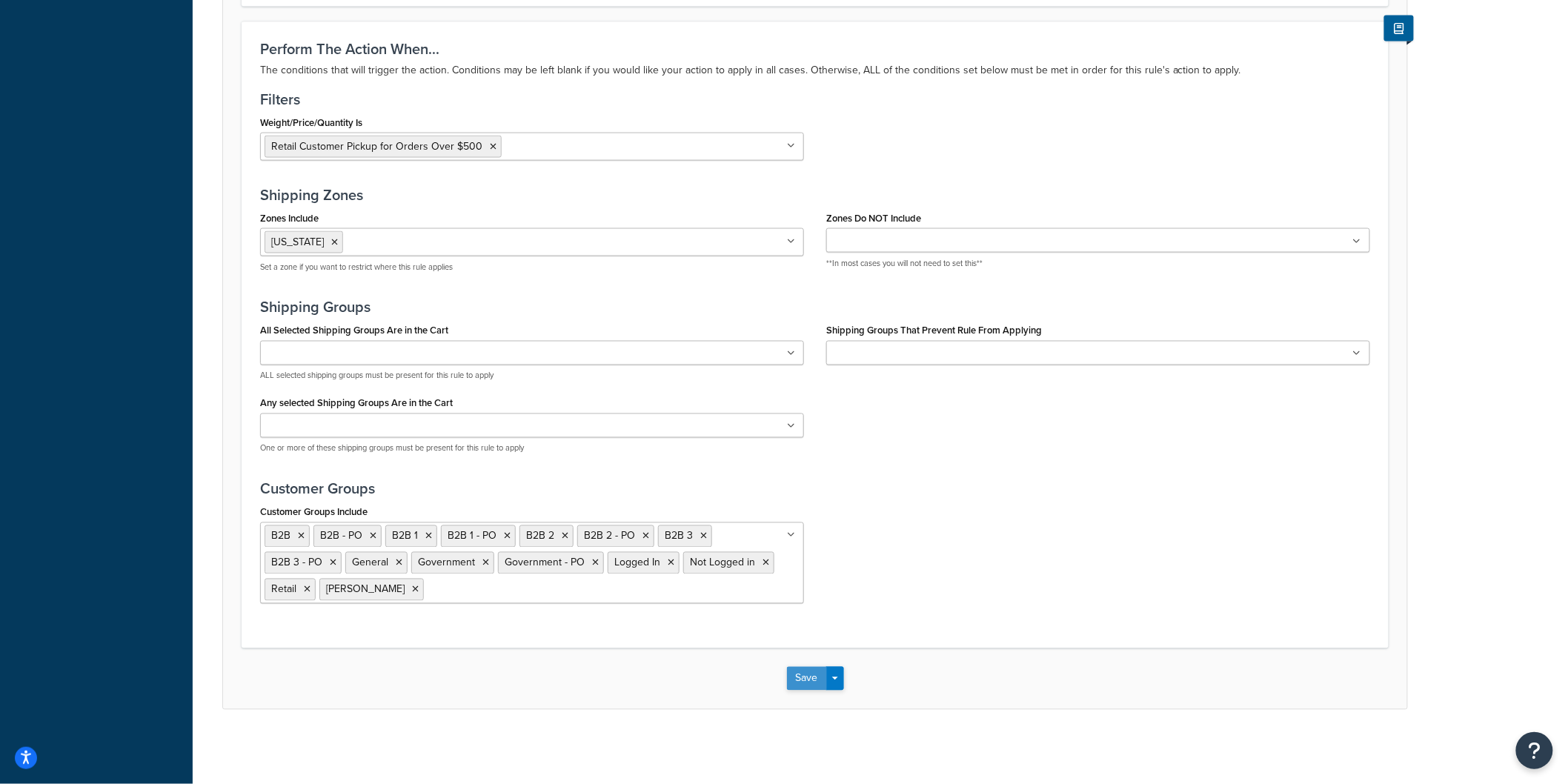
click at [805, 678] on button "Save" at bounding box center [807, 679] width 40 height 24
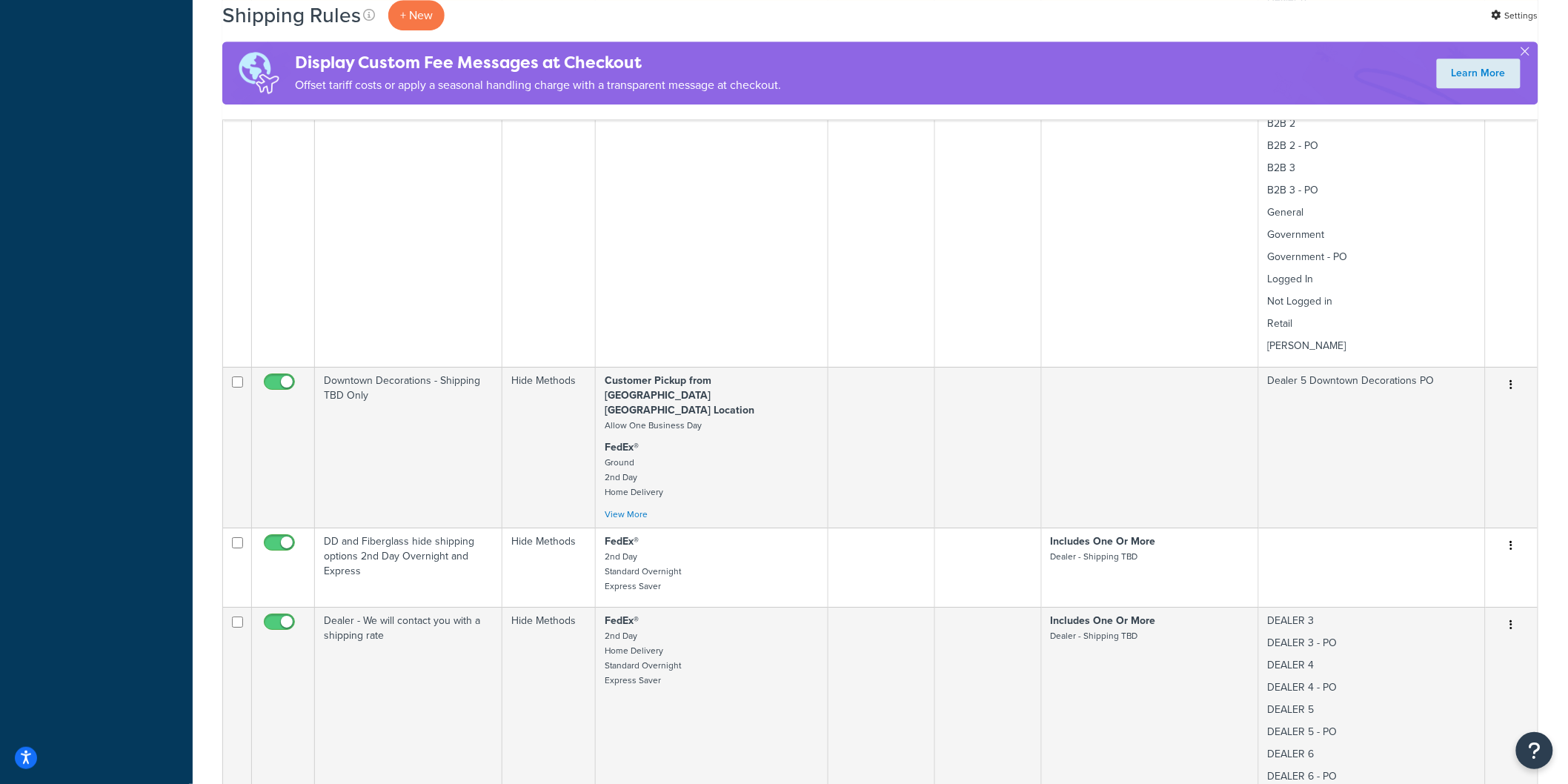
scroll to position [1892, 0]
